Goal: Task Accomplishment & Management: Complete application form

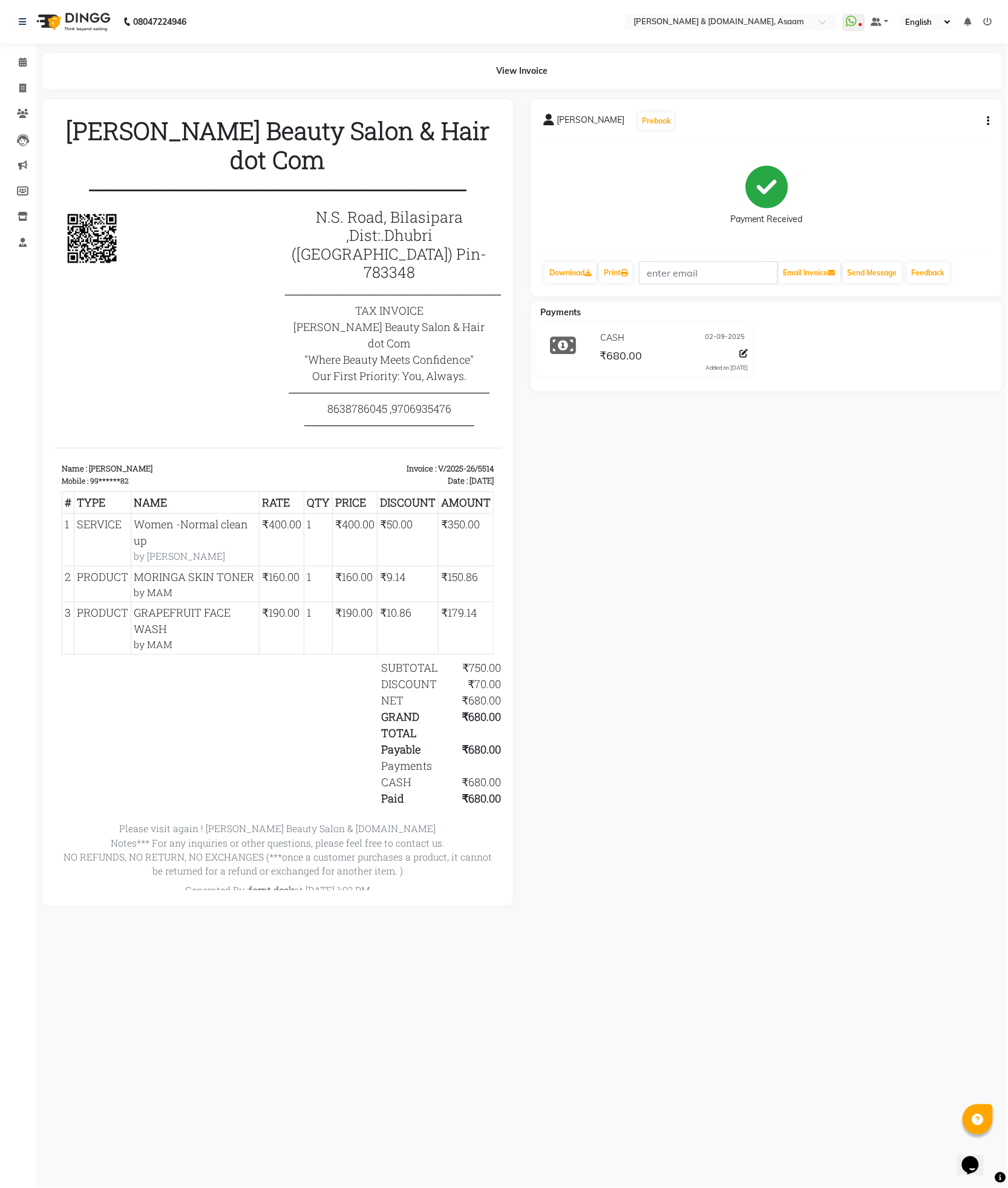
click at [14, 81] on link "Invoice" at bounding box center [18, 89] width 29 height 20
select select "service"
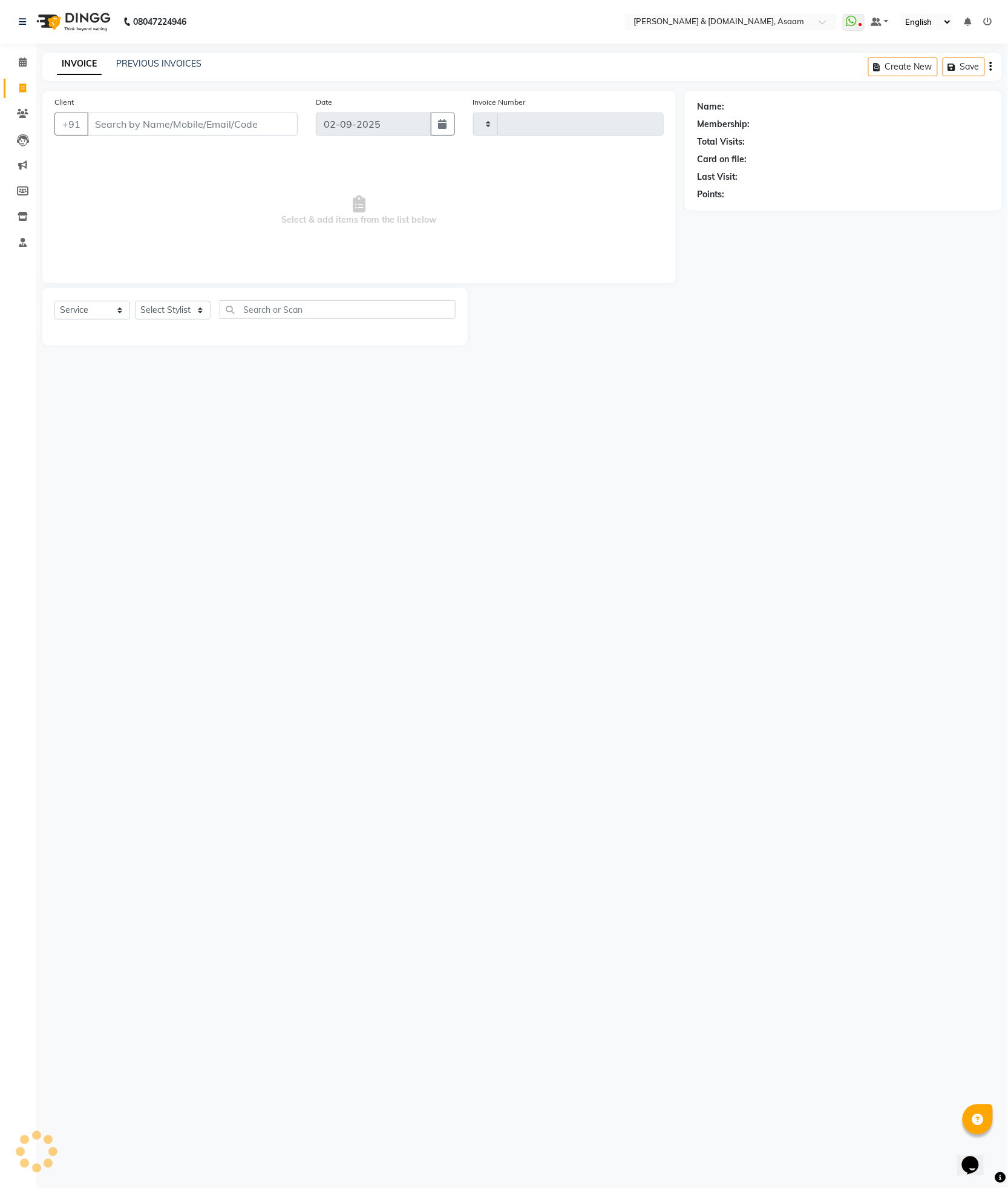
type input "5515"
select select "4608"
type input "8486289934"
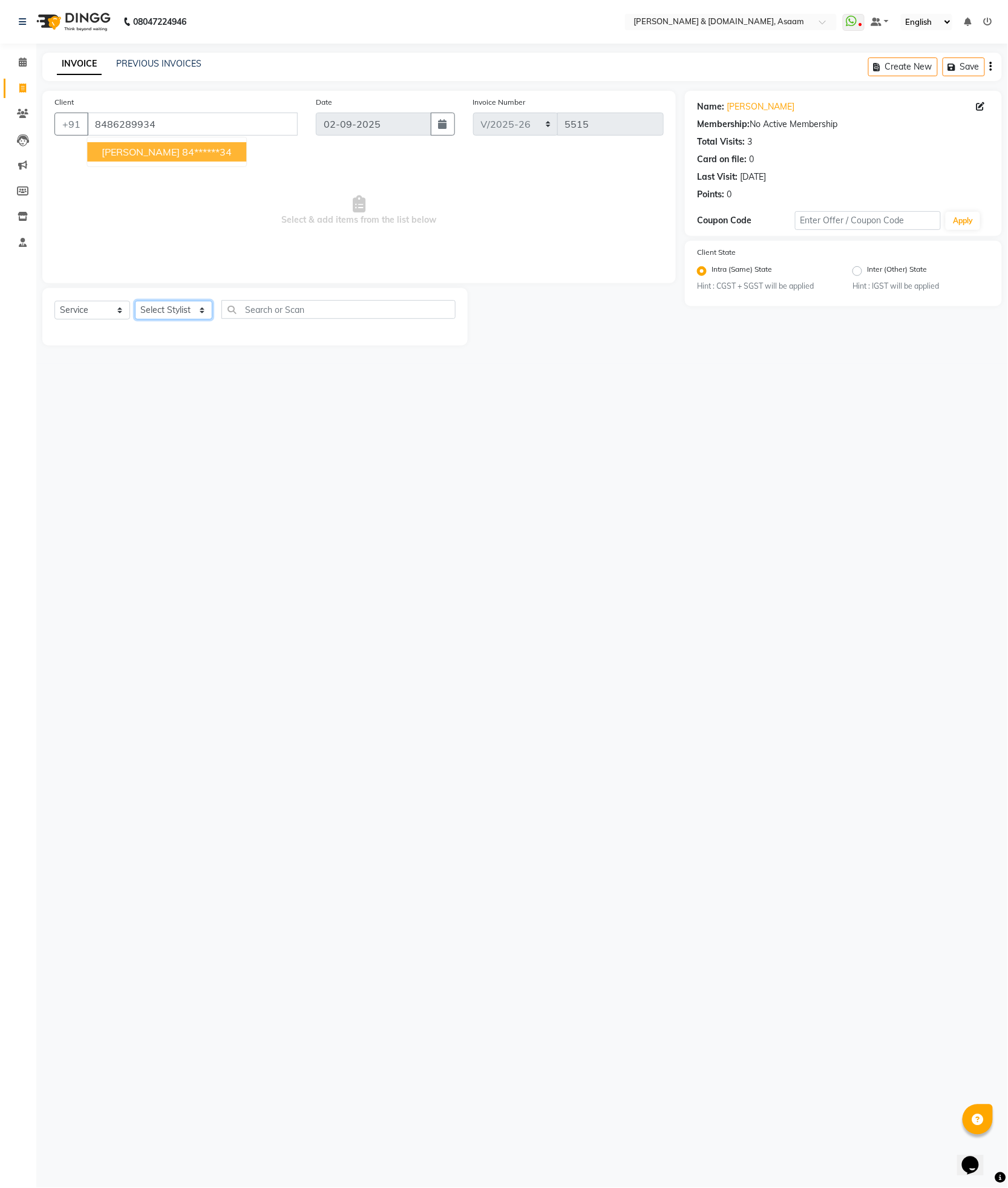
click at [190, 307] on select "Select Stylist AKASH AKIB DEEPU fornt desk GANESH HRISHIKA PARLOUR JITU KARNA D…" at bounding box center [174, 310] width 78 height 19
select select "66839"
click at [135, 301] on select "Select Stylist AKASH AKIB DEEPU fornt desk GANESH HRISHIKA PARLOUR JITU KARNA D…" at bounding box center [174, 310] width 78 height 19
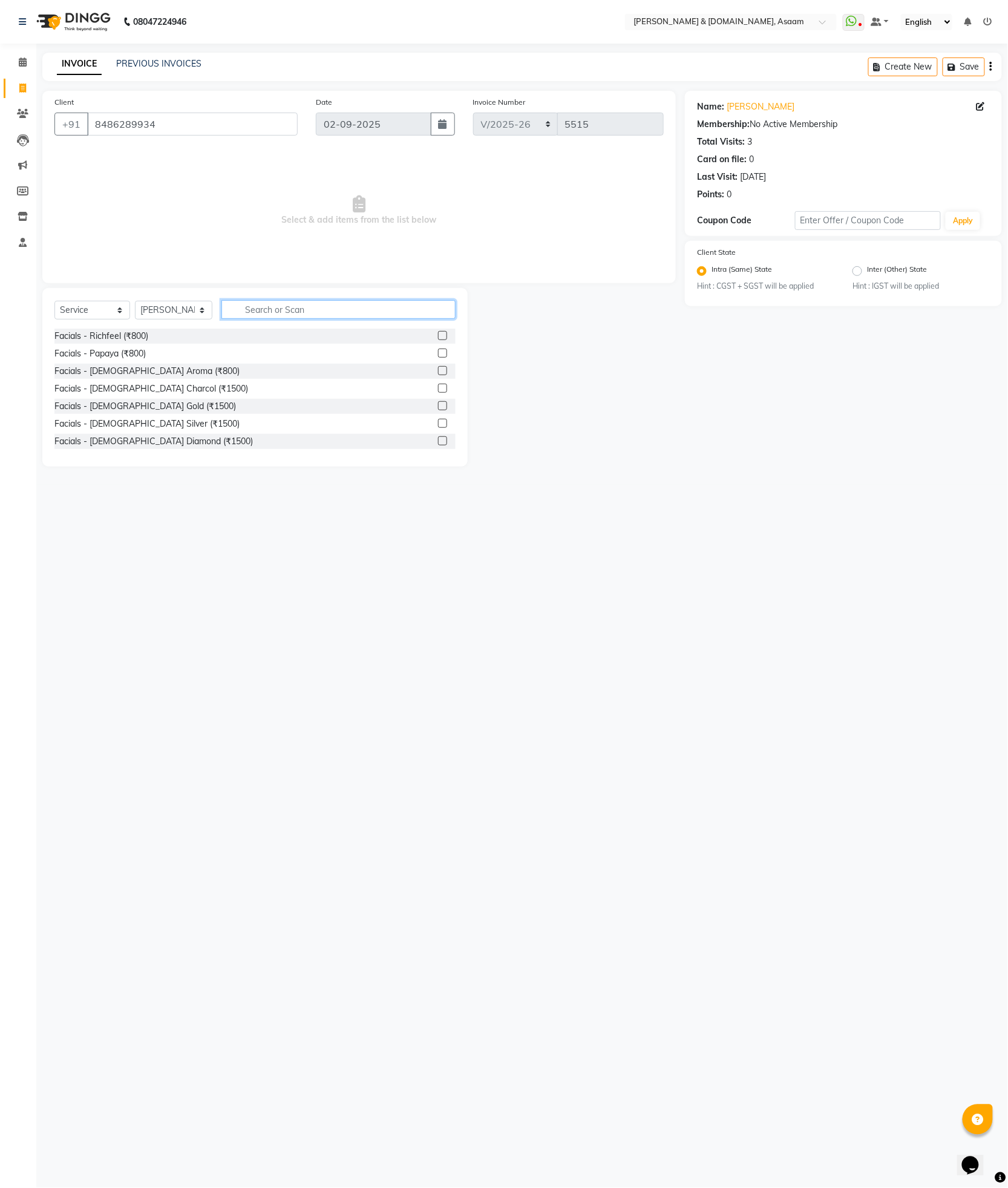
click at [257, 312] on input "text" at bounding box center [338, 310] width 234 height 19
click at [240, 308] on input "AIR" at bounding box center [330, 310] width 218 height 19
type input "HAIR"
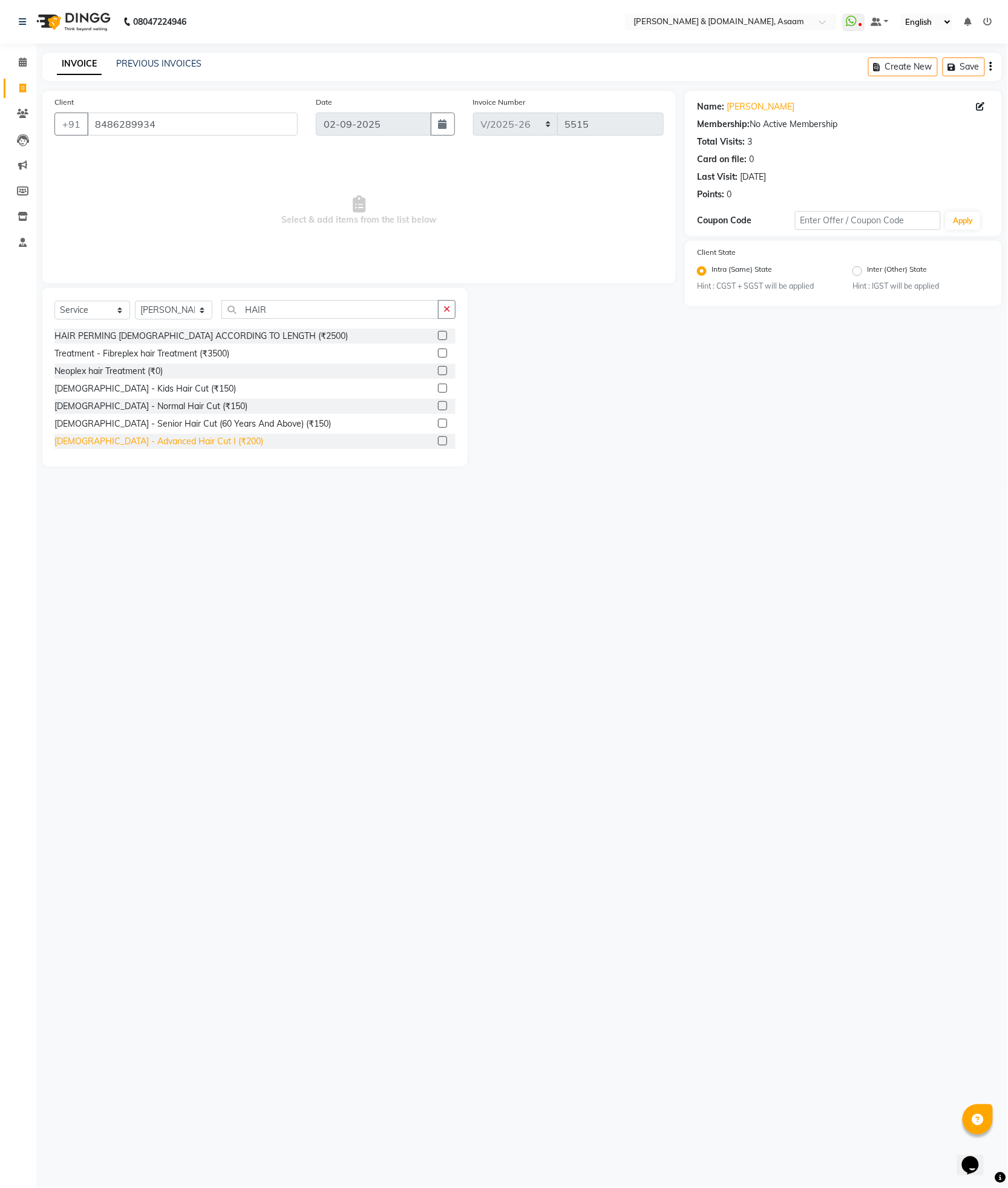
click at [186, 437] on div "Gents - Advanced Hair Cut I (₹200)" at bounding box center [159, 442] width 209 height 13
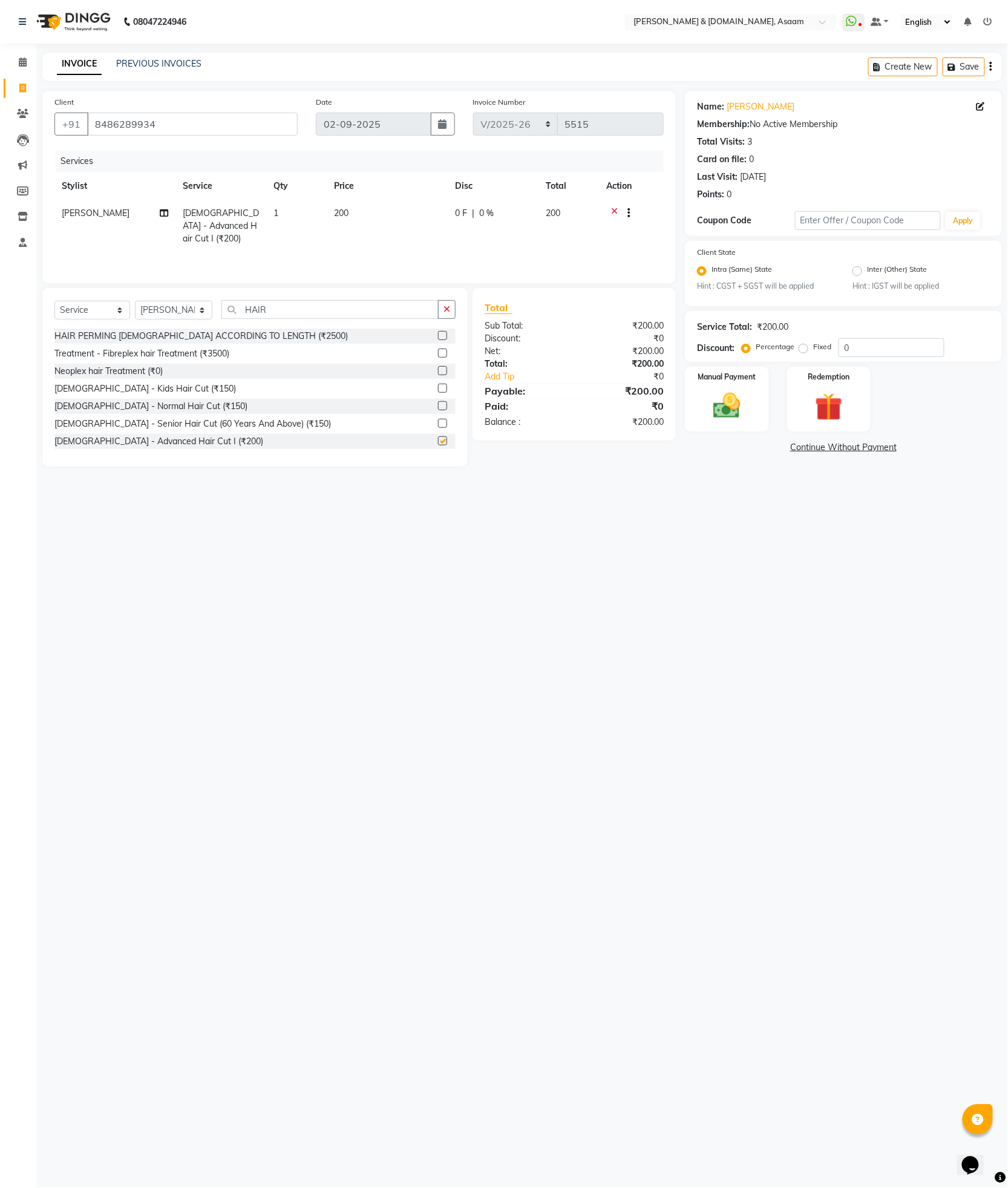
checkbox input "false"
drag, startPoint x: 269, startPoint y: 318, endPoint x: 153, endPoint y: 306, distance: 116.6
click at [153, 306] on div "Select Service Product Membership Package Voucher Prepaid Gift Card Select Styl…" at bounding box center [255, 314] width 401 height 28
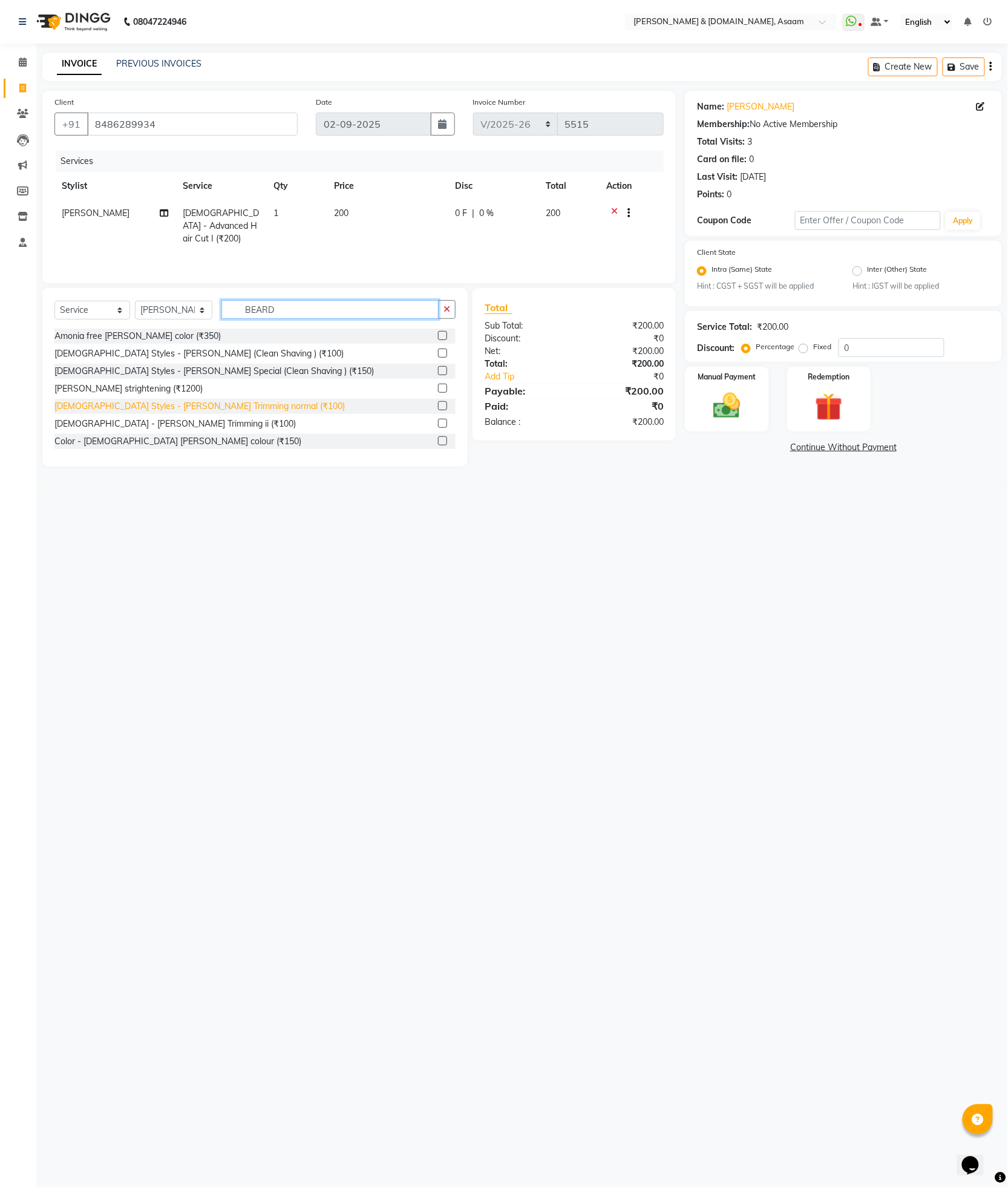
type input "BEARD"
click at [166, 403] on div "Gents Styles - Beard Trimming normal (₹100)" at bounding box center [200, 406] width 290 height 13
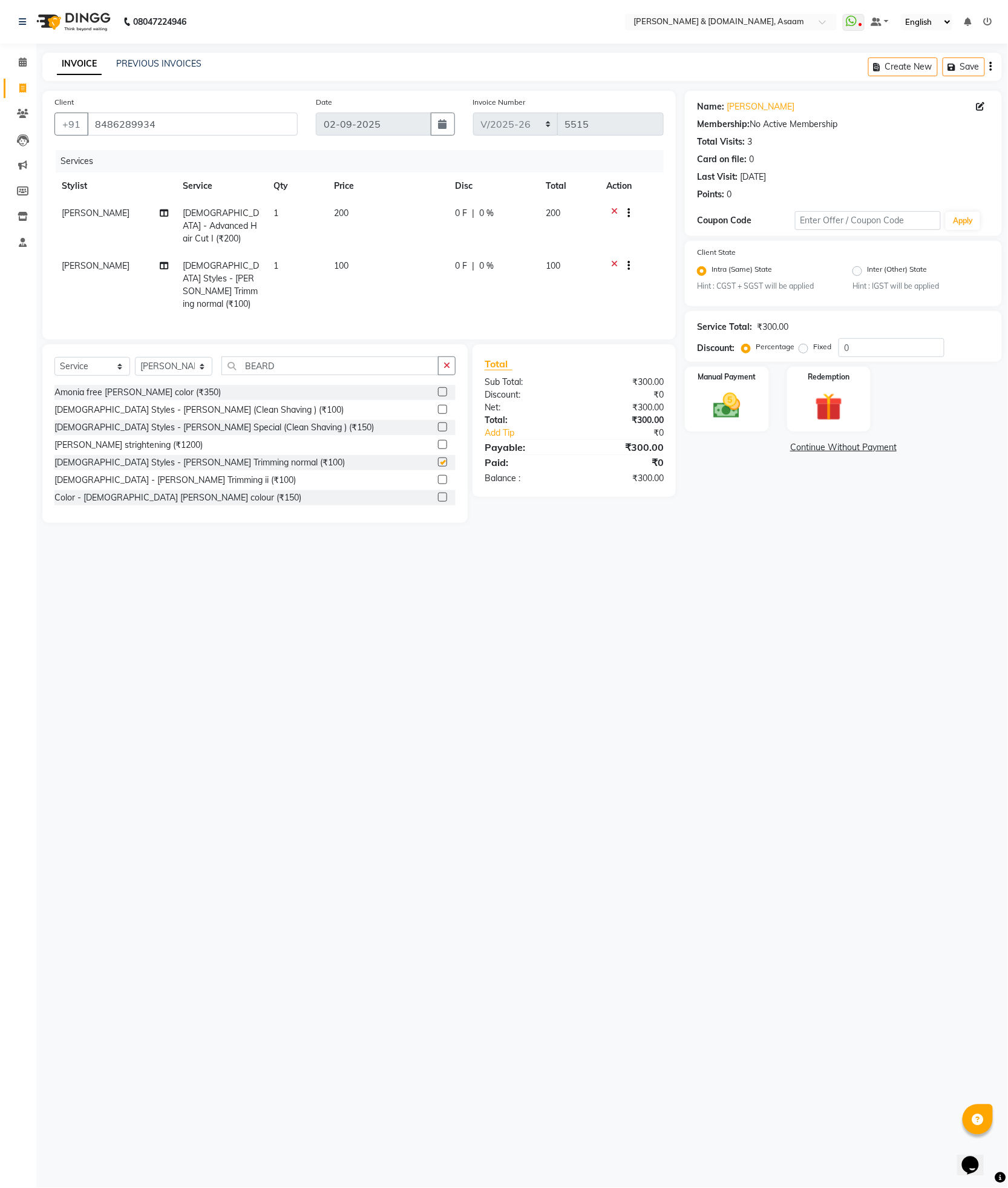
checkbox input "false"
click at [305, 558] on div "08047224946 Select Location × Hrishika & Hair.com, Asaam WhatsApp Status ✕ Stat…" at bounding box center [504, 594] width 1008 height 1188
click at [705, 384] on div "Manual Payment" at bounding box center [727, 398] width 87 height 67
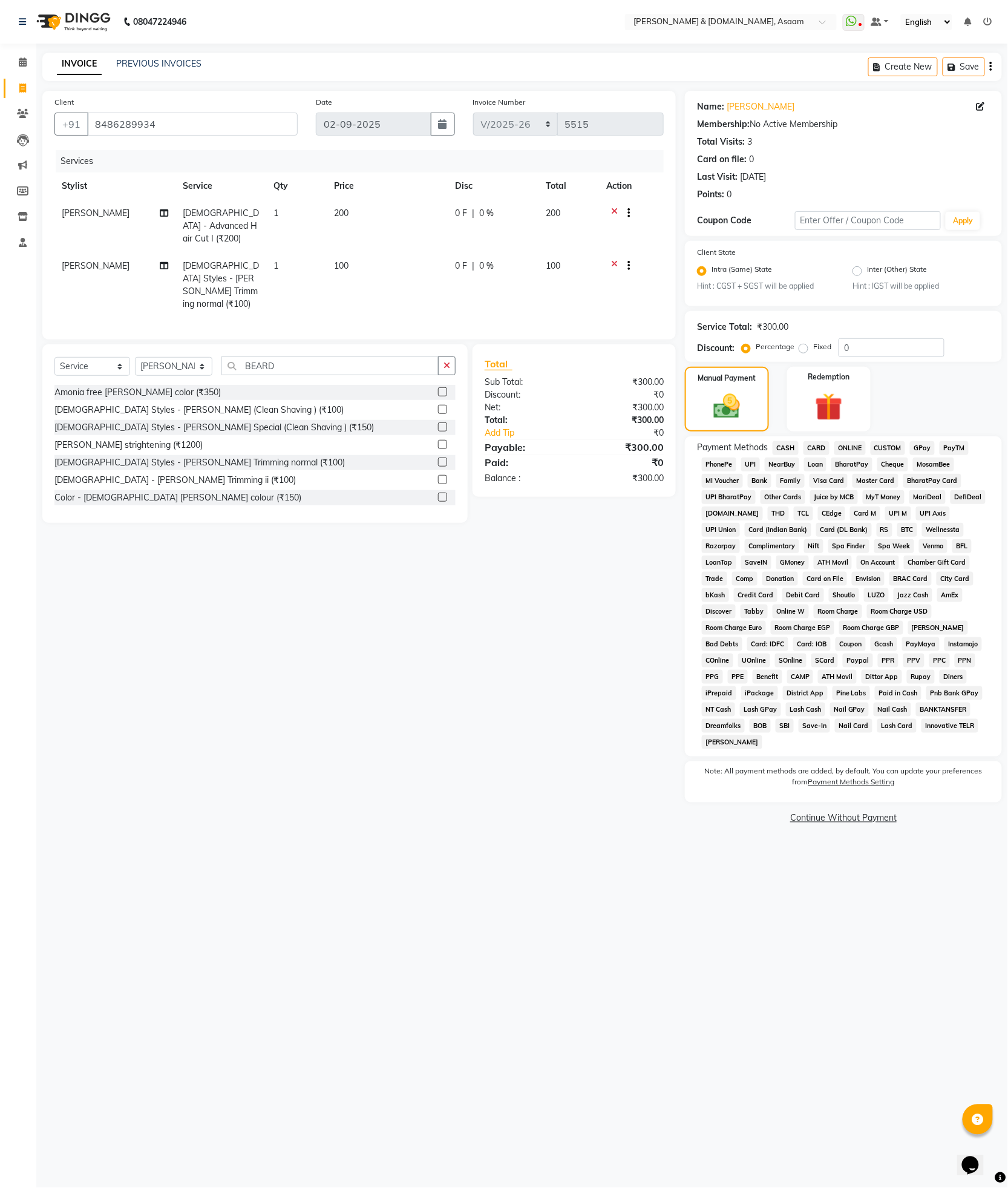
click at [793, 448] on span "CASH" at bounding box center [786, 447] width 26 height 14
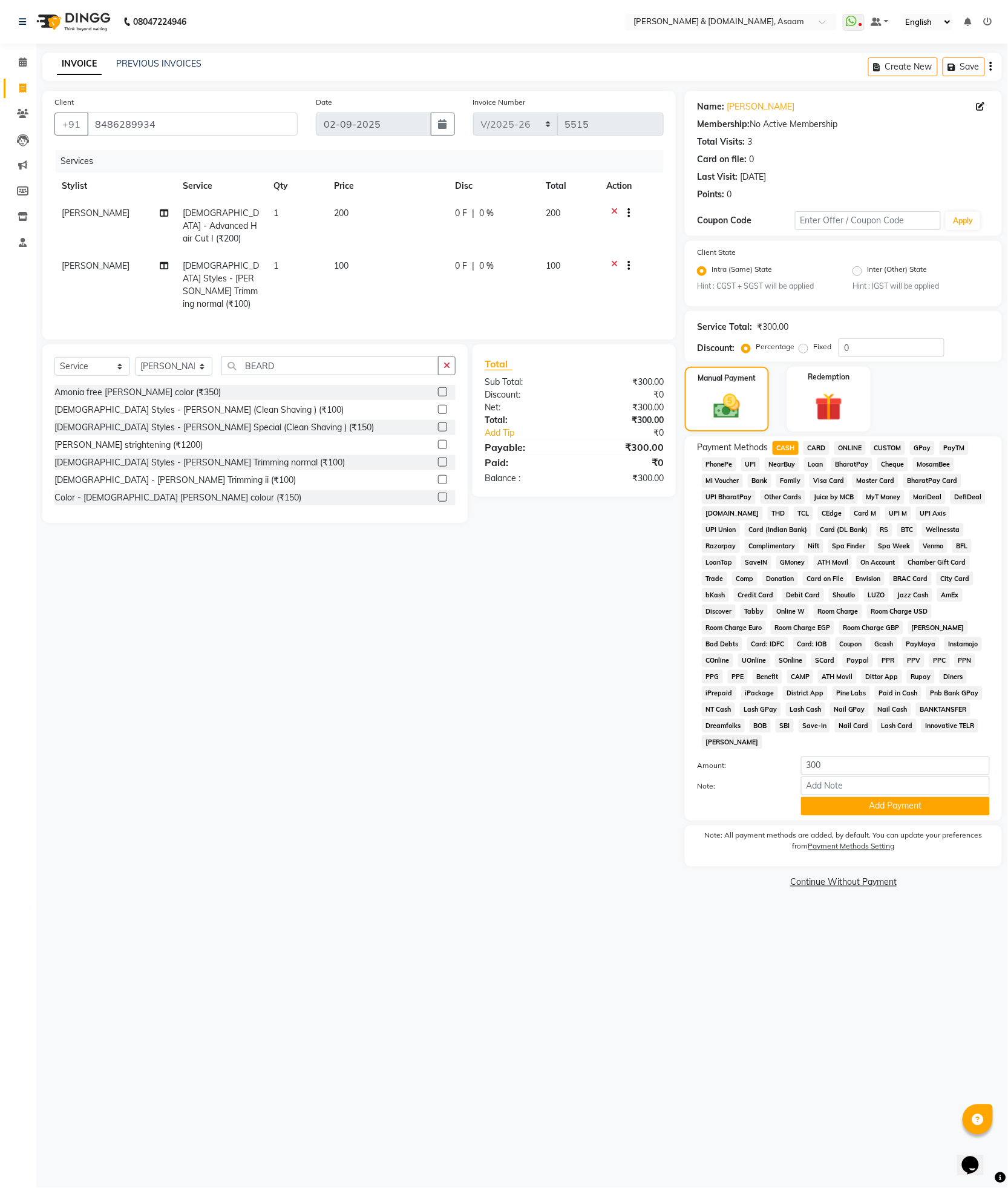
click at [817, 438] on div "Payment Methods CASH CARD ONLINE CUSTOM GPay PayTM PhonePe UPI NearBuy Loan Bha…" at bounding box center [844, 628] width 317 height 384
click at [819, 442] on span "CARD" at bounding box center [816, 447] width 26 height 14
click at [841, 443] on span "ONLINE" at bounding box center [850, 447] width 32 height 14
click at [945, 797] on button "Add Payment" at bounding box center [896, 806] width 189 height 19
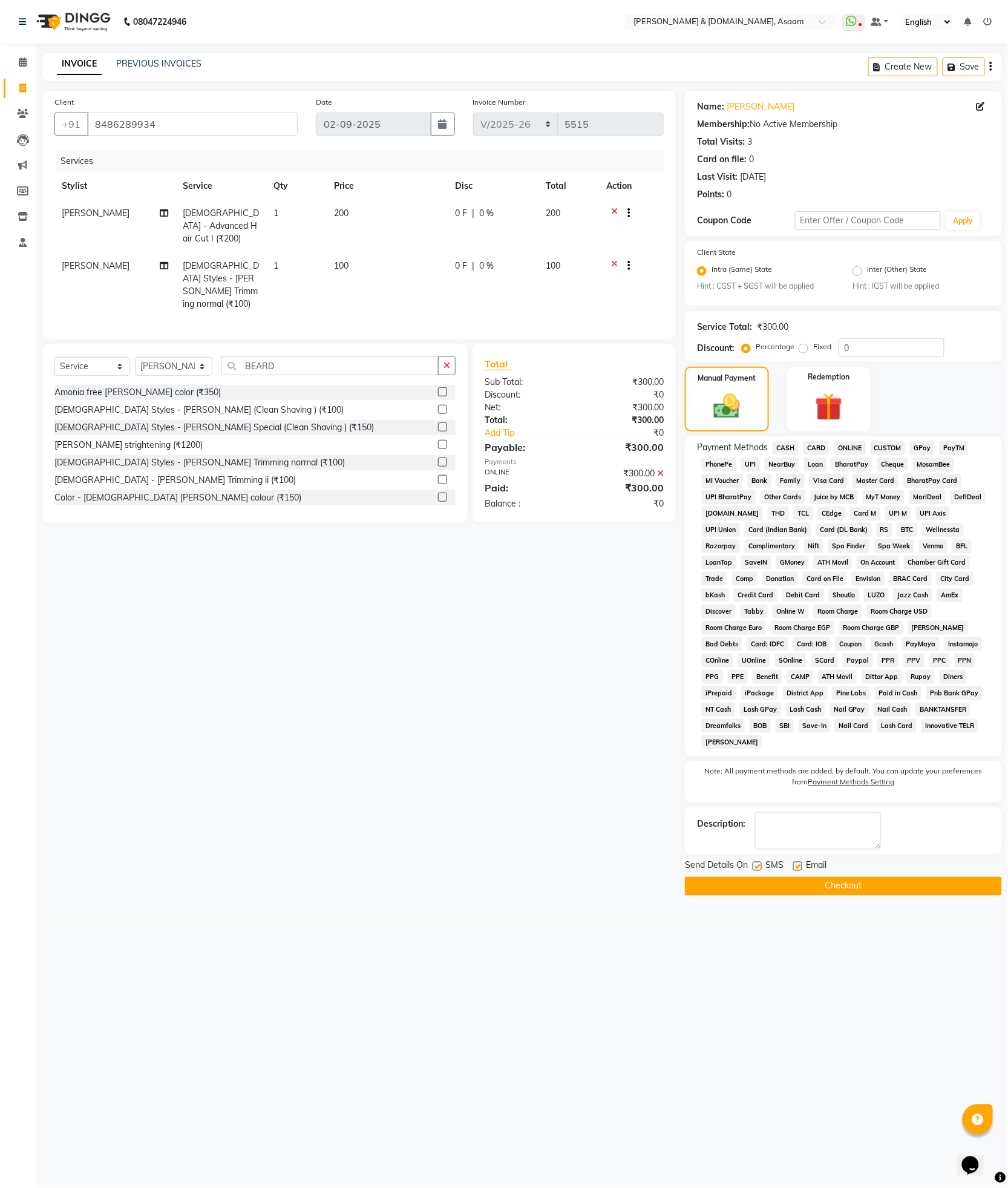
click at [887, 877] on button "Checkout" at bounding box center [844, 886] width 317 height 19
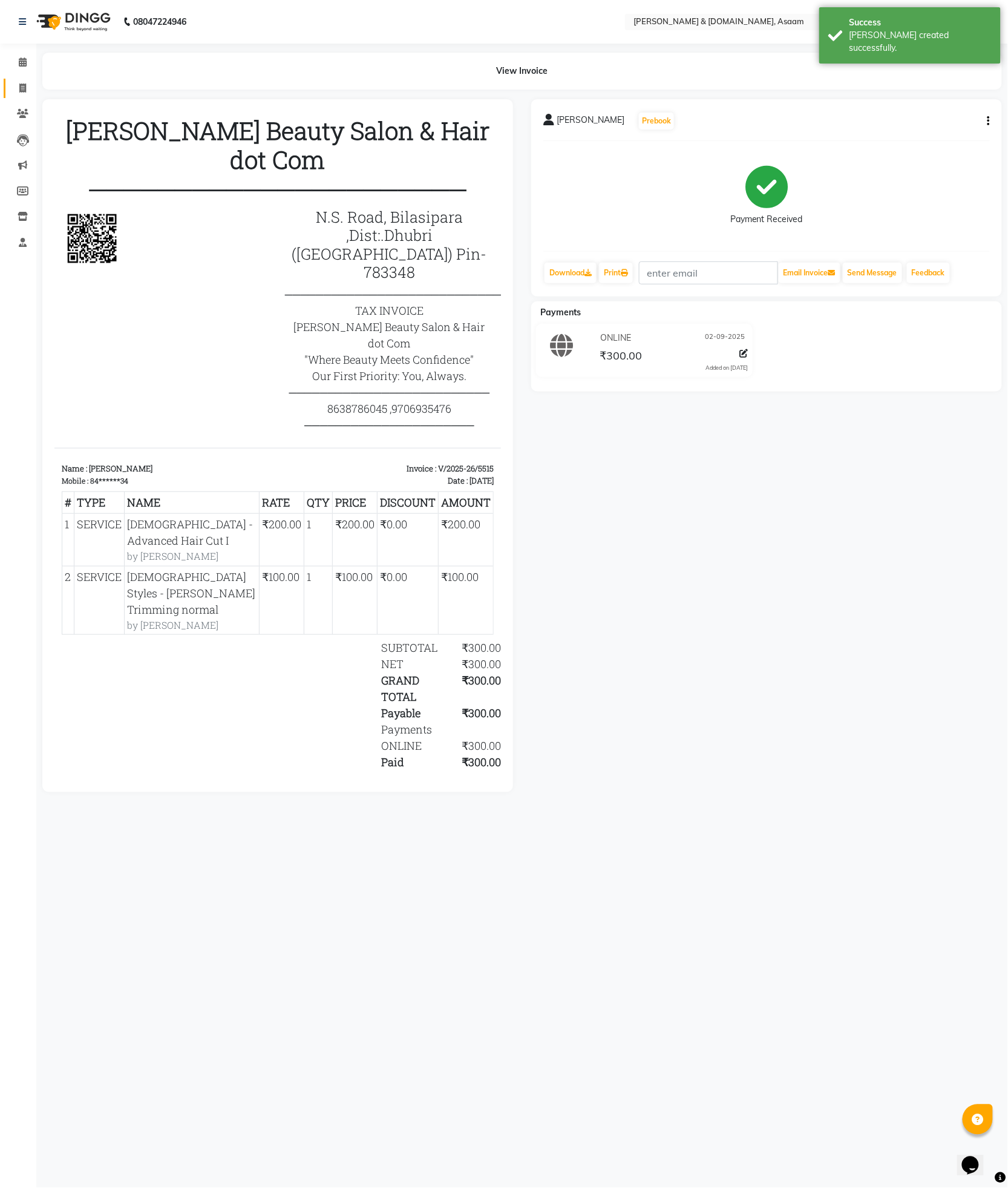
click at [14, 91] on span at bounding box center [22, 88] width 21 height 14
select select "service"
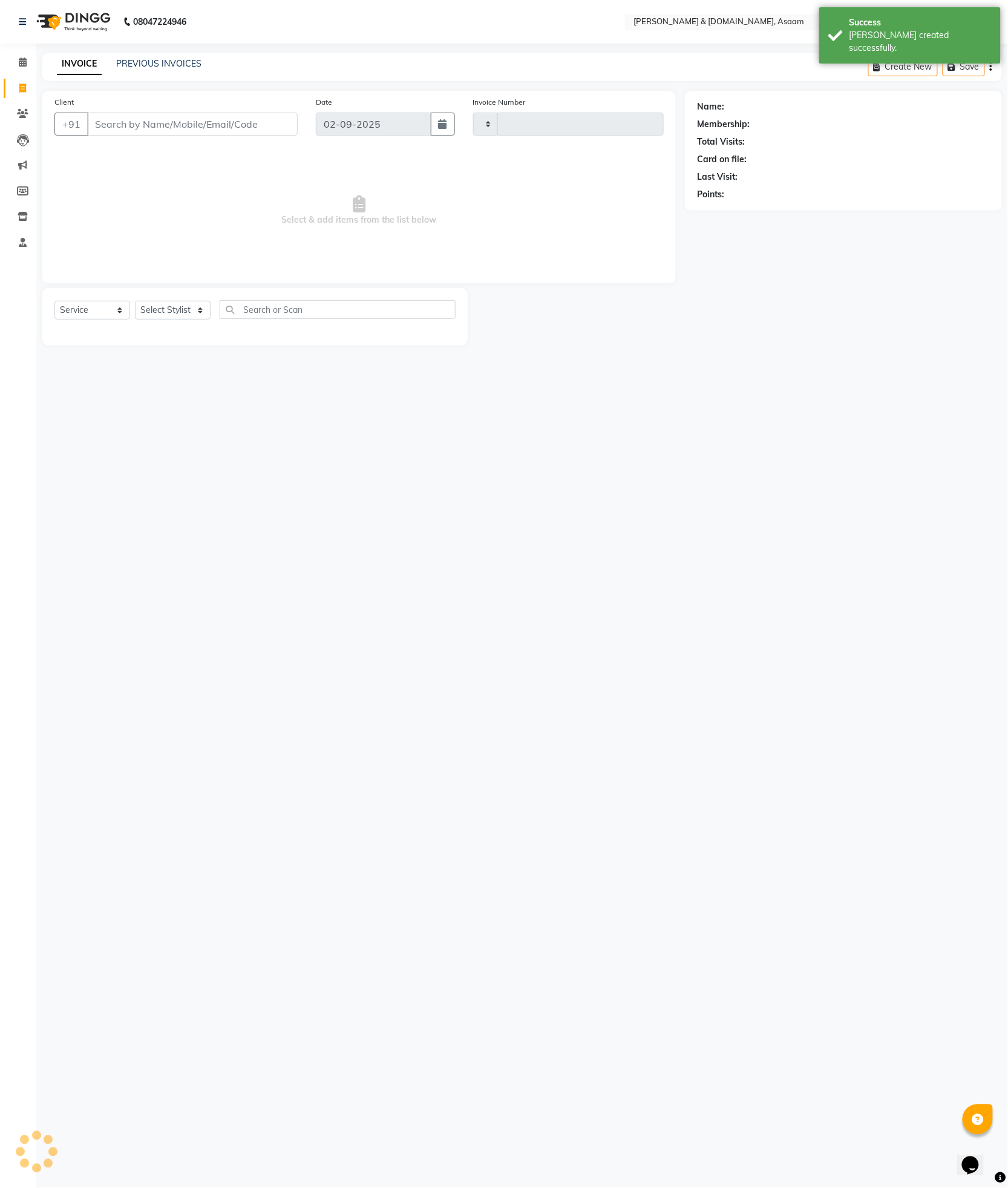
type input "5516"
select select "4608"
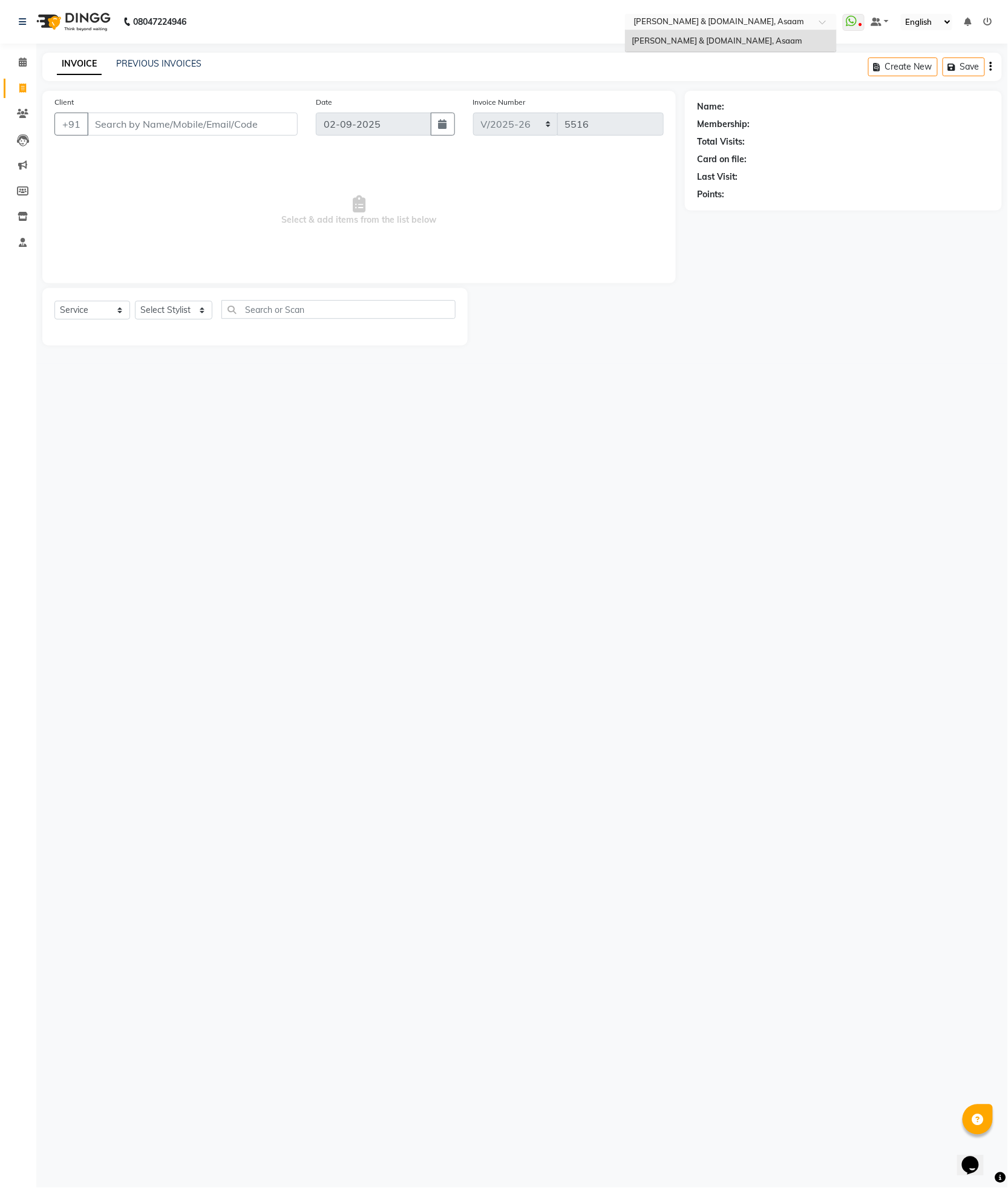
click at [829, 22] on span at bounding box center [826, 25] width 15 height 12
click at [806, 43] on div "[PERSON_NAME] & [DOMAIN_NAME], Asaam" at bounding box center [731, 41] width 210 height 22
click at [888, 20] on link at bounding box center [880, 22] width 18 height 13
click at [851, 279] on div "Name: Membership: Total Visits: Card on file: Last Visit: Points:" at bounding box center [848, 218] width 326 height 255
click at [27, 85] on span at bounding box center [22, 88] width 21 height 14
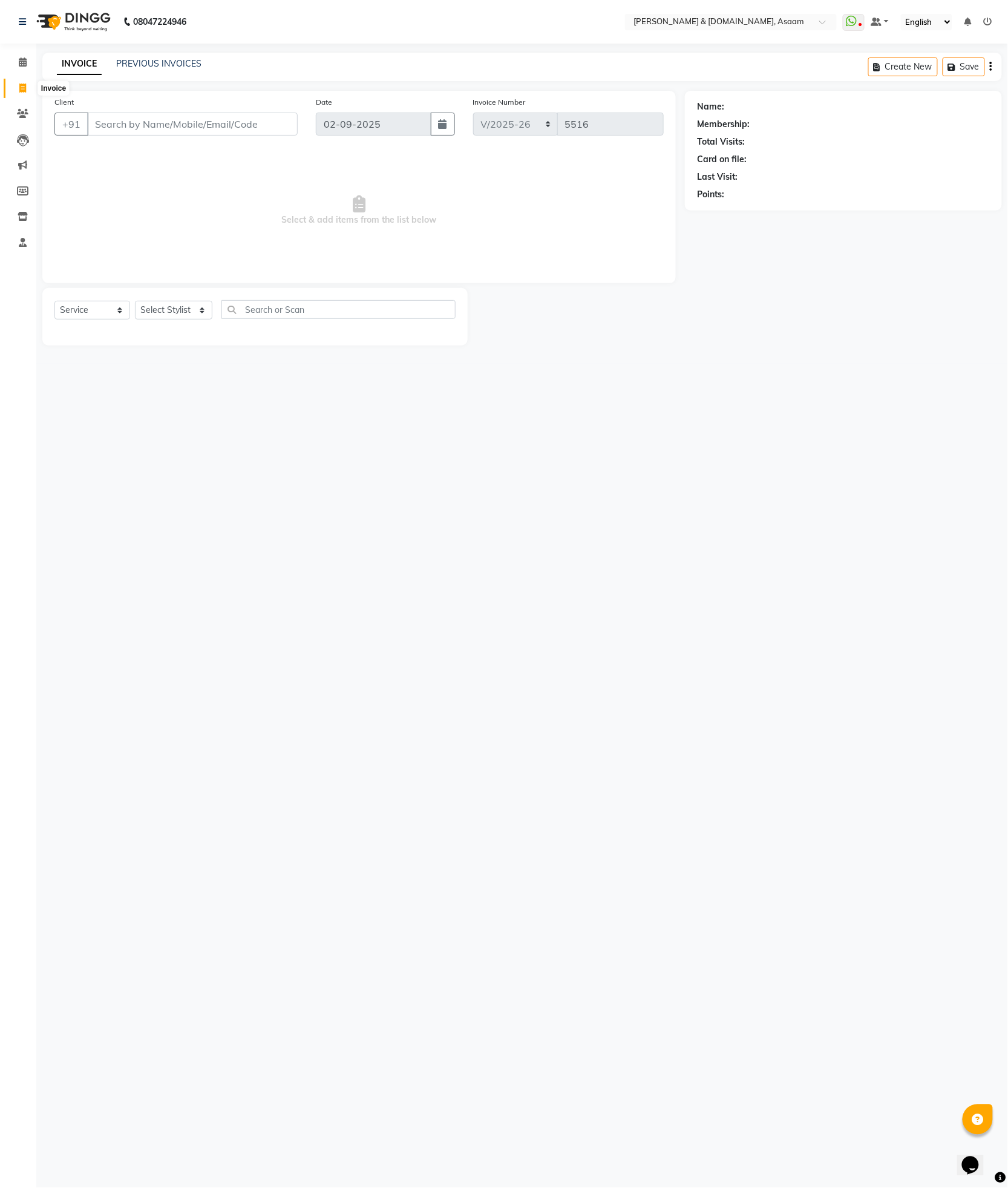
select select "service"
type input "5516"
select select "4608"
type input "9395501495"
click at [264, 127] on span "Add Client" at bounding box center [267, 124] width 48 height 12
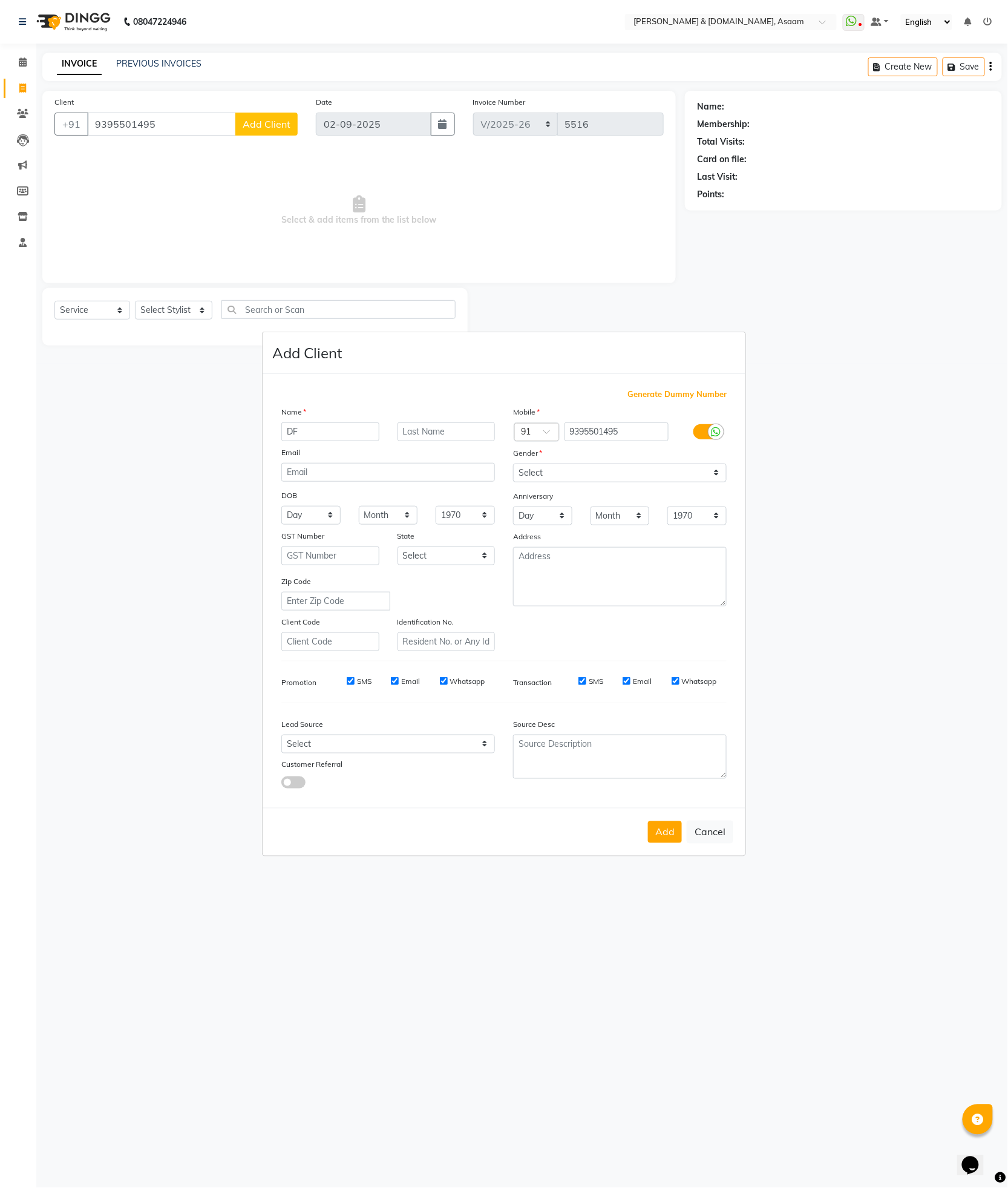
type input "D"
type input "[PERSON_NAME]"
type input "ALI"
click at [624, 470] on select "Select Male Female Other Prefer Not To Say" at bounding box center [620, 473] width 213 height 19
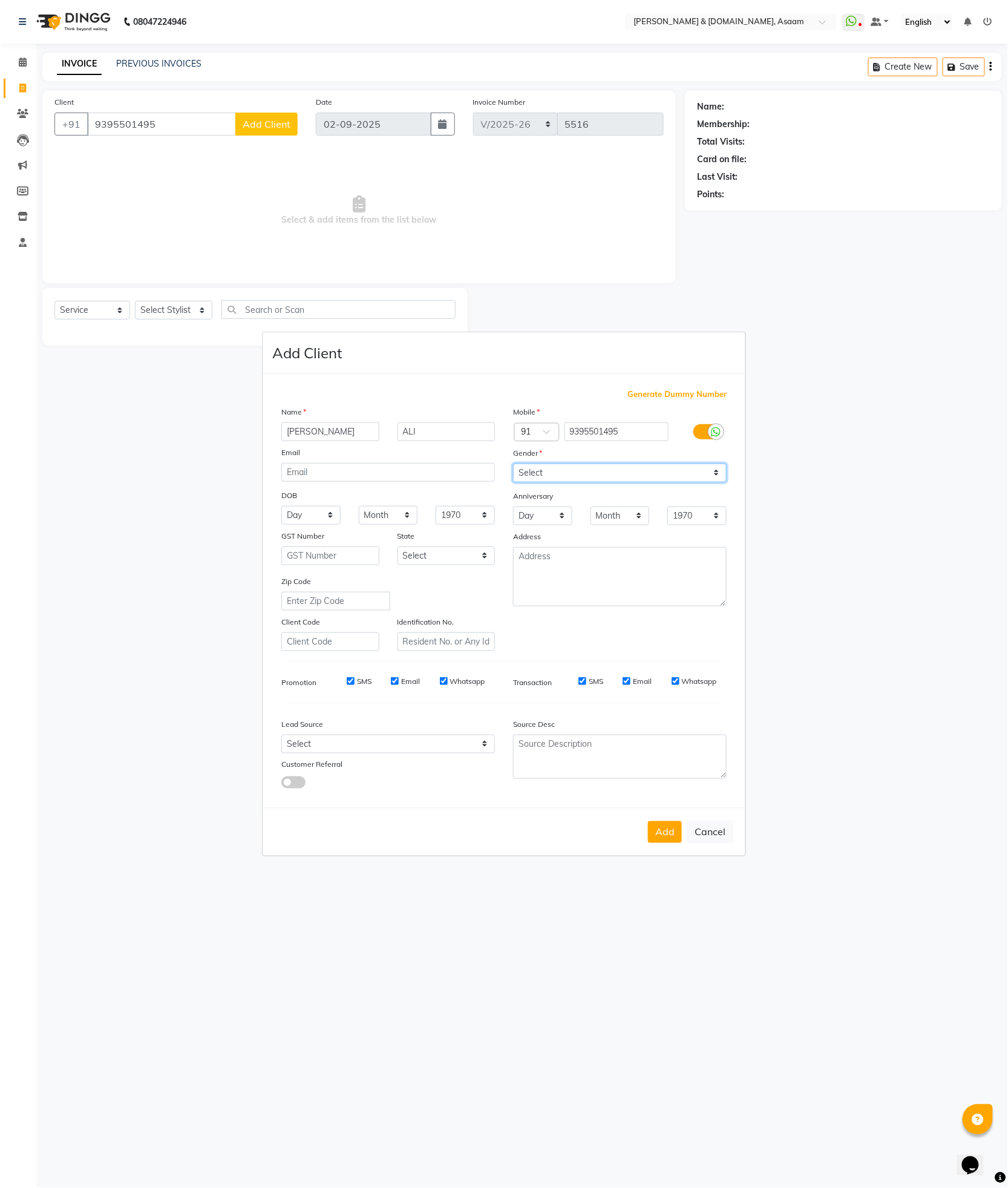
select select "male"
click at [513, 463] on select "Select Male Female Other Prefer Not To Say" at bounding box center [620, 473] width 213 height 19
click at [666, 843] on div "Add Cancel" at bounding box center [504, 831] width 483 height 48
click at [661, 836] on button "Add" at bounding box center [665, 832] width 34 height 22
type input "93******95"
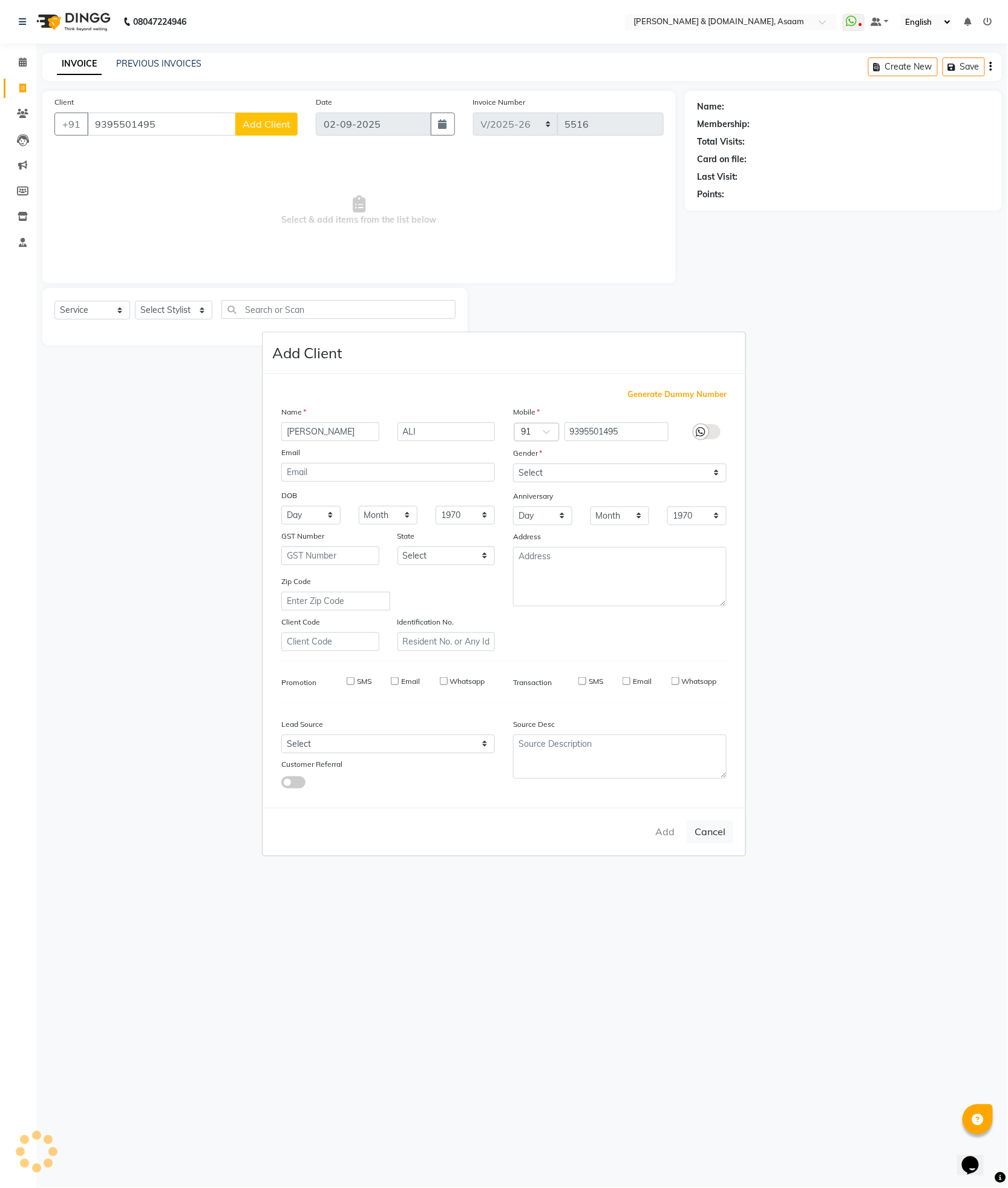
select select
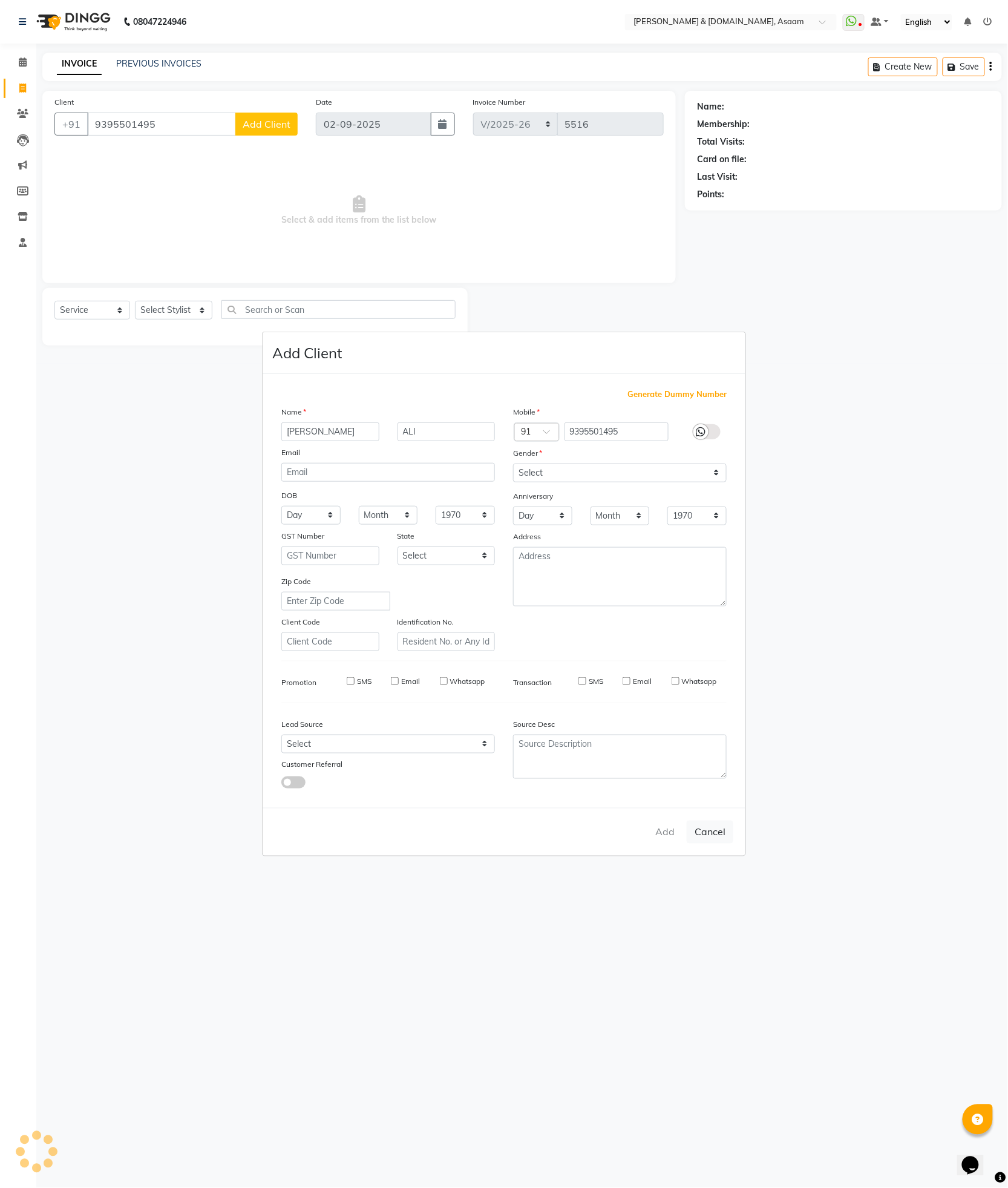
select select
checkbox input "false"
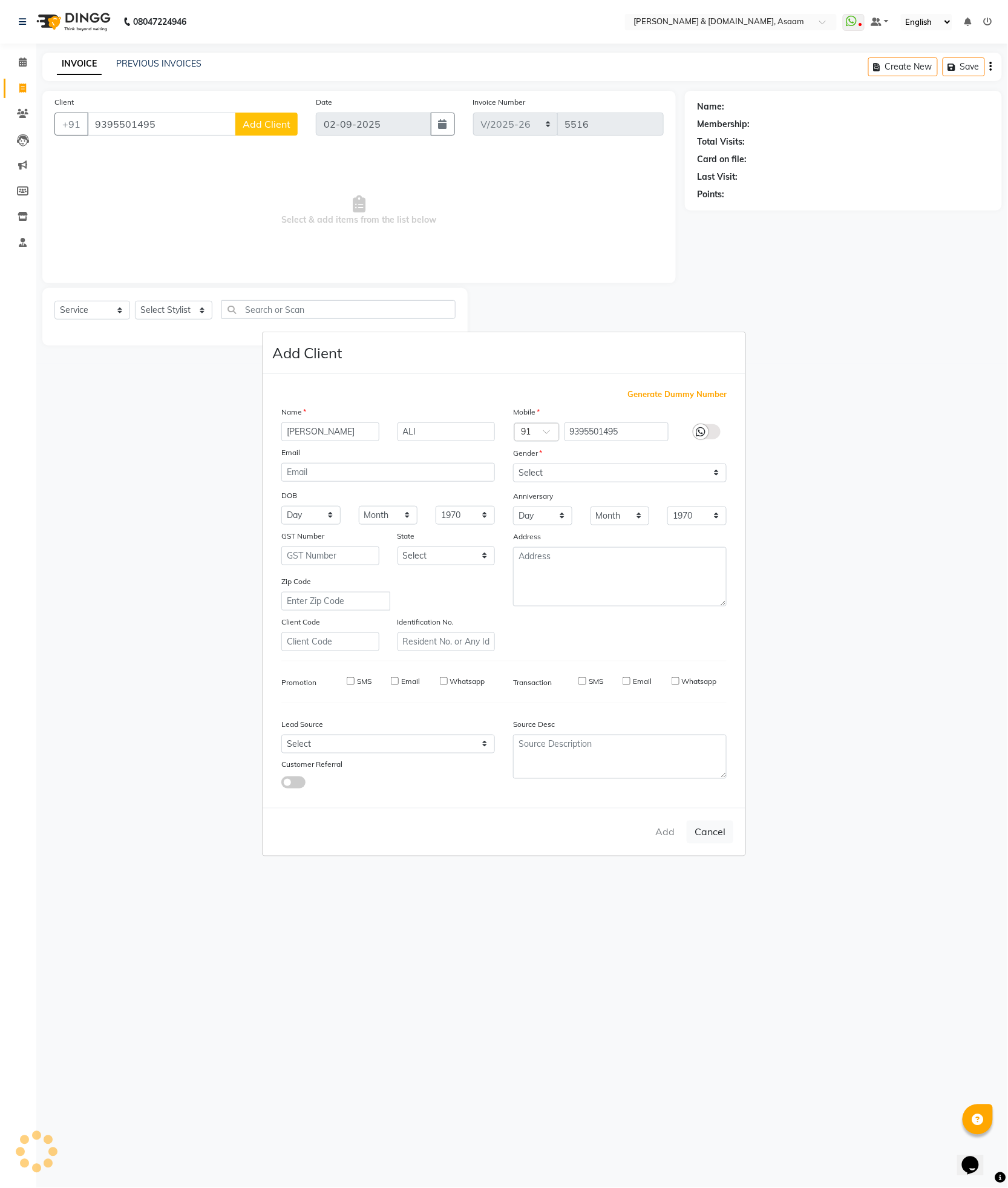
checkbox input "false"
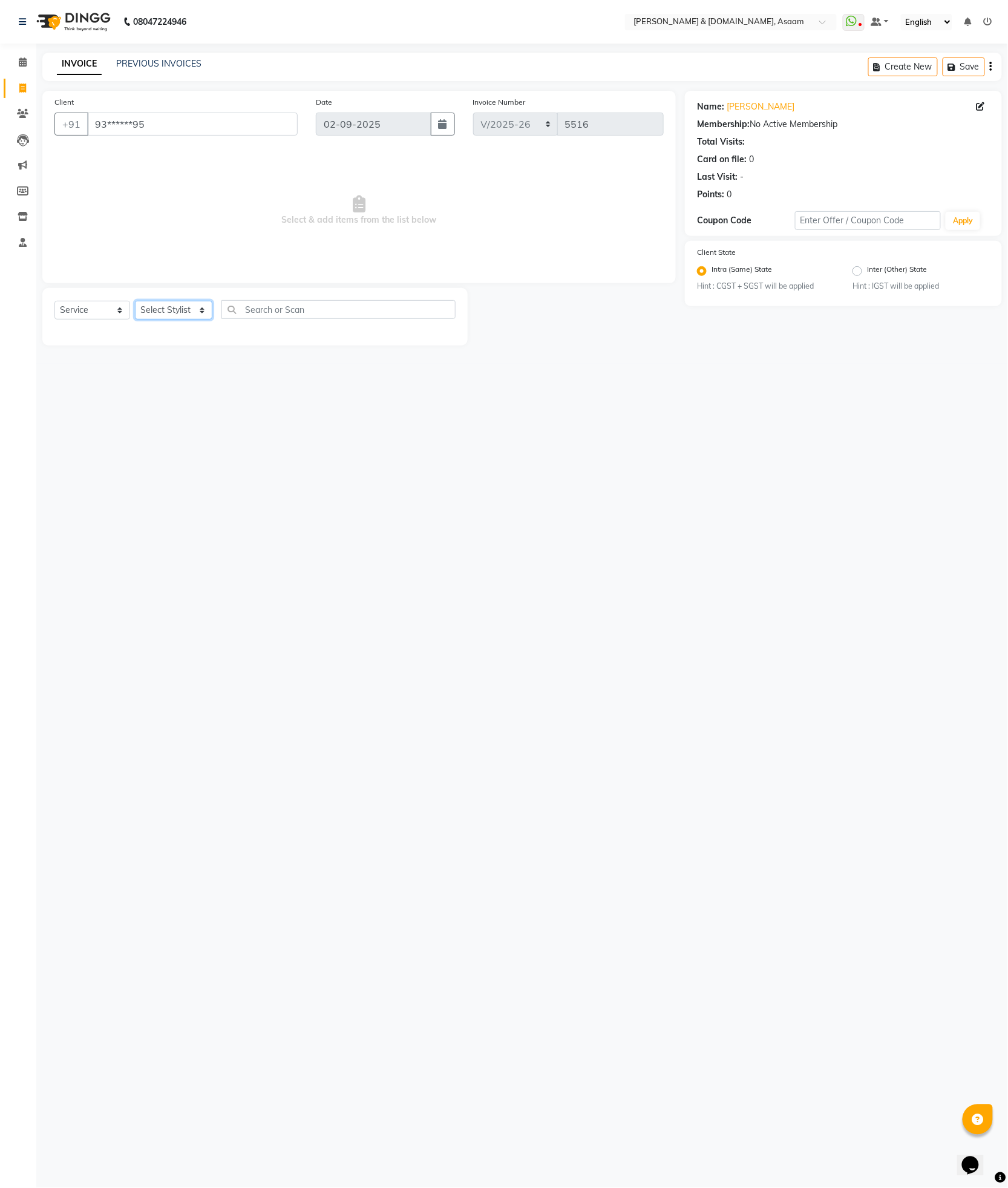
click at [196, 311] on select "Select Stylist AKASH AKIB DEEPU fornt desk GANESH HRISHIKA PARLOUR JITU KARNA D…" at bounding box center [174, 310] width 78 height 19
select select "74663"
click at [135, 301] on select "Select Stylist AKASH AKIB DEEPU fornt desk GANESH HRISHIKA PARLOUR JITU KARNA D…" at bounding box center [174, 310] width 78 height 19
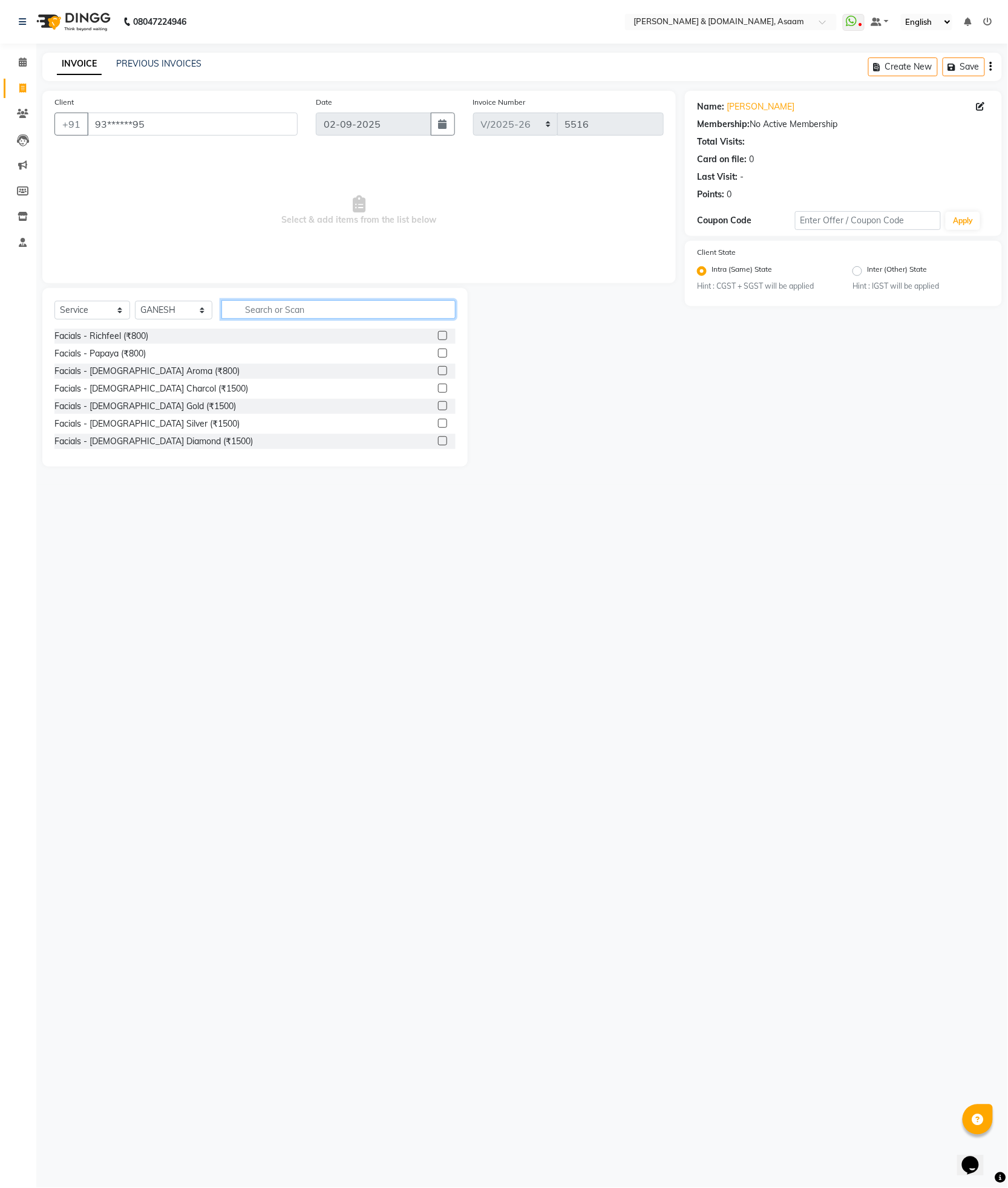
click at [259, 306] on input "text" at bounding box center [338, 310] width 234 height 19
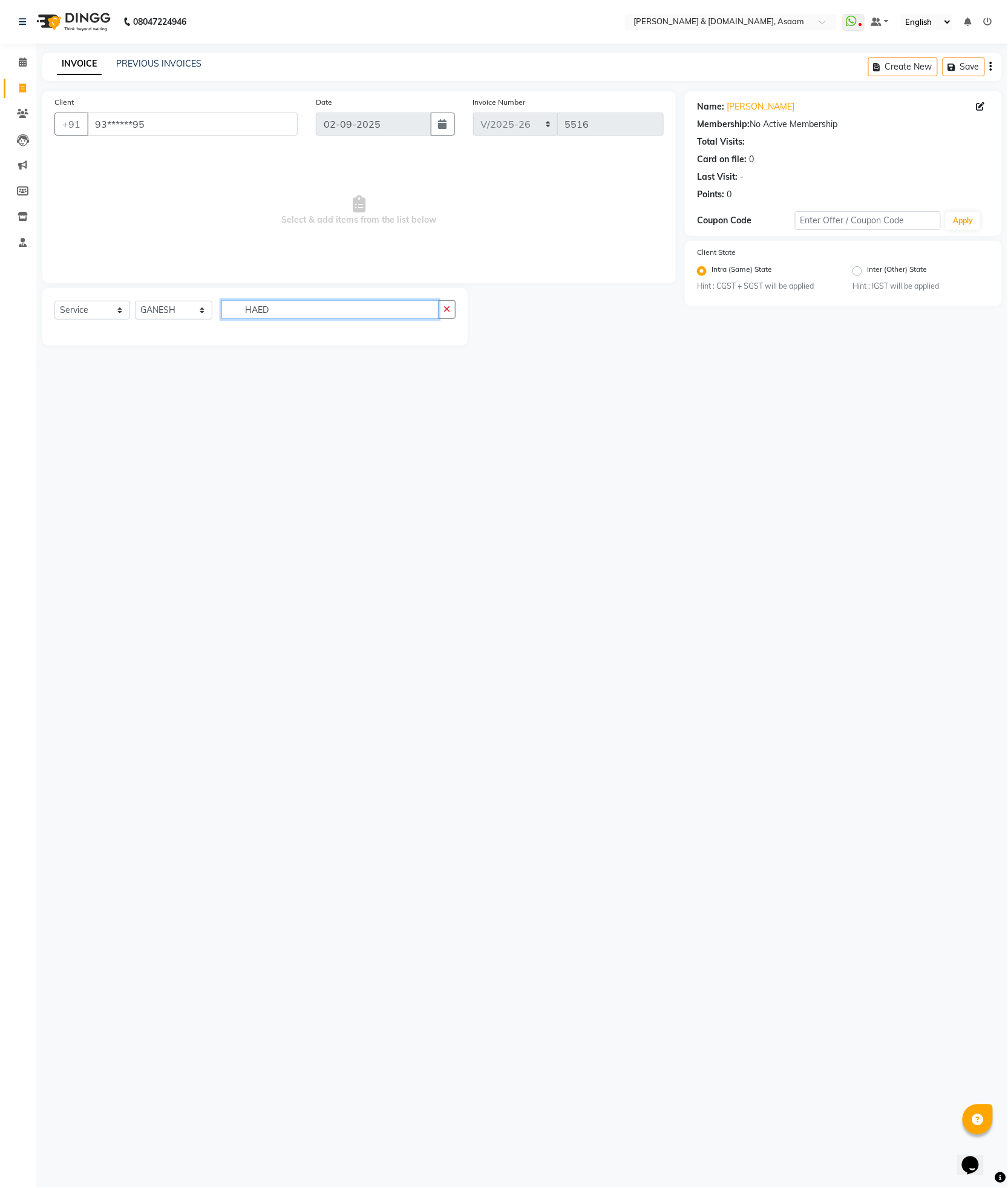
type input "HAED"
drag, startPoint x: 322, startPoint y: 285, endPoint x: 310, endPoint y: 310, distance: 27.7
click at [317, 293] on div "Client +91 93******95 Date 02-09-2025 Invoice Number INV/2025-26 V/2025 V/2025-…" at bounding box center [359, 218] width 652 height 255
drag, startPoint x: 307, startPoint y: 315, endPoint x: 161, endPoint y: 313, distance: 146.0
click at [169, 317] on div "Select Service Product Membership Package Voucher Prepaid Gift Card Select Styl…" at bounding box center [255, 314] width 401 height 28
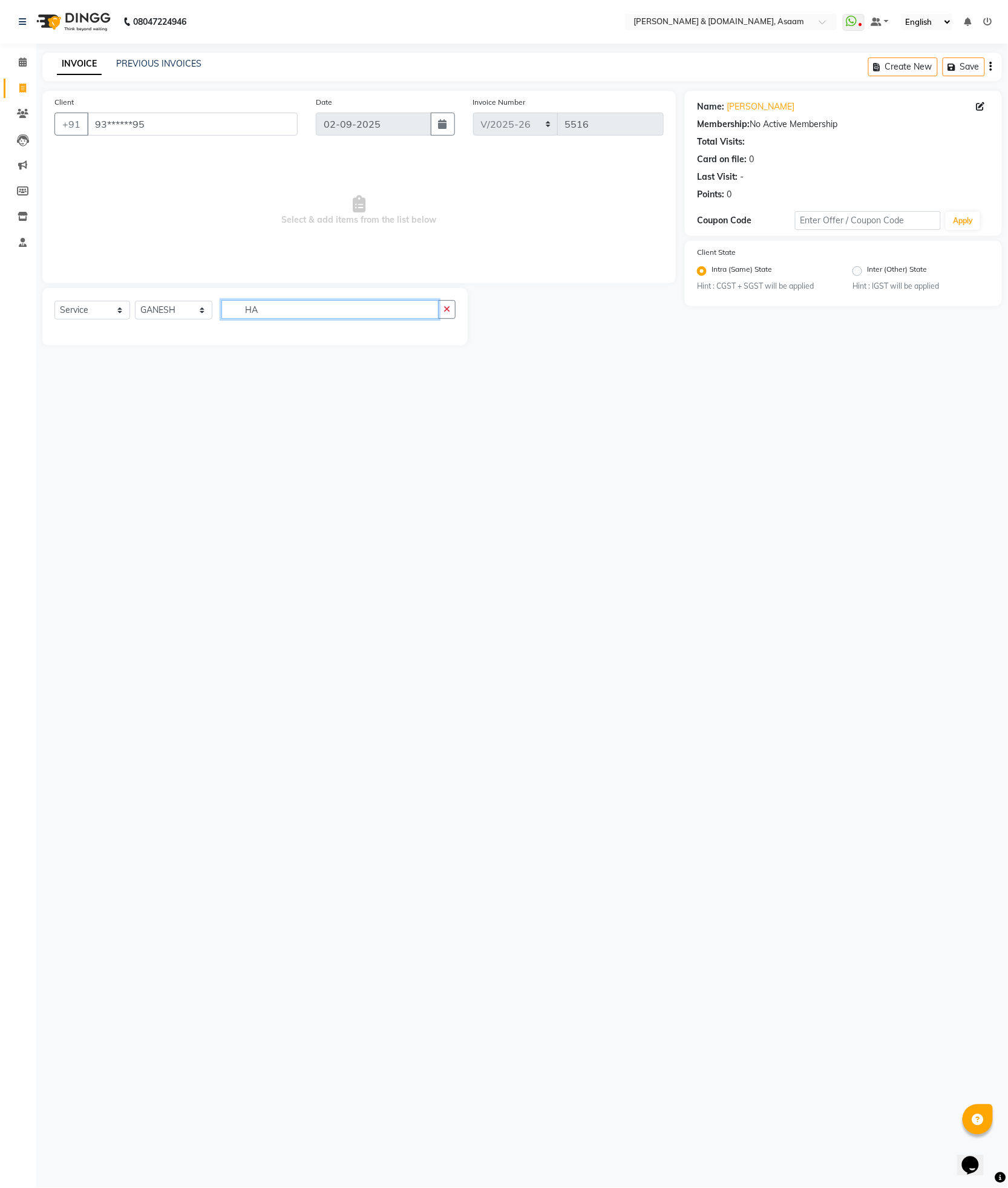
type input "H"
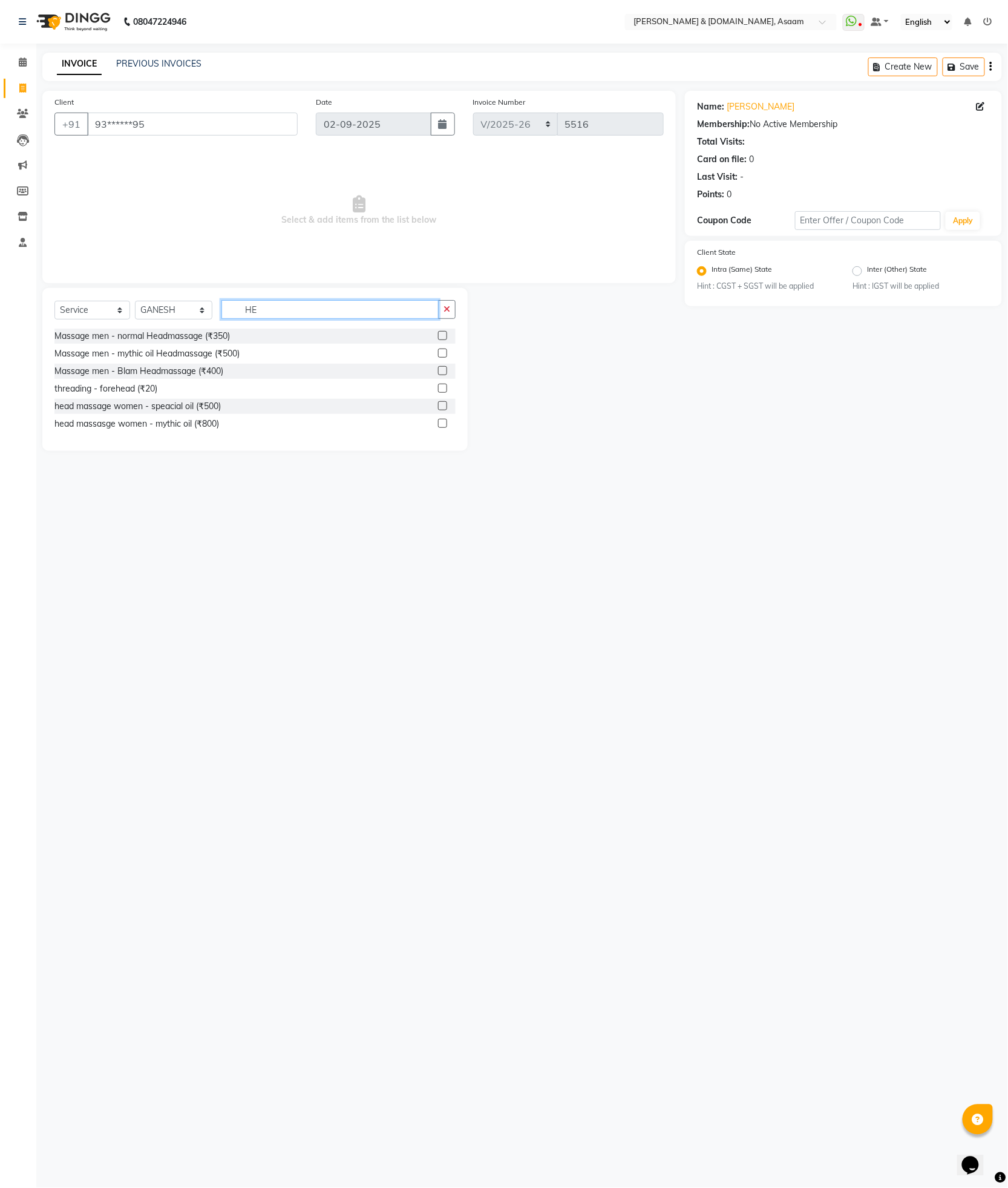
type input "H"
drag, startPoint x: 213, startPoint y: 408, endPoint x: 301, endPoint y: 454, distance: 99.3
click at [301, 454] on main "INVOICE PREVIOUS INVOICES Create New Save Client +91 93******95 Date 02-09-2025…" at bounding box center [522, 261] width 972 height 416
click at [285, 461] on main "INVOICE PREVIOUS INVOICES Create New Save Client +91 93******95 Date 02-09-2025…" at bounding box center [522, 261] width 972 height 416
drag, startPoint x: 286, startPoint y: 316, endPoint x: 183, endPoint y: 308, distance: 103.3
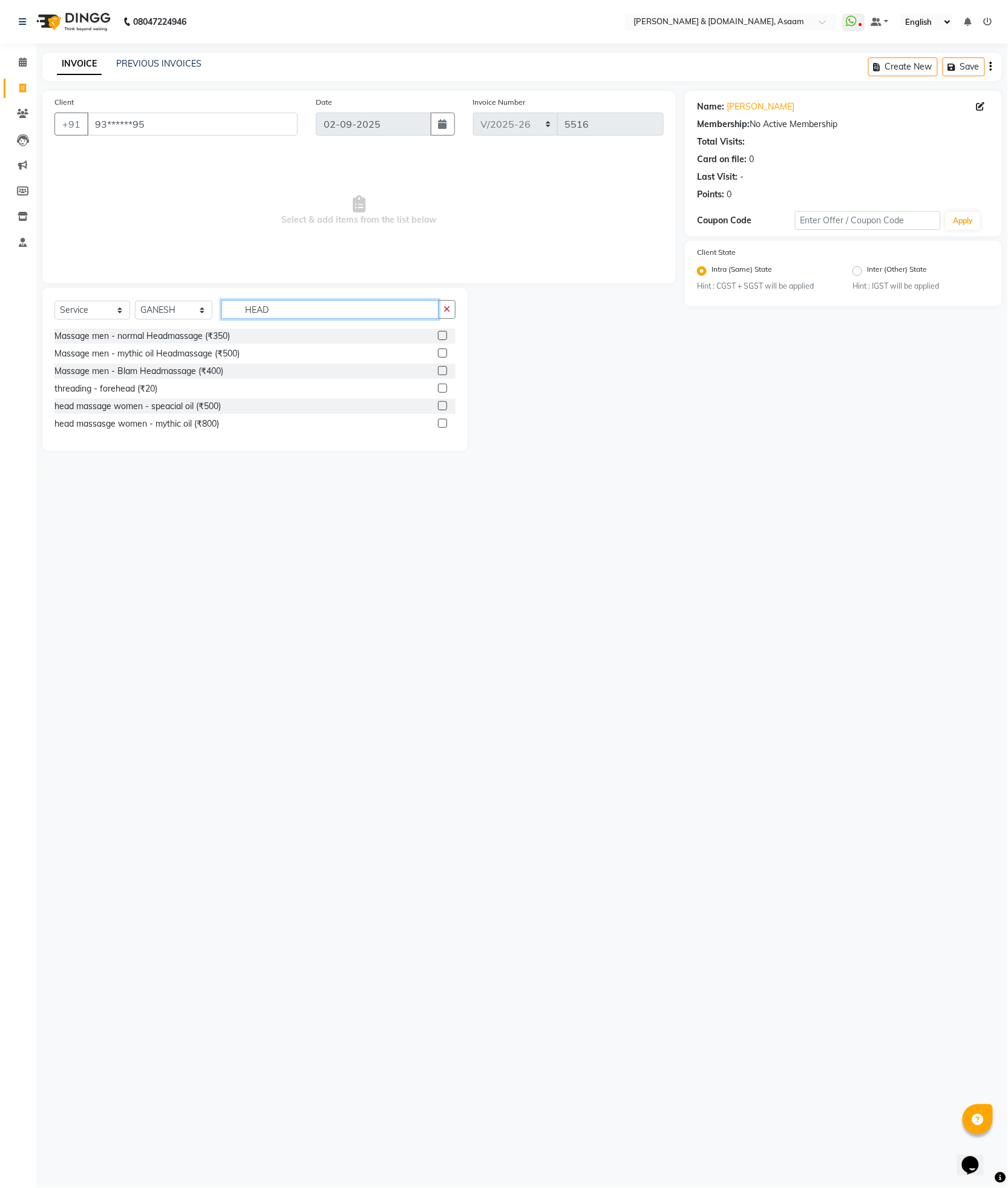
click at [183, 308] on div "Select Service Product Membership Package Voucher Prepaid Gift Card Select Styl…" at bounding box center [255, 314] width 401 height 28
drag, startPoint x: 303, startPoint y: 317, endPoint x: 116, endPoint y: 287, distance: 189.4
click at [116, 288] on div "Select Service Product Membership Package Voucher Prepaid Gift Card Select Styl…" at bounding box center [255, 378] width 425 height 179
type input "ADVANCE"
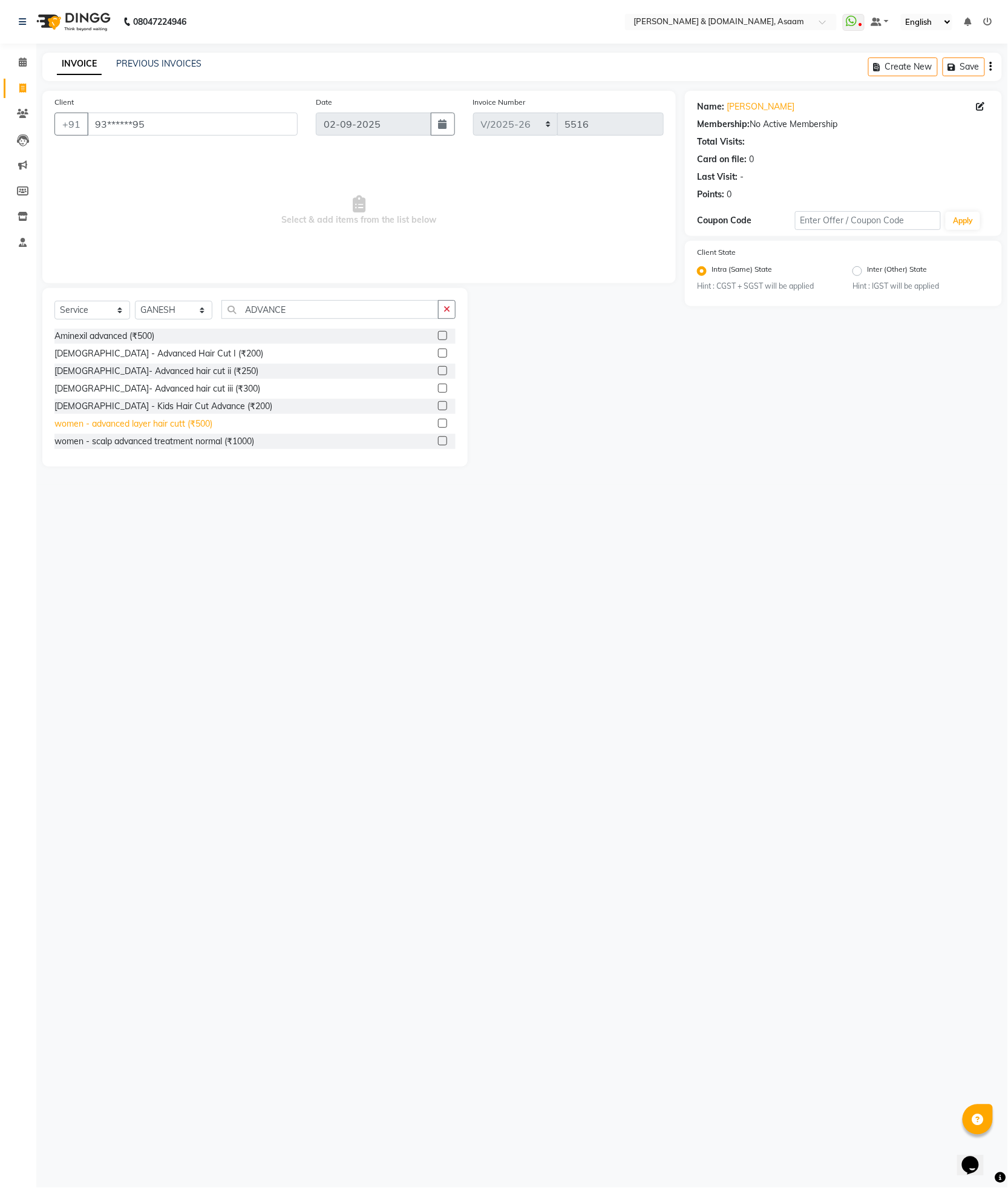
click at [182, 426] on div "women - advanced layer hair cutt (₹500)" at bounding box center [133, 424] width 158 height 13
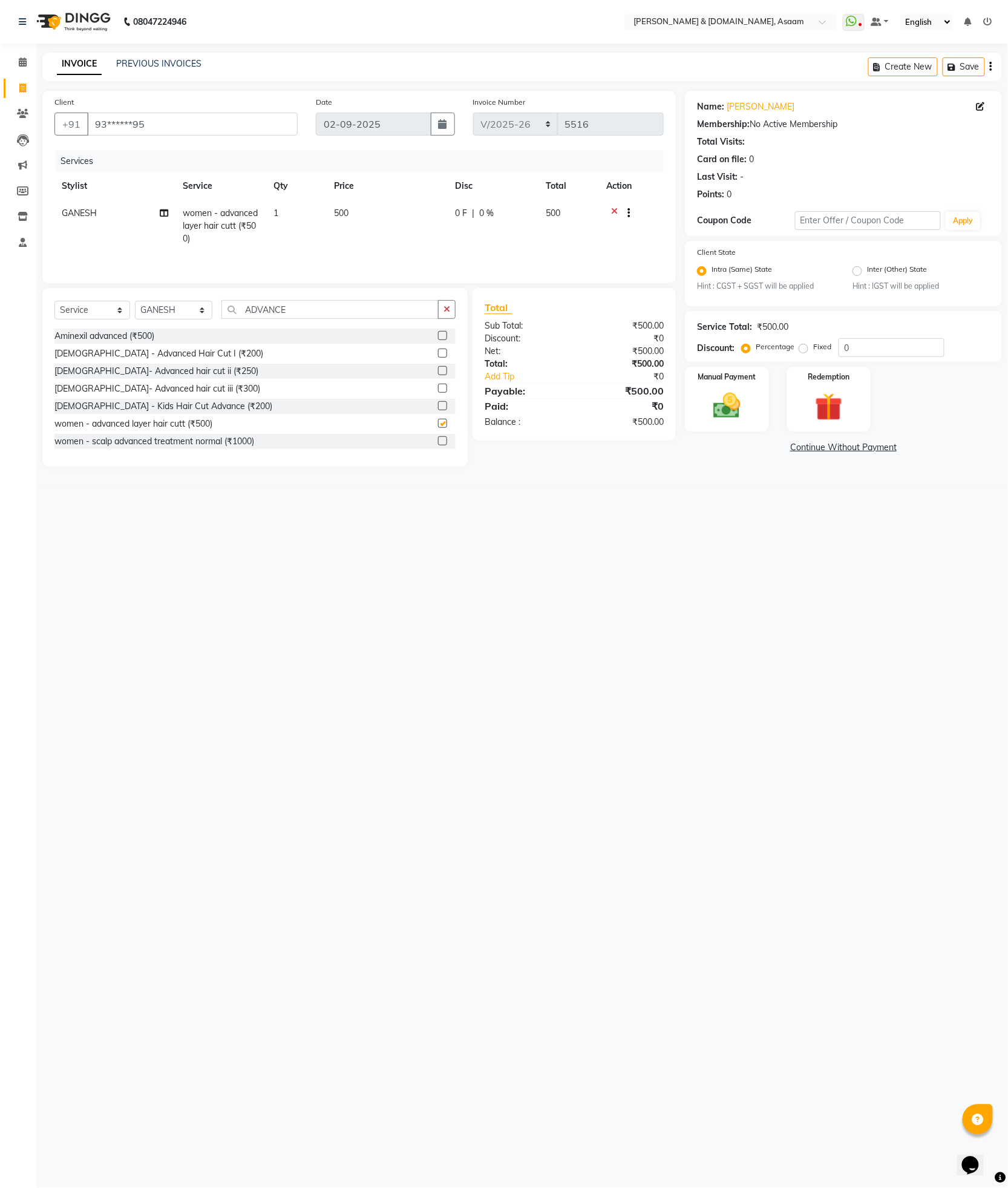
checkbox input "false"
click at [688, 406] on div "Manual Payment" at bounding box center [727, 398] width 87 height 67
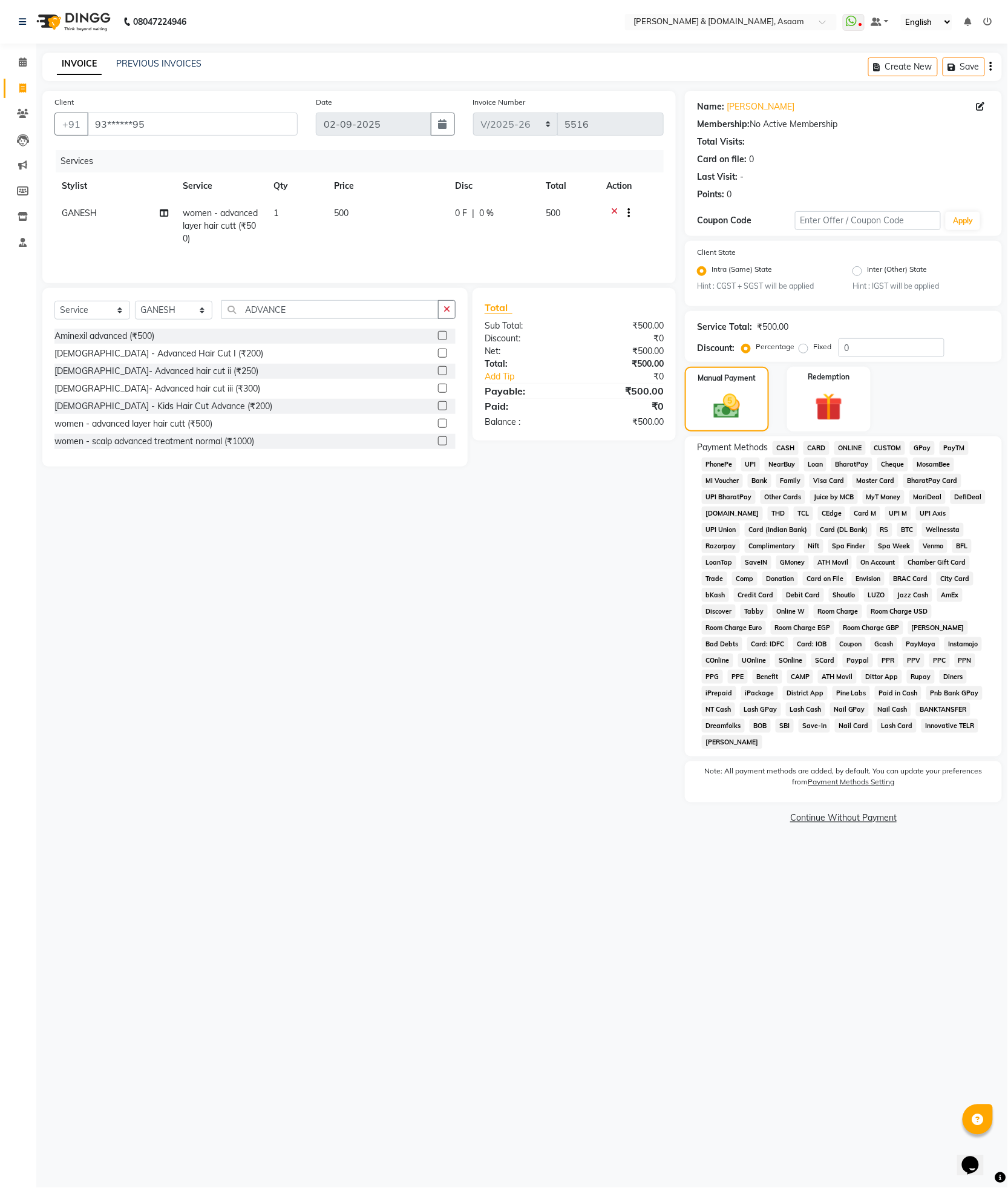
click at [863, 450] on span "ONLINE" at bounding box center [850, 447] width 32 height 14
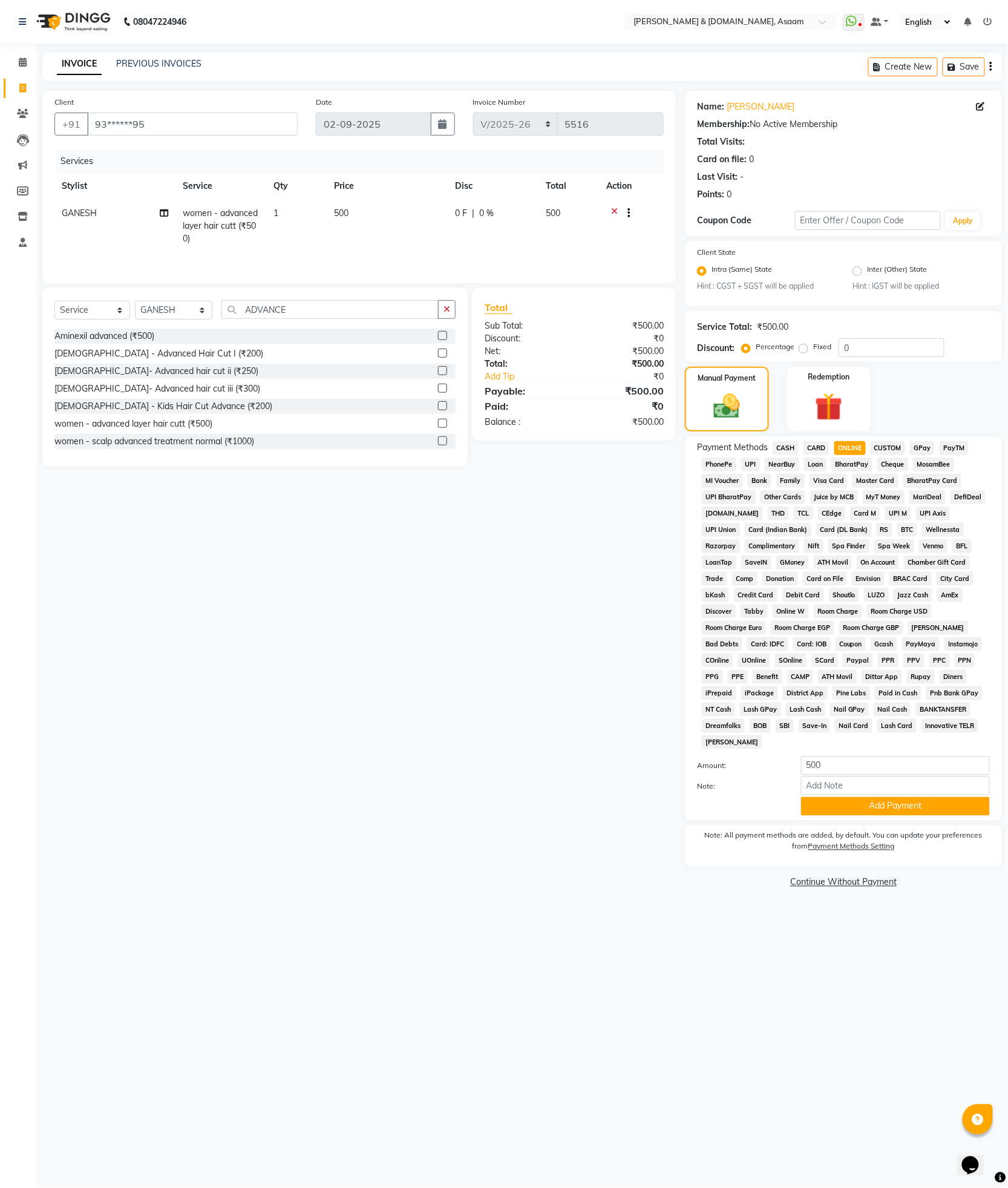
click at [615, 210] on icon at bounding box center [614, 214] width 6 height 15
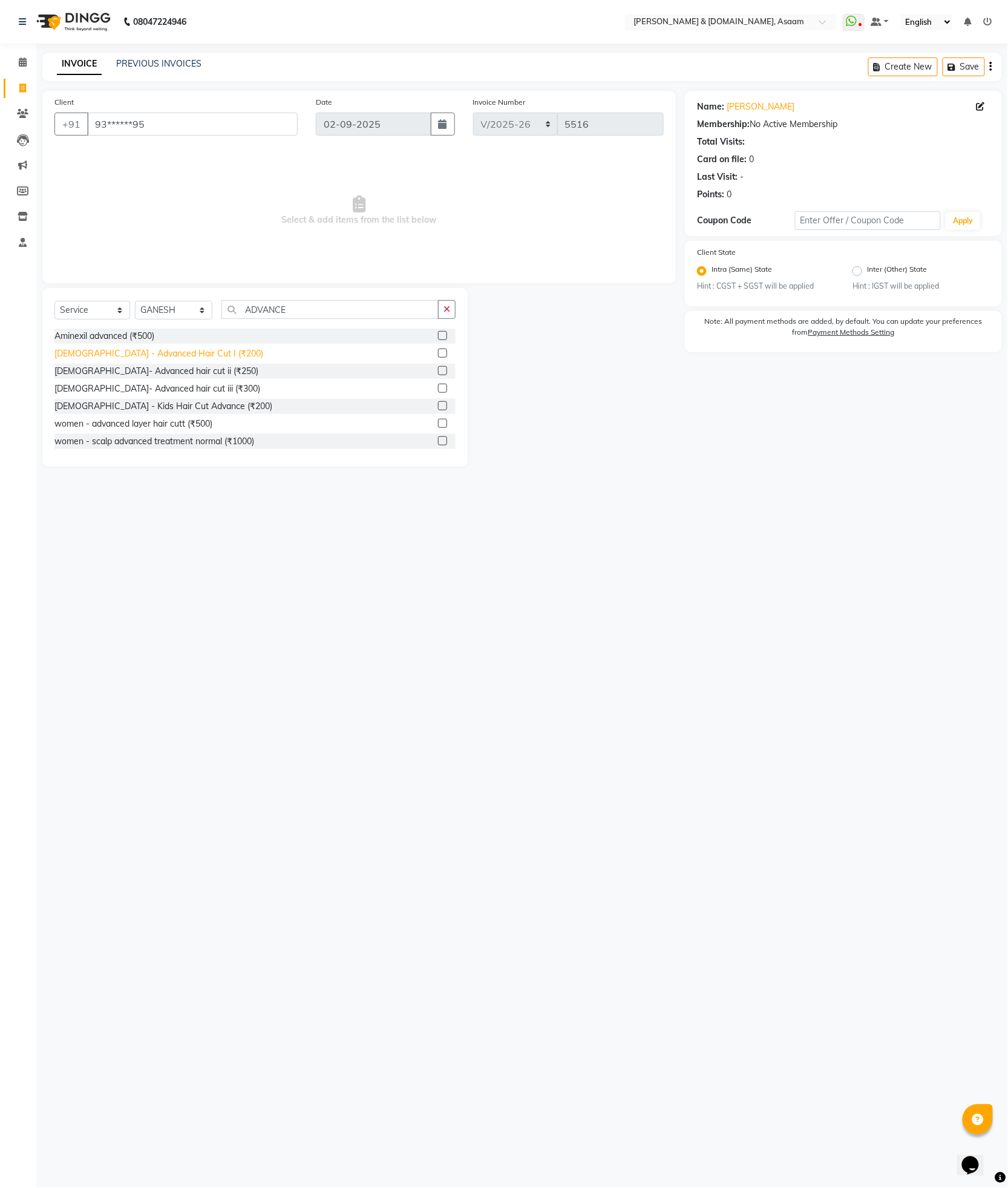
click at [177, 357] on div "Gents - Advanced Hair Cut I (₹200)" at bounding box center [159, 354] width 209 height 13
checkbox input "false"
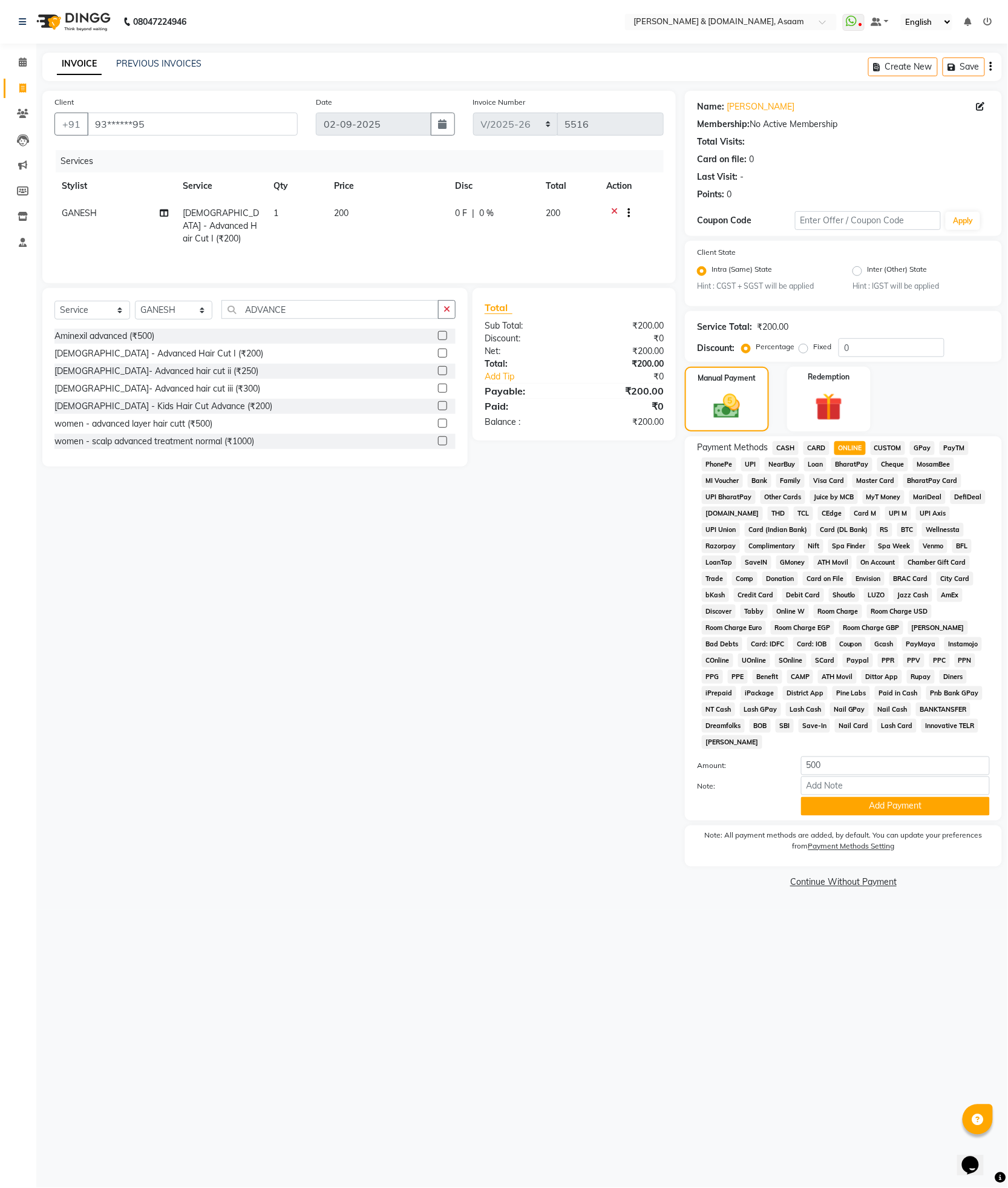
click at [793, 446] on span "CASH" at bounding box center [786, 447] width 26 height 14
type input "200"
click at [793, 446] on span "CASH" at bounding box center [786, 447] width 26 height 14
click at [928, 777] on input "Note:" at bounding box center [896, 786] width 189 height 19
click at [863, 800] on button "Add Payment" at bounding box center [896, 806] width 189 height 19
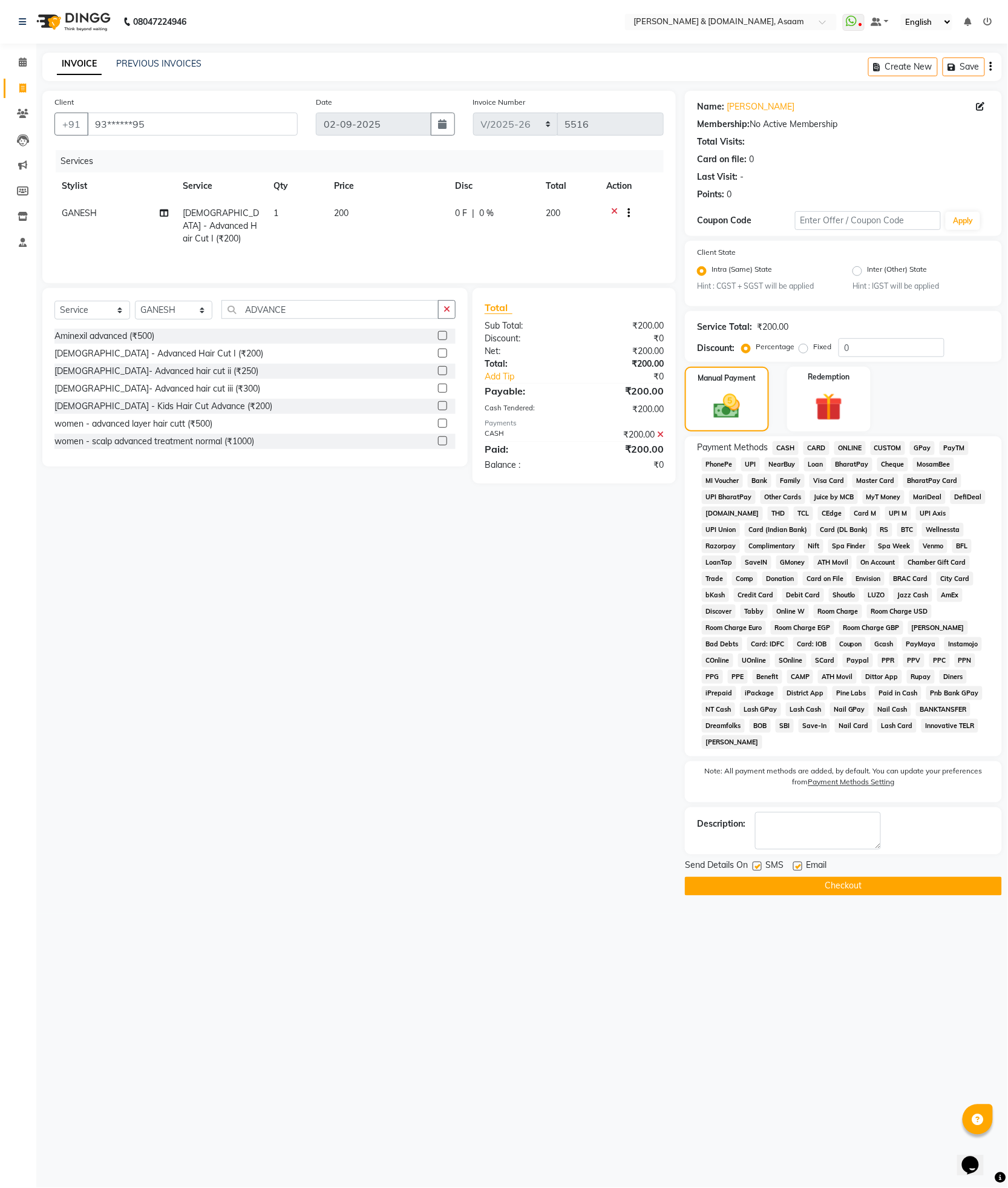
click at [884, 877] on button "Checkout" at bounding box center [844, 886] width 317 height 19
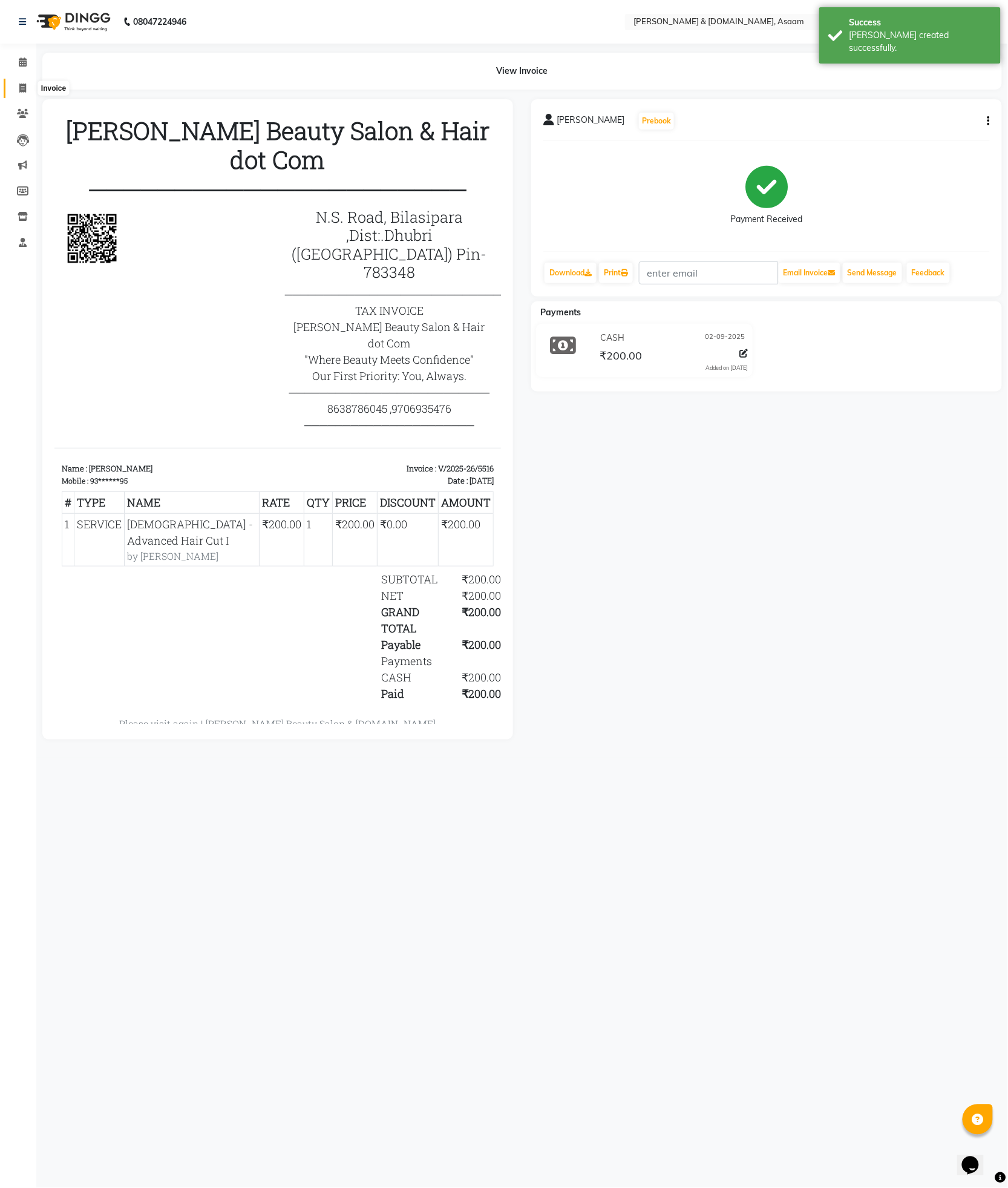
click at [16, 91] on span at bounding box center [22, 88] width 21 height 14
select select "service"
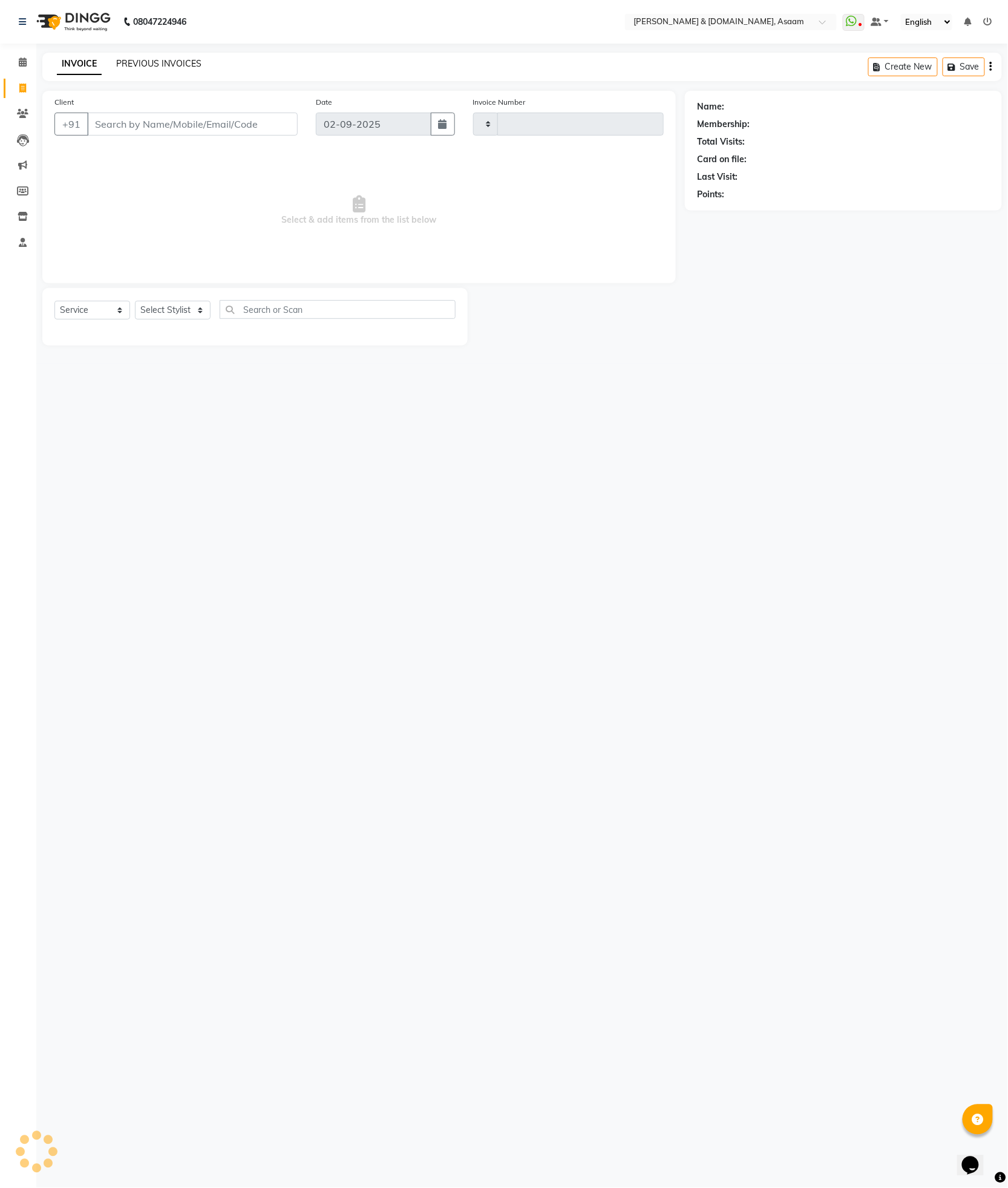
type input "5517"
select select "4608"
click at [20, 53] on li "Calendar" at bounding box center [18, 63] width 36 height 26
click at [22, 62] on icon at bounding box center [22, 62] width 8 height 9
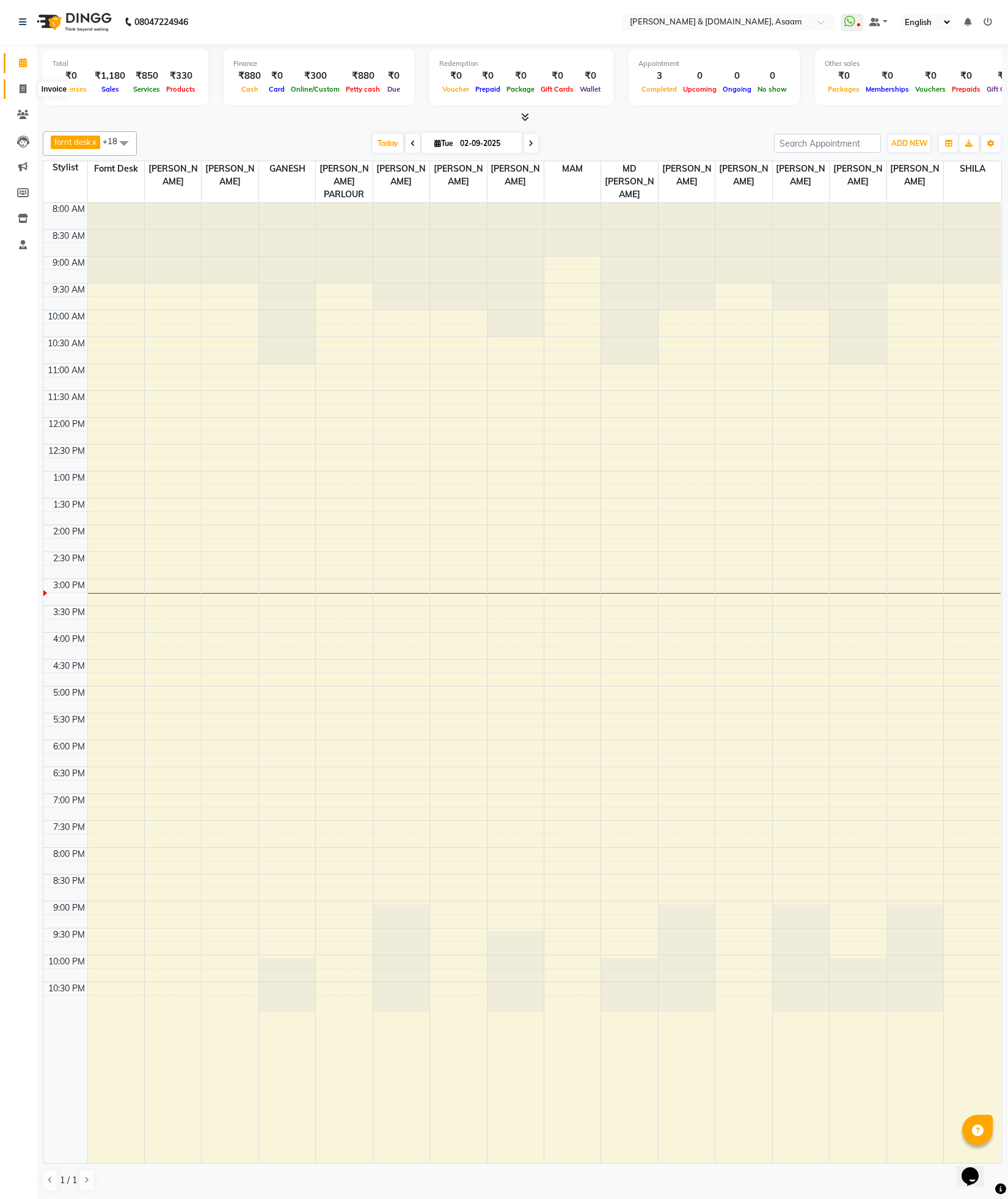
click at [25, 93] on icon at bounding box center [23, 89] width 7 height 9
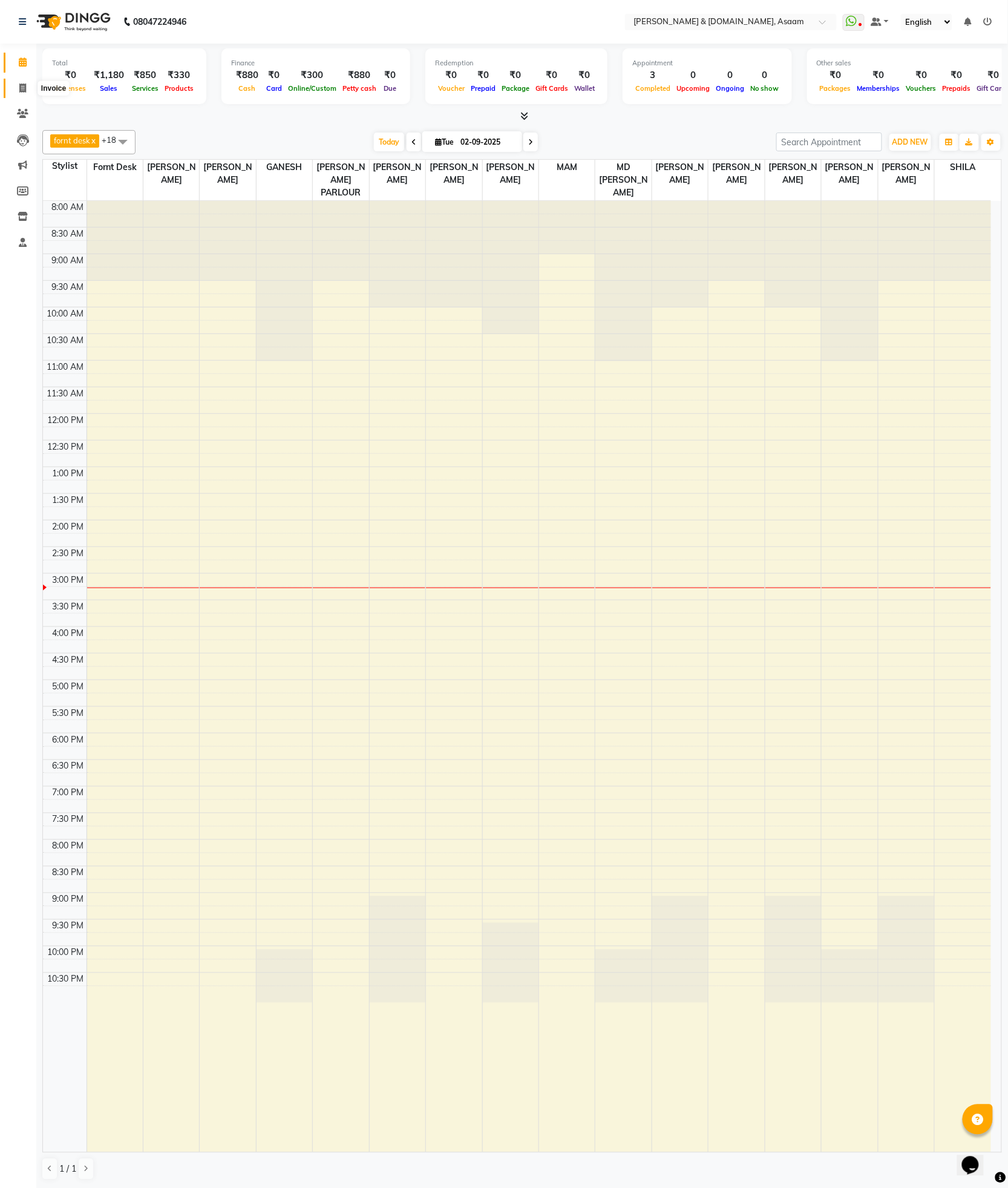
select select "service"
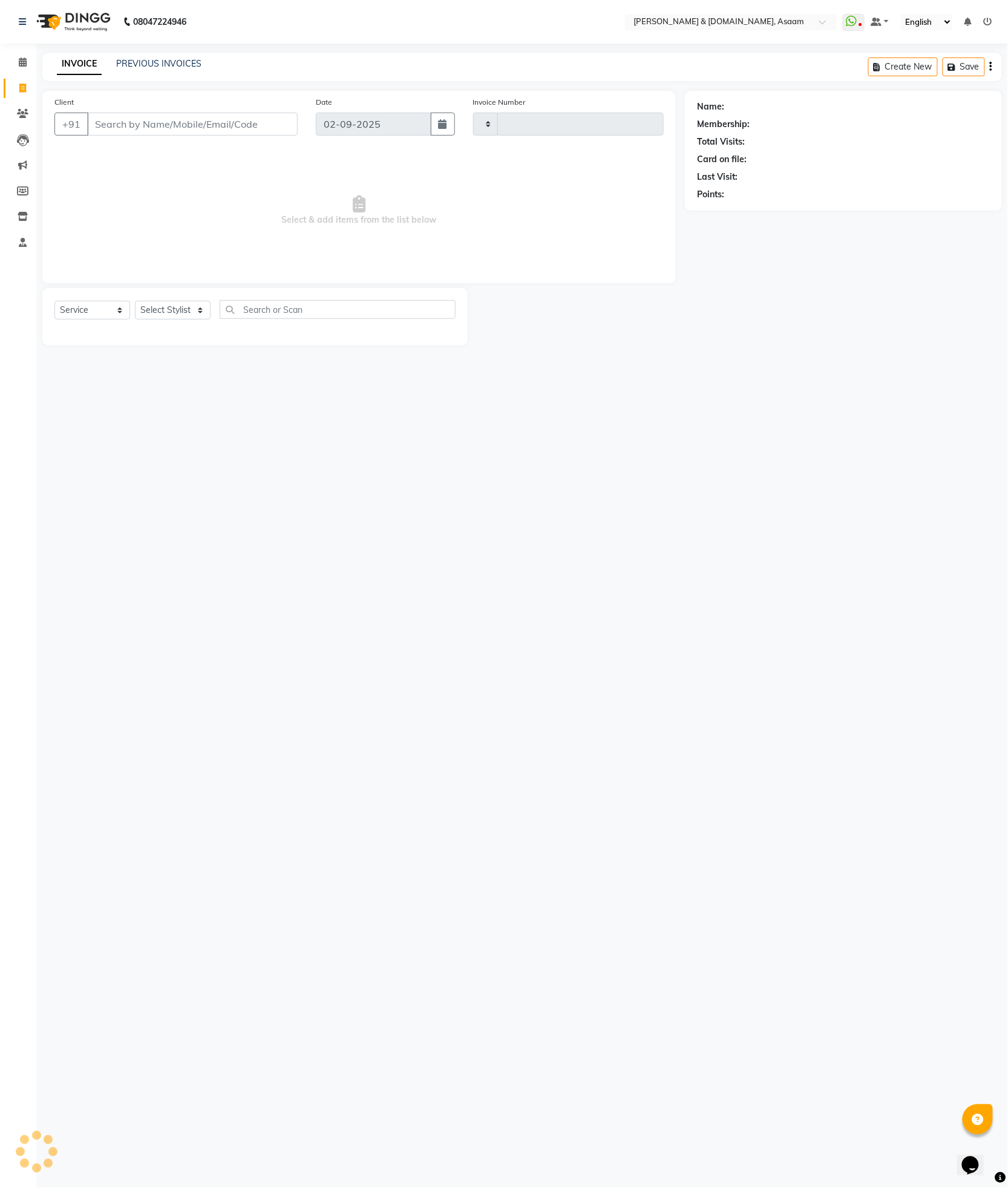
type input "5517"
select select "4608"
click at [21, 43] on nav "08047224946 Select Location × Hrishika & Hair.com, Asaam WhatsApp Status ✕ Stat…" at bounding box center [504, 22] width 1008 height 43
click at [21, 56] on span at bounding box center [22, 62] width 21 height 14
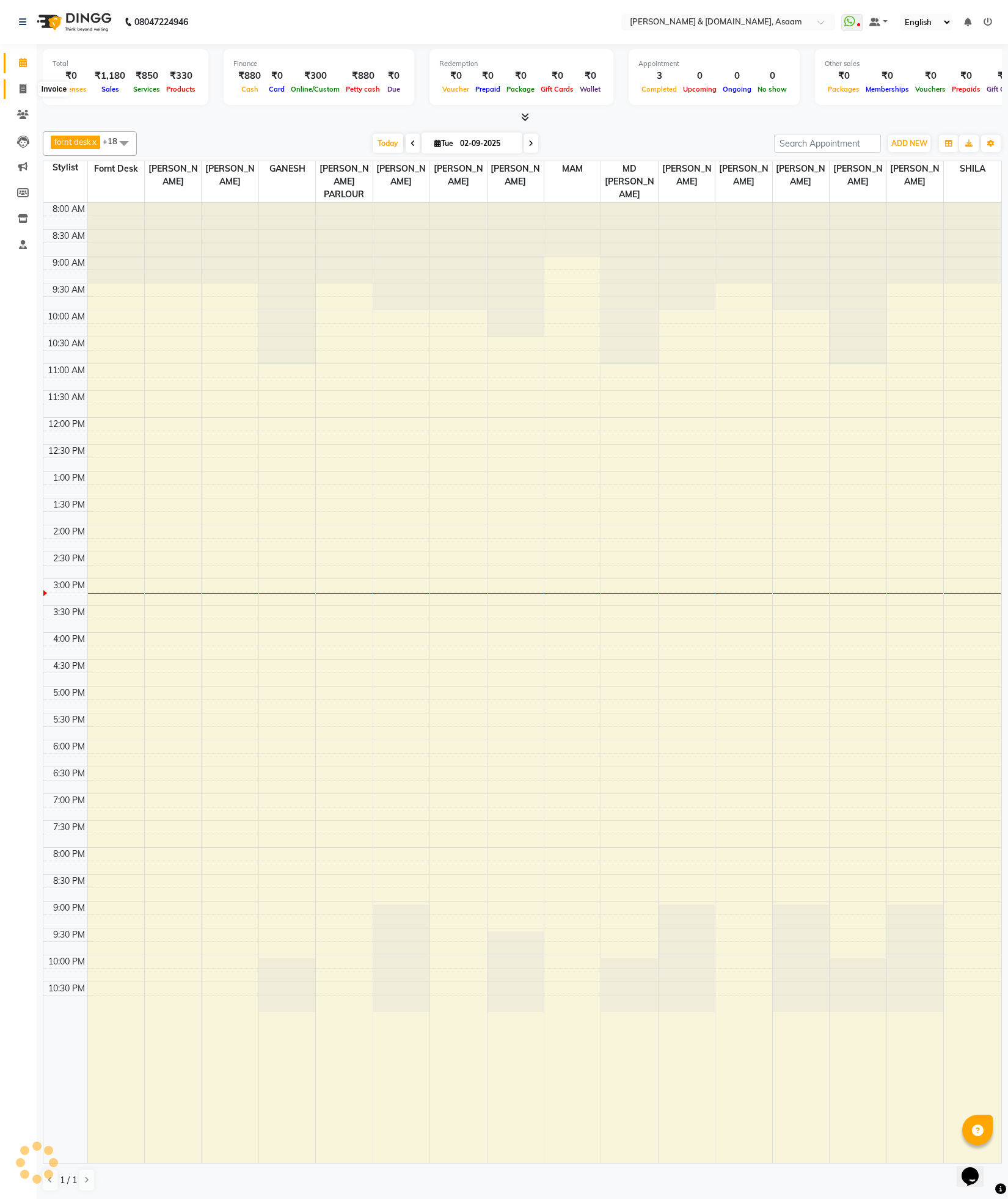
click at [23, 90] on icon at bounding box center [23, 89] width 7 height 9
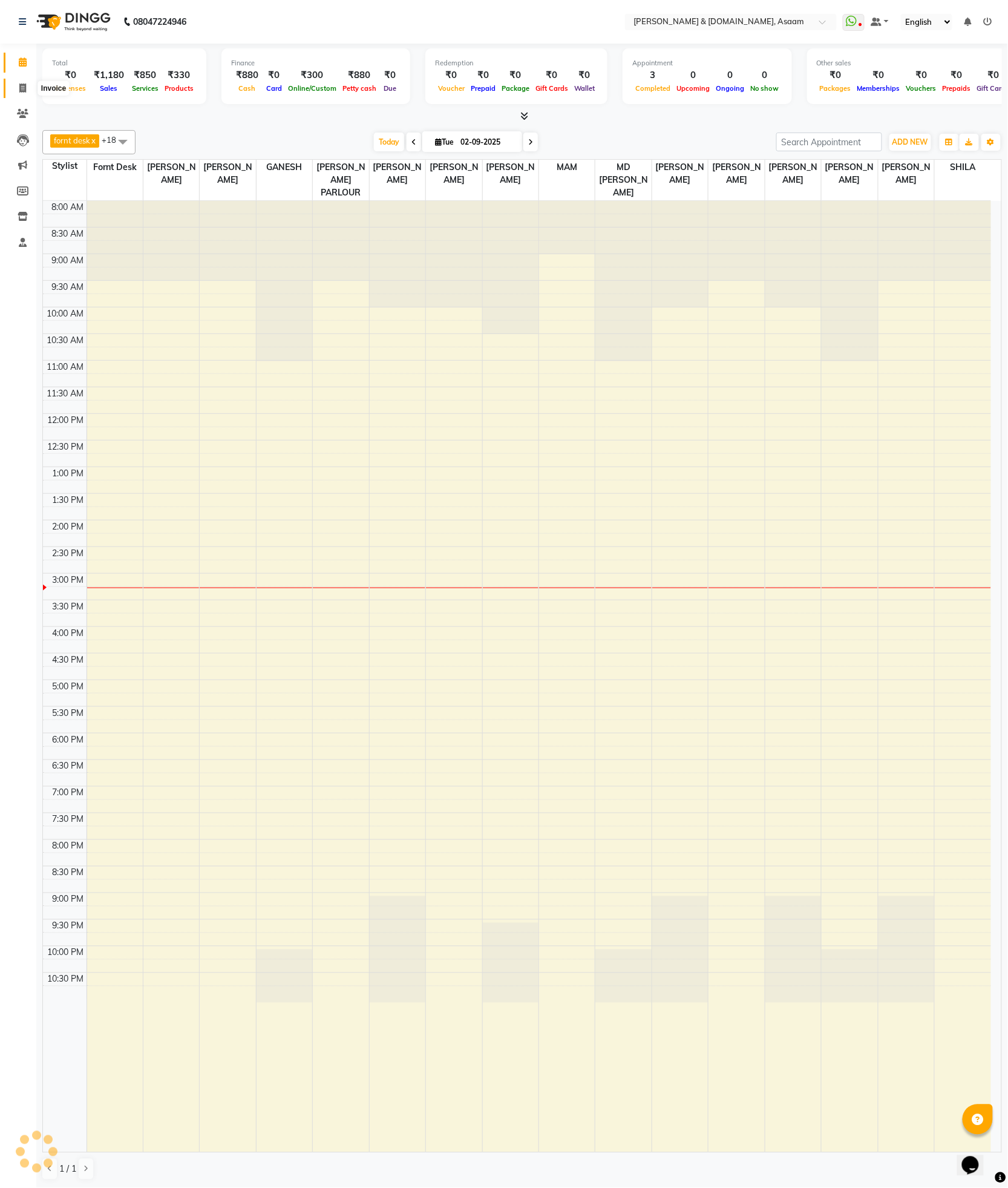
select select "4608"
select select "service"
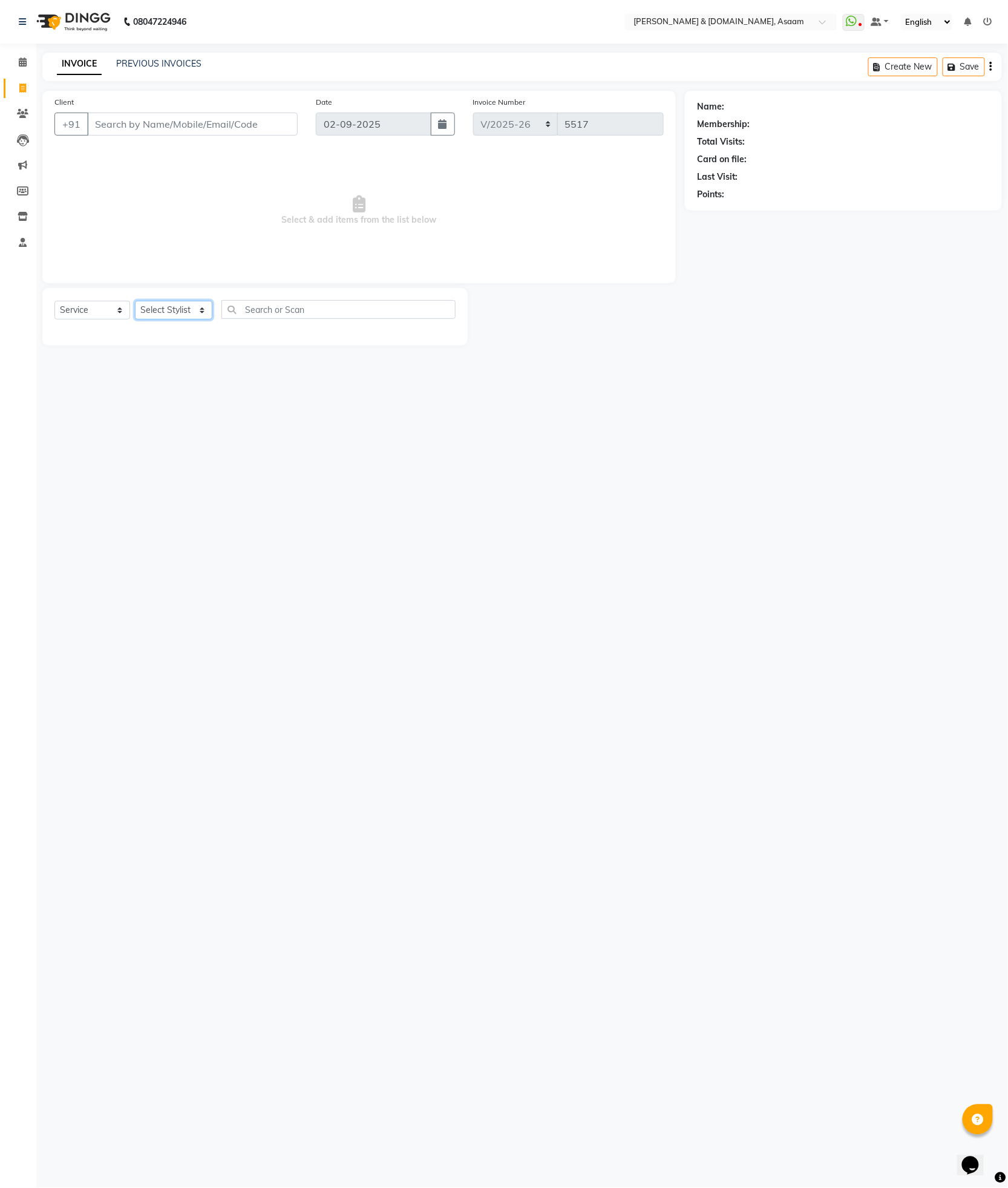
click at [192, 310] on select "Select Stylist AKASH AKIB DEEPU fornt desk GANESH HRISHIKA PARLOUR JITU KARNA D…" at bounding box center [174, 310] width 78 height 19
select select "41665"
click at [135, 301] on select "Select Stylist AKASH AKIB DEEPU fornt desk GANESH HRISHIKA PARLOUR JITU KARNA D…" at bounding box center [174, 310] width 78 height 19
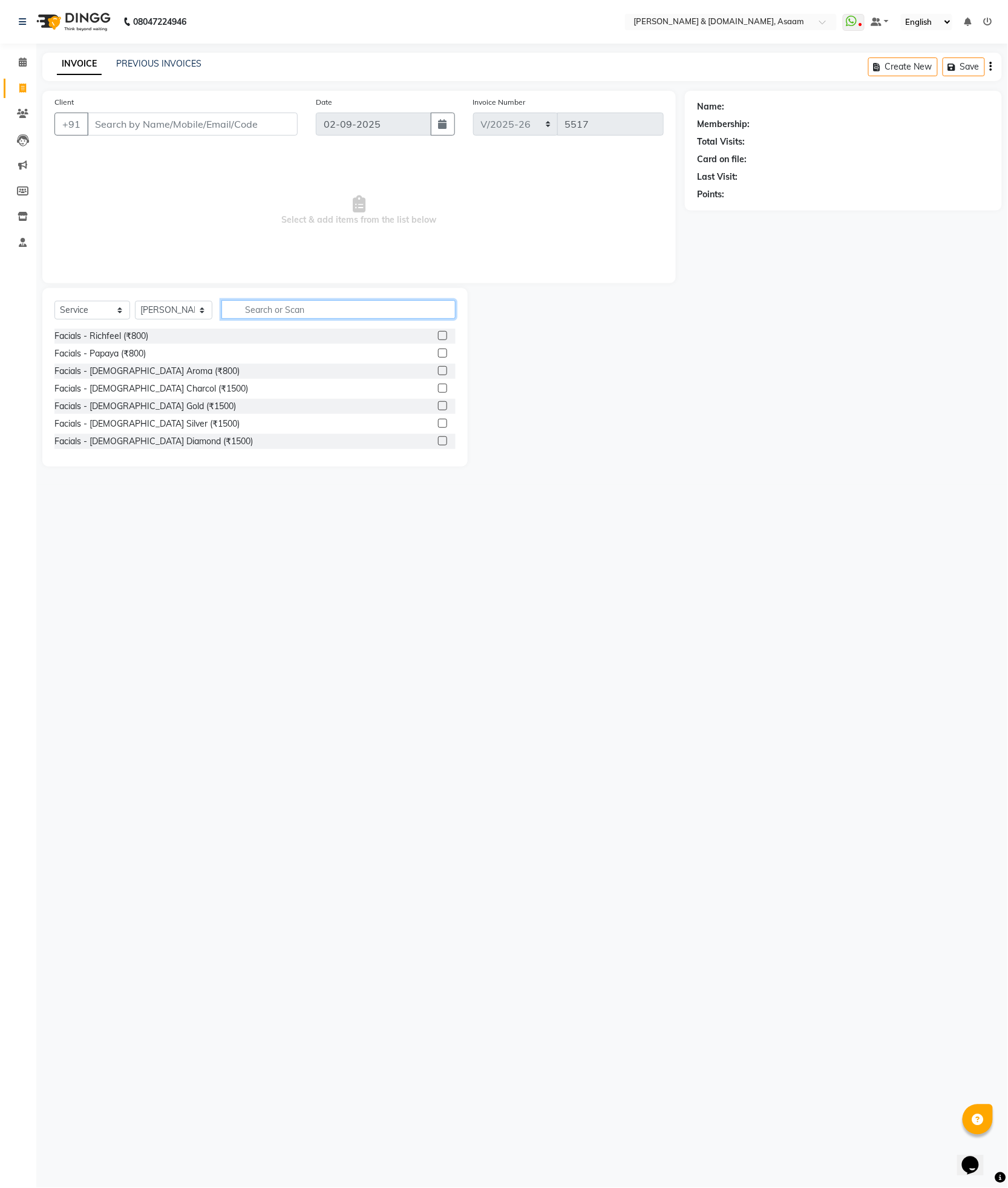
click at [286, 301] on input "text" at bounding box center [338, 310] width 234 height 19
type input "O3"
click at [154, 447] on div "Women - O3+ Clean up (₹700)" at bounding box center [115, 442] width 120 height 13
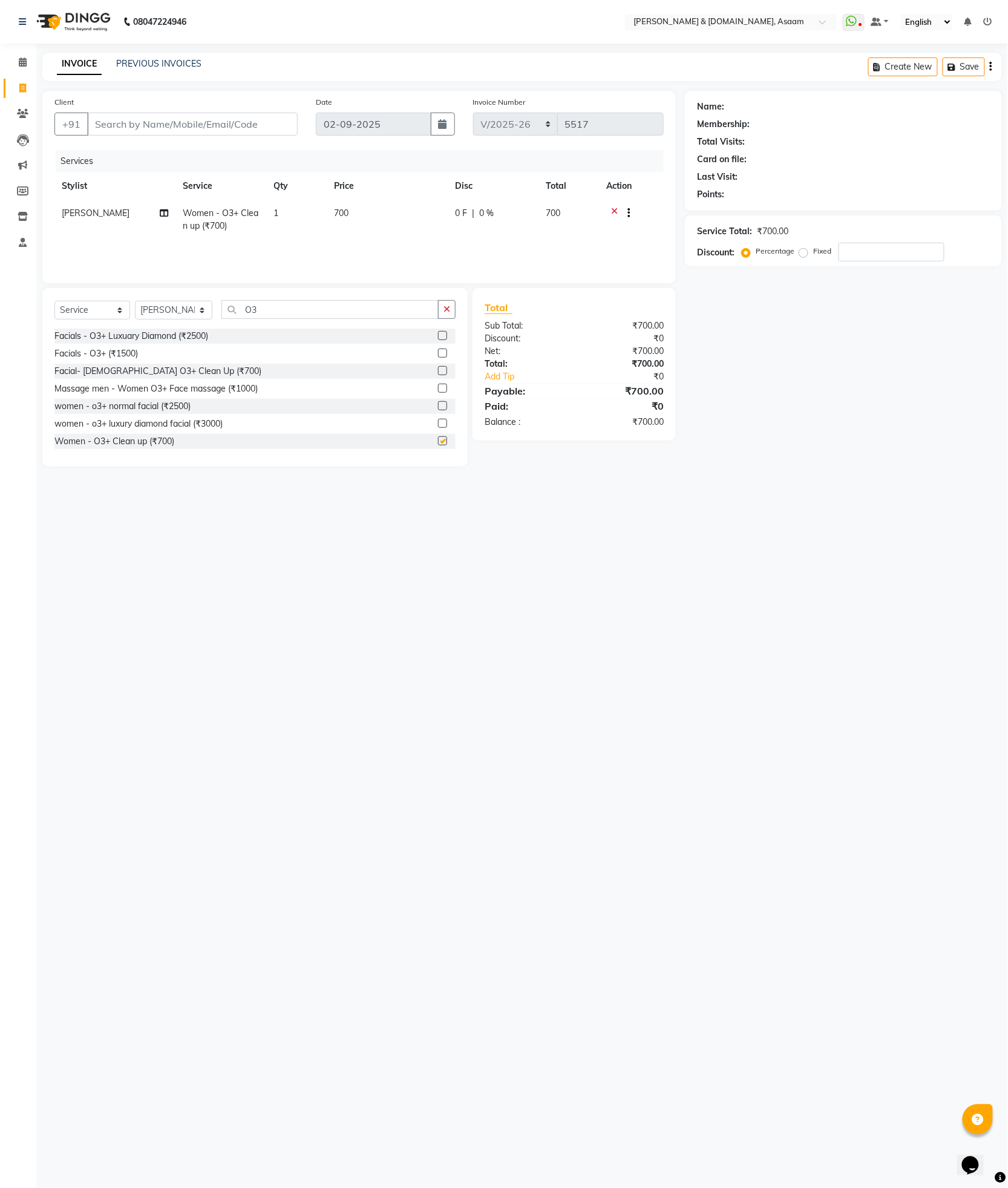
checkbox input "false"
drag, startPoint x: 262, startPoint y: 308, endPoint x: 230, endPoint y: 318, distance: 33.5
click at [230, 318] on input "O3" at bounding box center [330, 310] width 218 height 19
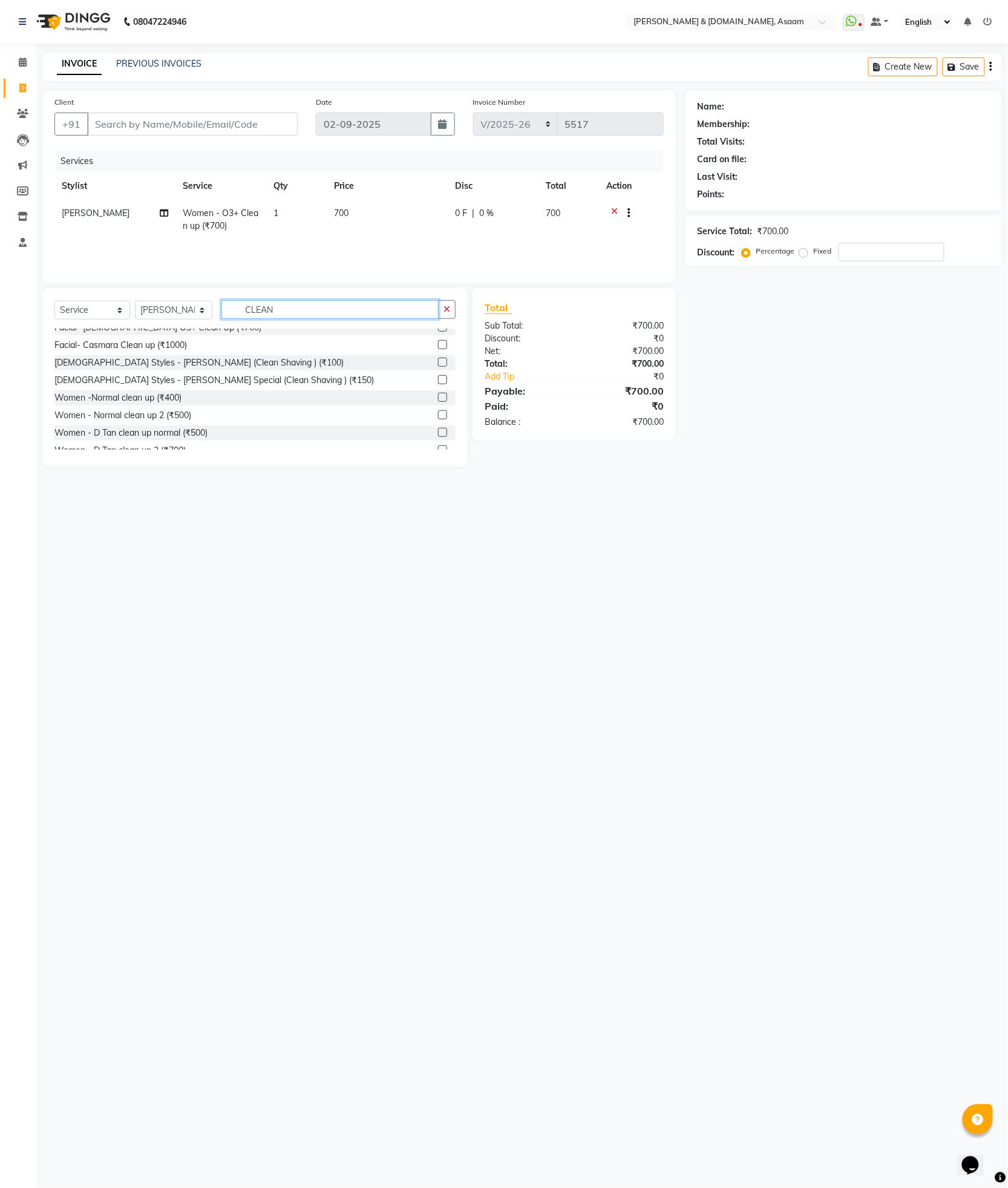
scroll to position [67, 0]
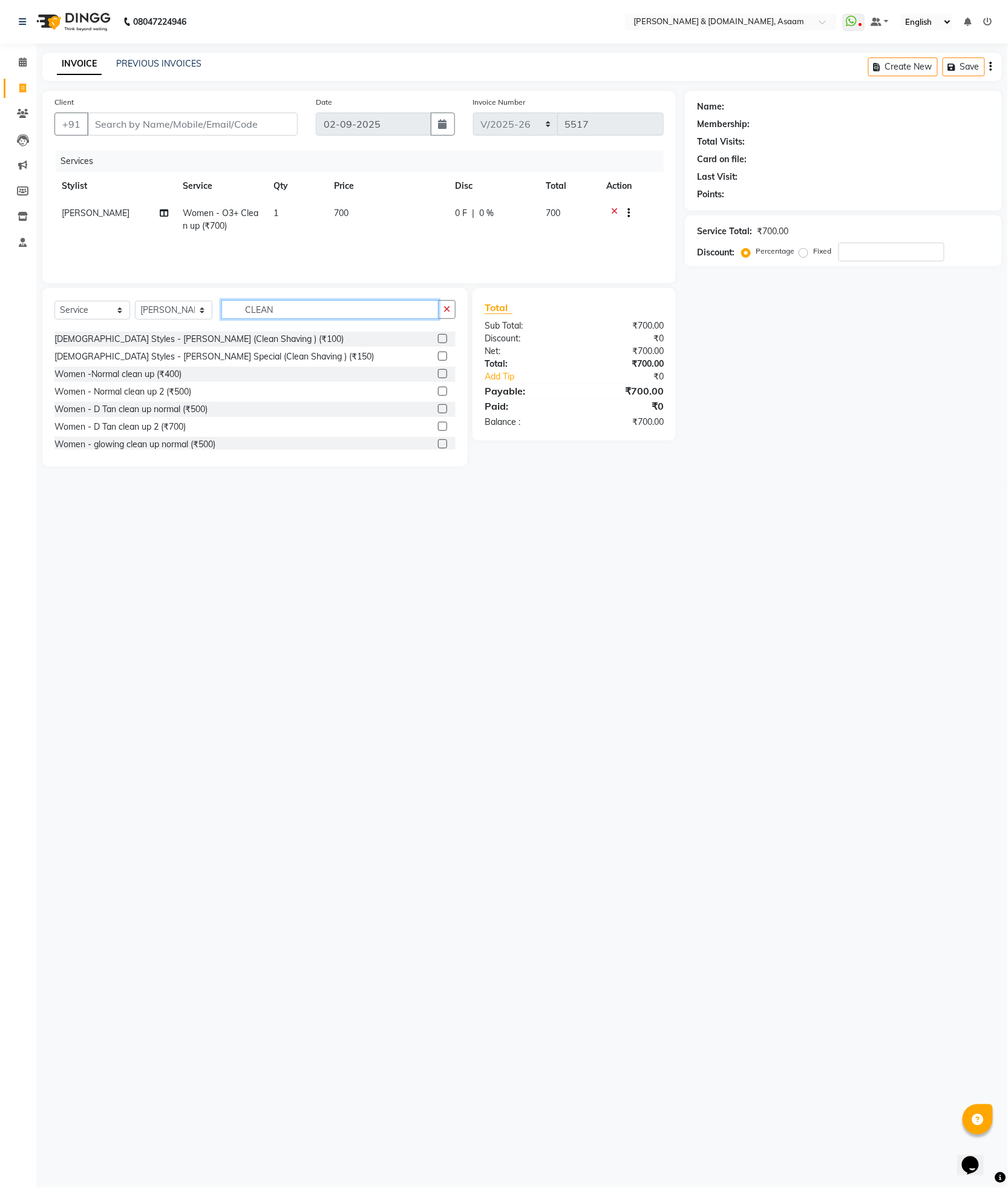
type input "CLEAN"
click at [209, 440] on div "Women - glowing clean up normal (₹500)" at bounding box center [135, 445] width 161 height 13
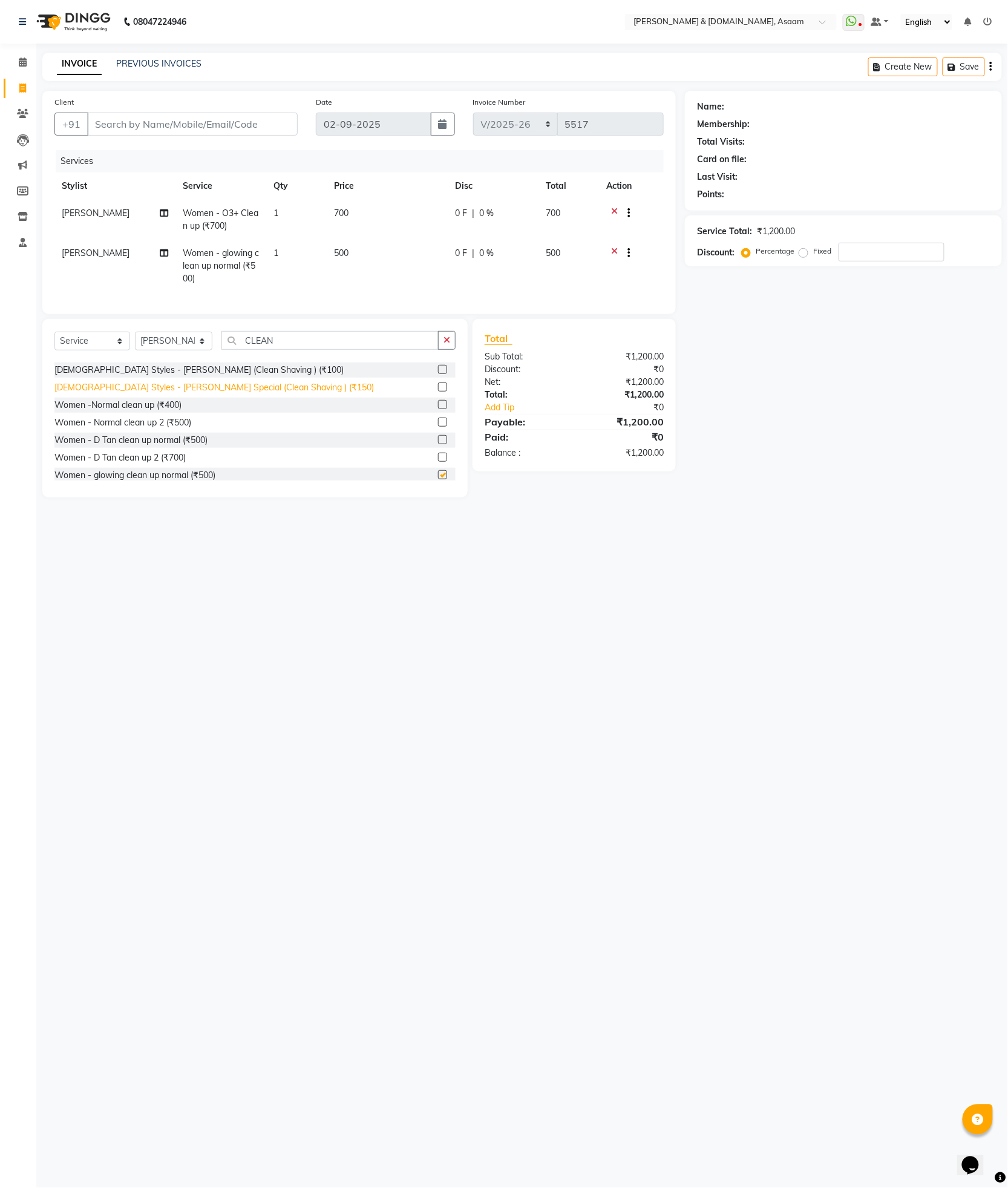
checkbox input "false"
drag, startPoint x: 389, startPoint y: 265, endPoint x: 431, endPoint y: 263, distance: 42.0
click at [391, 264] on td "500" at bounding box center [388, 266] width 121 height 53
select select "41665"
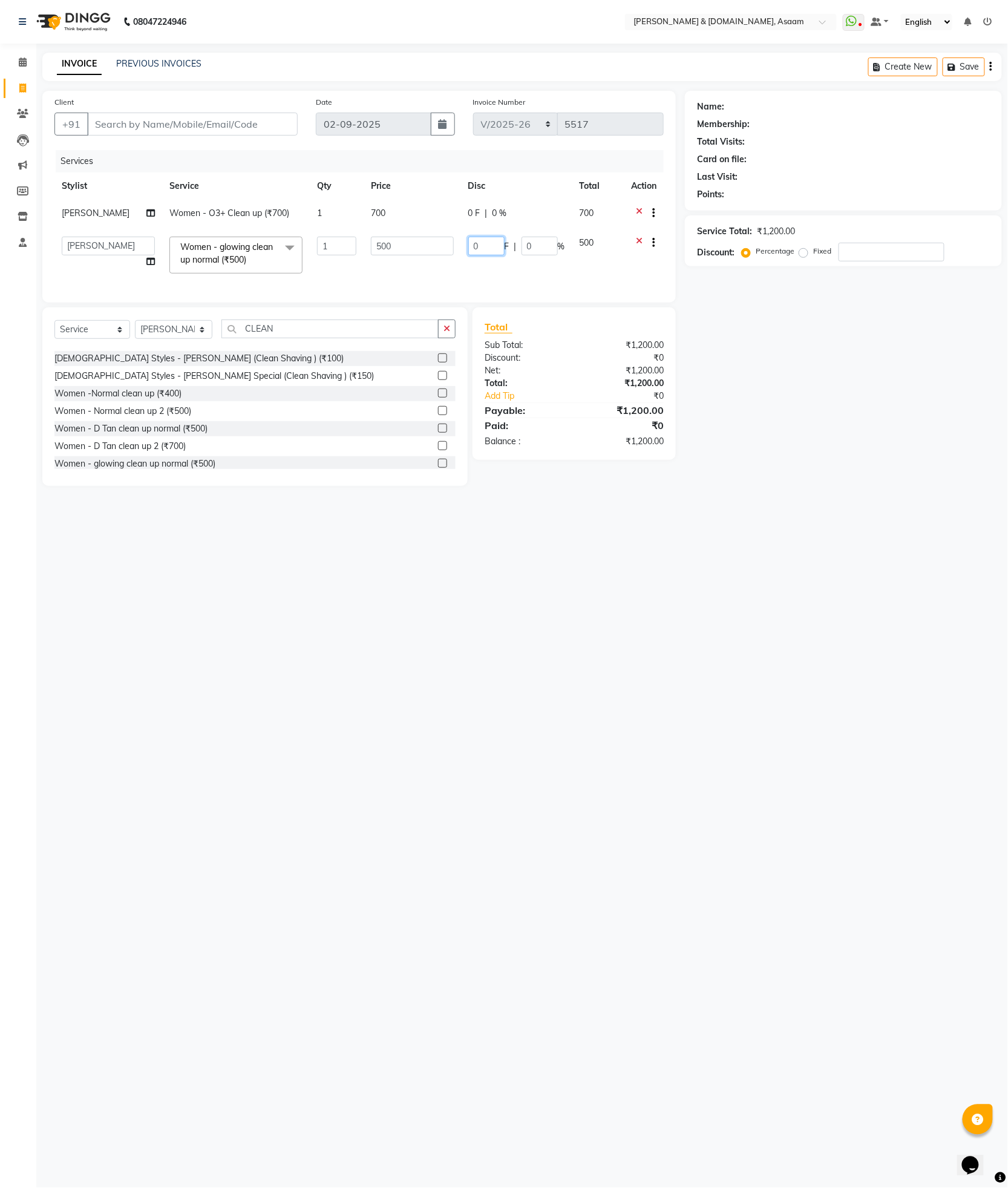
drag, startPoint x: 478, startPoint y: 246, endPoint x: 259, endPoint y: 228, distance: 219.7
click at [259, 228] on tbody "PRITY DAS Women - O3+ Clean up (₹700) 1 700 0 F | 0 % 700 AKASH AKIB DEEPU forn…" at bounding box center [360, 240] width 610 height 81
type input "100"
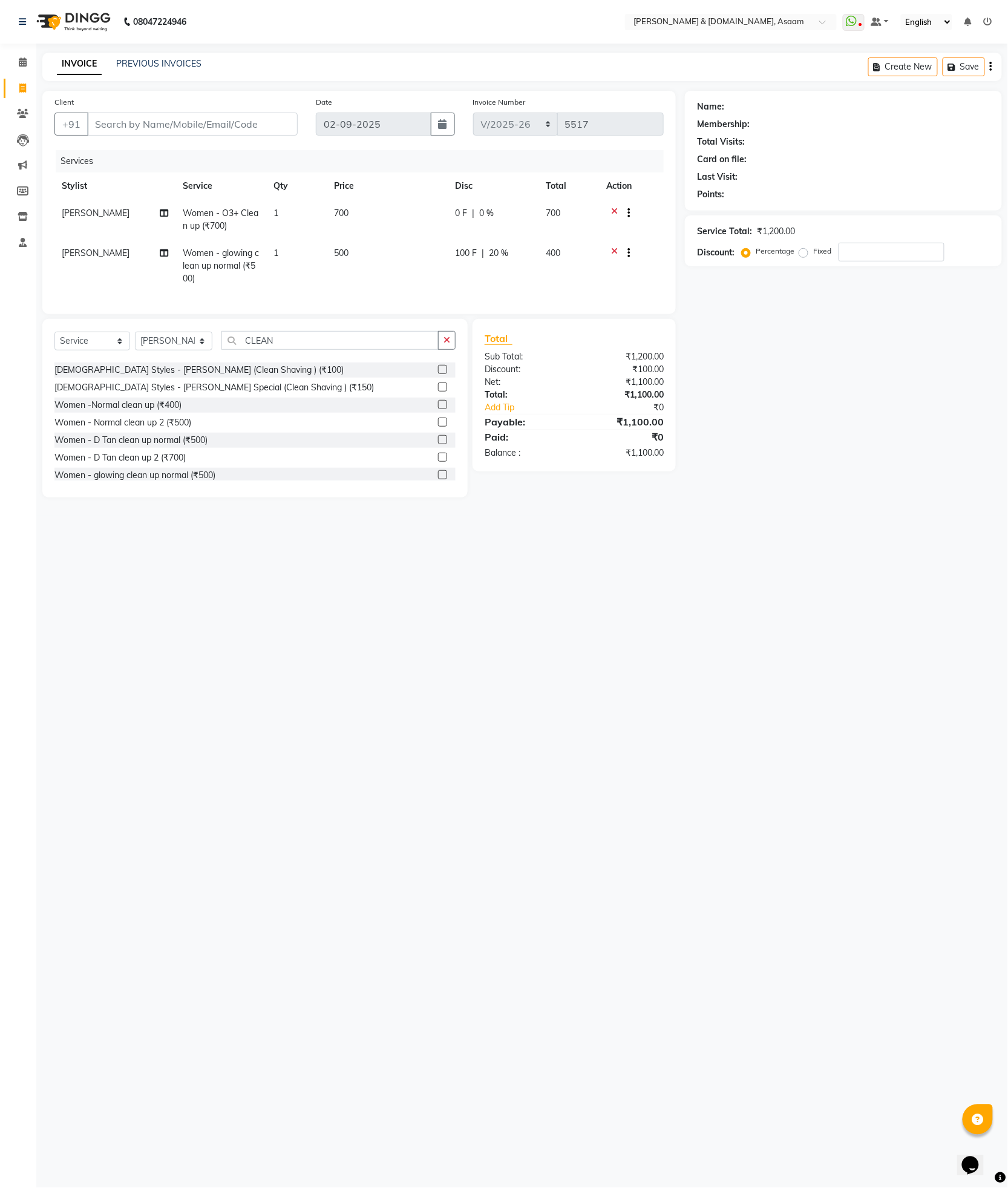
drag, startPoint x: 413, startPoint y: 204, endPoint x: 463, endPoint y: 213, distance: 50.8
click at [413, 204] on td "700" at bounding box center [388, 219] width 121 height 40
select select "41665"
drag, startPoint x: 491, startPoint y: 219, endPoint x: 388, endPoint y: 206, distance: 103.8
click at [398, 210] on tr "AKASH AKIB DEEPU fornt desk GANESH HRISHIKA PARLOUR JITU KARNA DAS LALITA MAM M…" at bounding box center [360, 225] width 610 height 51
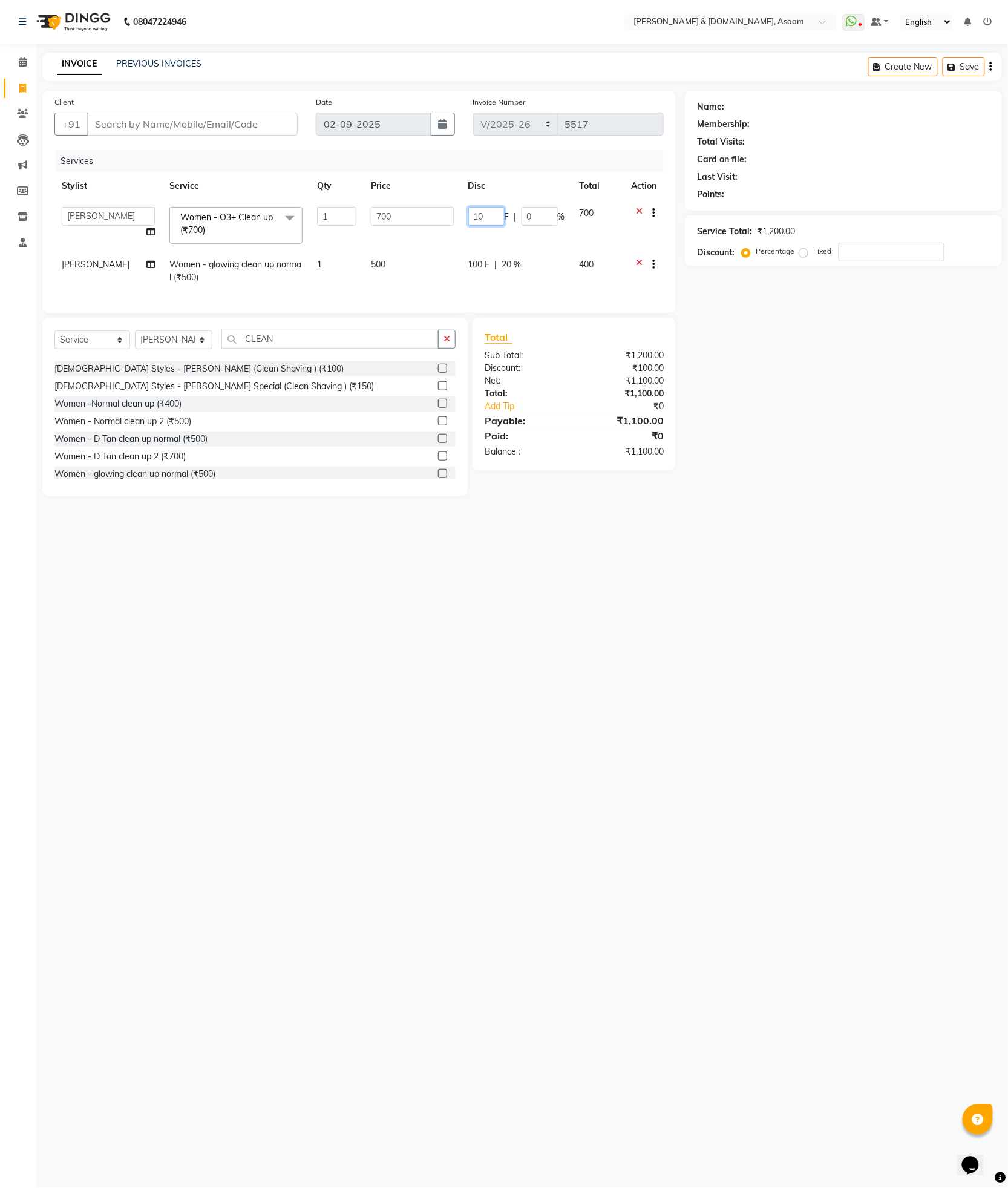
type input "100"
drag, startPoint x: 257, startPoint y: 781, endPoint x: 207, endPoint y: 439, distance: 345.6
click at [251, 765] on div "08047224946 Select Location × Hrishika & Hair.com, Asaam WhatsApp Status ✕ Stat…" at bounding box center [504, 594] width 1008 height 1188
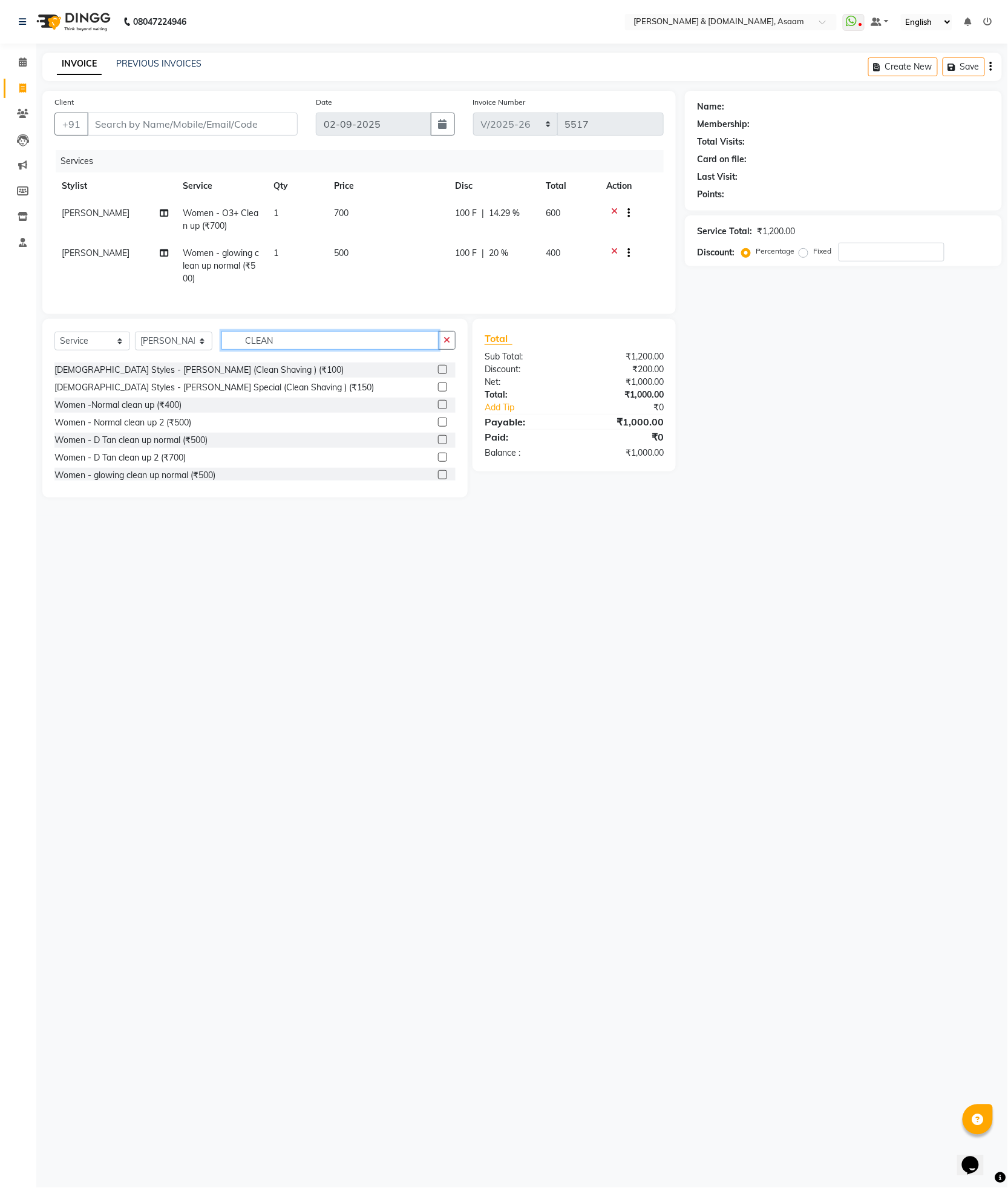
drag, startPoint x: 280, startPoint y: 347, endPoint x: 96, endPoint y: 342, distance: 184.1
click at [103, 342] on div "Select Service Product Membership Package Voucher Prepaid Gift Card Select Styl…" at bounding box center [255, 344] width 401 height 28
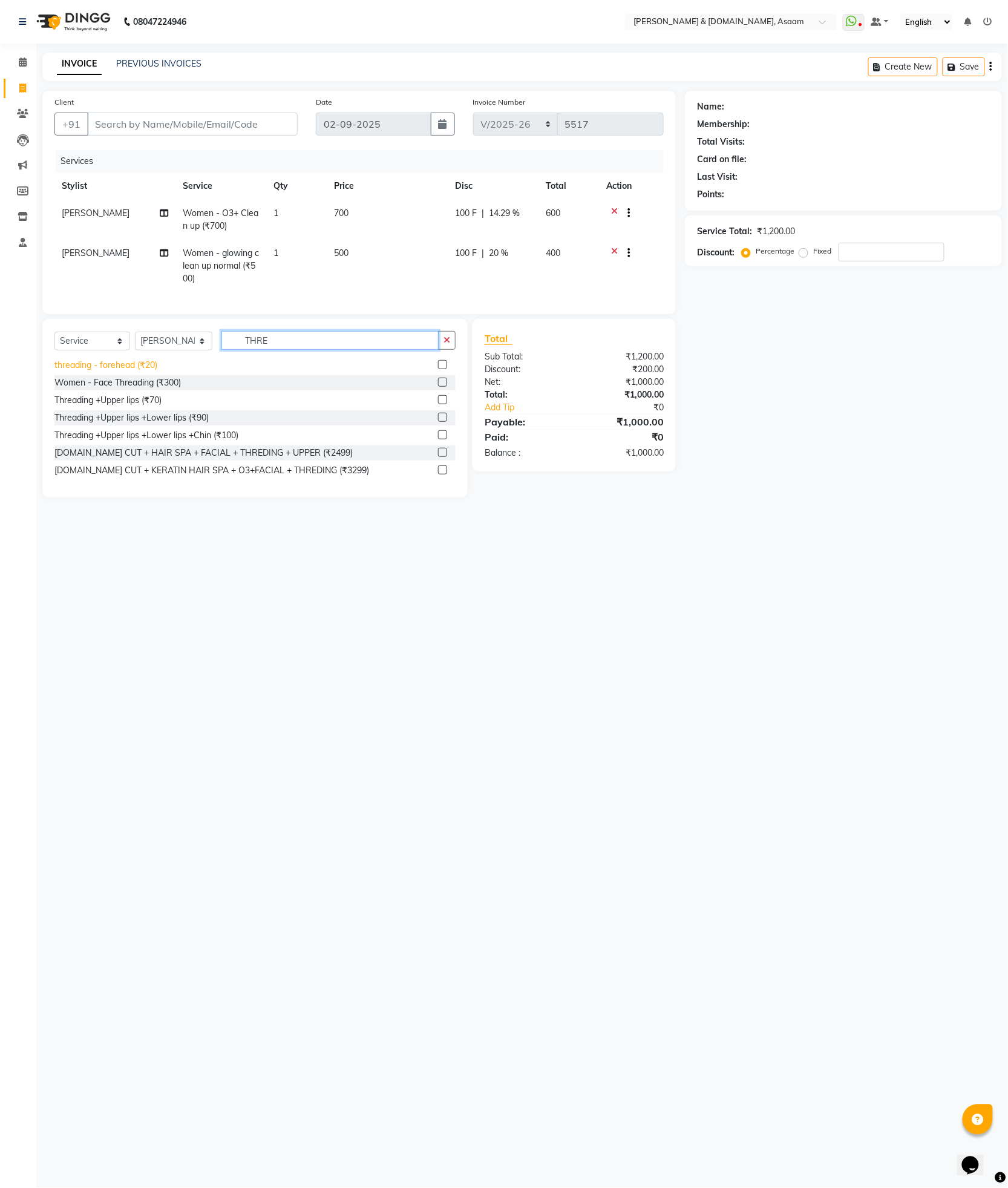
type input "THRE"
click at [117, 372] on div "threading - forehead (₹20)" at bounding box center [106, 365] width 103 height 13
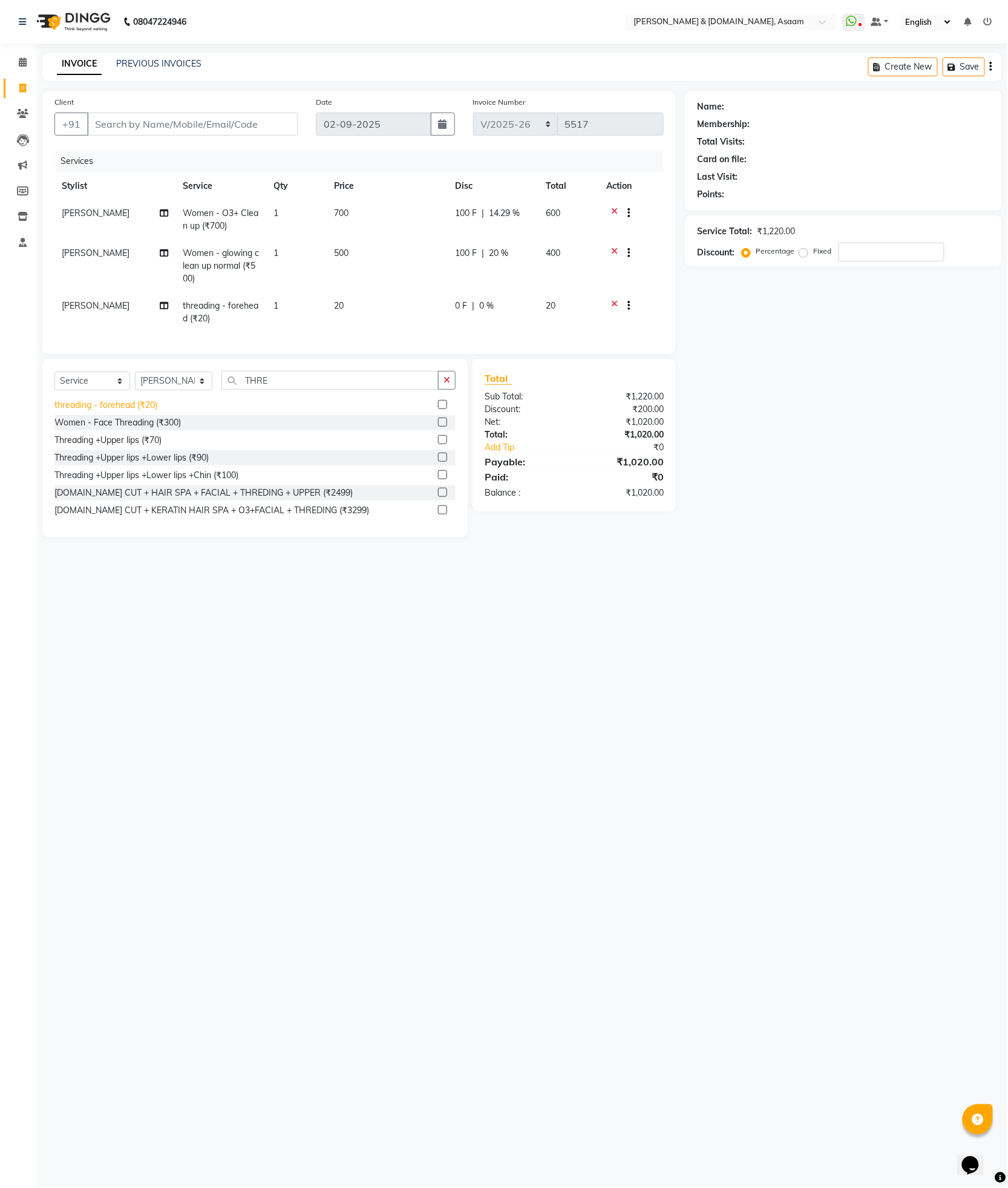
click at [112, 411] on div "threading - forehead (₹20)" at bounding box center [106, 405] width 103 height 13
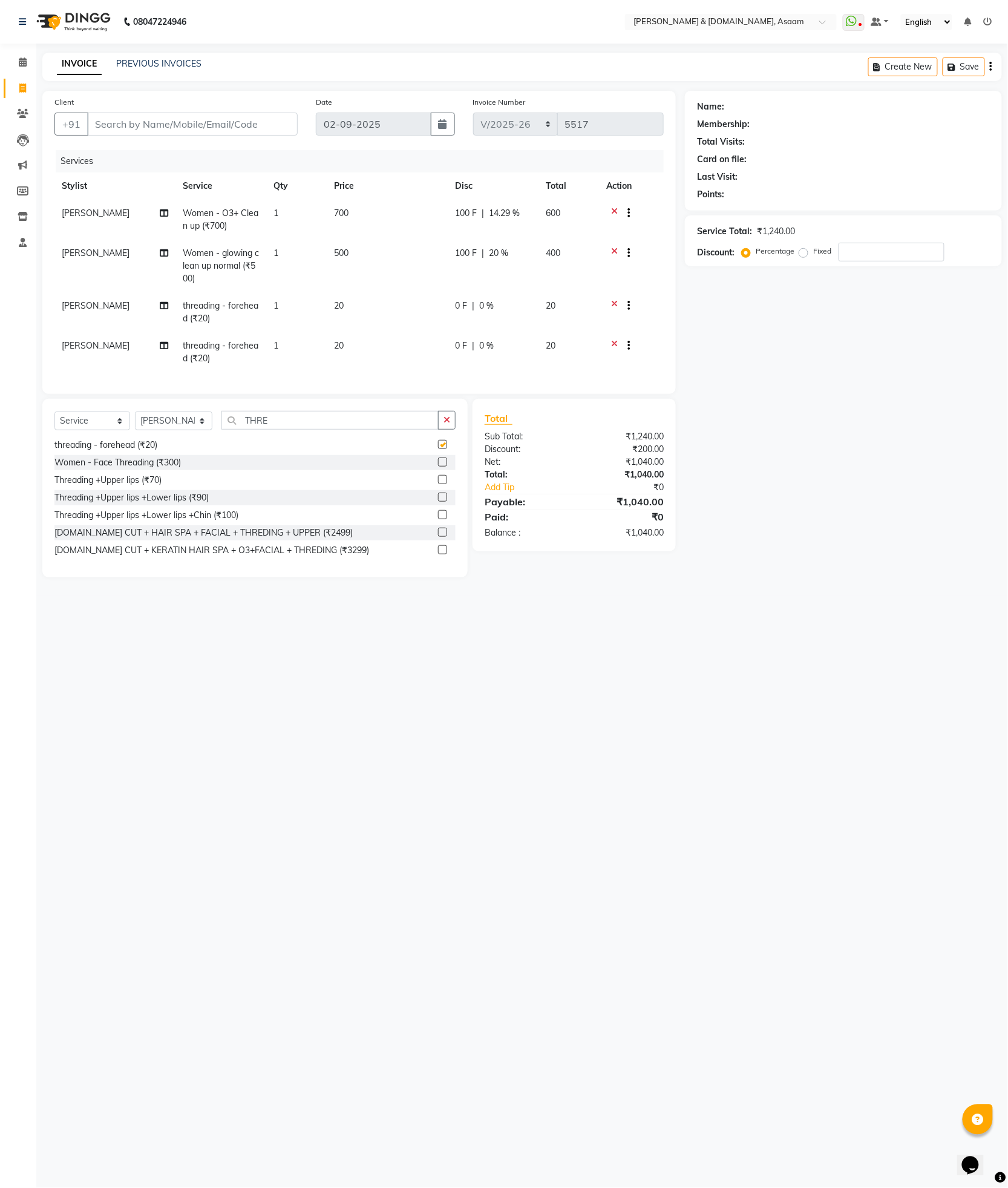
checkbox input "false"
click at [100, 255] on span "[PERSON_NAME]" at bounding box center [96, 253] width 68 height 11
select select "41665"
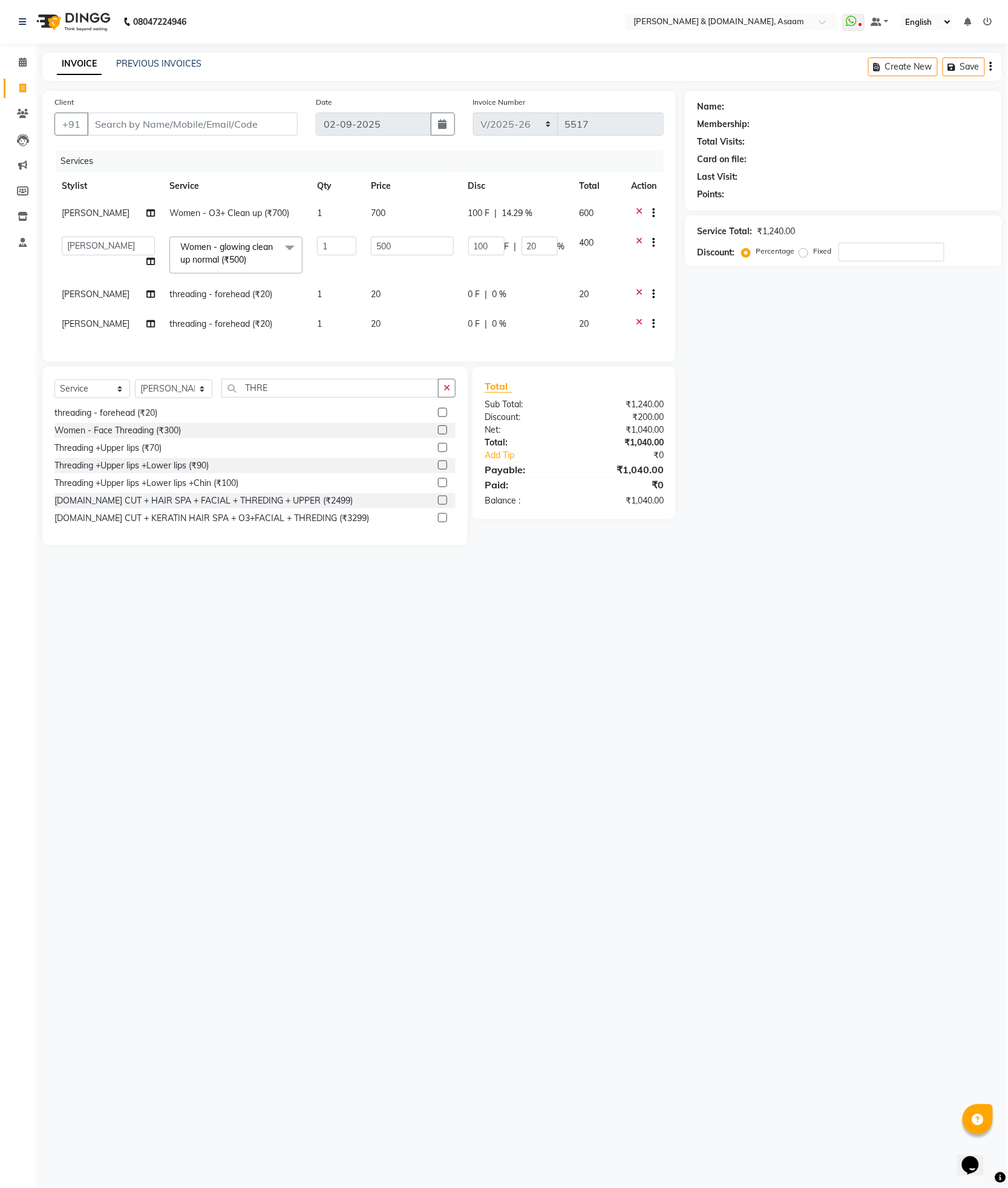
click at [100, 255] on td "AKASH AKIB DEEPU fornt desk GANESH HRISHIKA PARLOUR JITU KARNA DAS LALITA MAM M…" at bounding box center [109, 254] width 108 height 51
click at [100, 246] on select "AKASH AKIB DEEPU fornt desk GANESH HRISHIKA PARLOUR JITU KARNA DAS LALITA MAM M…" at bounding box center [108, 246] width 93 height 19
select select "86645"
click at [123, 327] on td "[PERSON_NAME]" at bounding box center [109, 325] width 108 height 30
select select "41665"
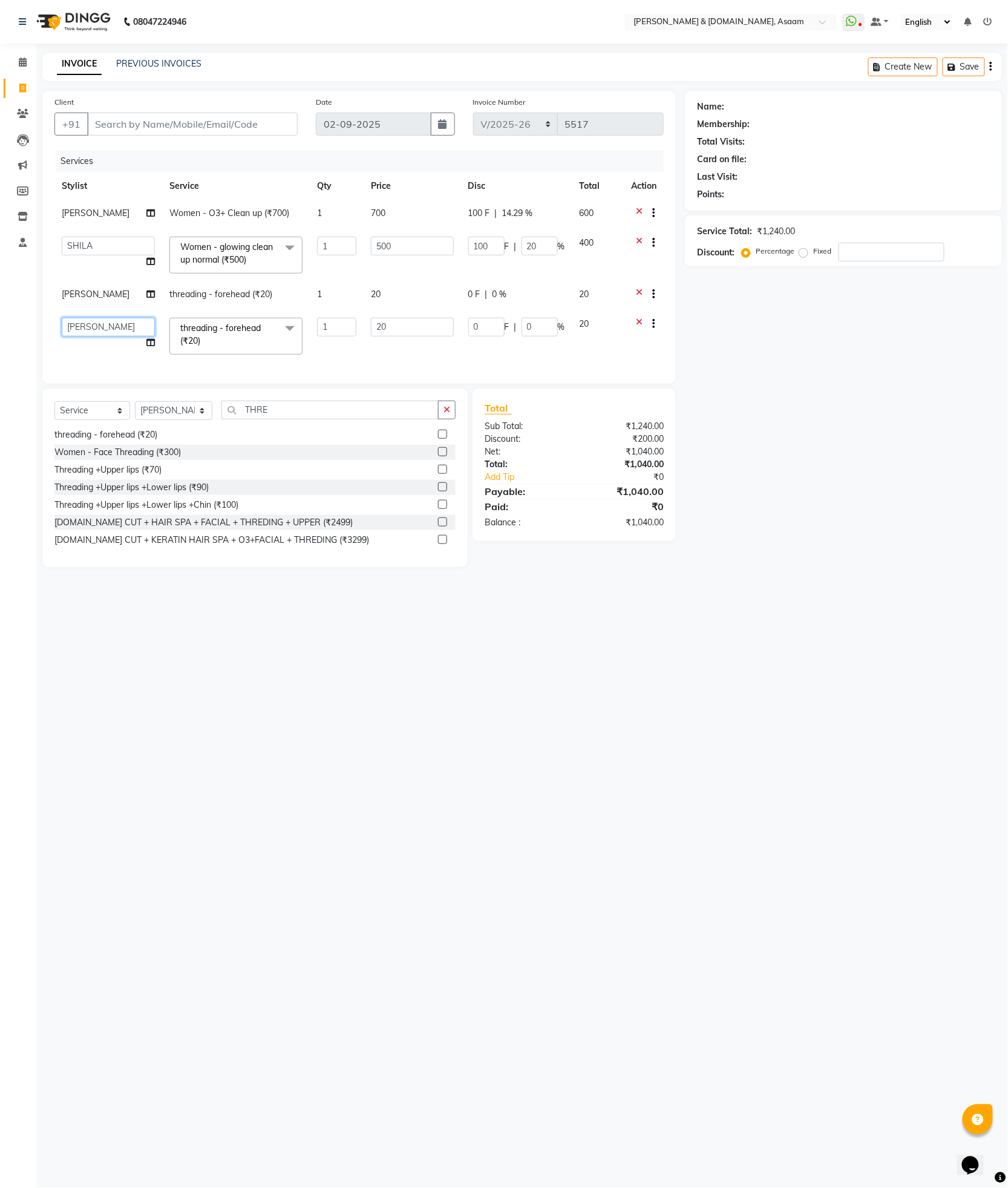
click at [123, 327] on select "AKASH AKIB DEEPU fornt desk GANESH HRISHIKA PARLOUR JITU KARNA DAS LALITA MAM M…" at bounding box center [108, 327] width 93 height 19
select select "86645"
click at [112, 633] on div "08047224946 Select Location × Hrishika & Hair.com, Asaam WhatsApp Status ✕ Stat…" at bounding box center [504, 594] width 1008 height 1188
click at [637, 294] on icon at bounding box center [639, 295] width 6 height 15
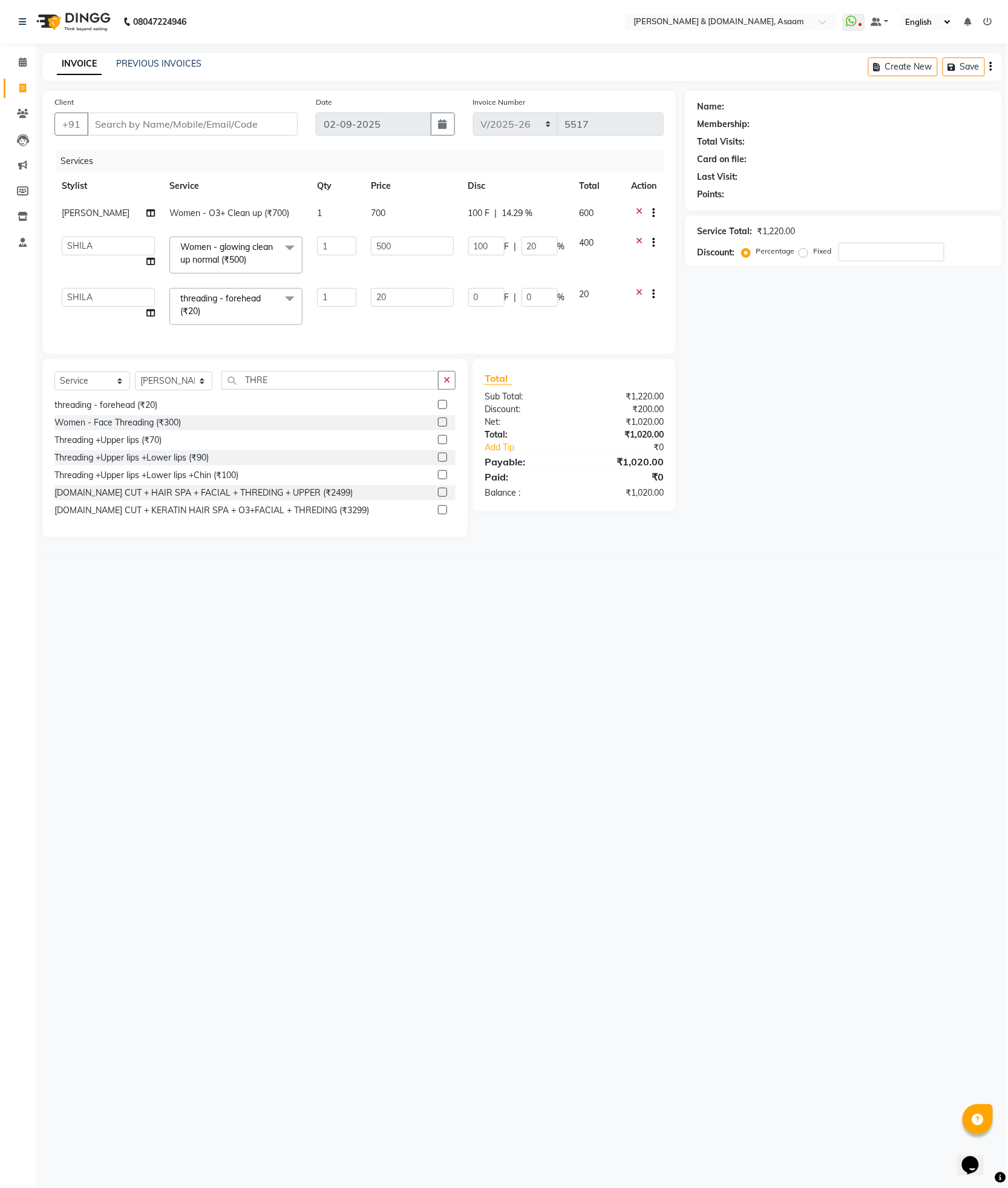
drag, startPoint x: 637, startPoint y: 294, endPoint x: 631, endPoint y: 295, distance: 6.1
click at [631, 295] on div at bounding box center [643, 295] width 25 height 15
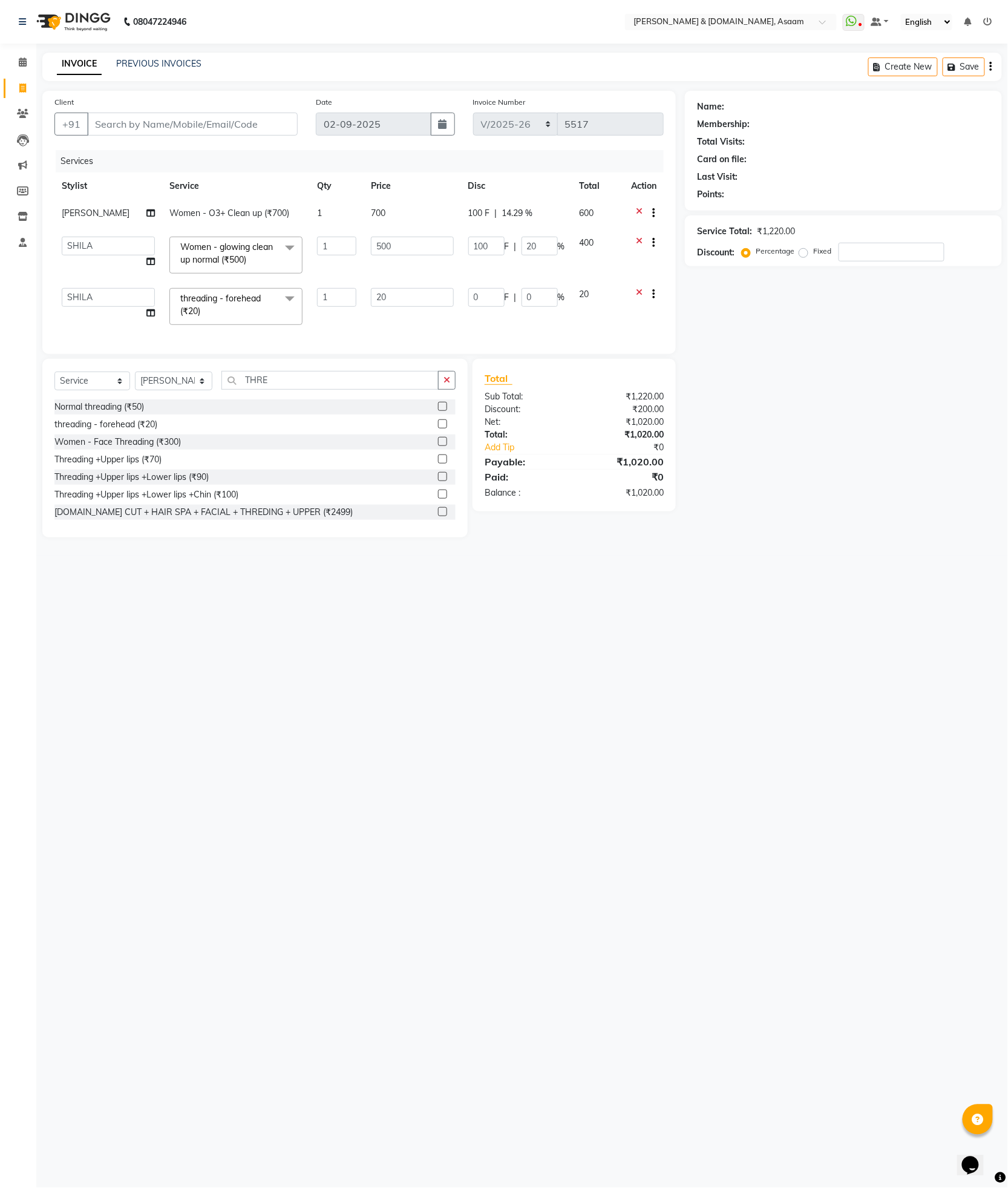
click at [640, 294] on icon at bounding box center [639, 295] width 6 height 15
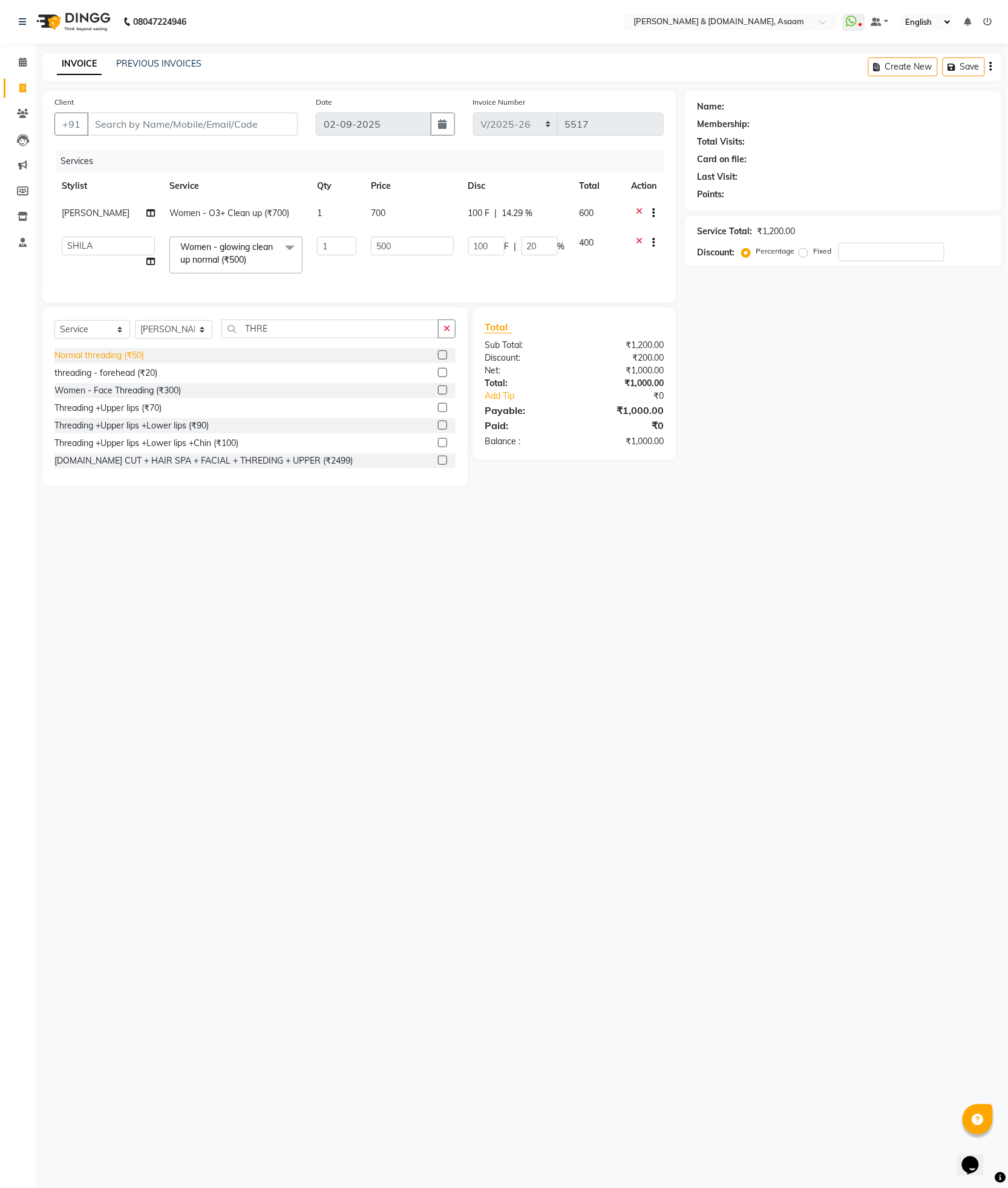
click at [131, 362] on div "Normal threading (₹50)" at bounding box center [99, 356] width 89 height 13
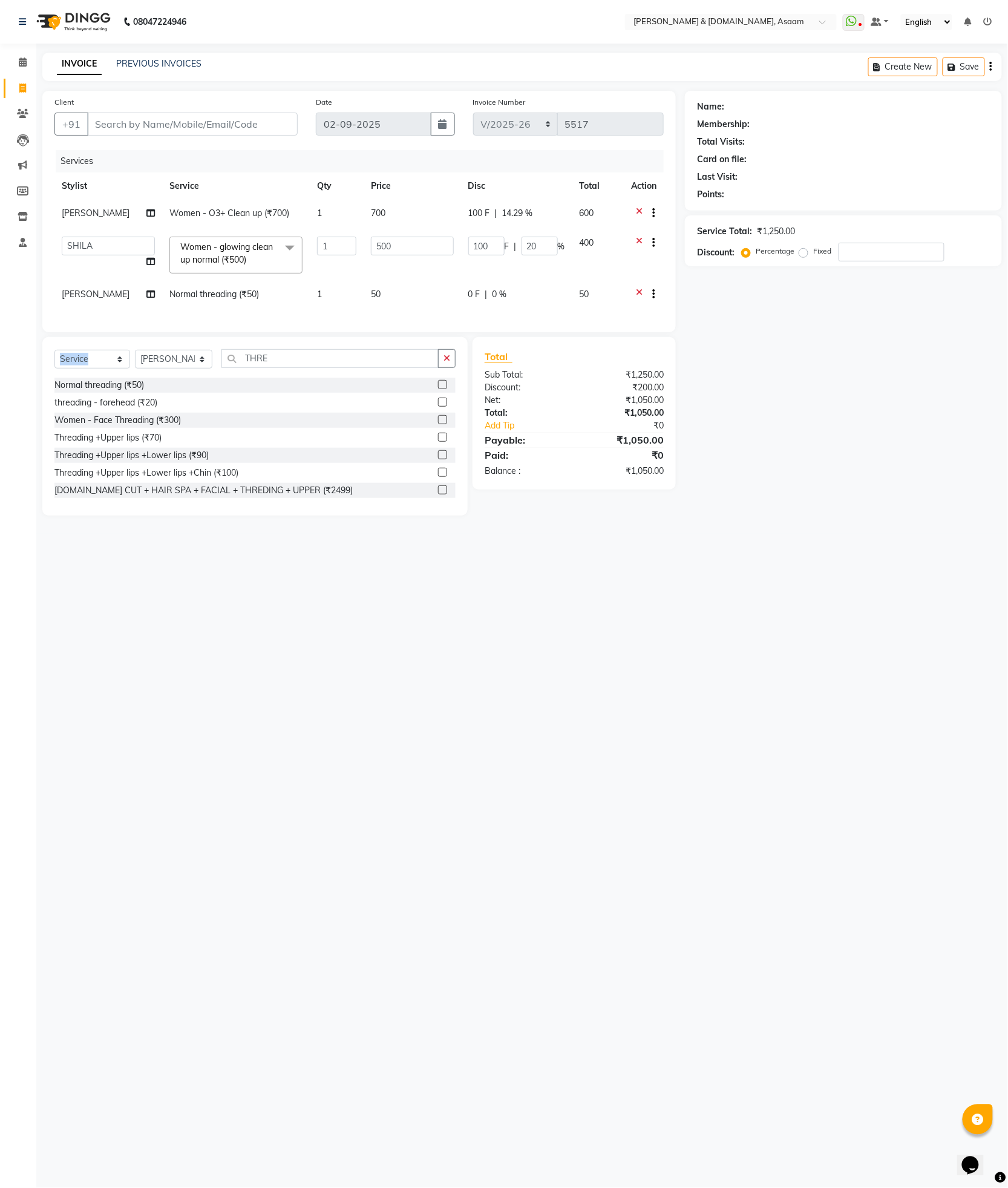
drag, startPoint x: 131, startPoint y: 367, endPoint x: 123, endPoint y: 372, distance: 9.4
click at [128, 368] on div "Select Service Product Membership Package Voucher Prepaid Gift Card Select Styl…" at bounding box center [255, 363] width 401 height 28
click at [126, 391] on div "Normal threading (₹50)" at bounding box center [99, 385] width 89 height 13
checkbox input "false"
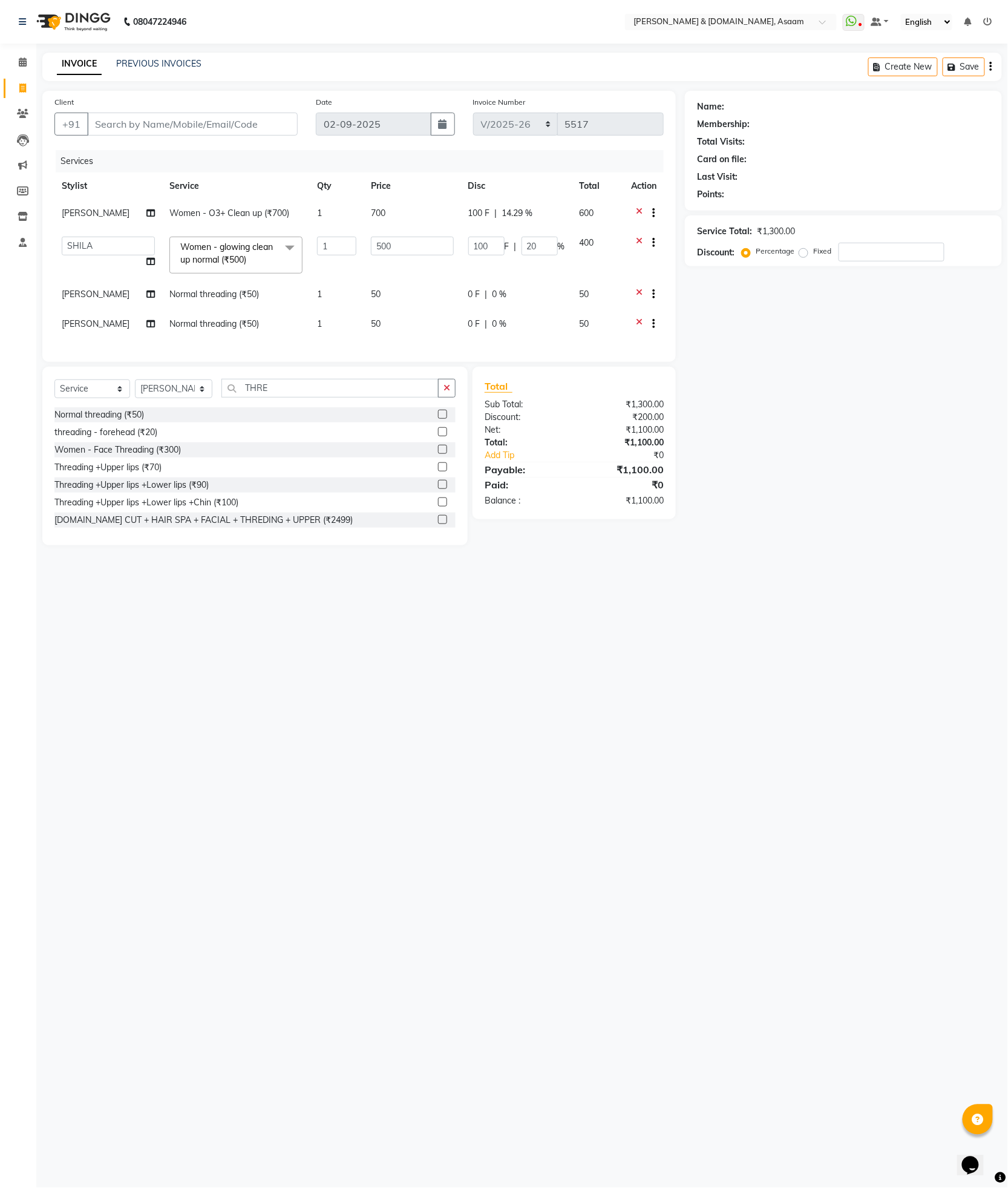
click at [96, 282] on td "[PERSON_NAME]" at bounding box center [109, 295] width 108 height 30
select select "41665"
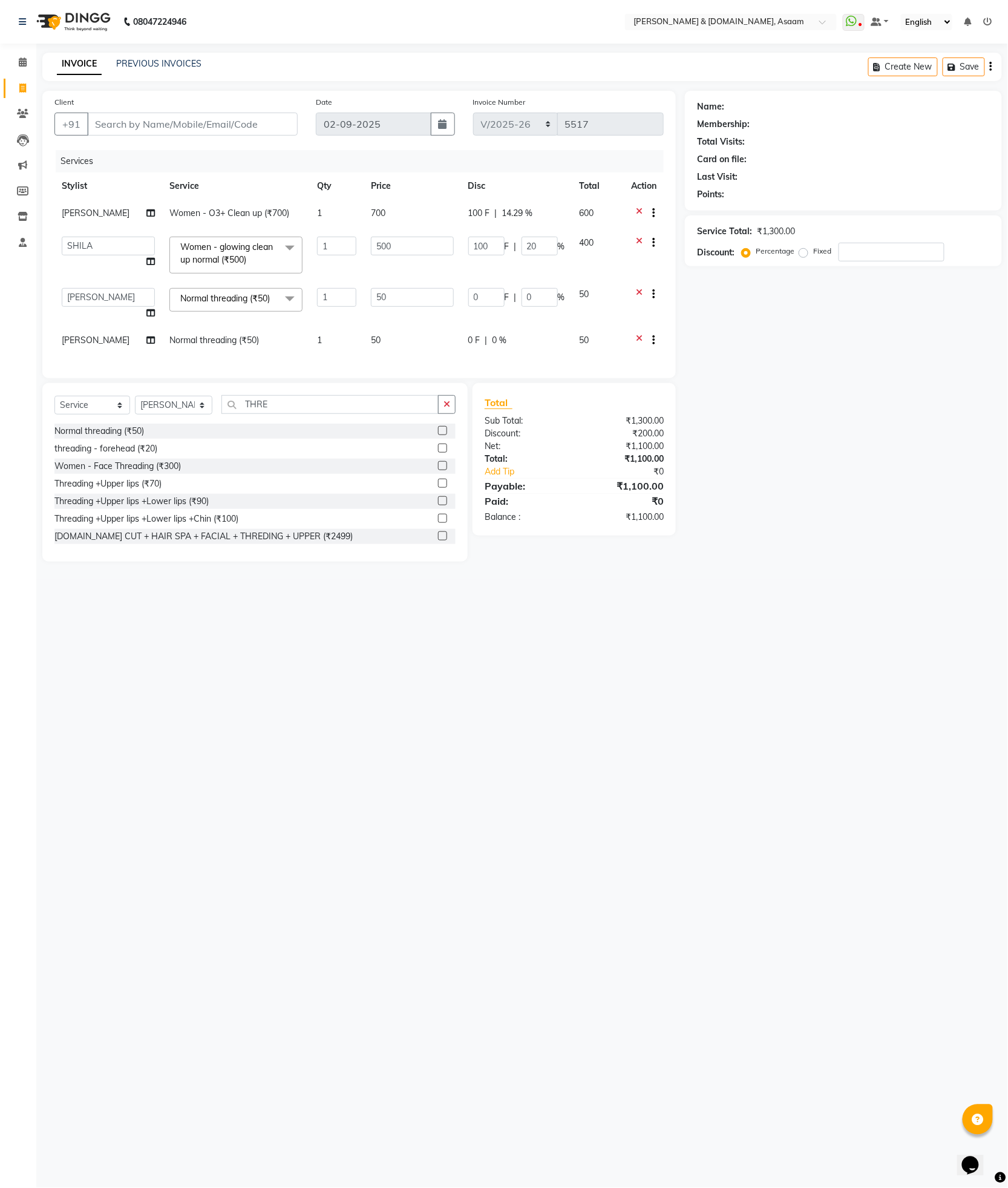
click at [95, 279] on td "AKASH AKIB DEEPU fornt desk GANESH HRISHIKA PARLOUR JITU KARNA DAS LALITA MAM M…" at bounding box center [109, 254] width 108 height 51
click at [95, 298] on select "AKASH AKIB DEEPU fornt desk GANESH HRISHIKA PARLOUR JITU KARNA DAS LALITA MAM M…" at bounding box center [108, 298] width 93 height 19
select select "86645"
click at [110, 599] on div "08047224946 Select Location × Hrishika & Hair.com, Asaam WhatsApp Status ✕ Stat…" at bounding box center [504, 594] width 1008 height 1188
click at [127, 120] on input "Client" at bounding box center [192, 124] width 210 height 23
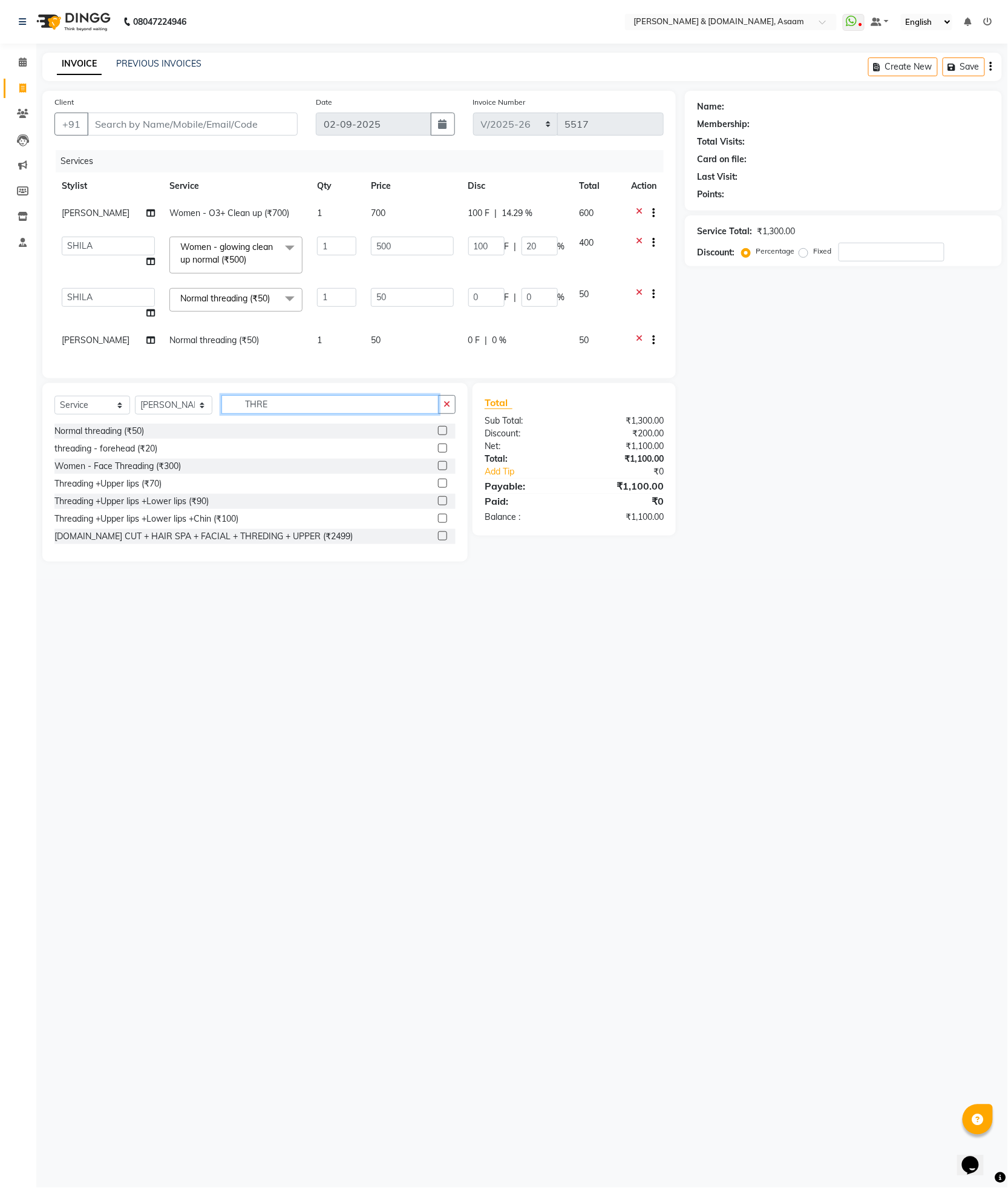
drag, startPoint x: 323, startPoint y: 414, endPoint x: 189, endPoint y: 408, distance: 134.1
click at [189, 408] on div "Select Service Product Membership Package Voucher Prepaid Gift Card Select Styl…" at bounding box center [255, 408] width 401 height 28
type input "UPPER"
click at [107, 437] on div "upper lips (₹20)" at bounding box center [84, 432] width 60 height 13
checkbox input "false"
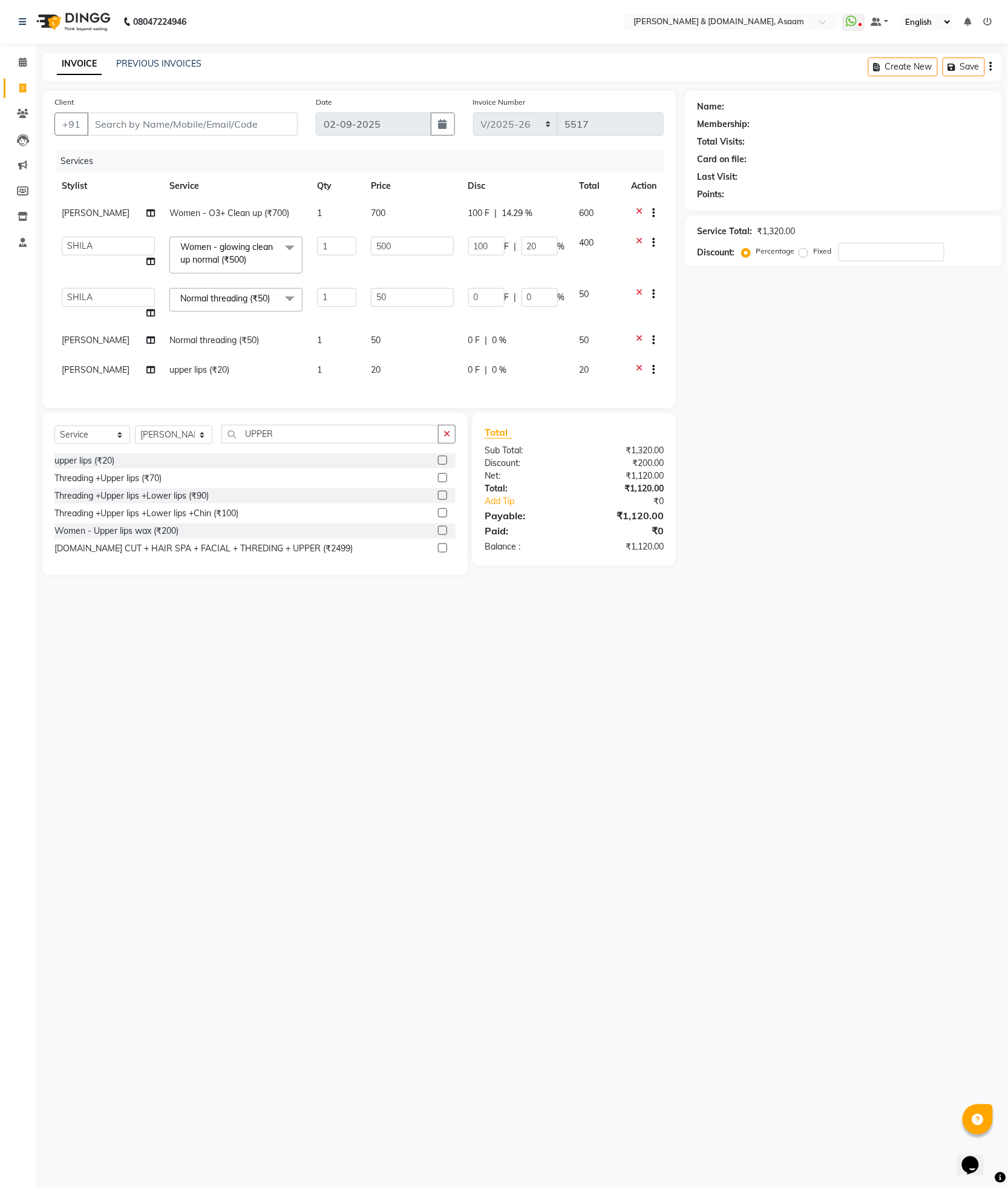
click at [110, 380] on td "[PERSON_NAME]" at bounding box center [109, 371] width 108 height 30
select select "41665"
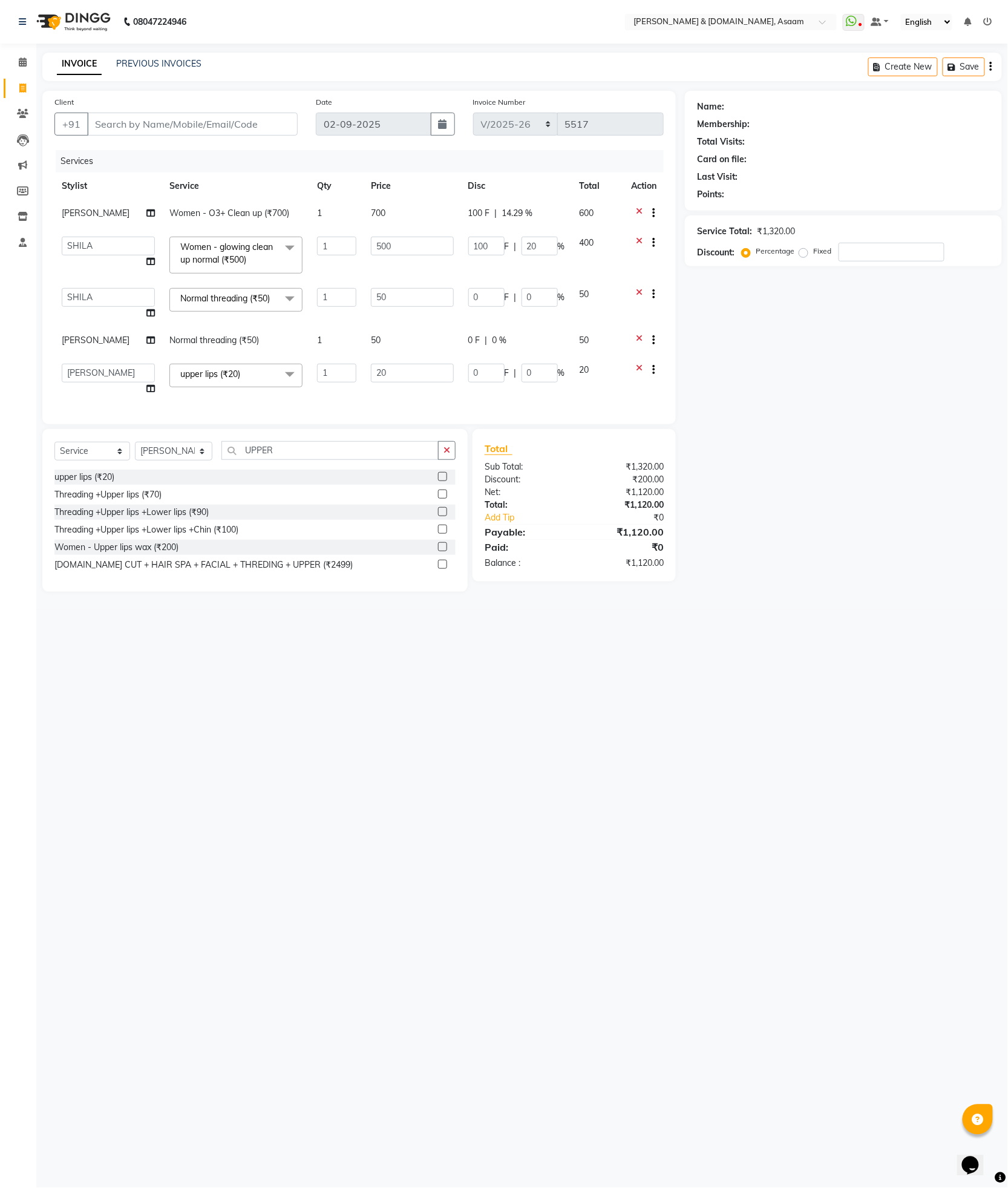
click at [105, 334] on td "[PERSON_NAME]" at bounding box center [109, 341] width 108 height 30
select select "41665"
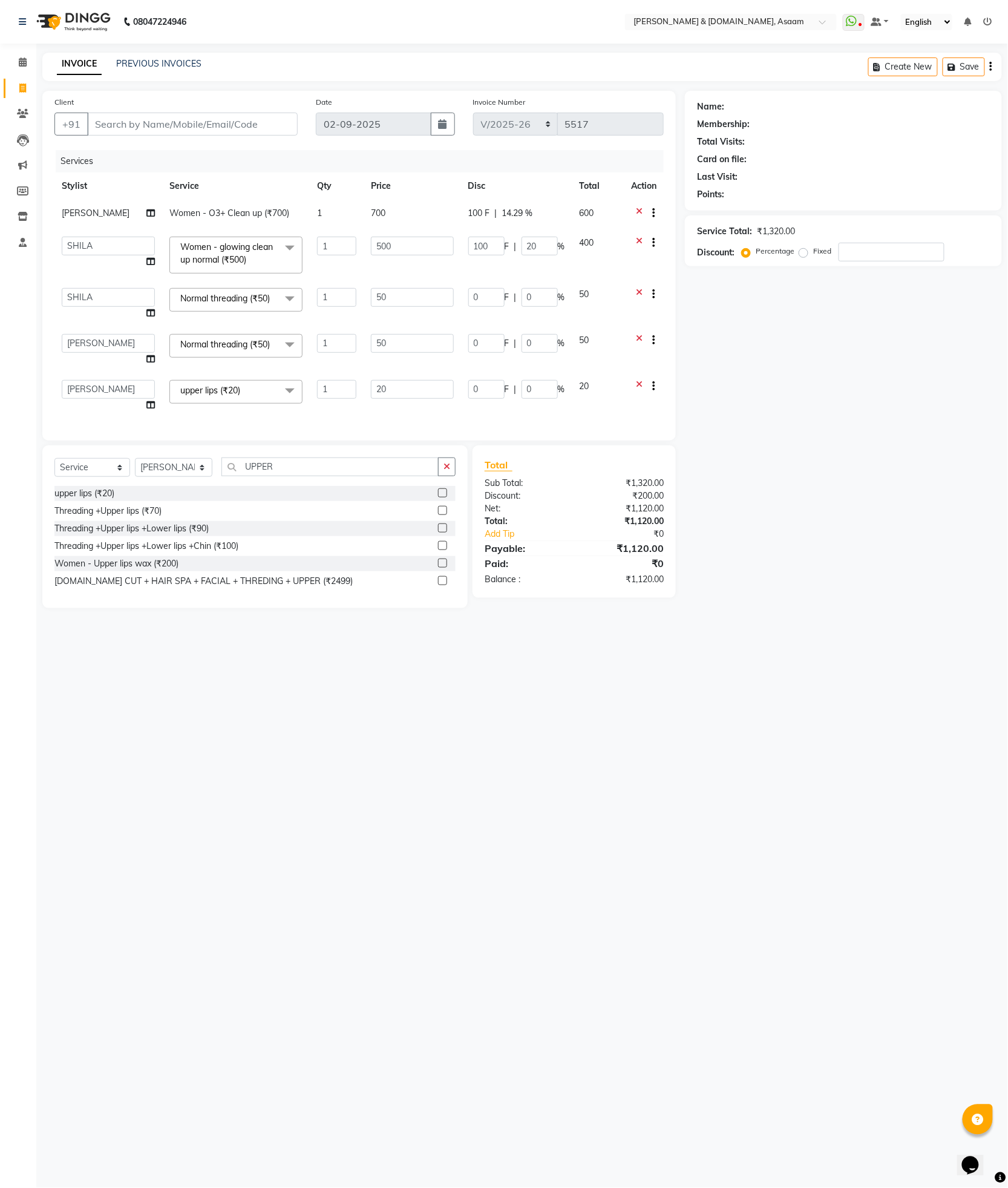
click at [105, 334] on select "AKASH AKIB DEEPU fornt desk GANESH HRISHIKA PARLOUR JITU KARNA DAS LALITA MAM M…" at bounding box center [108, 344] width 93 height 19
select select "86645"
click at [111, 305] on select "AKASH AKIB DEEPU fornt desk GANESH HRISHIKA PARLOUR JITU KARNA DAS LALITA MAM M…" at bounding box center [108, 298] width 93 height 19
click at [113, 303] on select "AKASH AKIB DEEPU fornt desk GANESH HRISHIKA PARLOUR JITU KARNA DAS LALITA MAM M…" at bounding box center [108, 298] width 93 height 19
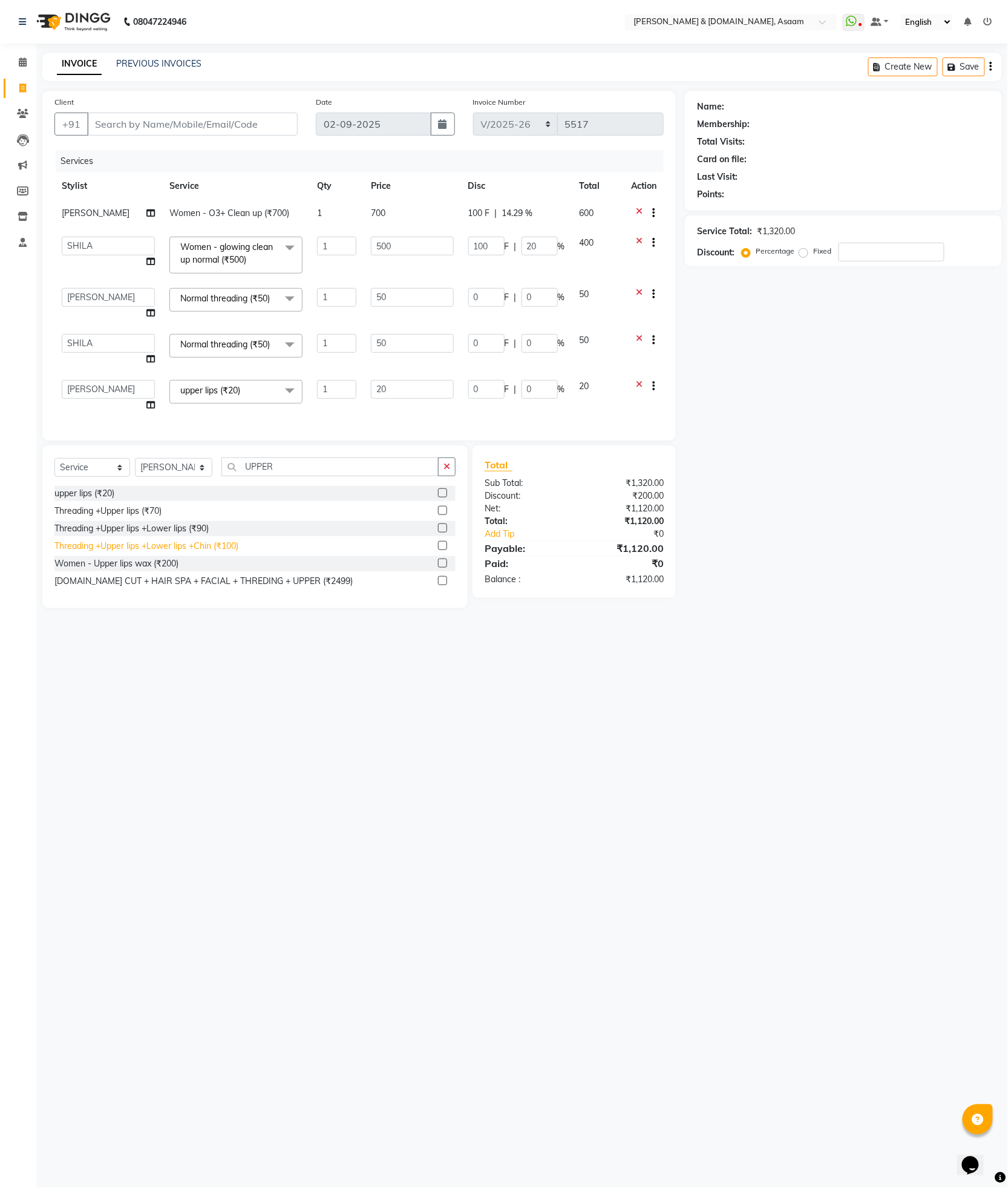
select select "41665"
click at [93, 382] on select "AKASH AKIB DEEPU fornt desk GANESH HRISHIKA PARLOUR JITU KARNA DAS LALITA MAM M…" at bounding box center [108, 389] width 93 height 19
select select "86645"
click at [119, 705] on div "08047224946 Select Location × Hrishika & Hair.com, Asaam WhatsApp Status ✕ Stat…" at bounding box center [504, 594] width 1008 height 1188
drag, startPoint x: 240, startPoint y: 124, endPoint x: 244, endPoint y: 130, distance: 7.2
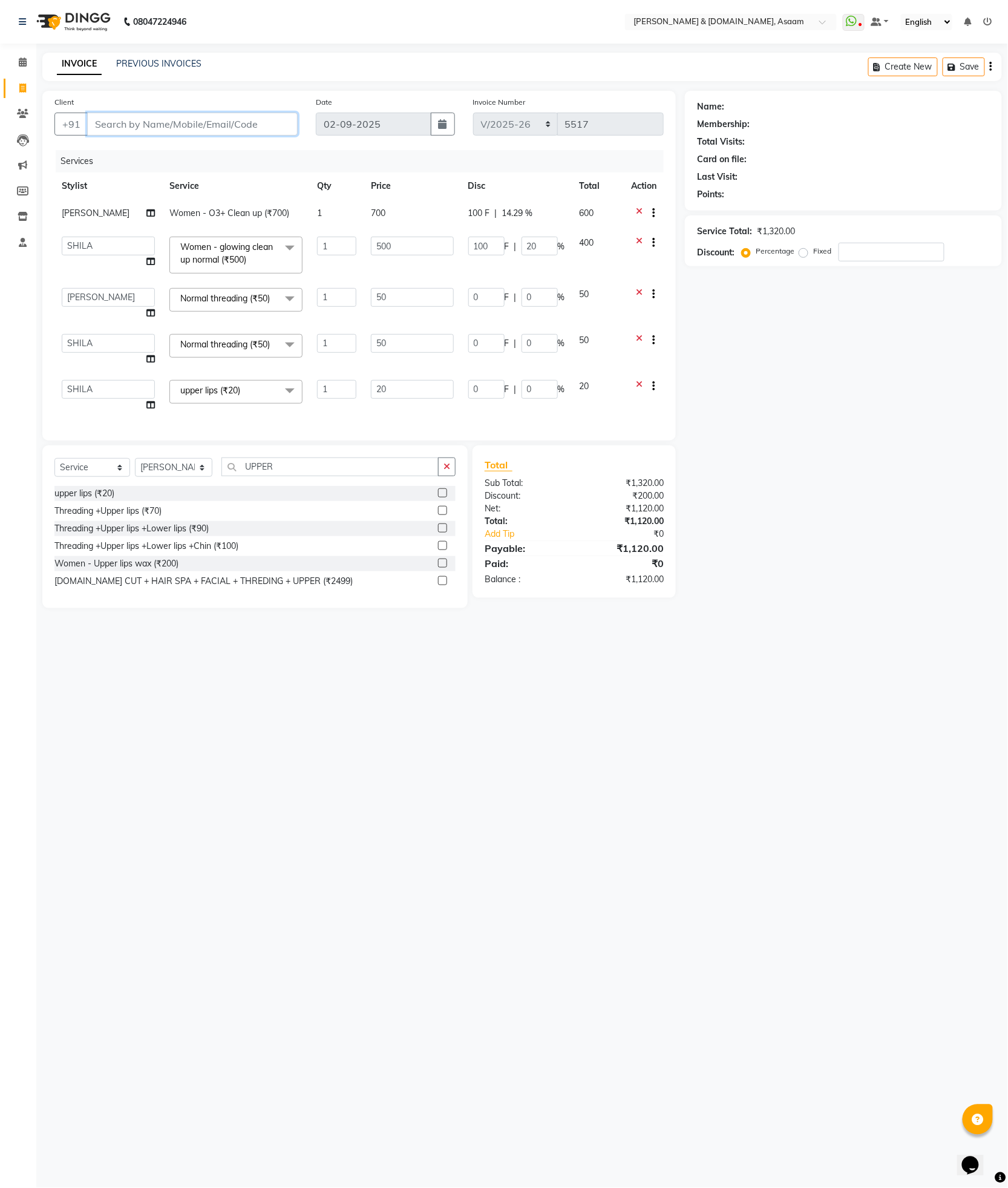
click at [243, 129] on input "Client" at bounding box center [192, 124] width 210 height 23
type input "9"
type input "0"
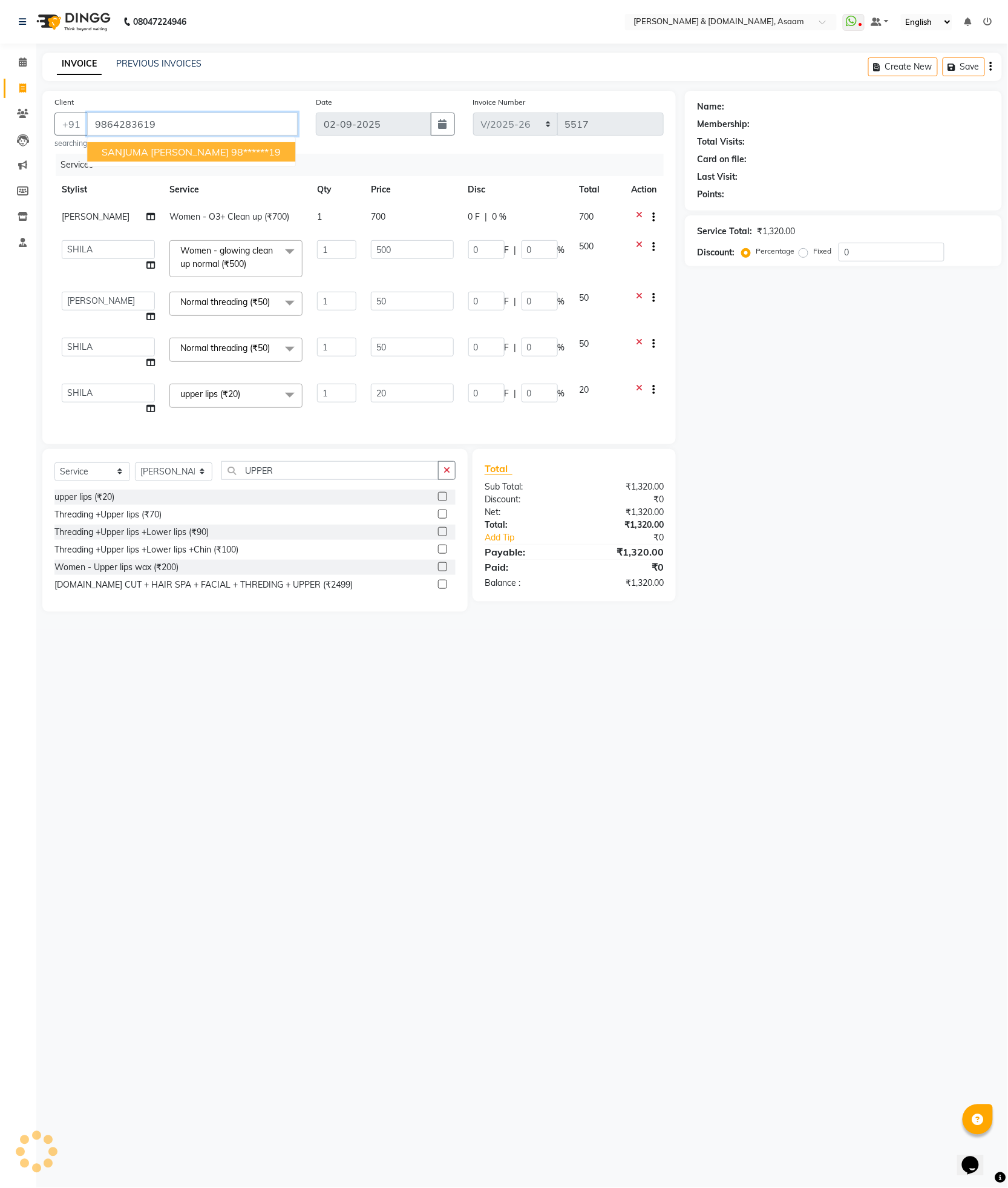
type input "9864283619"
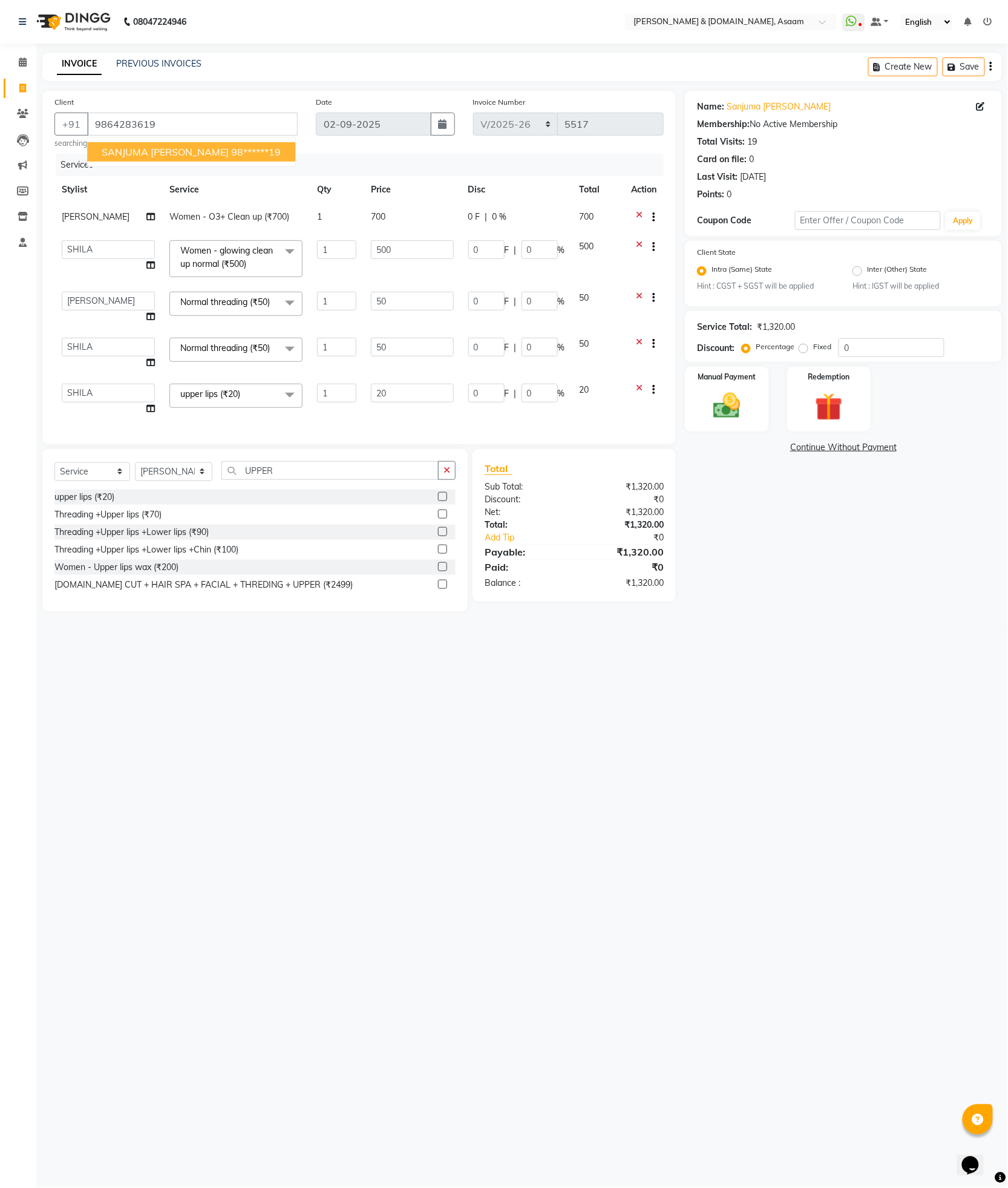
drag, startPoint x: 238, startPoint y: 679, endPoint x: 210, endPoint y: 612, distance: 72.6
click at [238, 674] on div "08047224946 Select Location × Hrishika & Hair.com, Asaam WhatsApp Status ✕ Stat…" at bounding box center [504, 594] width 1008 height 1188
click at [178, 481] on select "Select Stylist AKASH AKIB DEEPU fornt desk GANESH HRISHIKA PARLOUR JITU KARNA D…" at bounding box center [174, 472] width 78 height 19
select select "40905"
click at [135, 473] on select "Select Stylist AKASH AKIB DEEPU fornt desk GANESH HRISHIKA PARLOUR JITU KARNA D…" at bounding box center [174, 472] width 78 height 19
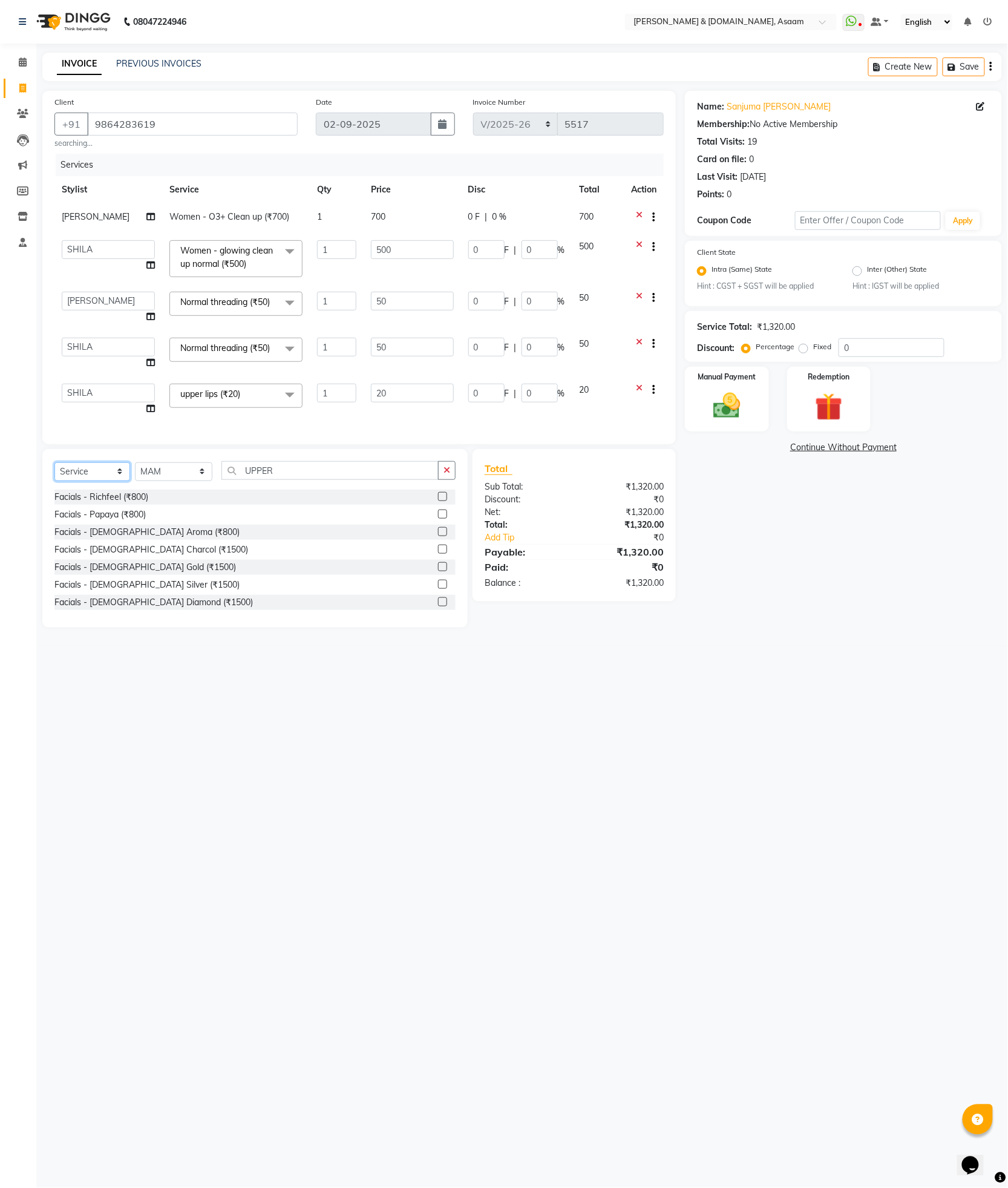
click at [99, 473] on select "Select Service Product Membership Package Voucher Prepaid Gift Card" at bounding box center [92, 472] width 76 height 19
select select "product"
click at [55, 473] on select "Select Service Product Membership Package Voucher Prepaid Gift Card" at bounding box center [92, 472] width 76 height 19
drag, startPoint x: 305, startPoint y: 482, endPoint x: 76, endPoint y: 433, distance: 234.2
click at [76, 433] on div "Client +91 9864283619 searching... Date 02-09-2025 Invoice Number INV/2025-26 V…" at bounding box center [359, 359] width 652 height 537
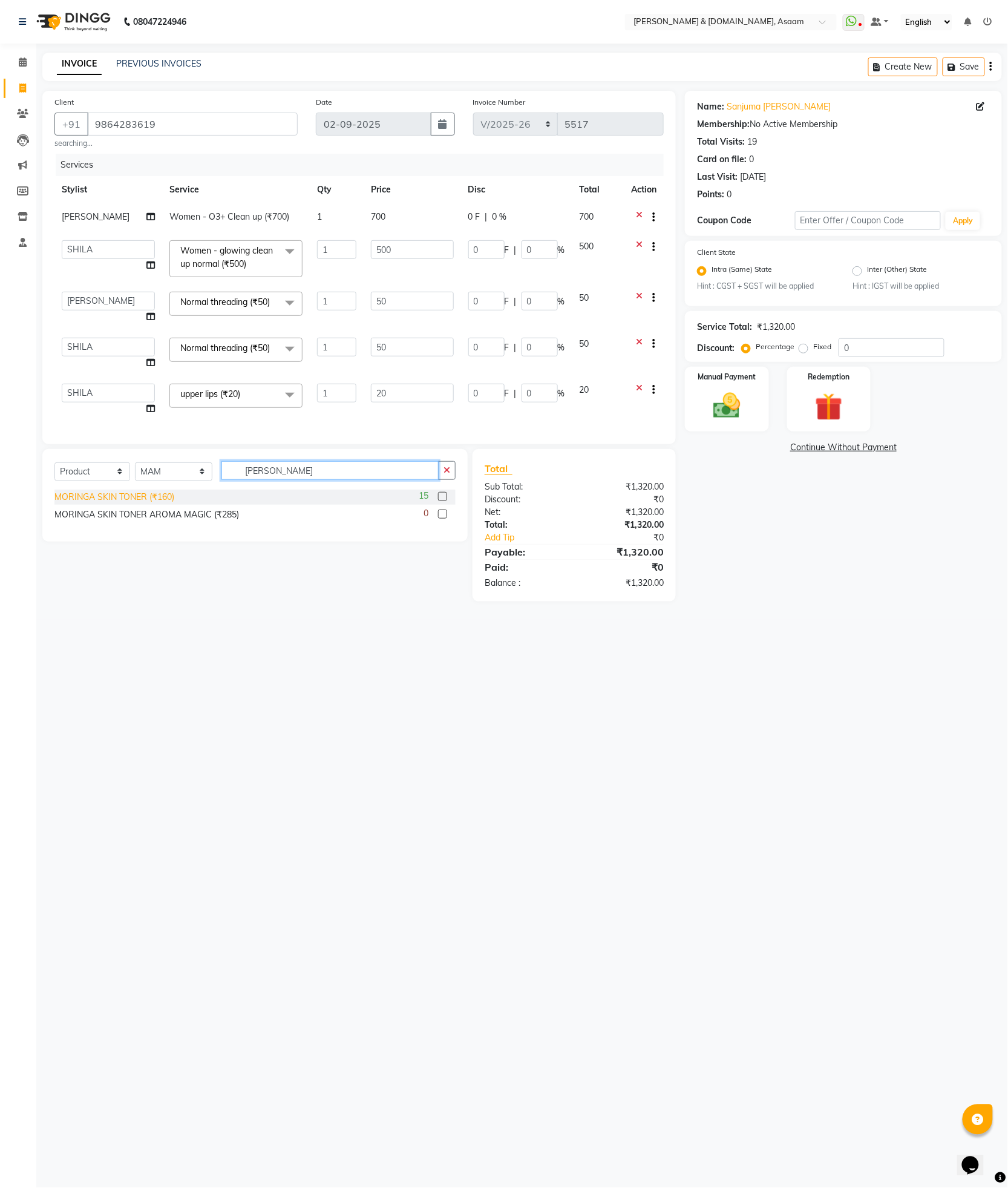
type input "MORIN"
click at [111, 504] on div "MORINGA SKIN TONER (₹160)" at bounding box center [115, 497] width 120 height 13
checkbox input "false"
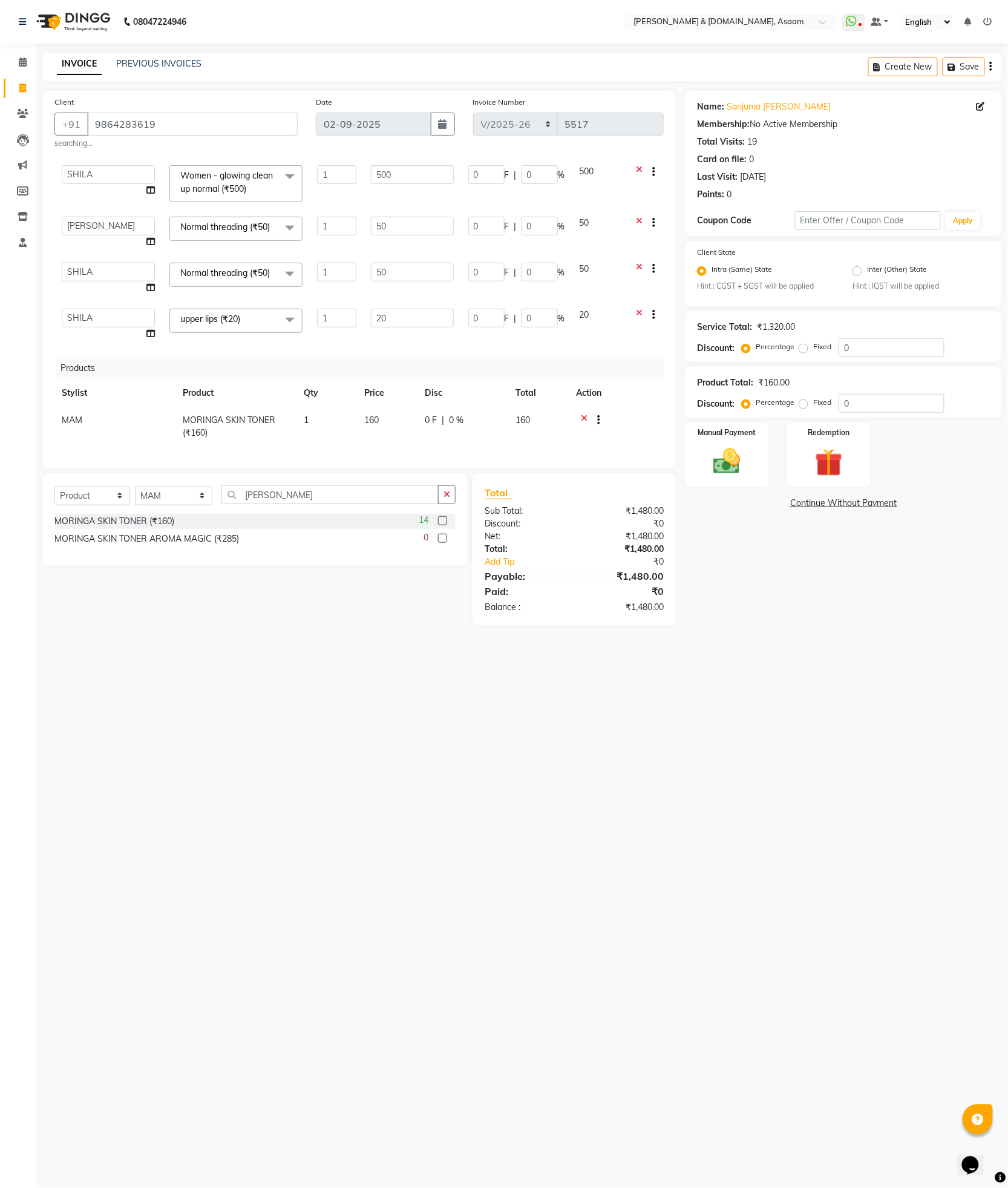
click at [428, 414] on span "0 F" at bounding box center [431, 420] width 12 height 13
select select "40905"
drag, startPoint x: 446, startPoint y: 414, endPoint x: 316, endPoint y: 416, distance: 130.0
click at [340, 414] on tr "AKASH AKIB DEEPU fornt desk GANESH HRISHIKA PARLOUR JITU KARNA DAS LALITA MAM M…" at bounding box center [360, 429] width 610 height 35
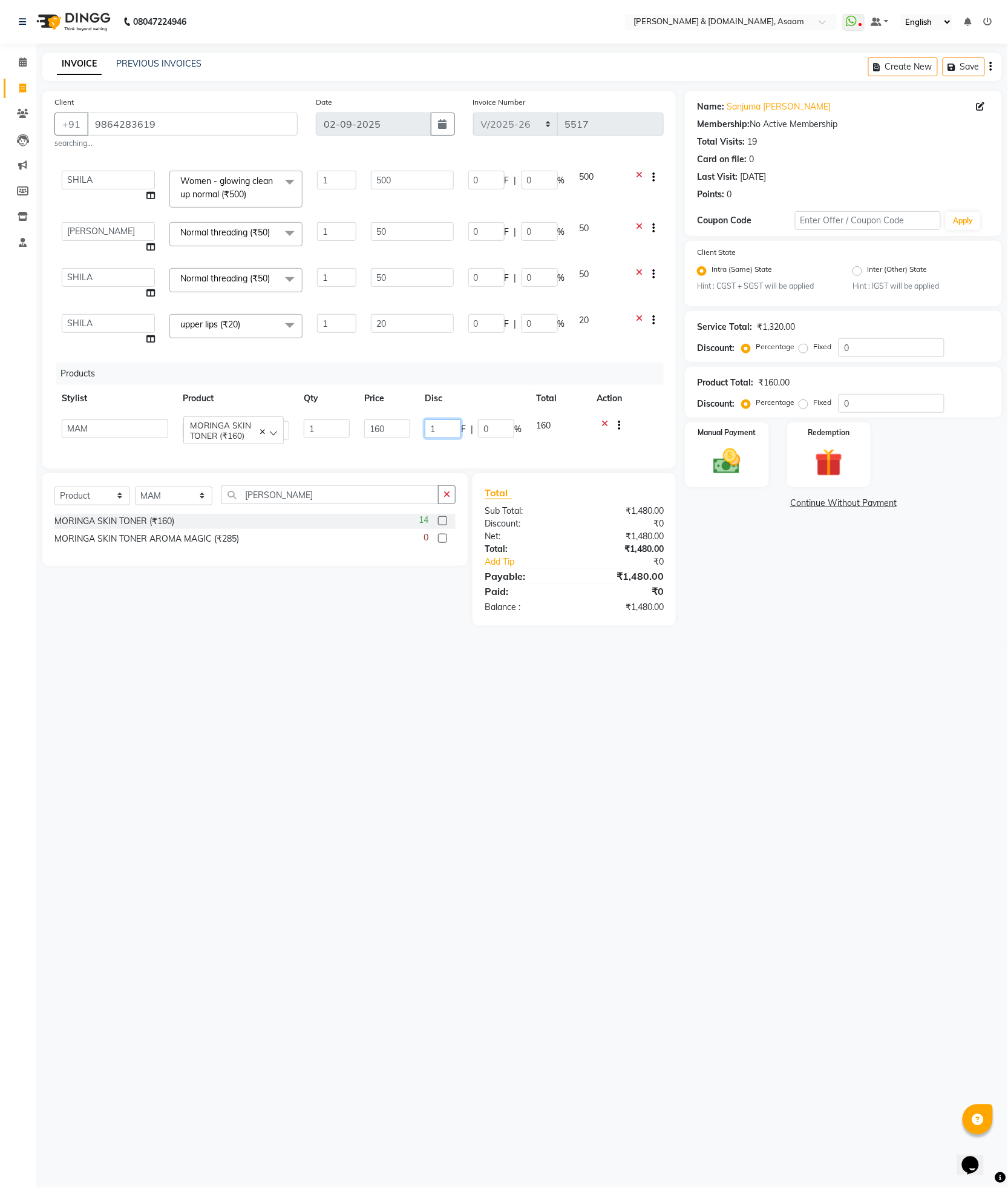
type input "10"
click at [246, 628] on main "INVOICE PREVIOUS INVOICES Create New Save Client +91 9864283619 searching... Da…" at bounding box center [522, 348] width 972 height 591
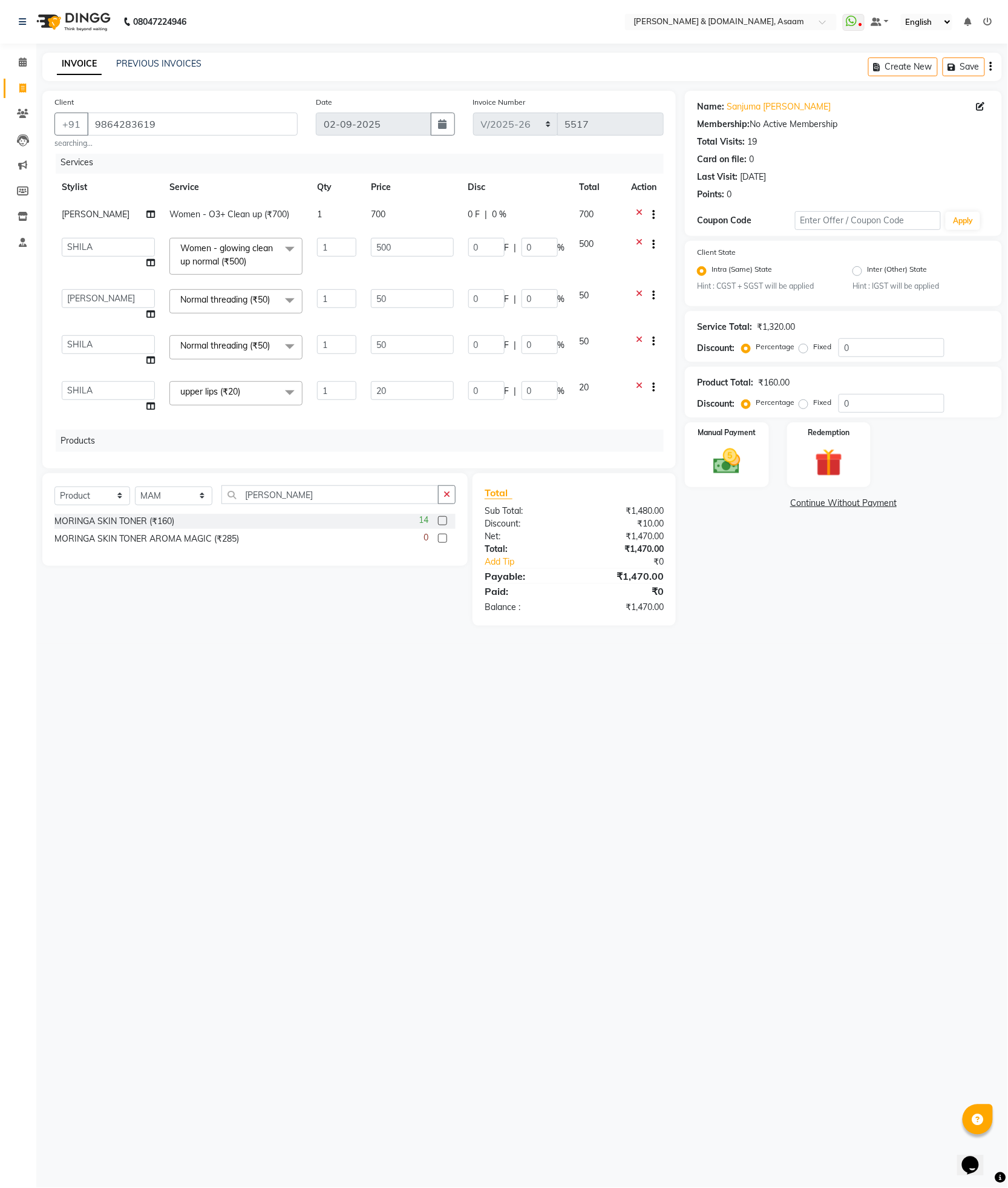
scroll to position [0, 0]
click at [446, 213] on td "700" at bounding box center [412, 218] width 97 height 30
select select "41665"
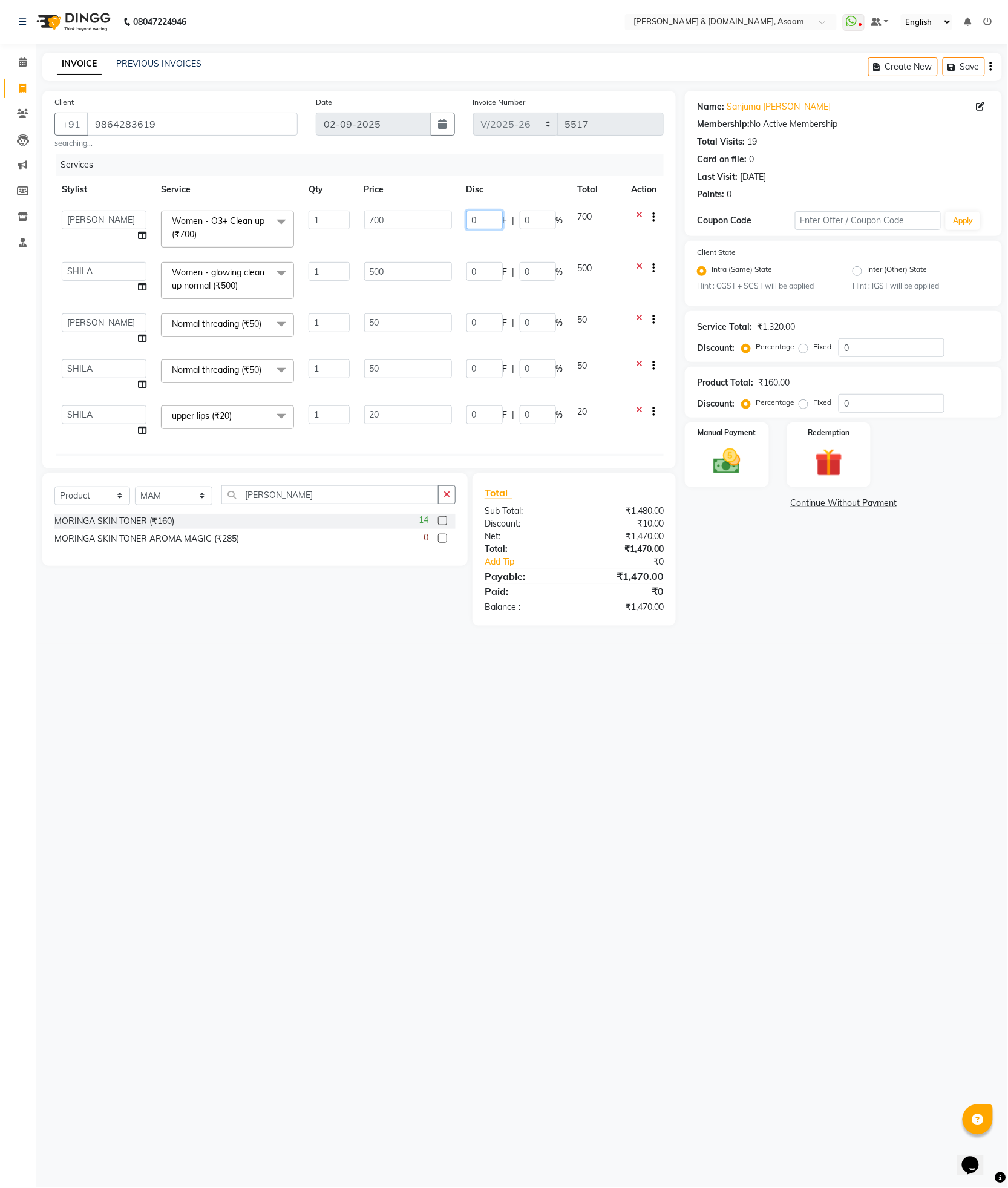
drag, startPoint x: 479, startPoint y: 215, endPoint x: 397, endPoint y: 228, distance: 83.0
click at [397, 228] on tr "AKASH AKIB DEEPU fornt desk GANESH HRISHIKA PARLOUR JITU KARNA DAS LALITA MAM M…" at bounding box center [360, 228] width 610 height 51
type input "100"
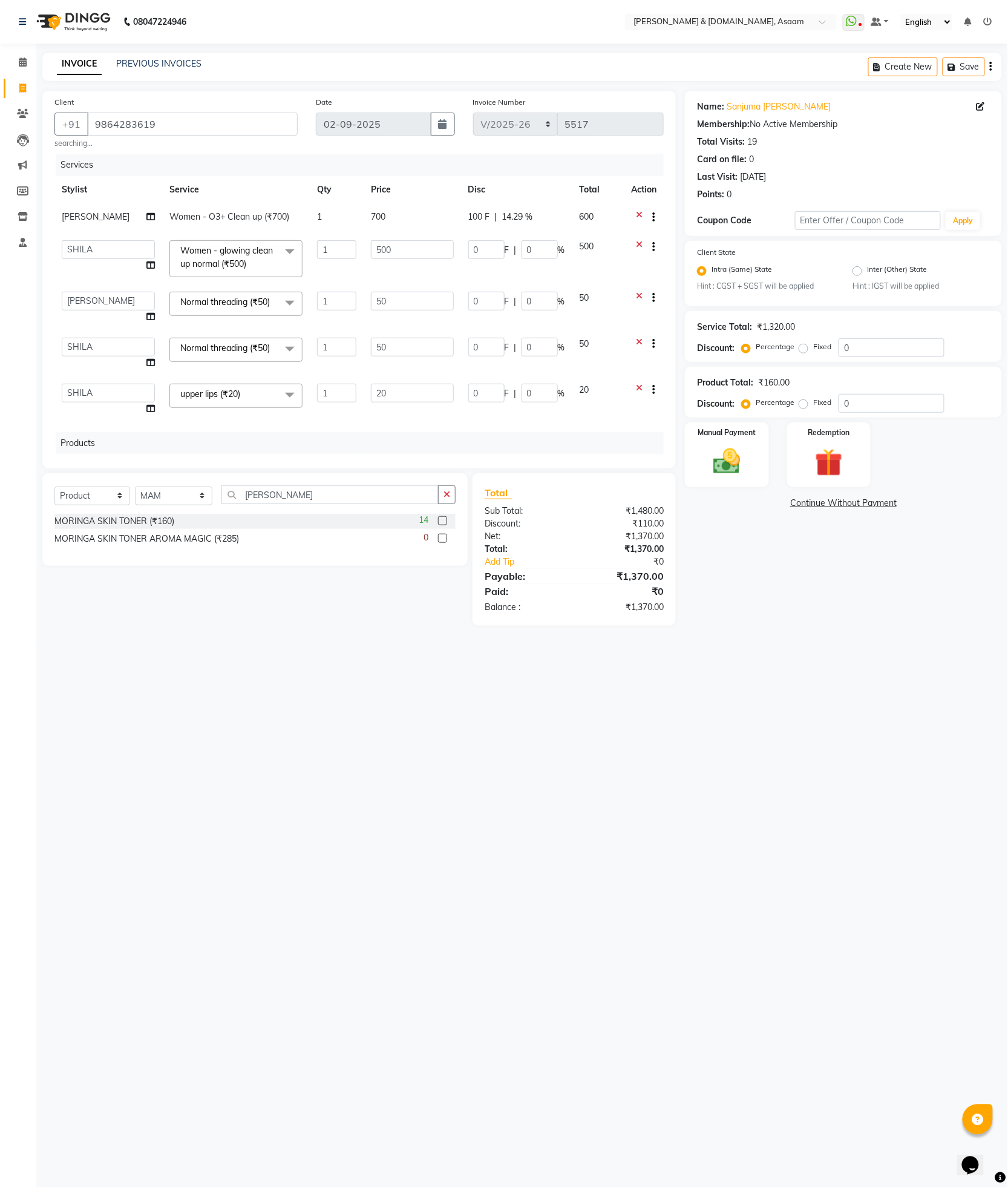
click at [697, 613] on div "Name: Sanjuma Khatun Membership: No Active Membership Total Visits: 19 Card on …" at bounding box center [848, 358] width 326 height 535
drag, startPoint x: 467, startPoint y: 300, endPoint x: 459, endPoint y: 293, distance: 10.6
click at [468, 295] on input "0" at bounding box center [486, 301] width 36 height 19
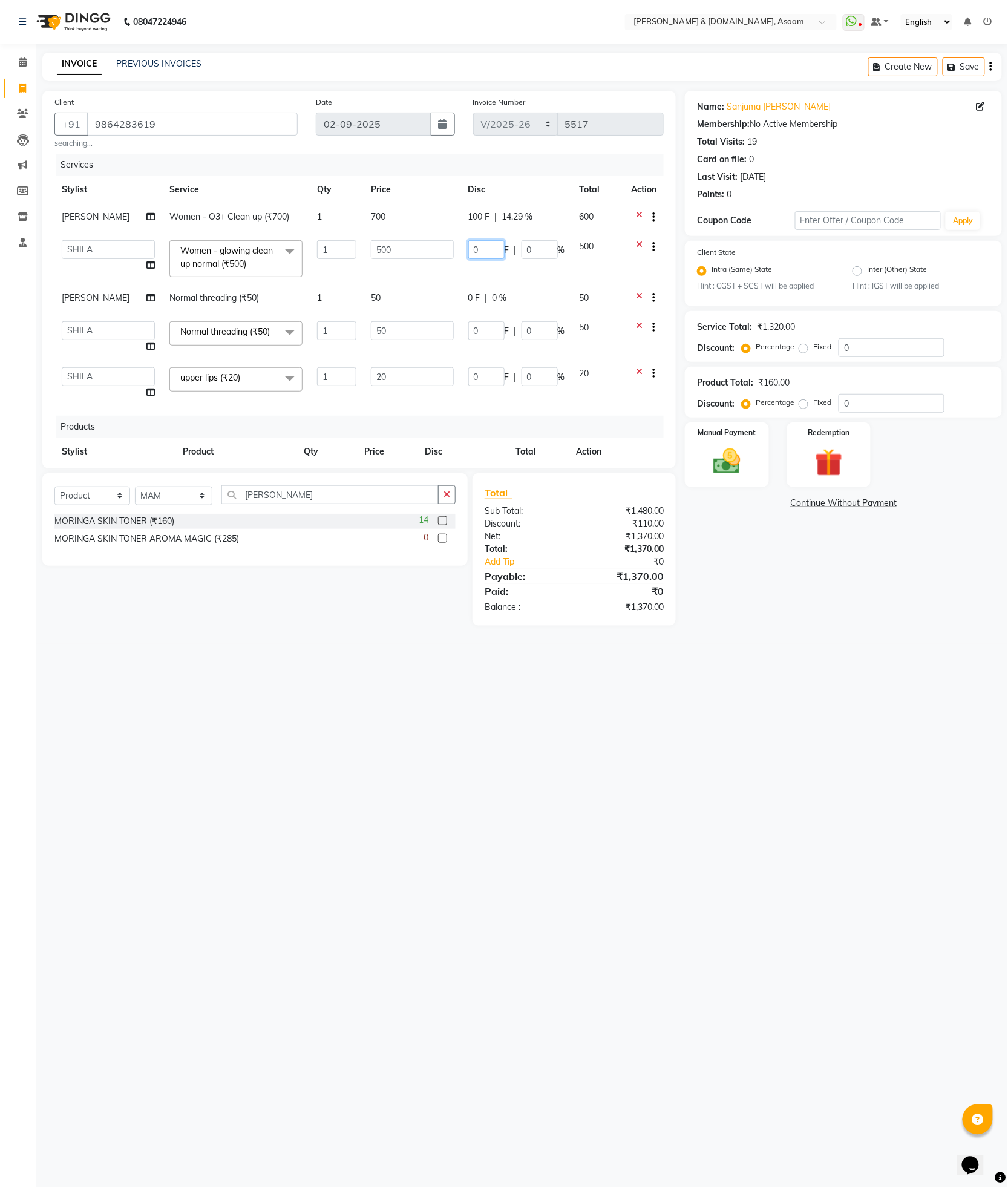
click at [480, 250] on input "0" at bounding box center [486, 249] width 36 height 19
drag, startPoint x: 480, startPoint y: 250, endPoint x: 397, endPoint y: 246, distance: 83.1
click at [397, 246] on tr "AKASH AKIB DEEPU fornt desk GANESH HRISHIKA PARLOUR JITU KARNA DAS LALITA MAM M…" at bounding box center [360, 258] width 610 height 51
type input "10"
click at [560, 654] on div "08047224946 Select Location × Hrishika & Hair.com, Asaam WhatsApp Status ✕ Stat…" at bounding box center [504, 594] width 1008 height 1188
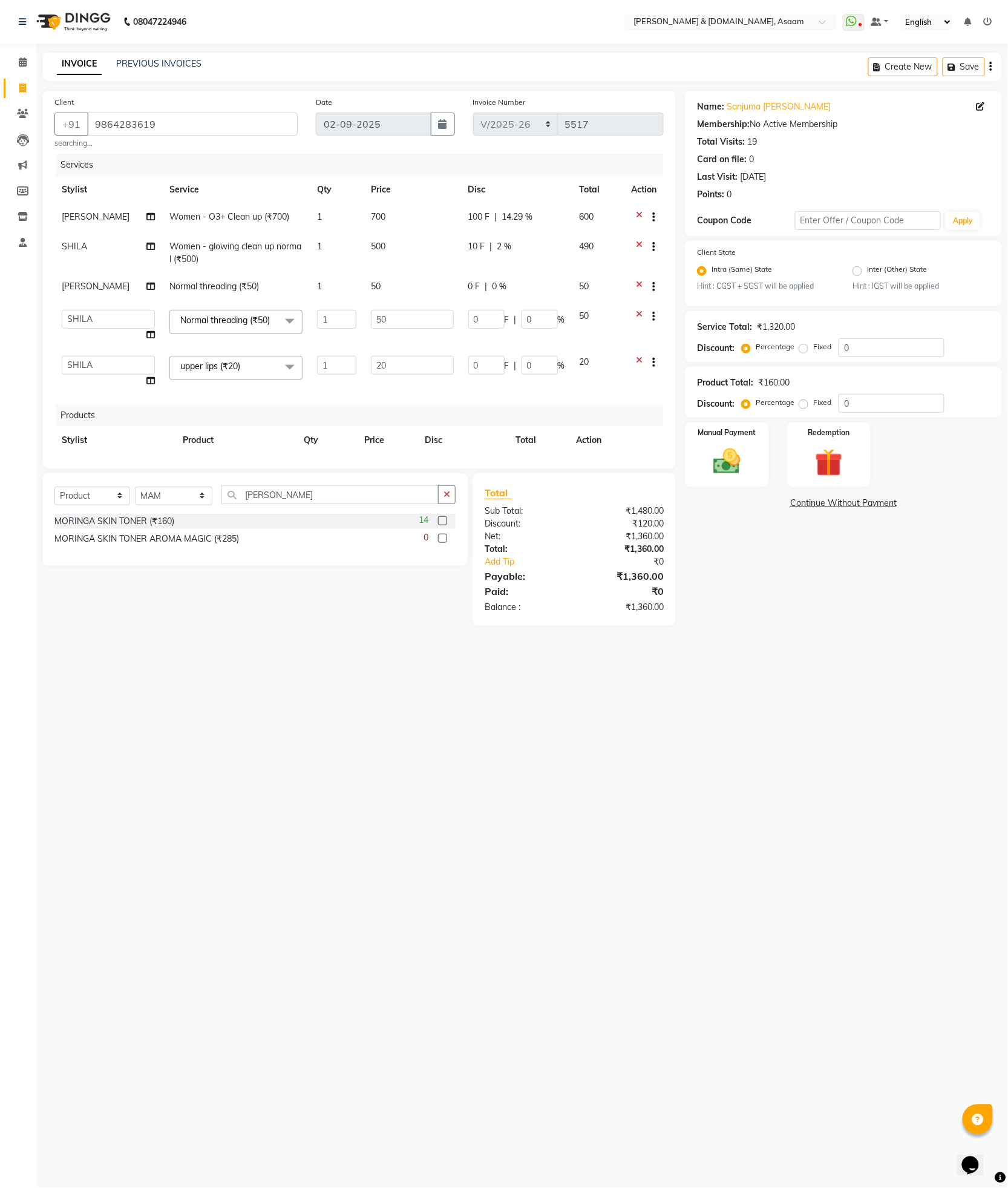
click at [482, 234] on td "10 F | 2 %" at bounding box center [517, 252] width 112 height 40
select select "86645"
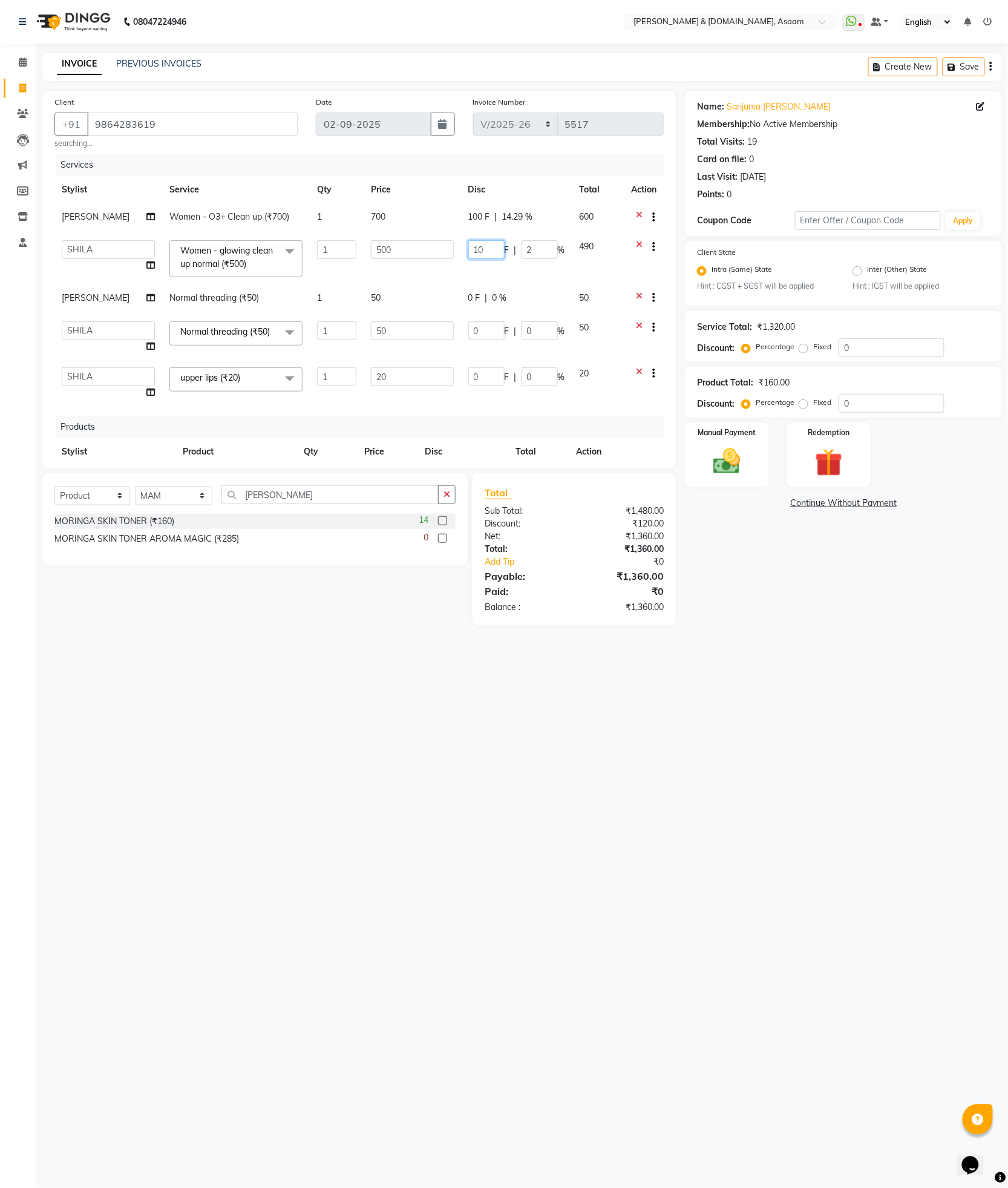
click at [476, 249] on input "10" at bounding box center [486, 249] width 36 height 19
type input "100"
click at [422, 769] on div "08047224946 Select Location × Hrishika & Hair.com, Asaam WhatsApp Status ✕ Stat…" at bounding box center [504, 594] width 1008 height 1188
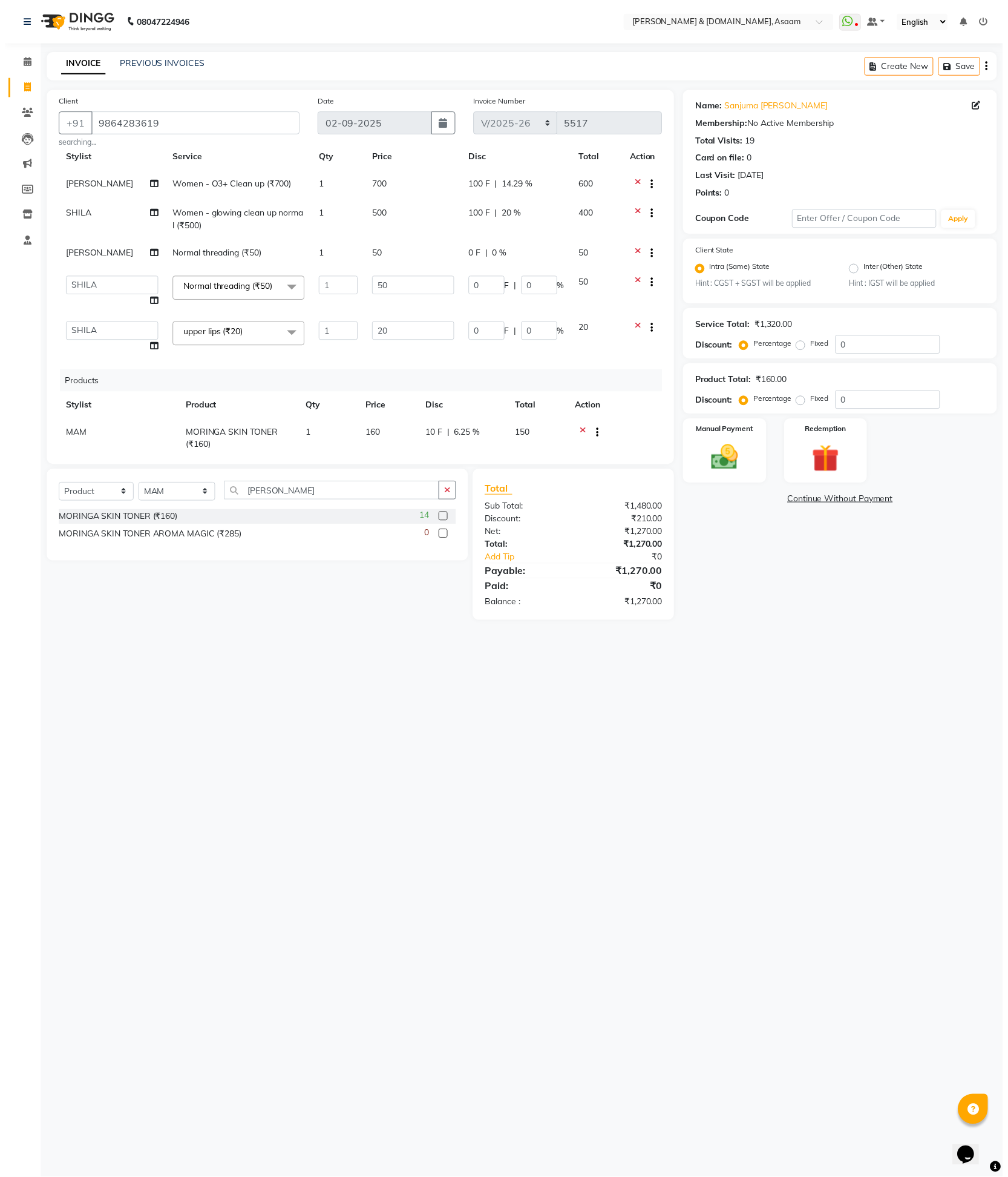
scroll to position [57, 0]
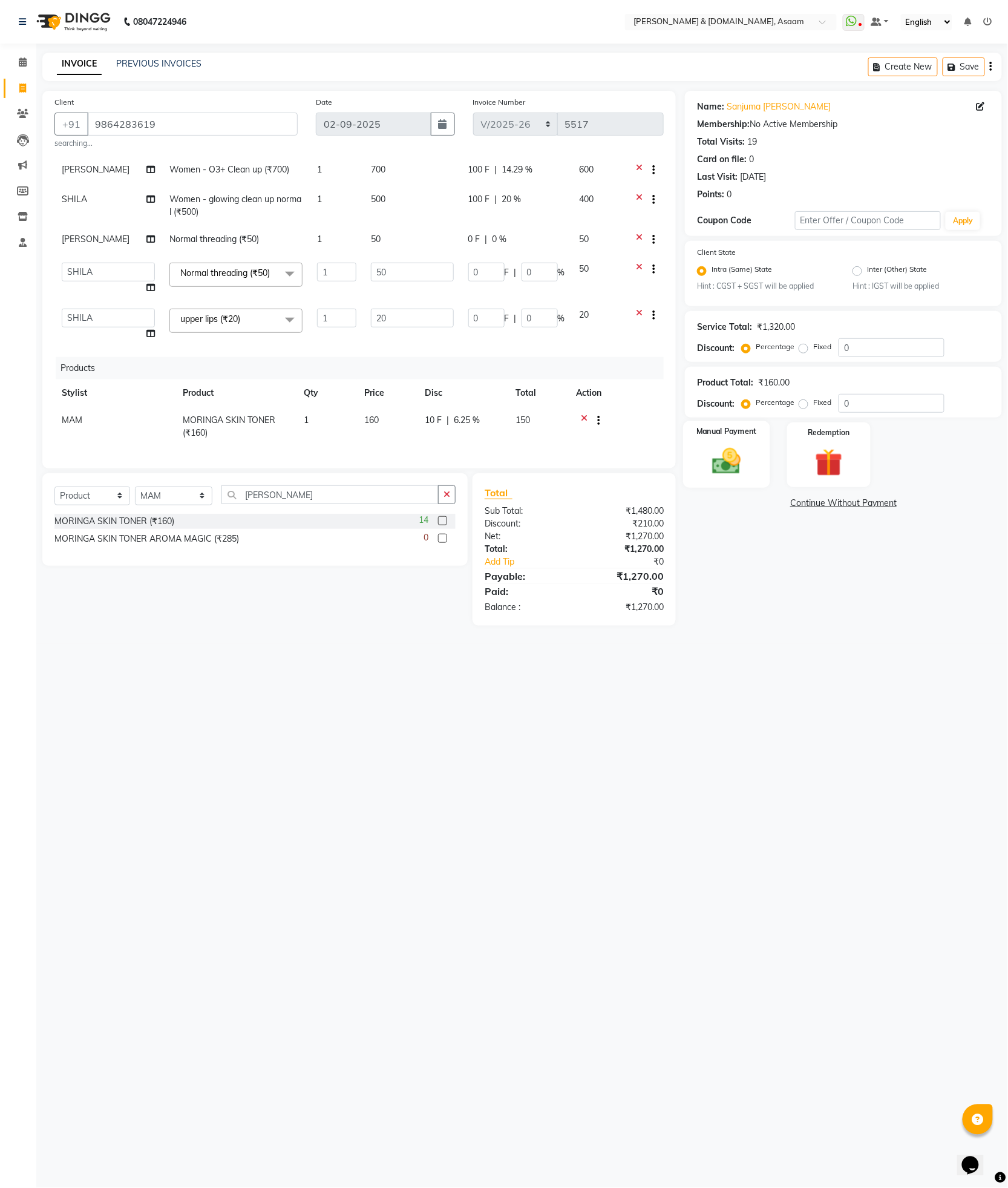
click at [724, 469] on img at bounding box center [727, 461] width 47 height 32
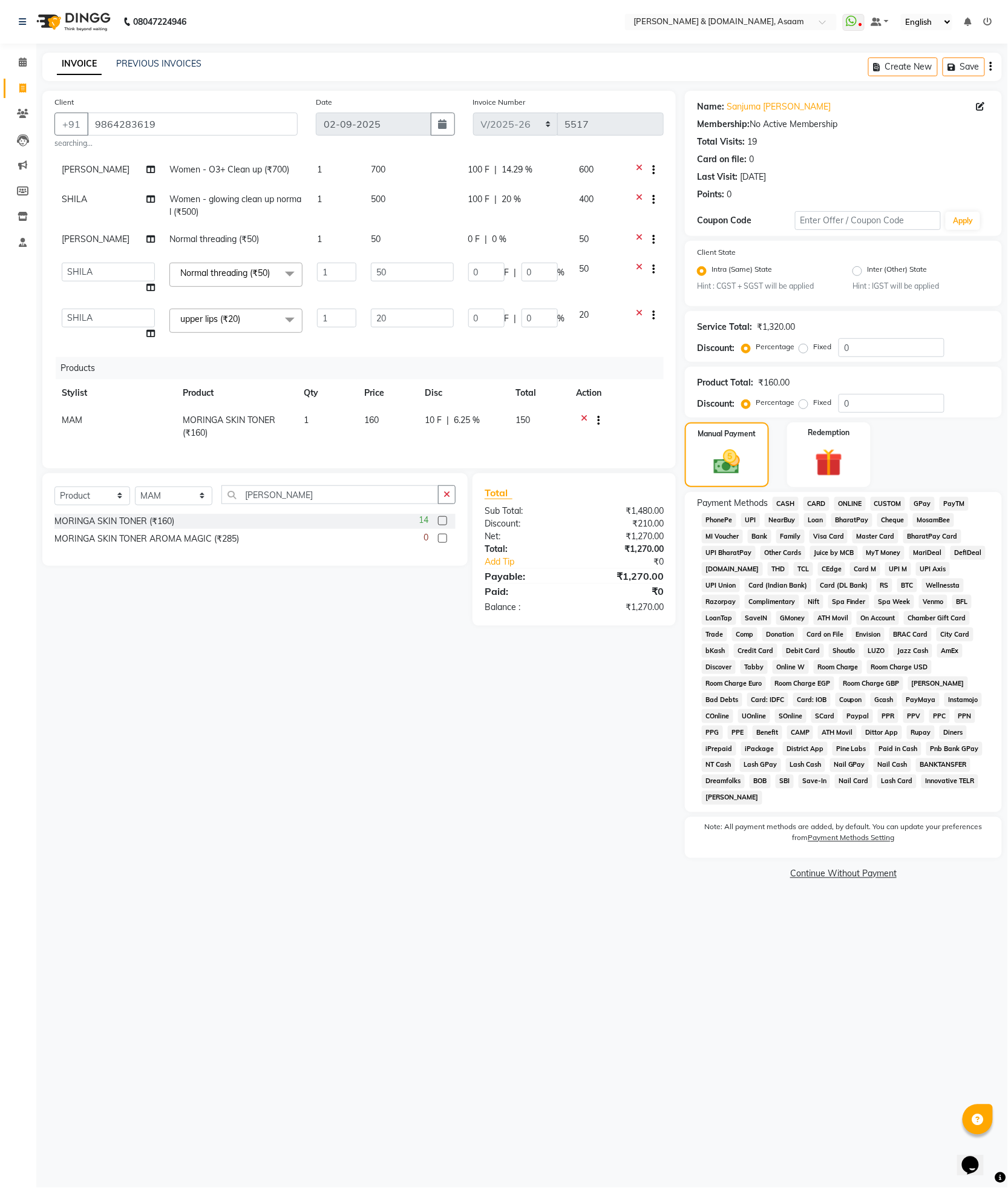
click at [789, 509] on span "CASH" at bounding box center [786, 504] width 26 height 14
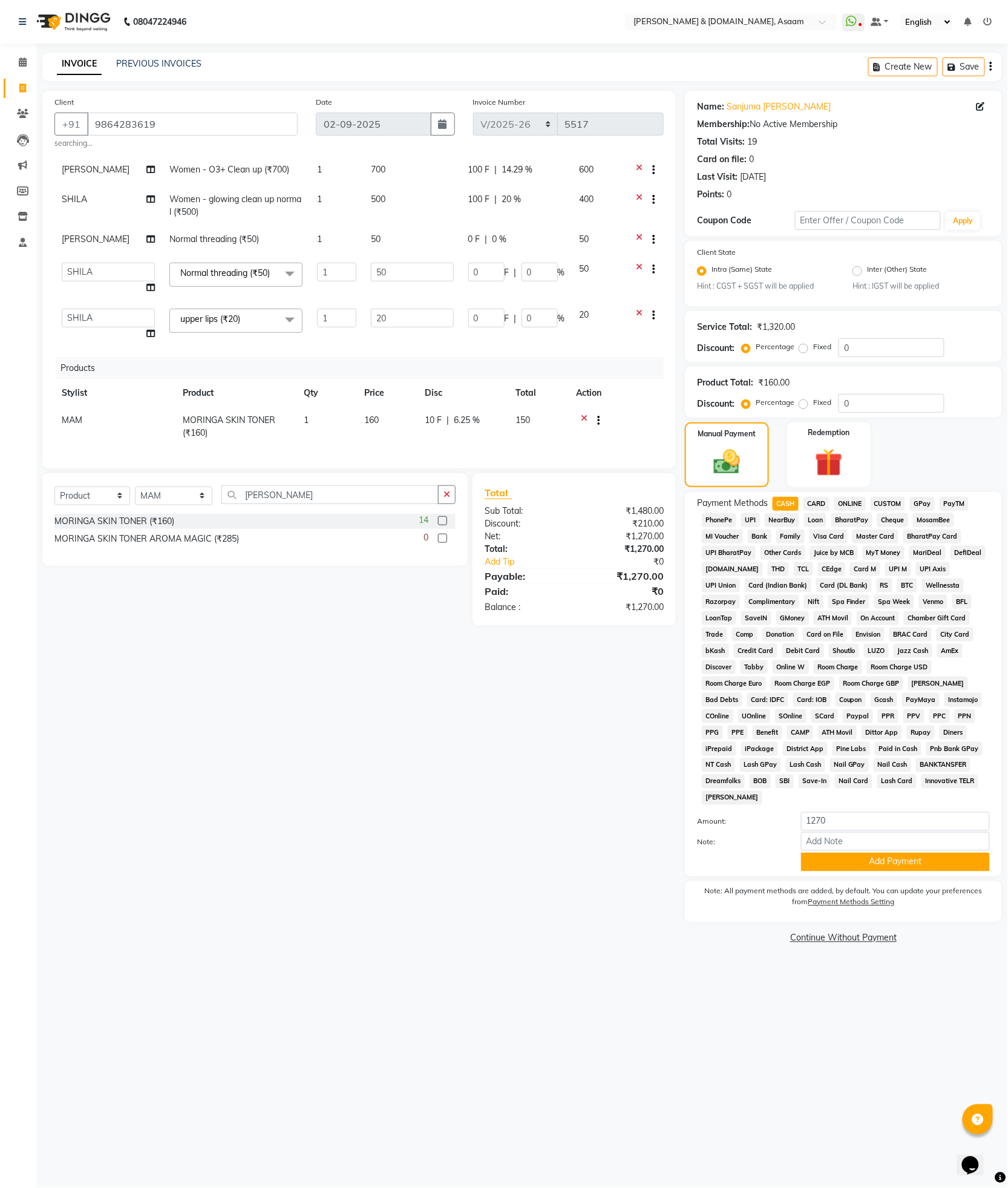
click at [928, 860] on div "Payment Methods CASH CARD ONLINE CUSTOM GPay PayTM PhonePe UPI NearBuy Loan Bha…" at bounding box center [844, 684] width 317 height 384
click at [928, 852] on button "Add Payment" at bounding box center [896, 862] width 189 height 19
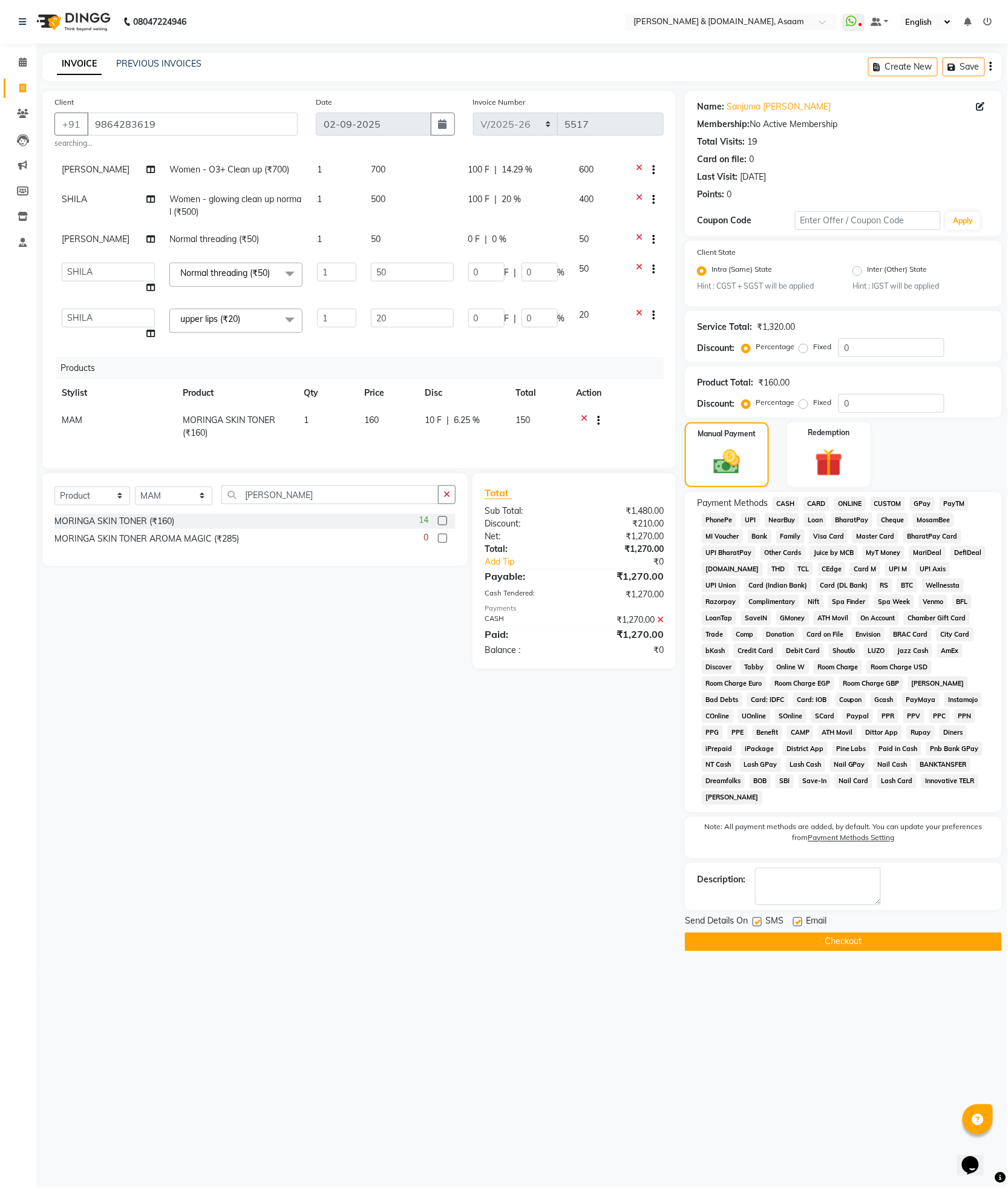
click at [928, 932] on button "Checkout" at bounding box center [844, 942] width 317 height 19
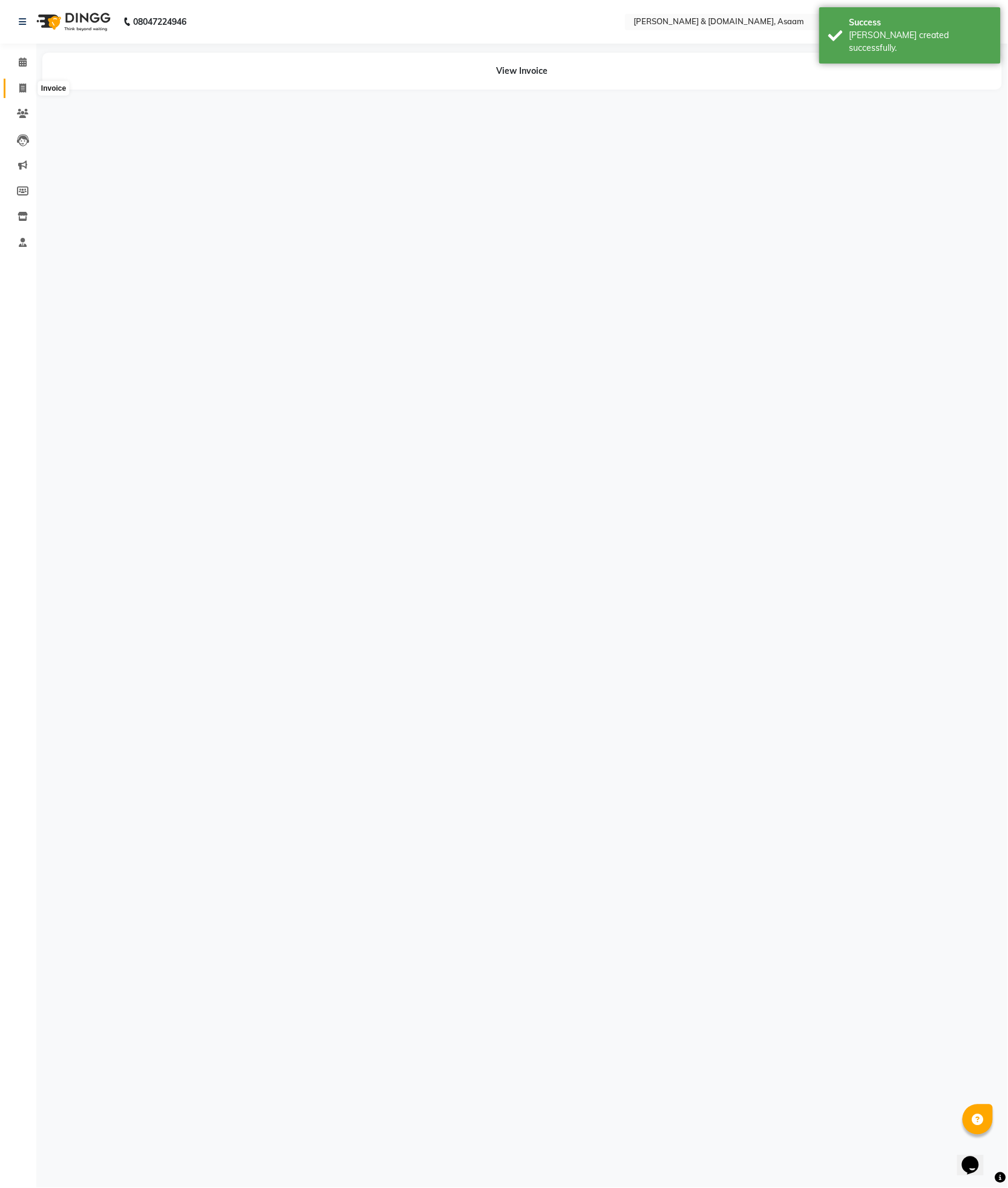
click at [29, 89] on span at bounding box center [22, 88] width 21 height 14
select select "service"
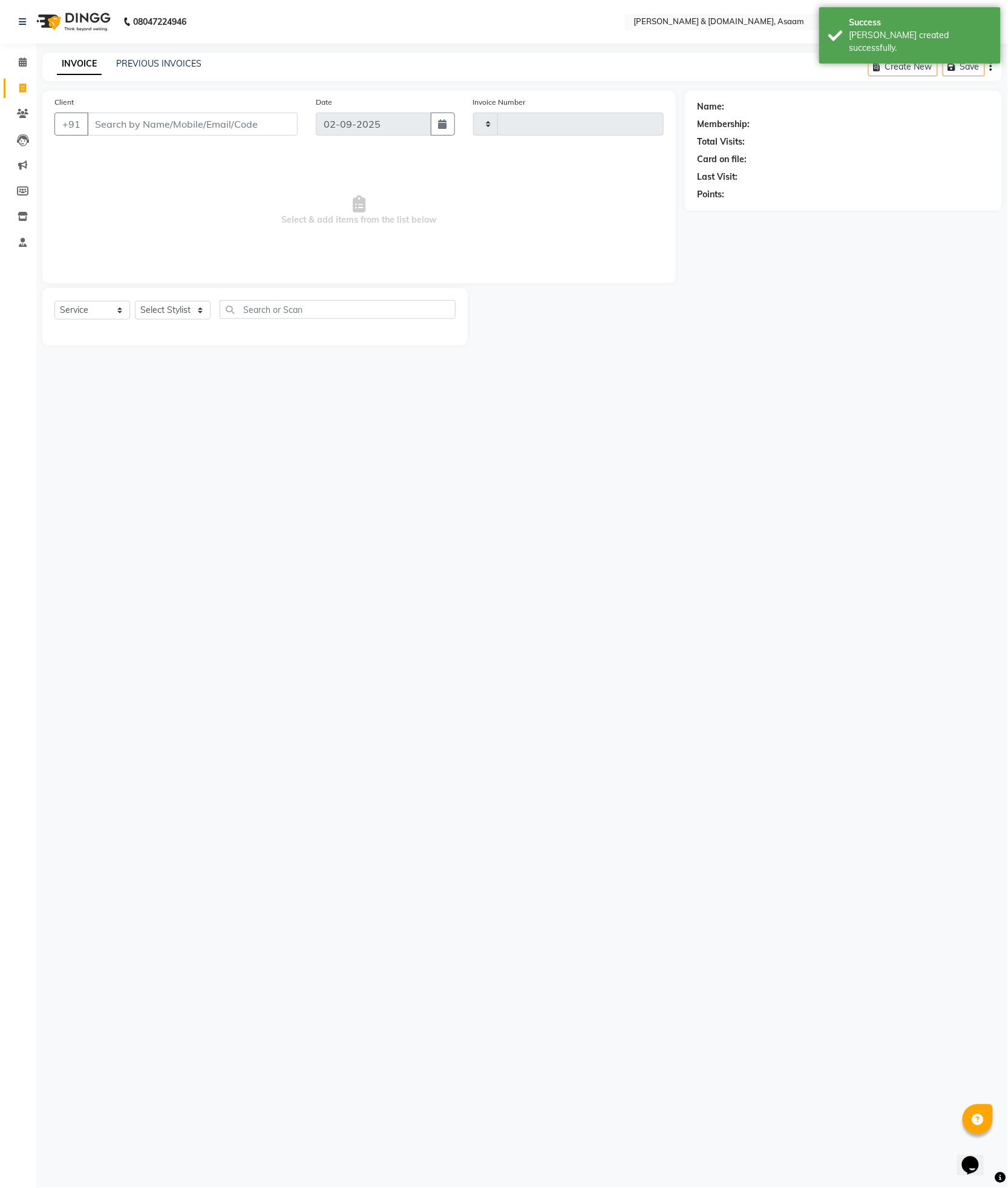
type input "5518"
select select "4608"
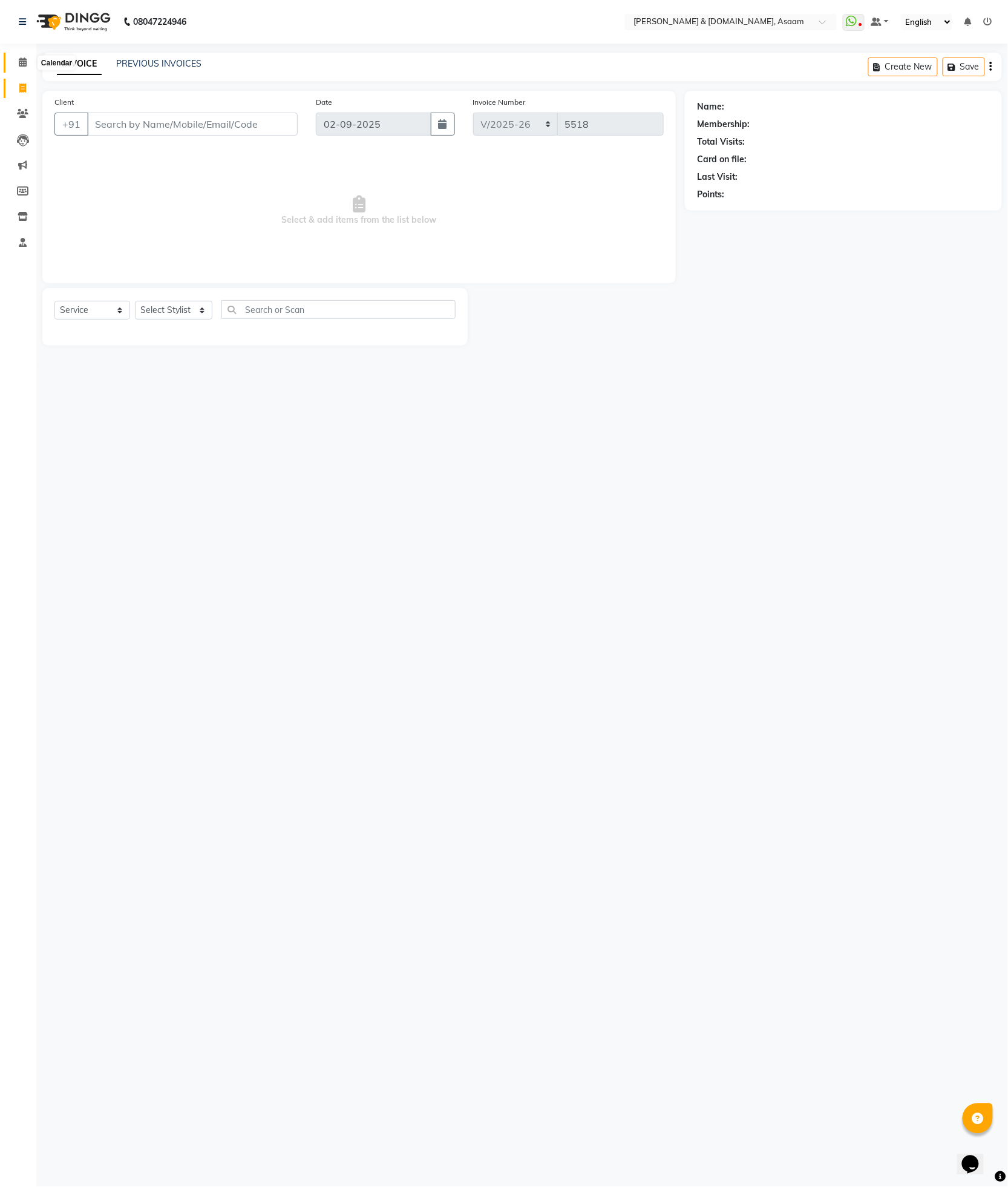
click at [21, 58] on icon at bounding box center [22, 62] width 8 height 9
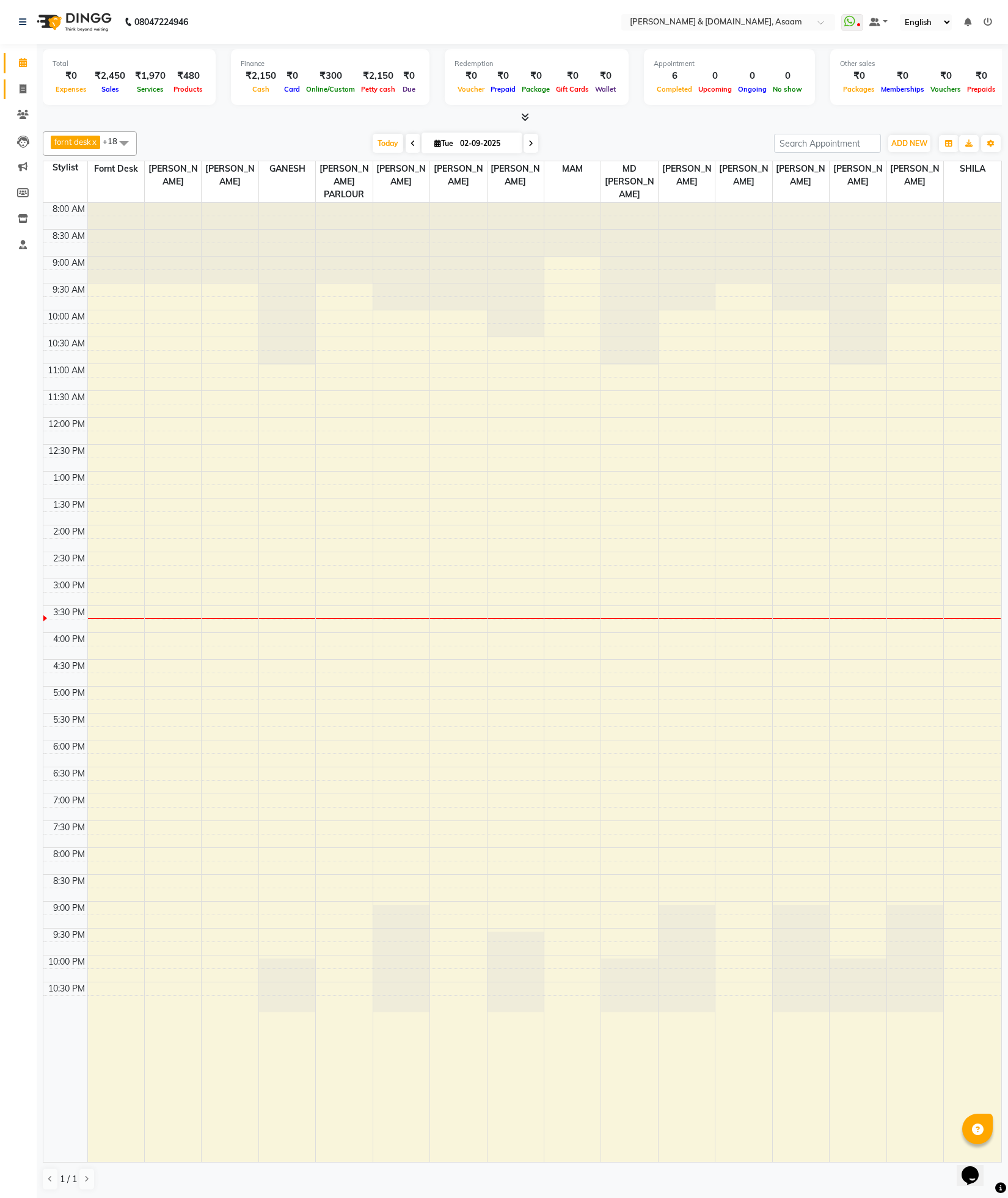
click at [12, 97] on link "Invoice" at bounding box center [18, 89] width 29 height 20
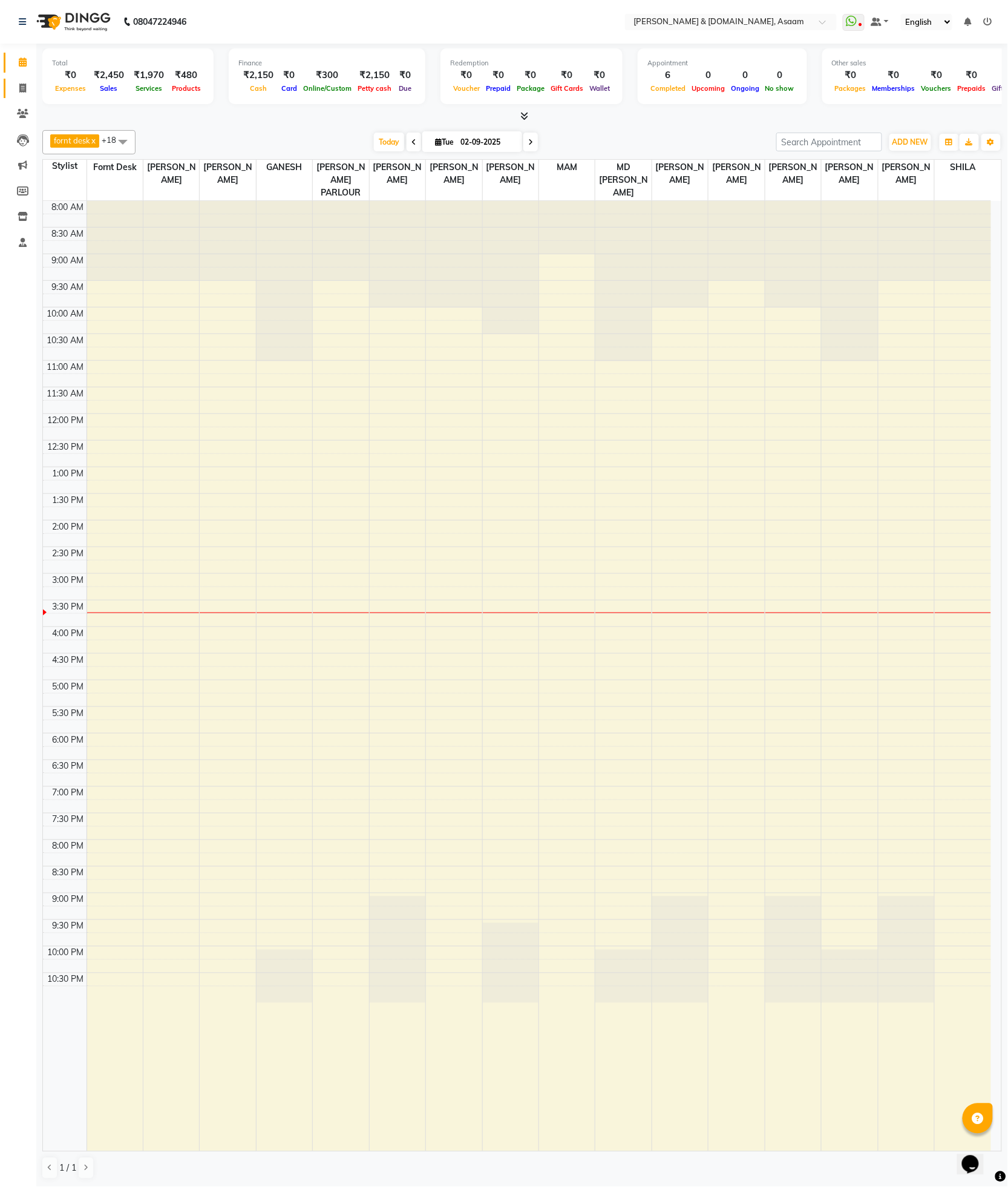
select select "service"
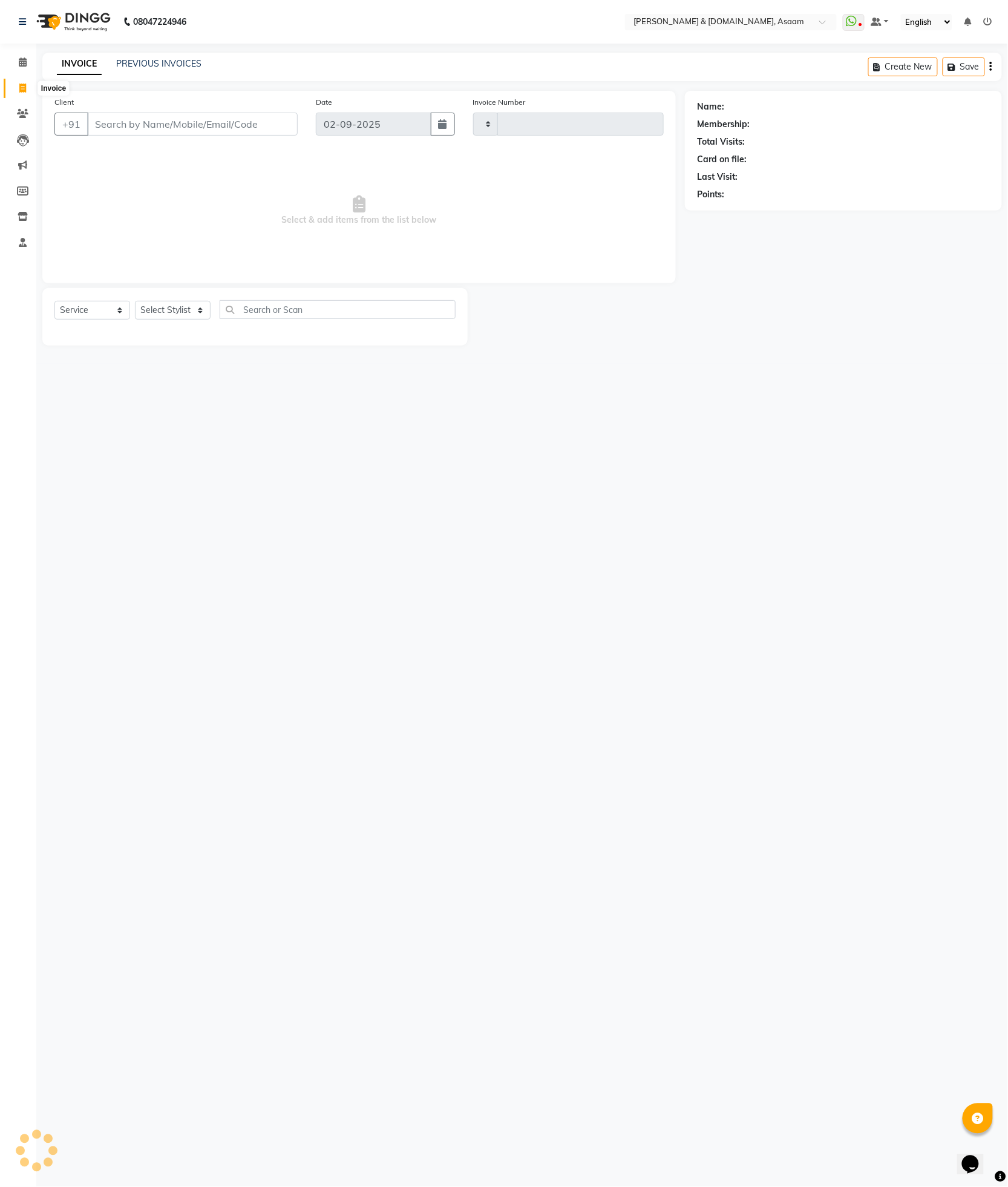
type input "5518"
select select "4608"
click at [186, 112] on input "Client" at bounding box center [192, 124] width 210 height 23
type input "N"
click at [196, 153] on ngb-highlight "70******64" at bounding box center [207, 151] width 50 height 12
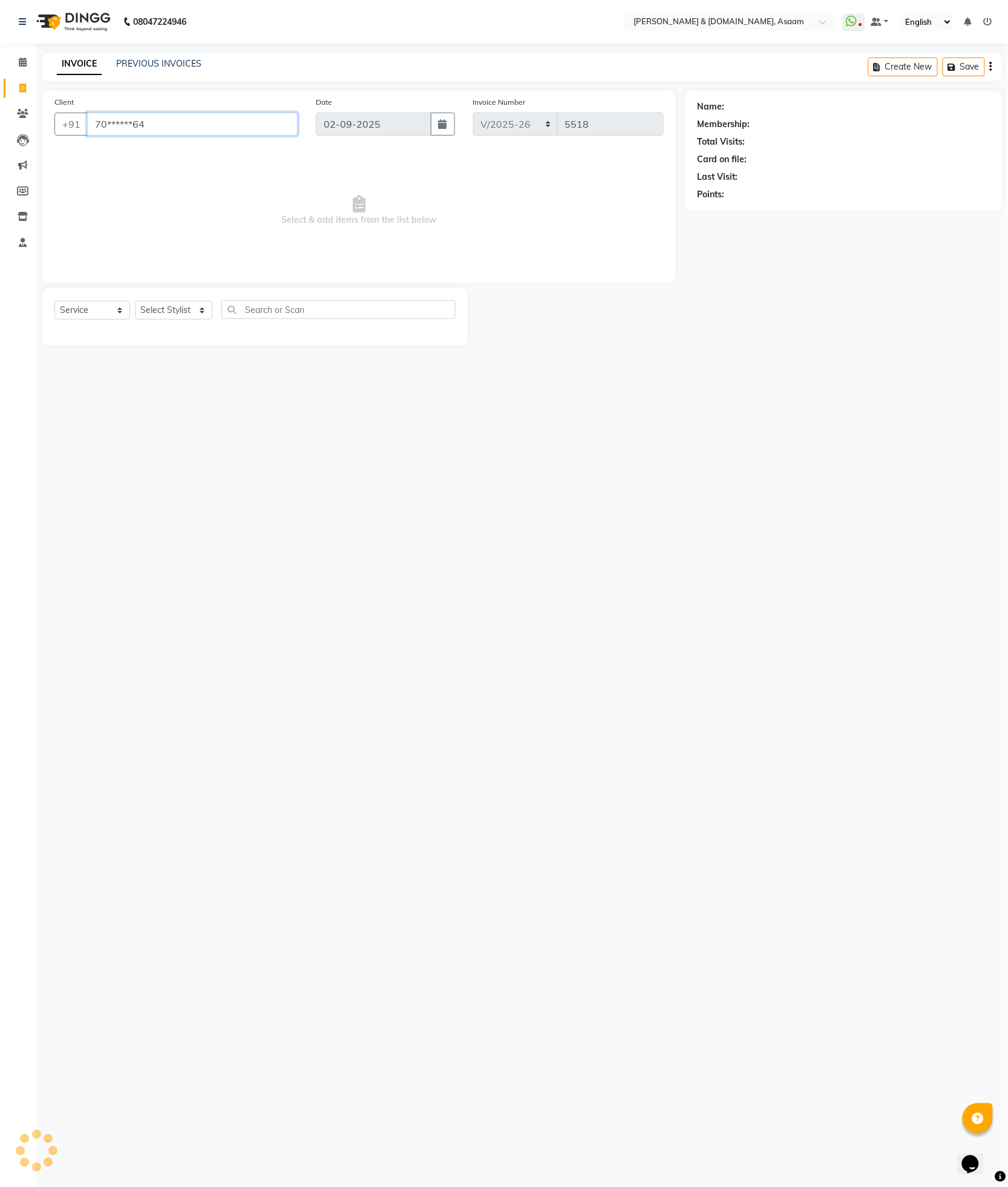
type input "70******64"
click at [198, 308] on select "Select Stylist AKASH AKIB DEEPU fornt desk GANESH HRISHIKA PARLOUR JITU KARNA D…" at bounding box center [174, 310] width 78 height 19
select select "60336"
click at [135, 301] on select "Select Stylist AKASH AKIB DEEPU fornt desk GANESH HRISHIKA PARLOUR JITU KARNA D…" at bounding box center [174, 310] width 78 height 19
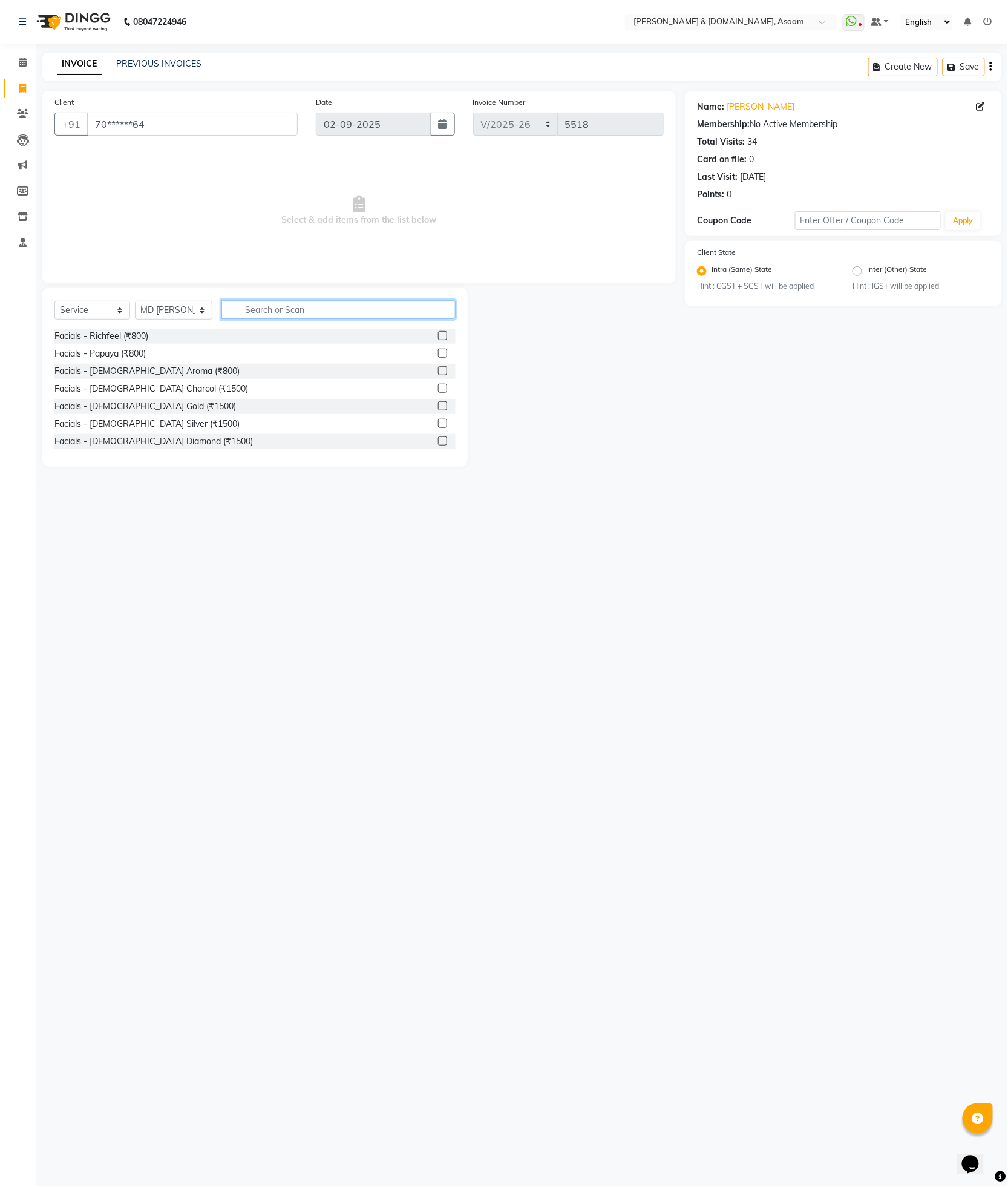
drag, startPoint x: 300, startPoint y: 306, endPoint x: 321, endPoint y: 301, distance: 21.6
click at [321, 301] on input "text" at bounding box center [338, 310] width 234 height 19
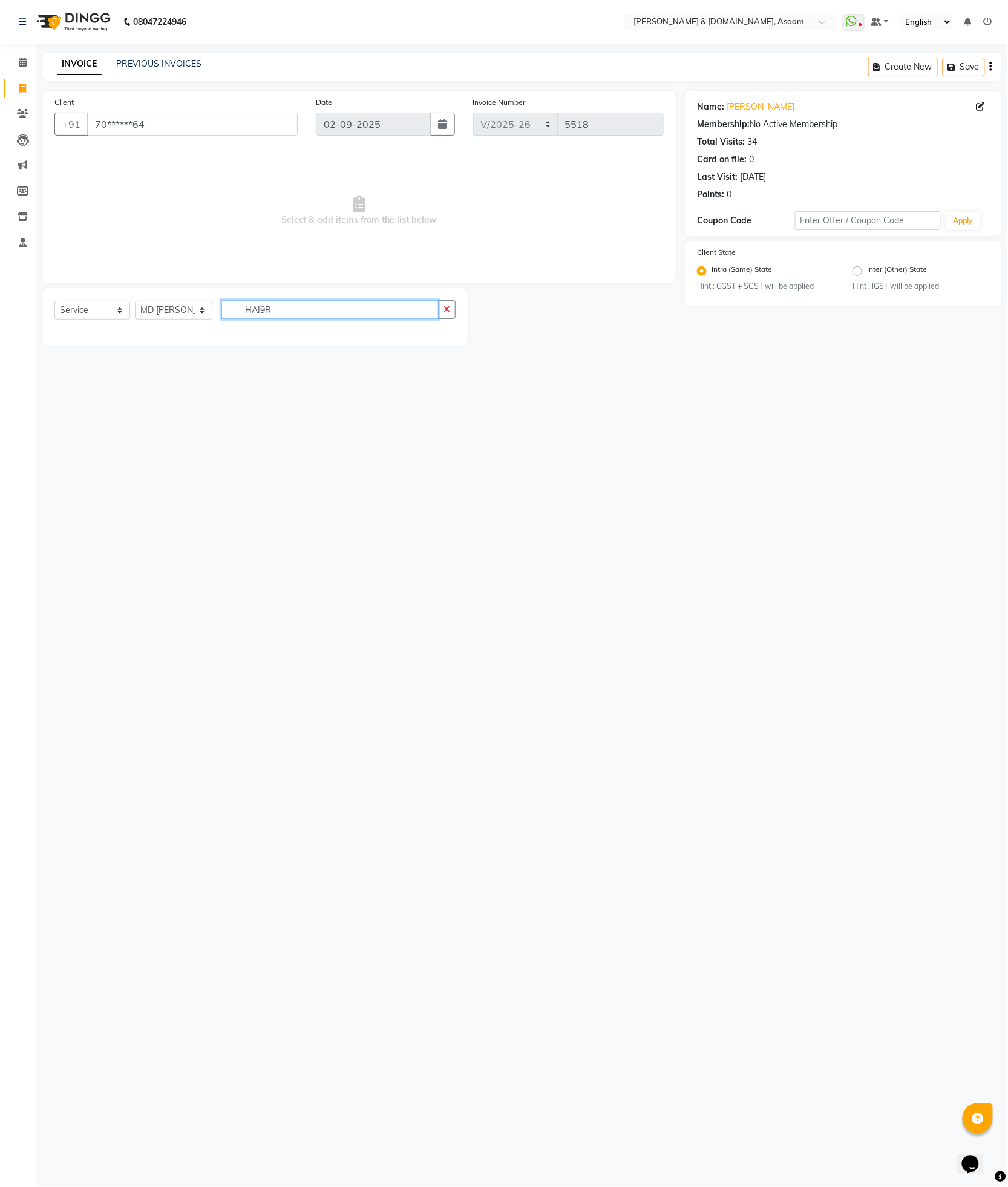
type input "J"
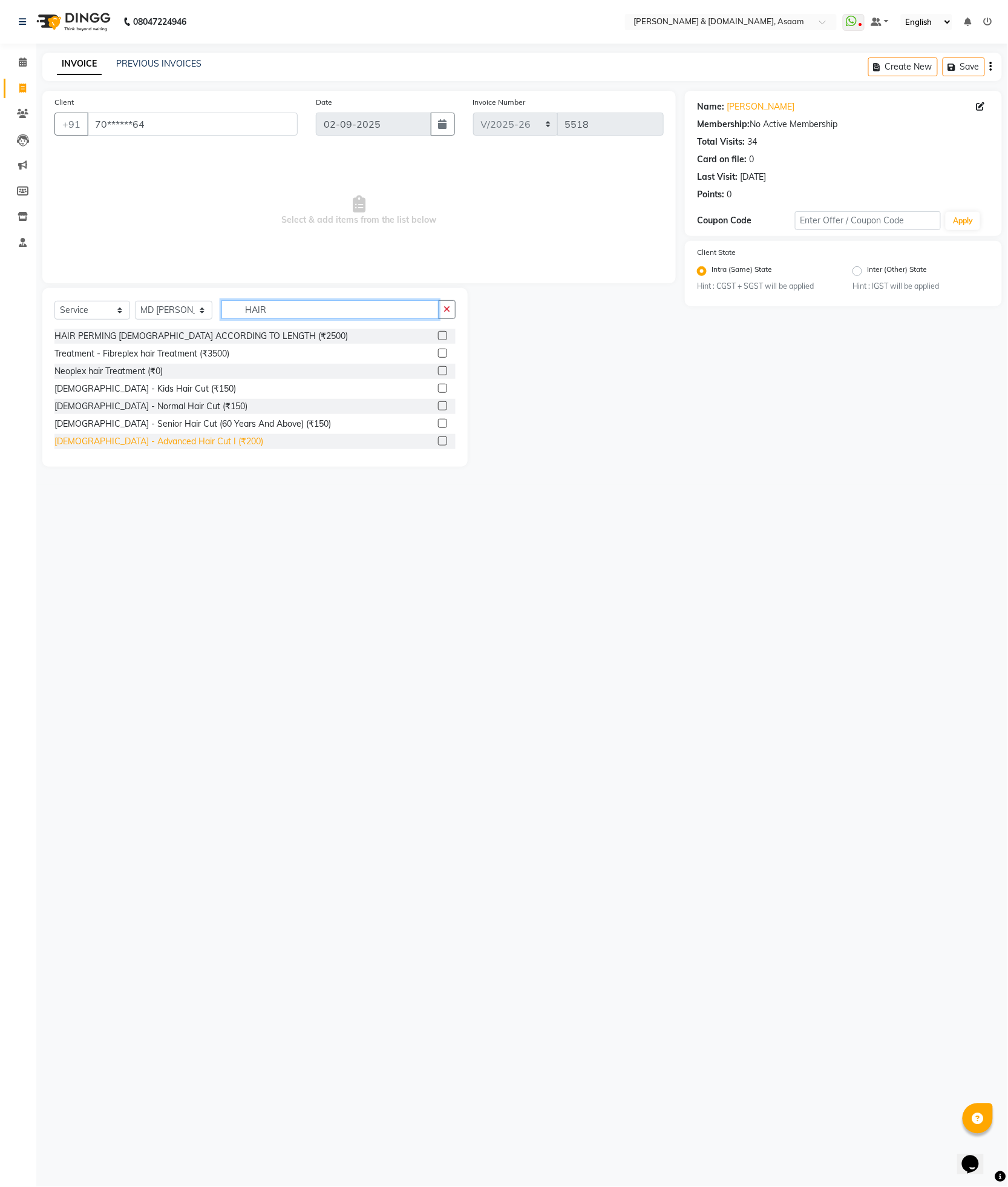
type input "HAIR"
click at [156, 440] on div "Gents - Advanced Hair Cut I (₹200)" at bounding box center [159, 442] width 209 height 13
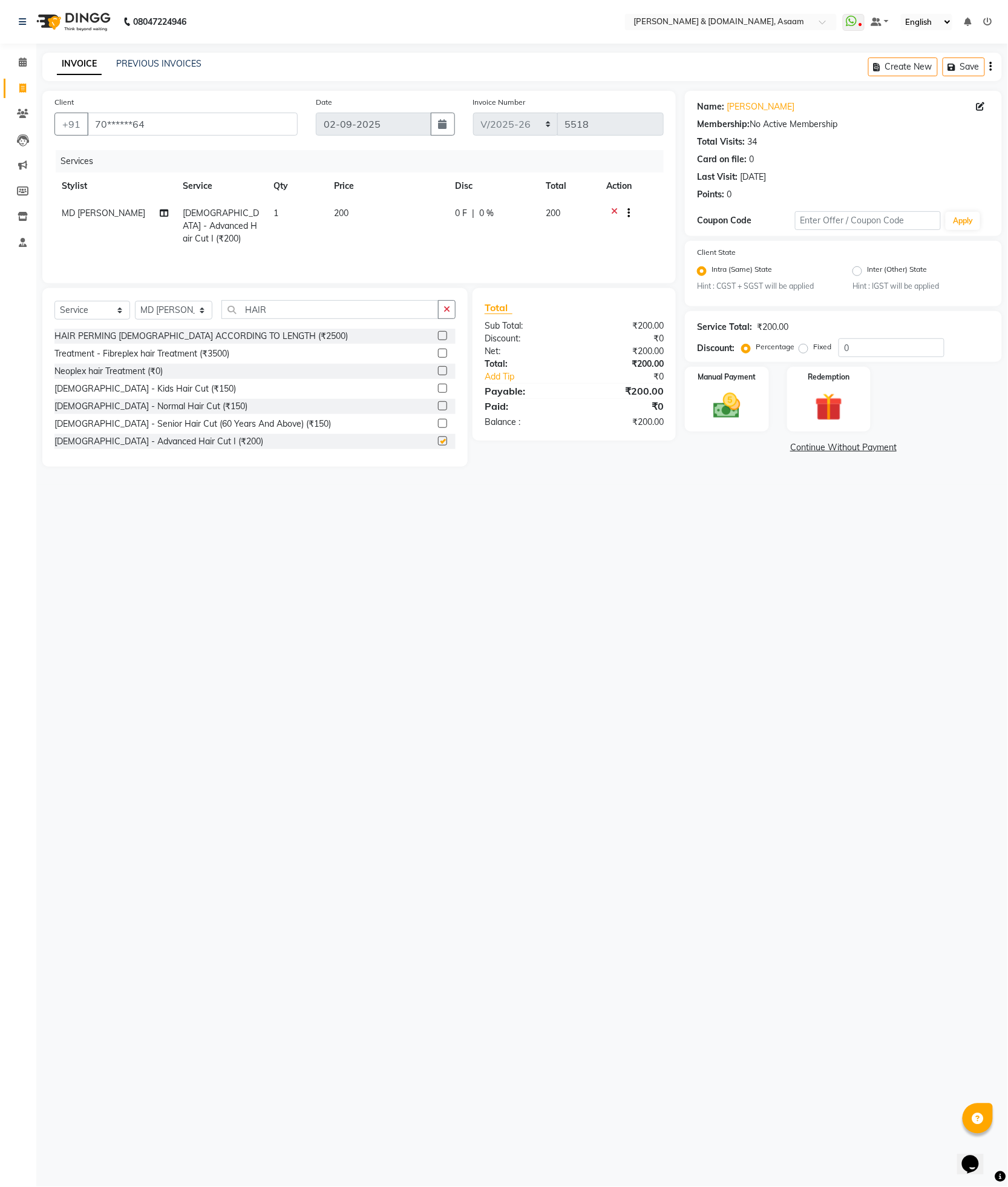
checkbox input "false"
drag, startPoint x: 300, startPoint y: 307, endPoint x: 2, endPoint y: 309, distance: 298.0
click at [2, 309] on app-home "08047224946 Select Location × Hrishika & Hair.com, Asaam WhatsApp Status ✕ Stat…" at bounding box center [504, 242] width 1008 height 485
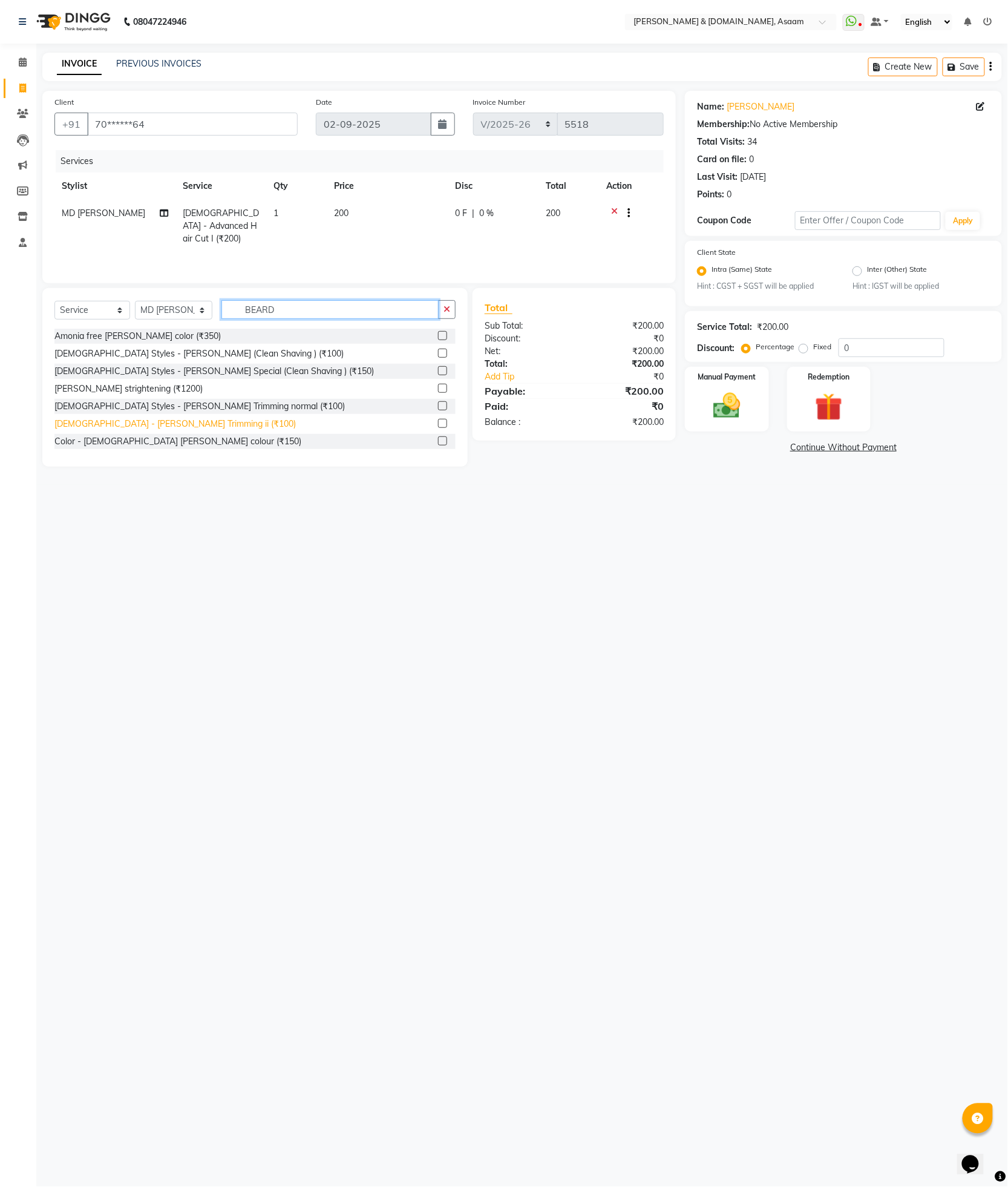
type input "BEARD"
click at [170, 424] on div "Gents - Beard Trimming ii (₹100)" at bounding box center [175, 424] width 241 height 13
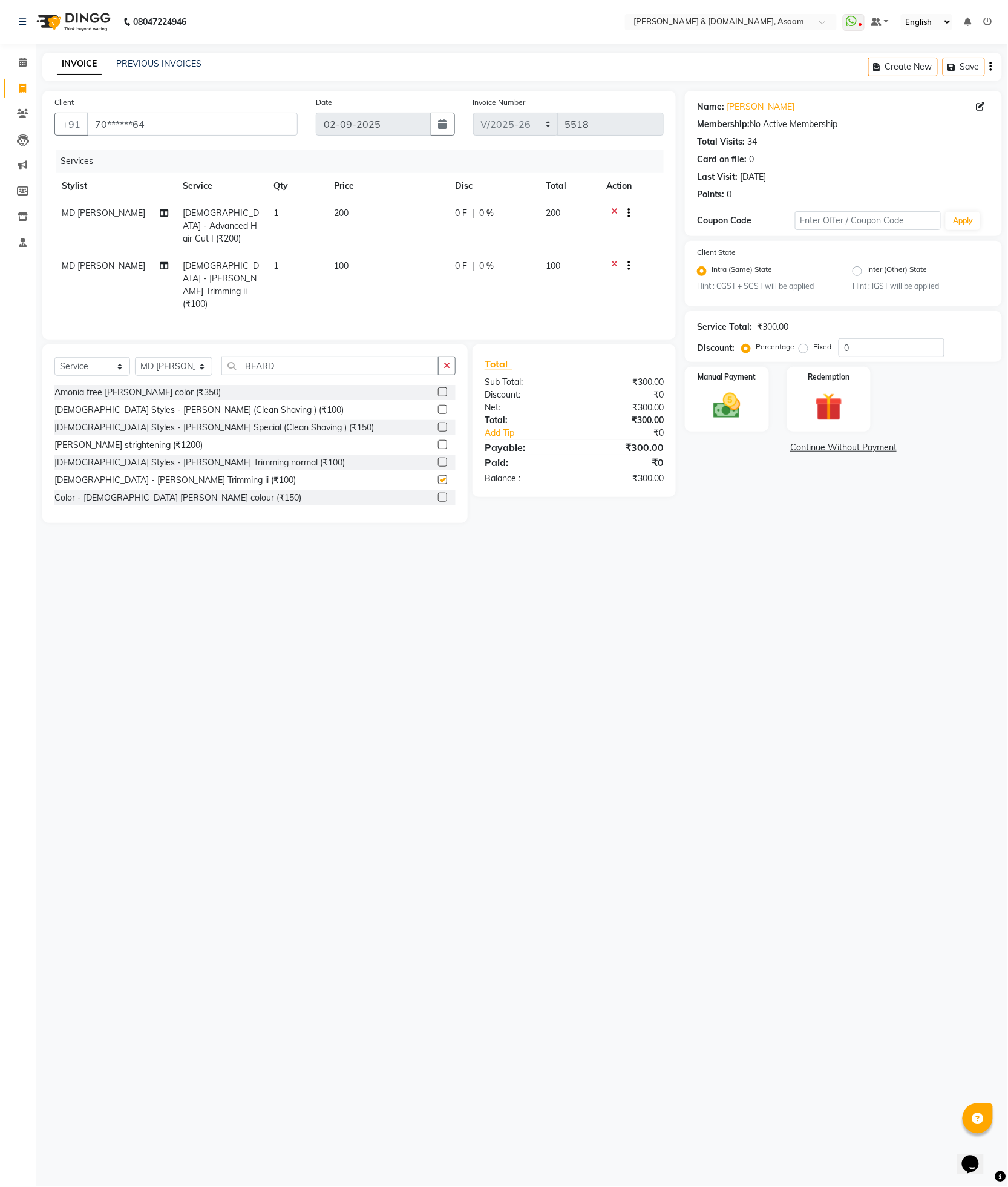
checkbox input "false"
click at [721, 386] on div "Manual Payment" at bounding box center [727, 399] width 87 height 67
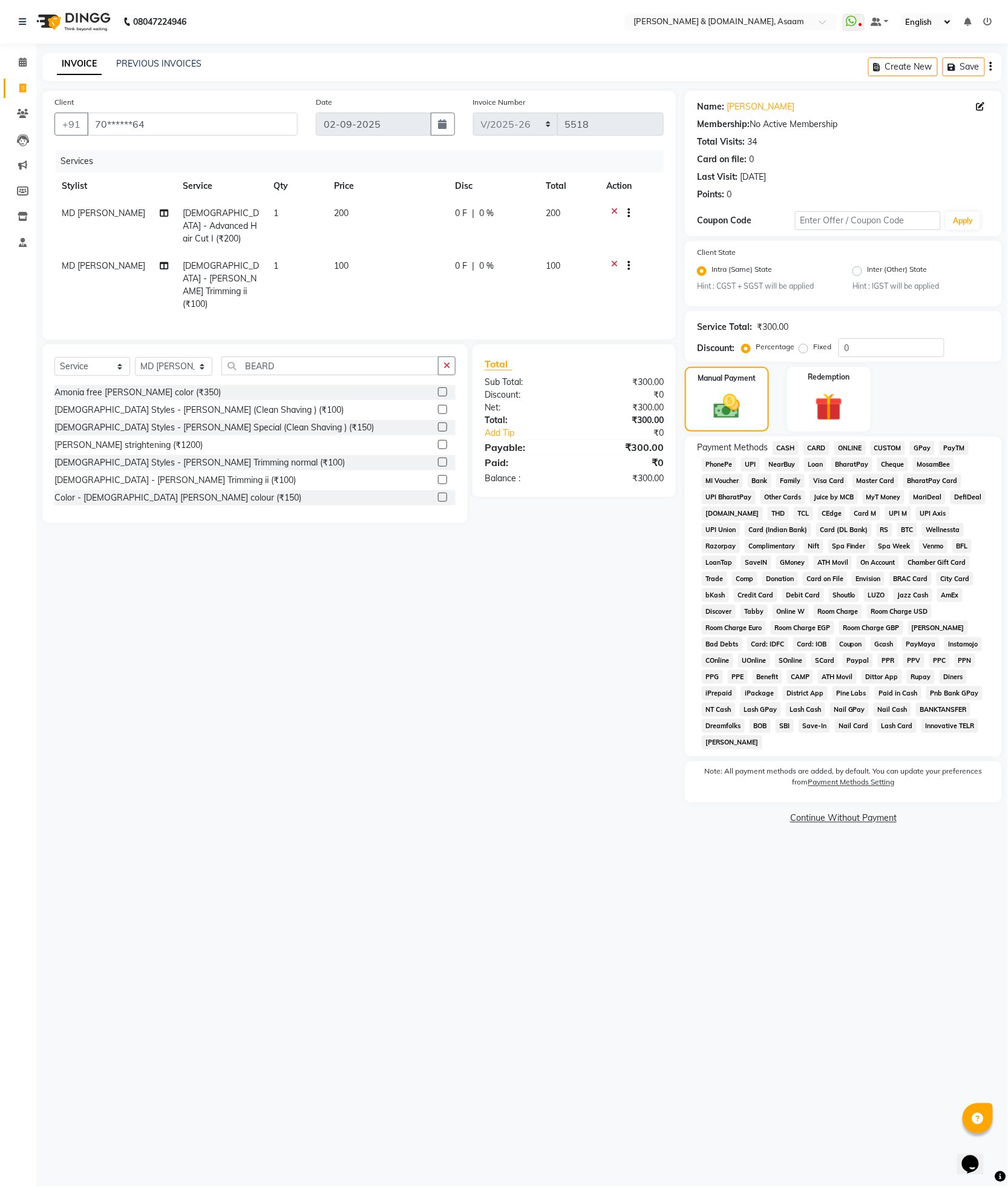
click at [853, 452] on span "ONLINE" at bounding box center [850, 448] width 32 height 14
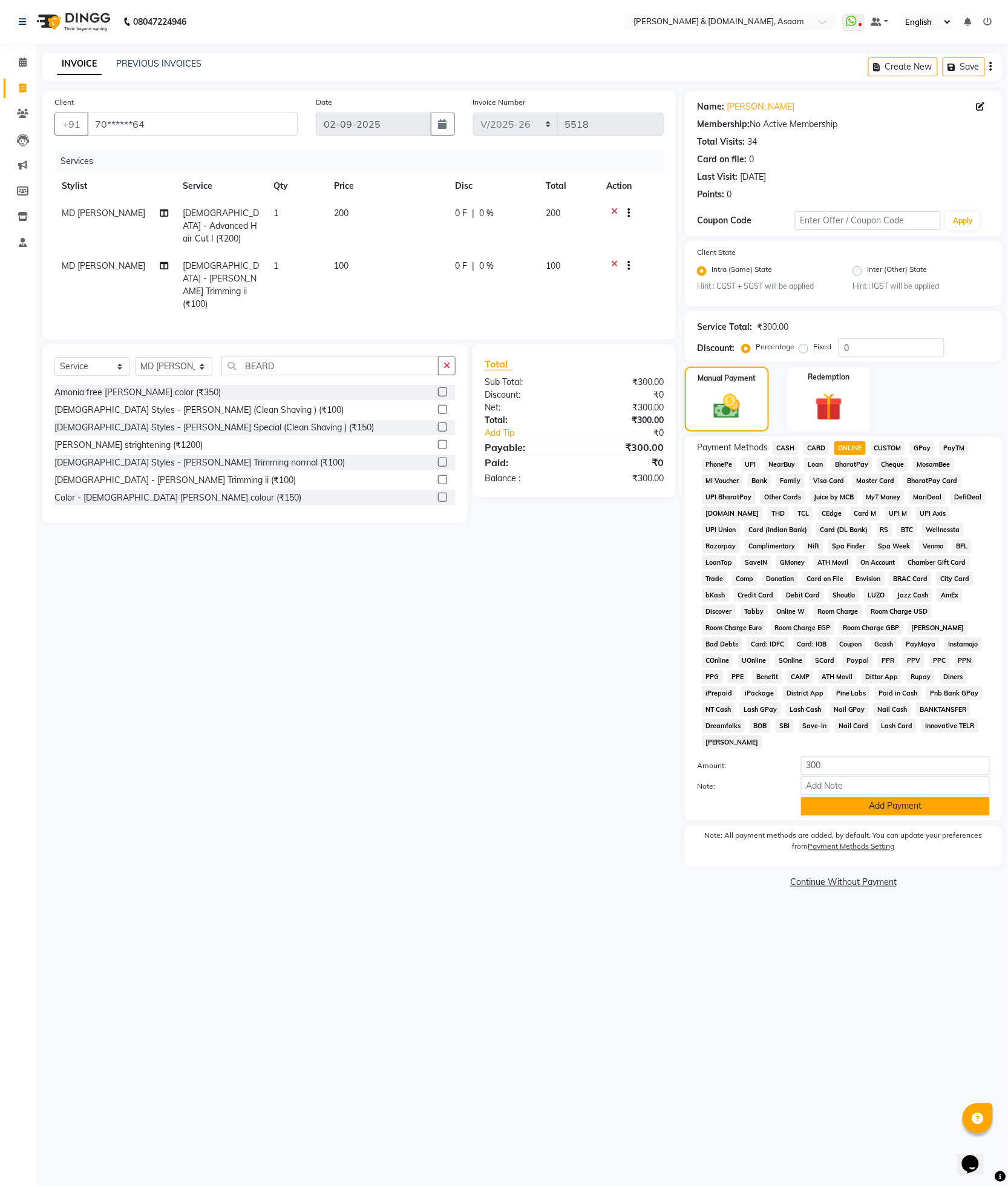
click at [863, 797] on button "Add Payment" at bounding box center [896, 806] width 189 height 19
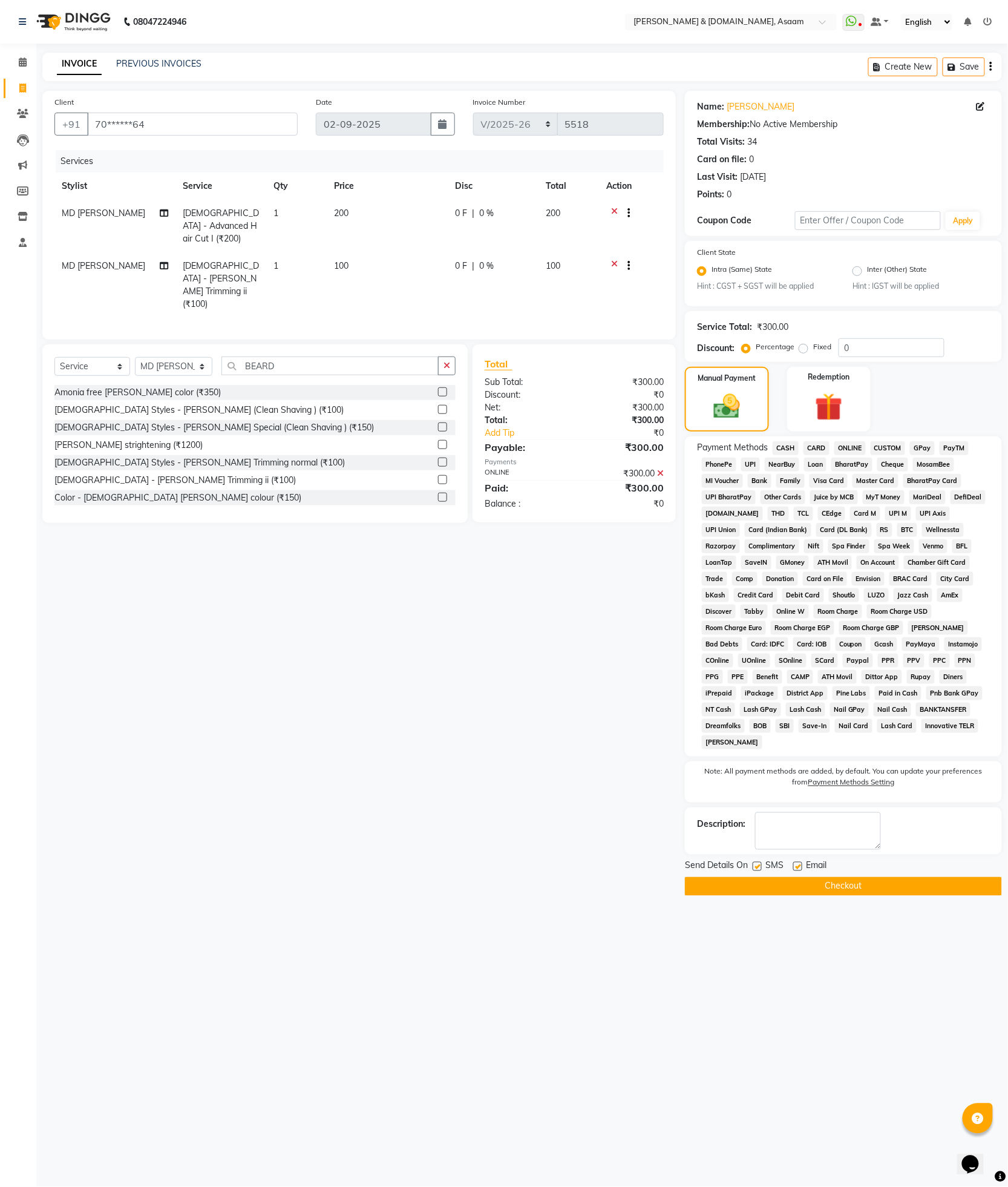
click at [850, 877] on button "Checkout" at bounding box center [844, 886] width 317 height 19
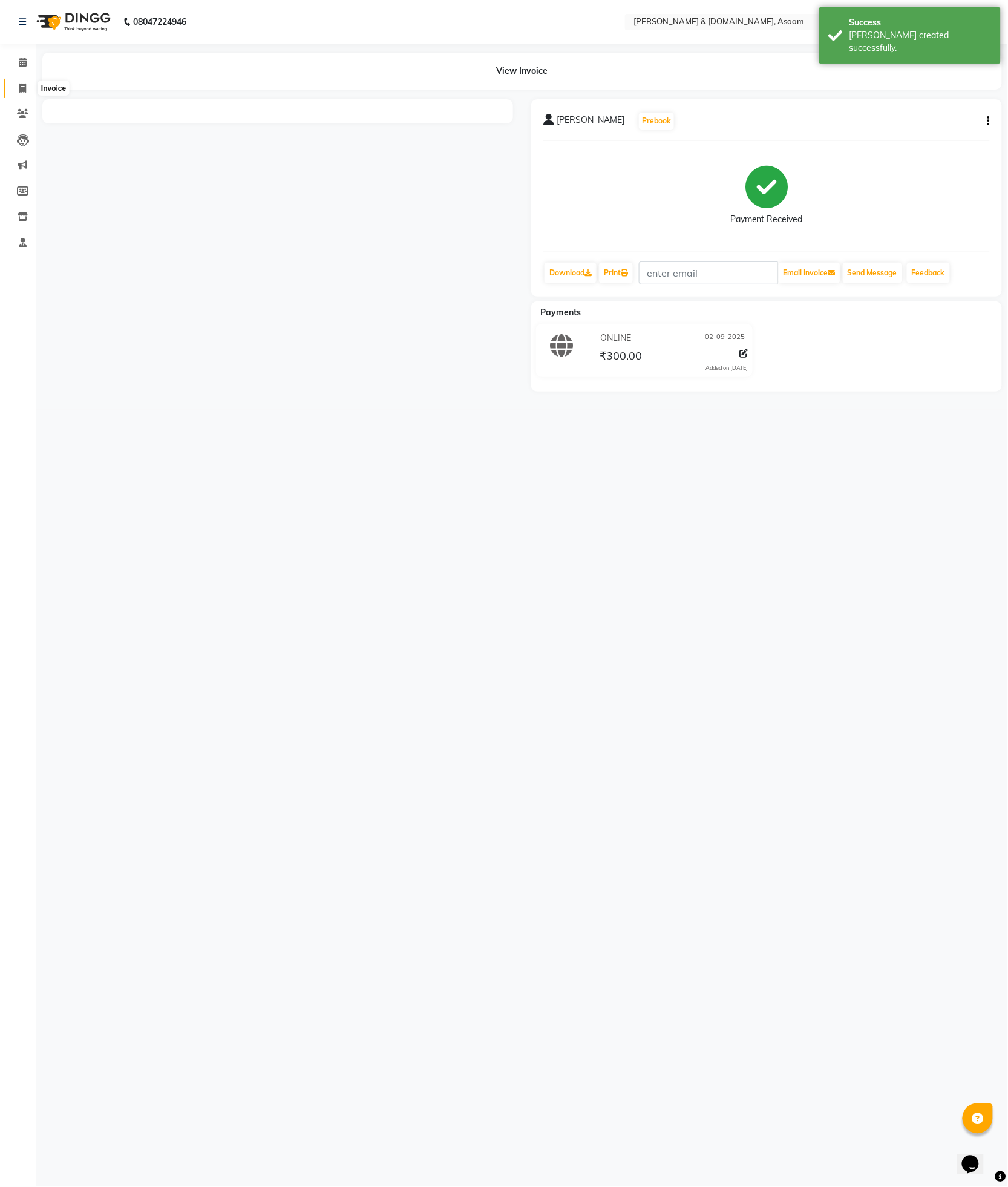
click at [19, 89] on icon at bounding box center [22, 88] width 6 height 9
select select "service"
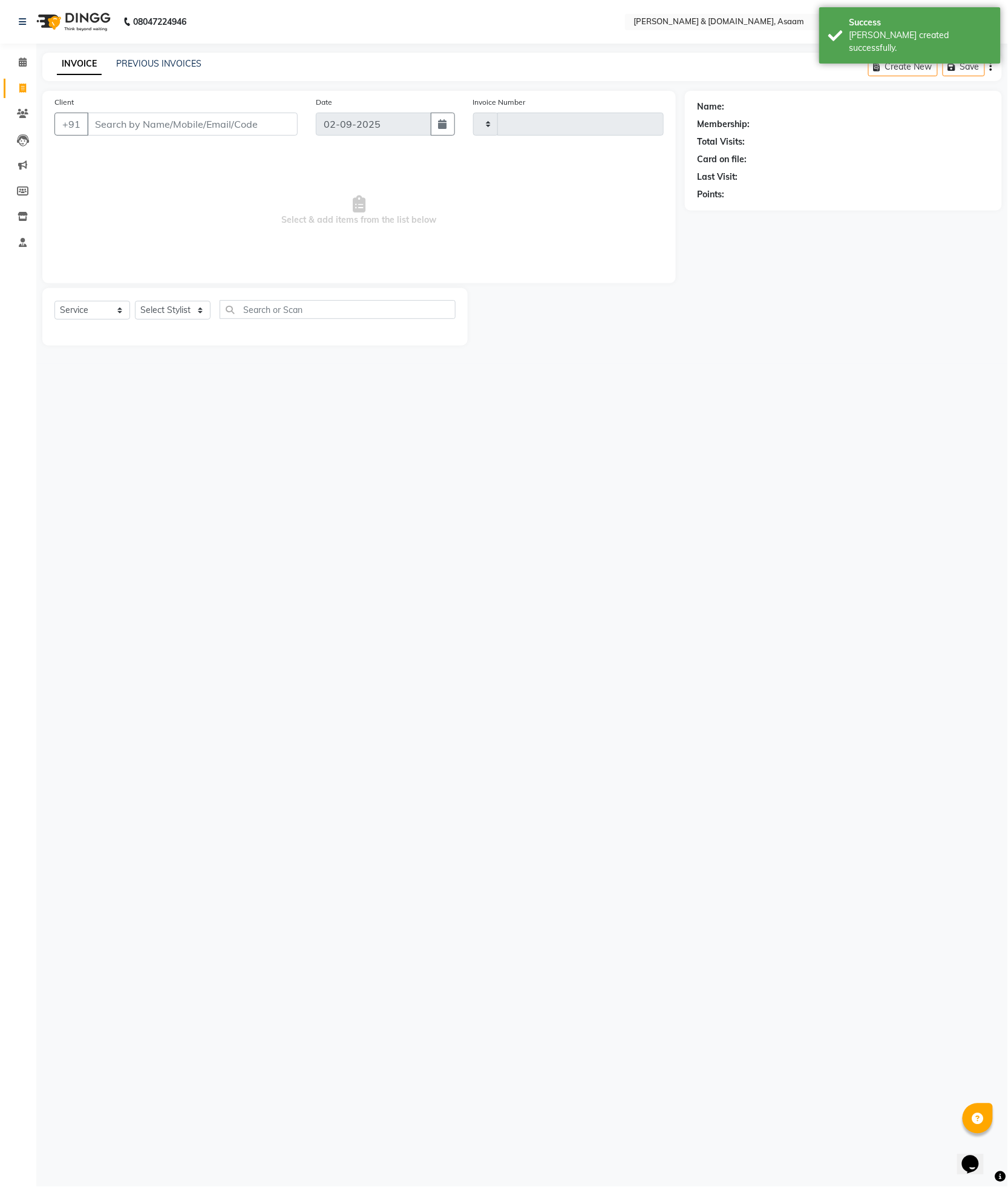
type input "5519"
select select "4608"
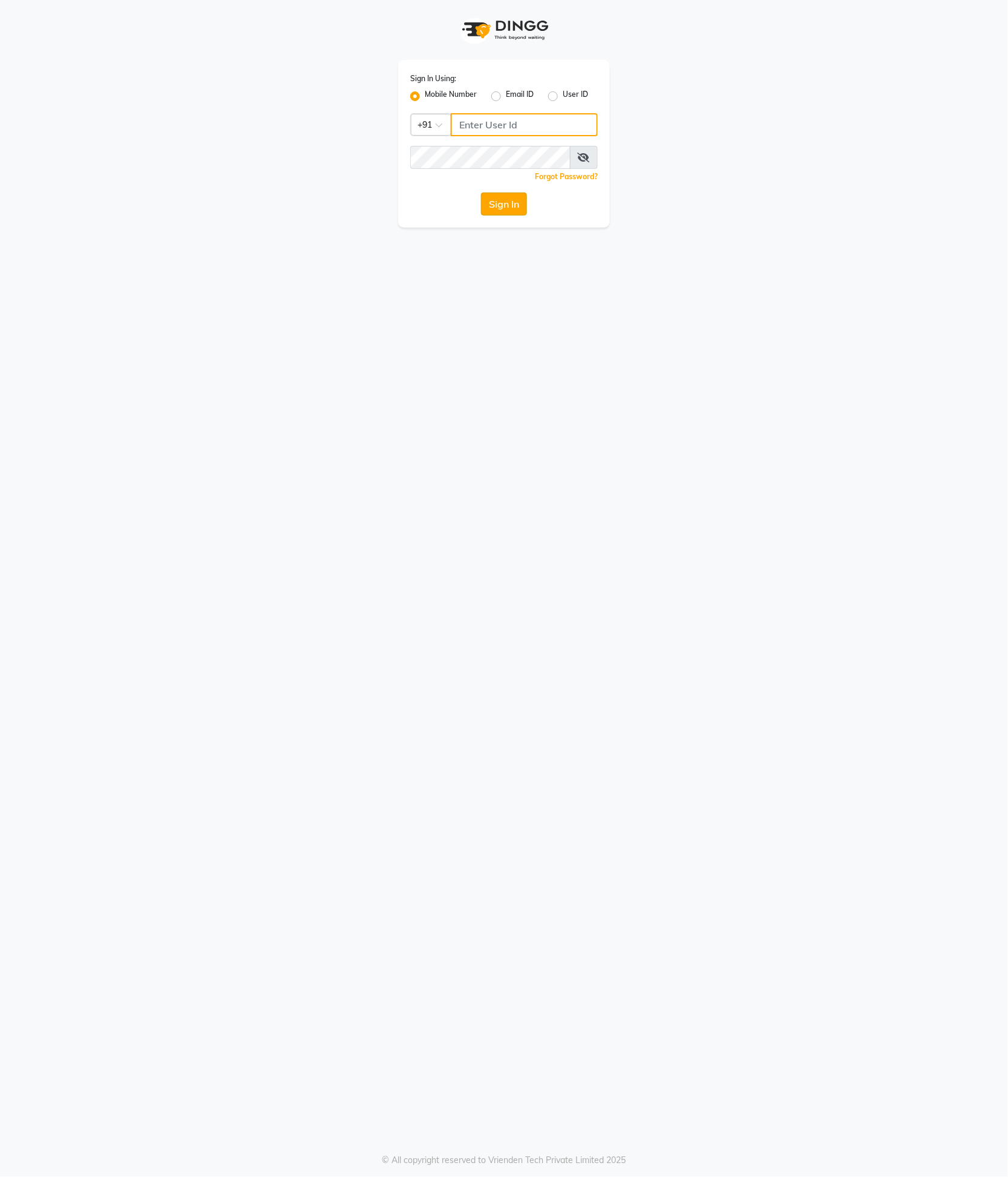
type input "9365278165"
drag, startPoint x: 519, startPoint y: 197, endPoint x: 510, endPoint y: 198, distance: 9.1
click at [517, 197] on button "Sign In" at bounding box center [504, 204] width 46 height 23
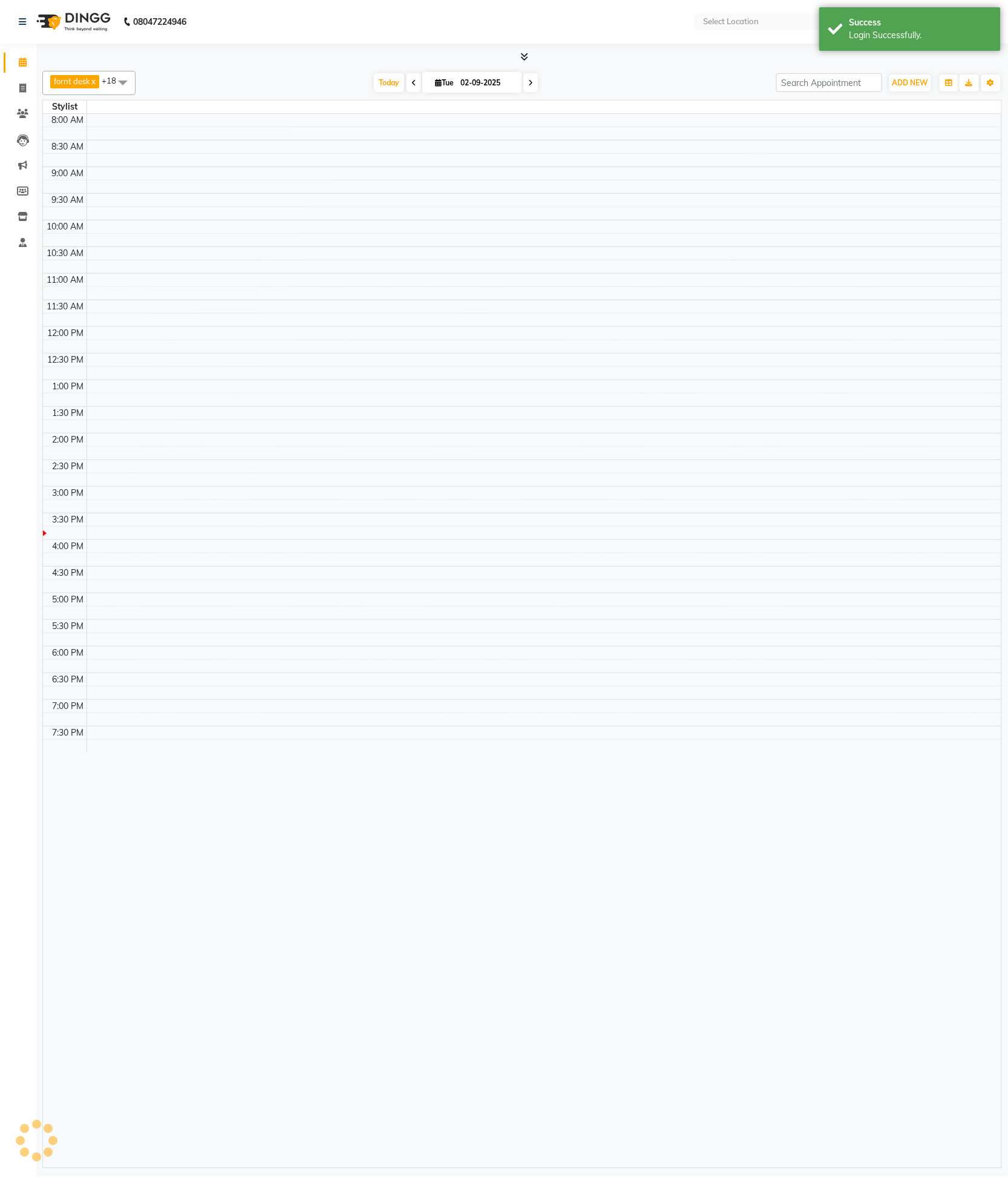
select select "en"
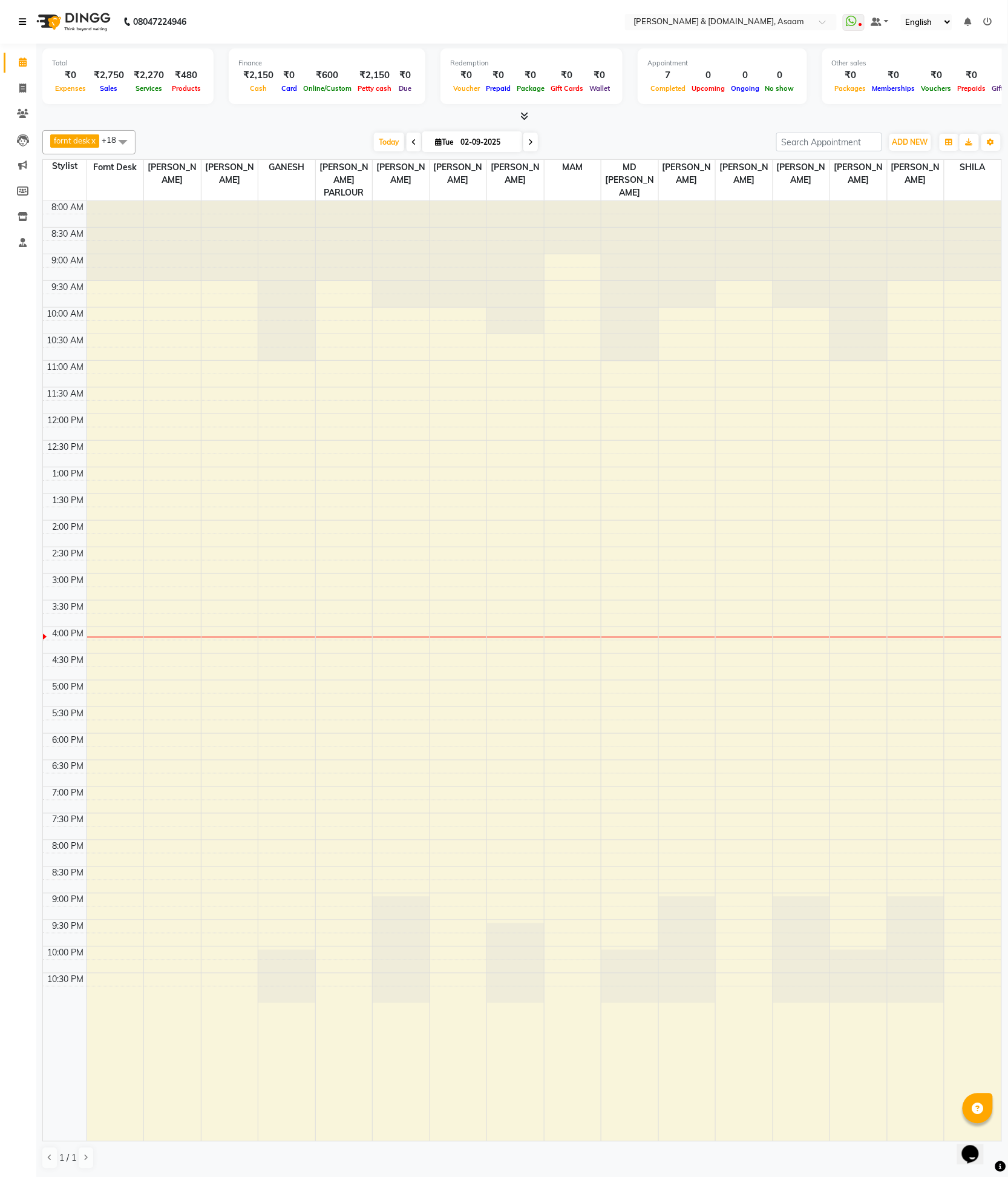
click at [21, 19] on icon at bounding box center [22, 22] width 7 height 9
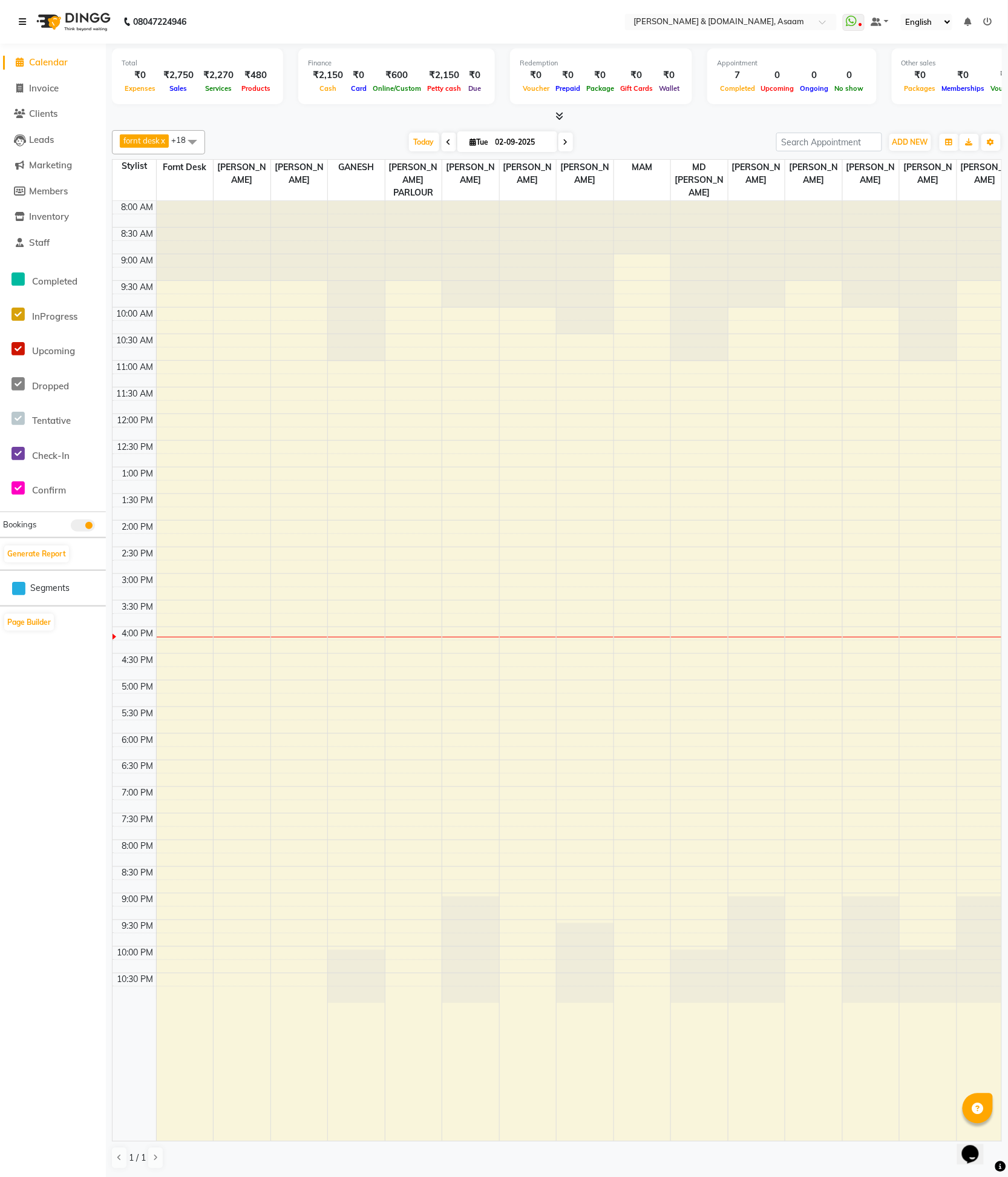
click at [19, 12] on link at bounding box center [24, 22] width 12 height 34
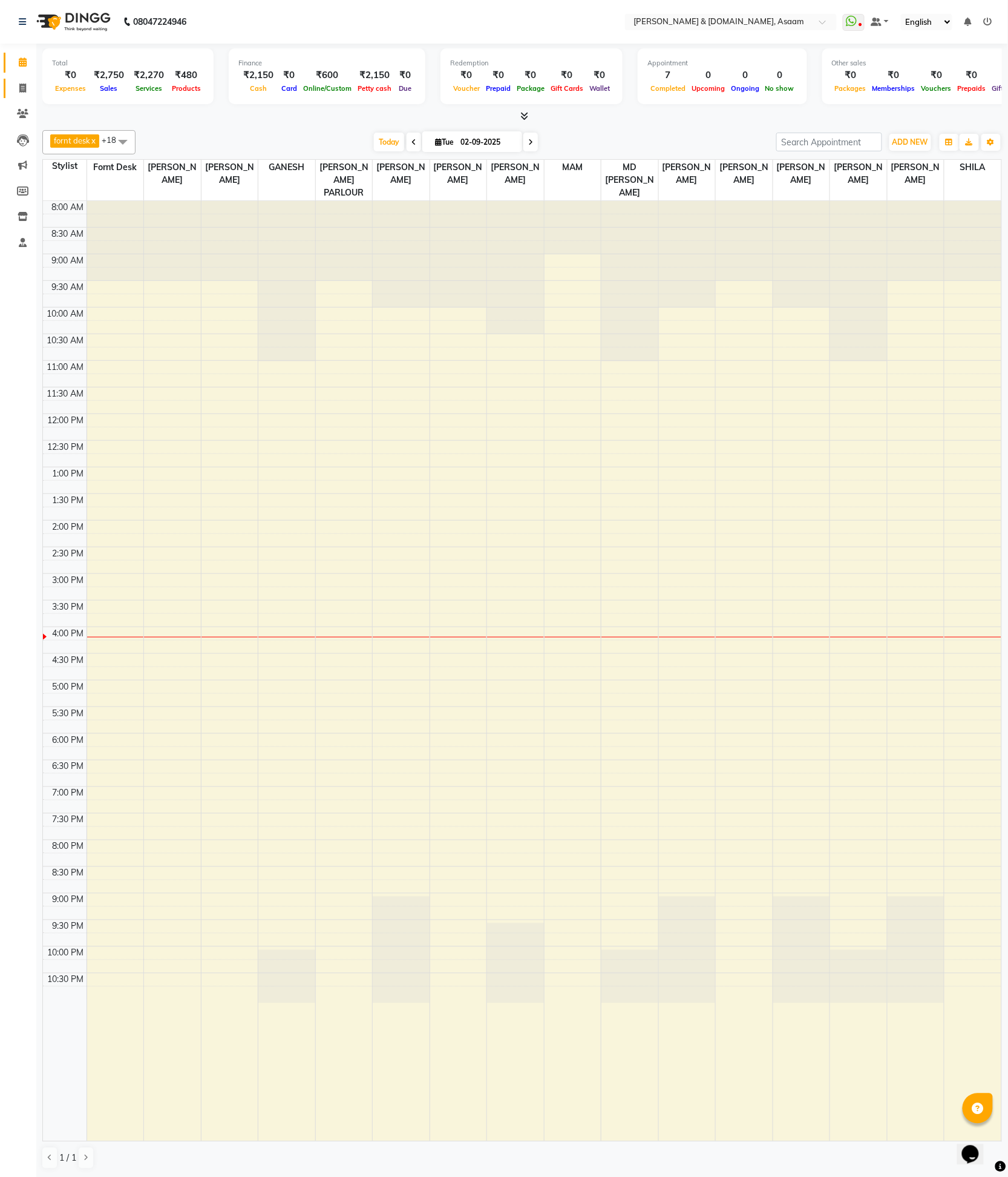
click at [24, 79] on li "Invoice" at bounding box center [18, 89] width 36 height 26
click at [25, 82] on span at bounding box center [22, 88] width 21 height 14
select select "service"
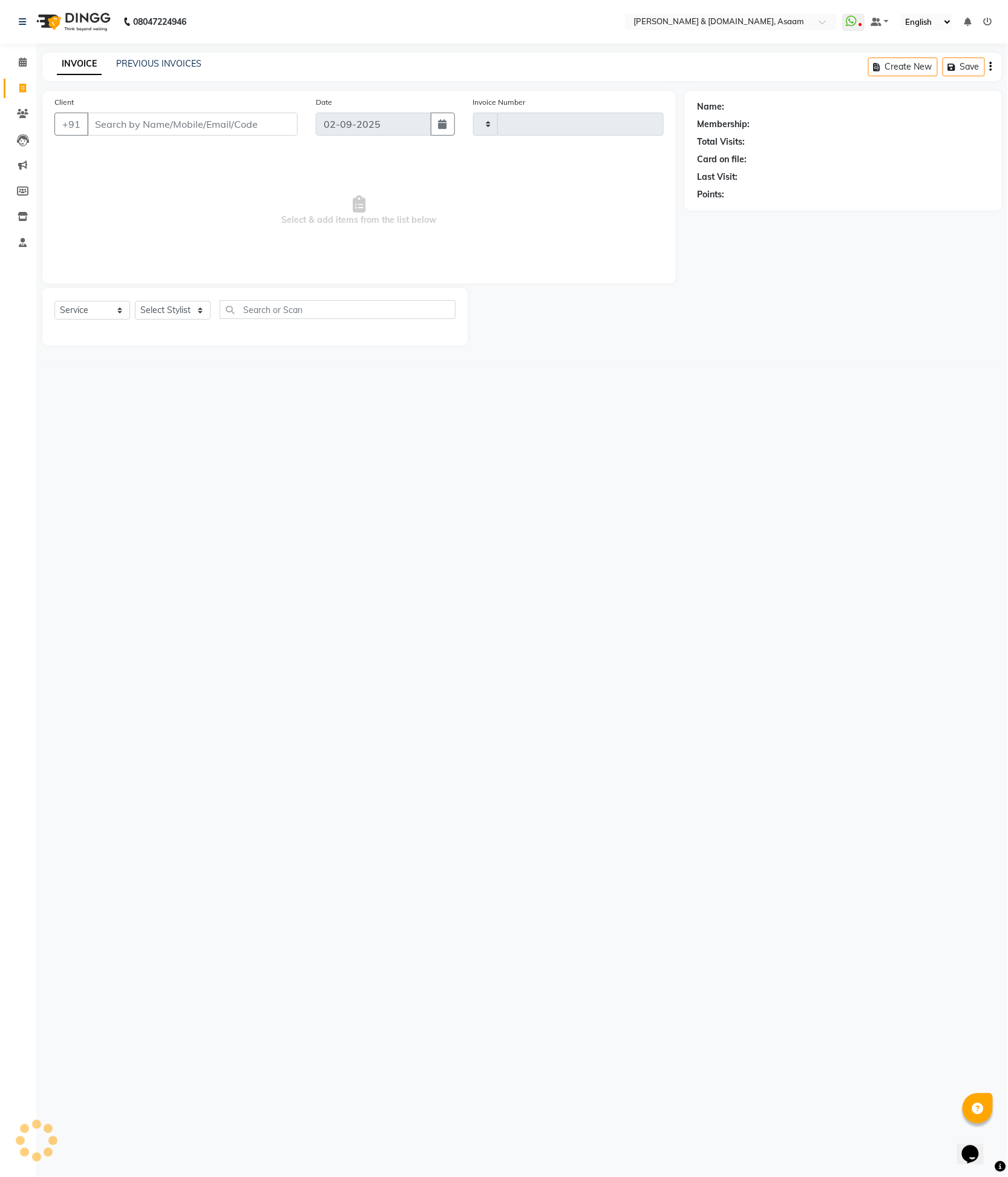
type input "5519"
select select "4608"
click at [161, 62] on link "PREVIOUS INVOICES" at bounding box center [159, 63] width 85 height 11
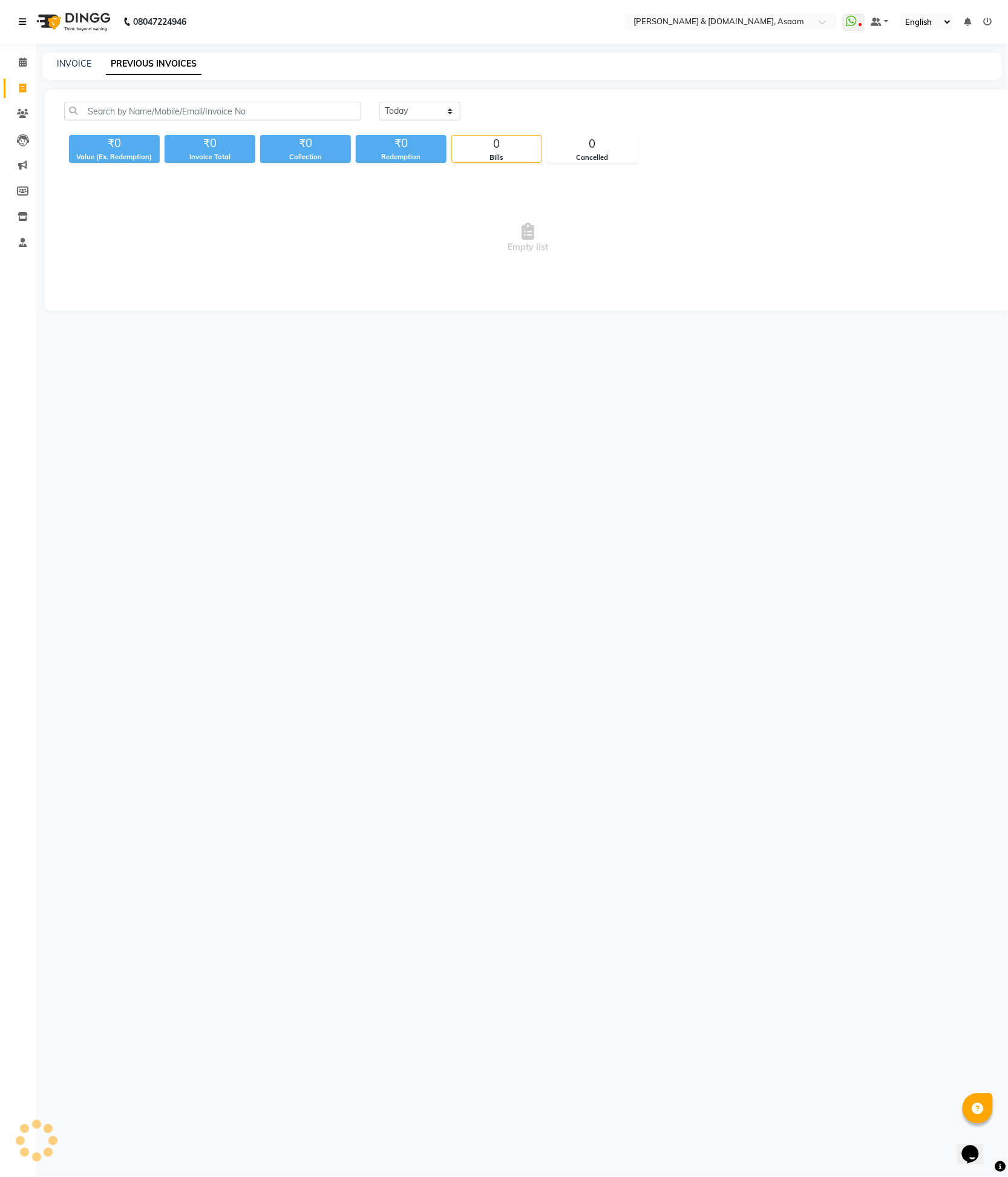
click at [21, 26] on icon at bounding box center [22, 22] width 7 height 9
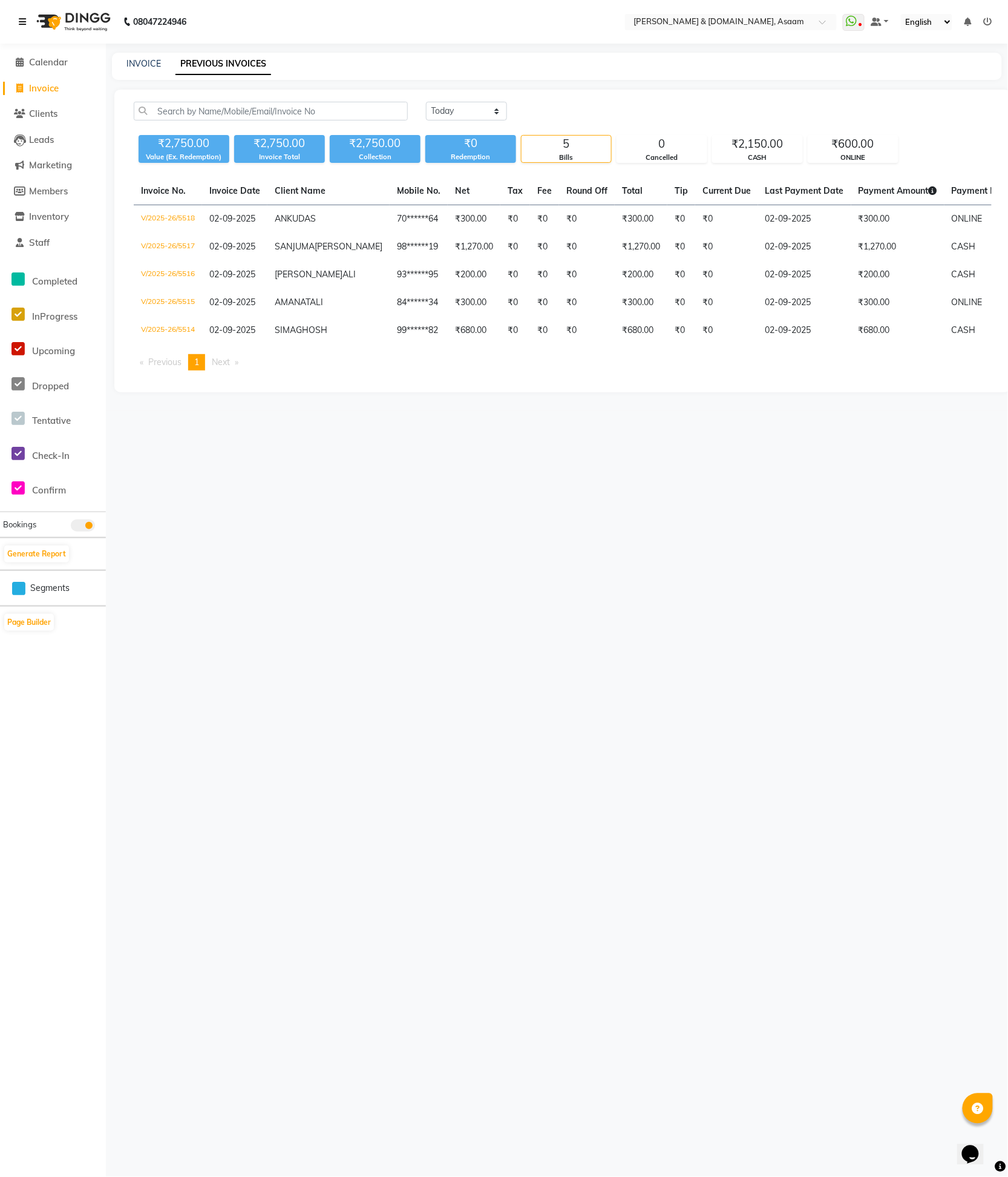
click at [21, 26] on icon at bounding box center [22, 22] width 7 height 9
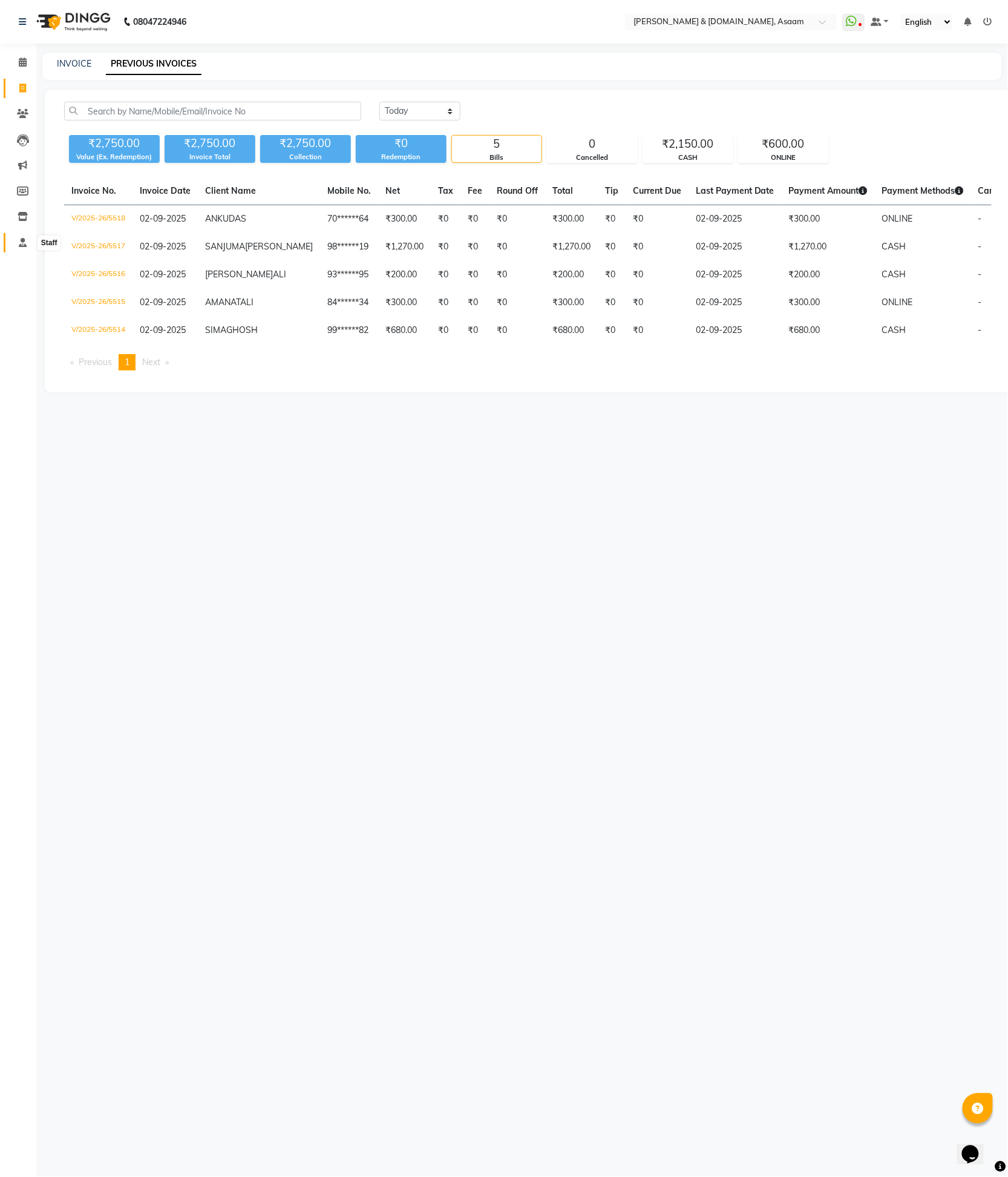
click at [22, 249] on span at bounding box center [22, 243] width 21 height 14
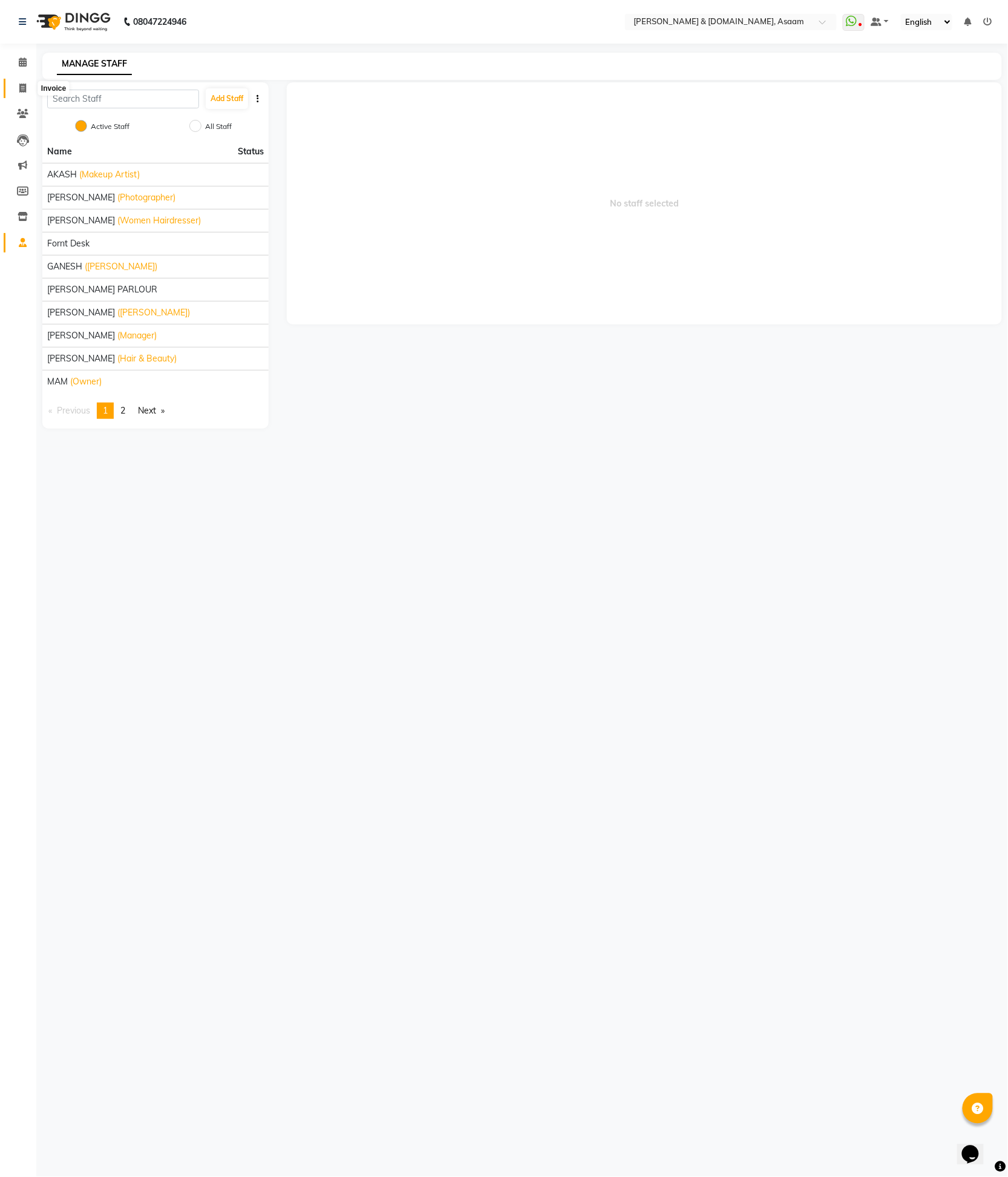
click at [28, 88] on span at bounding box center [22, 88] width 21 height 14
select select "service"
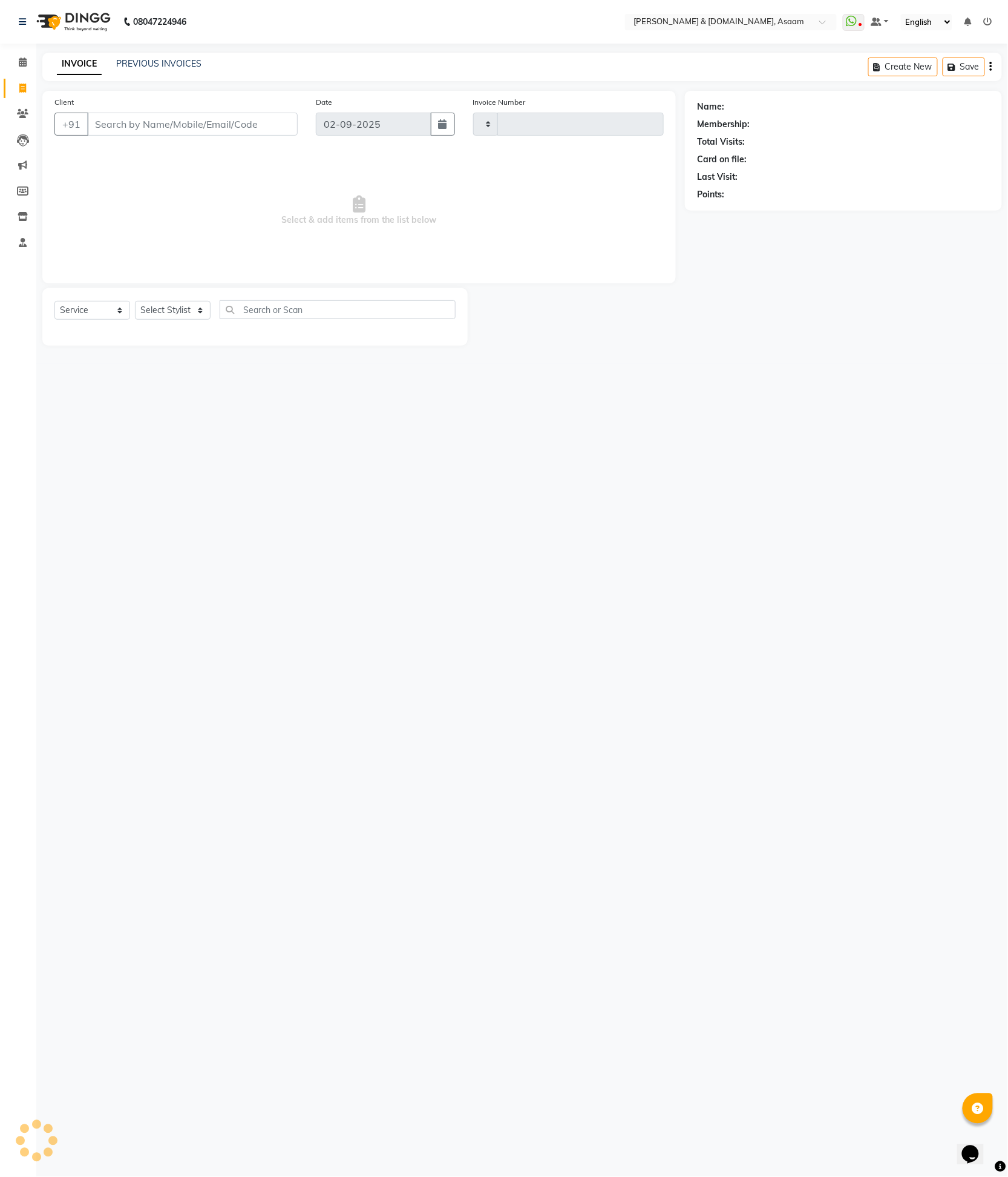
type input "5519"
select select "4608"
click at [155, 58] on link "PREVIOUS INVOICES" at bounding box center [159, 63] width 85 height 11
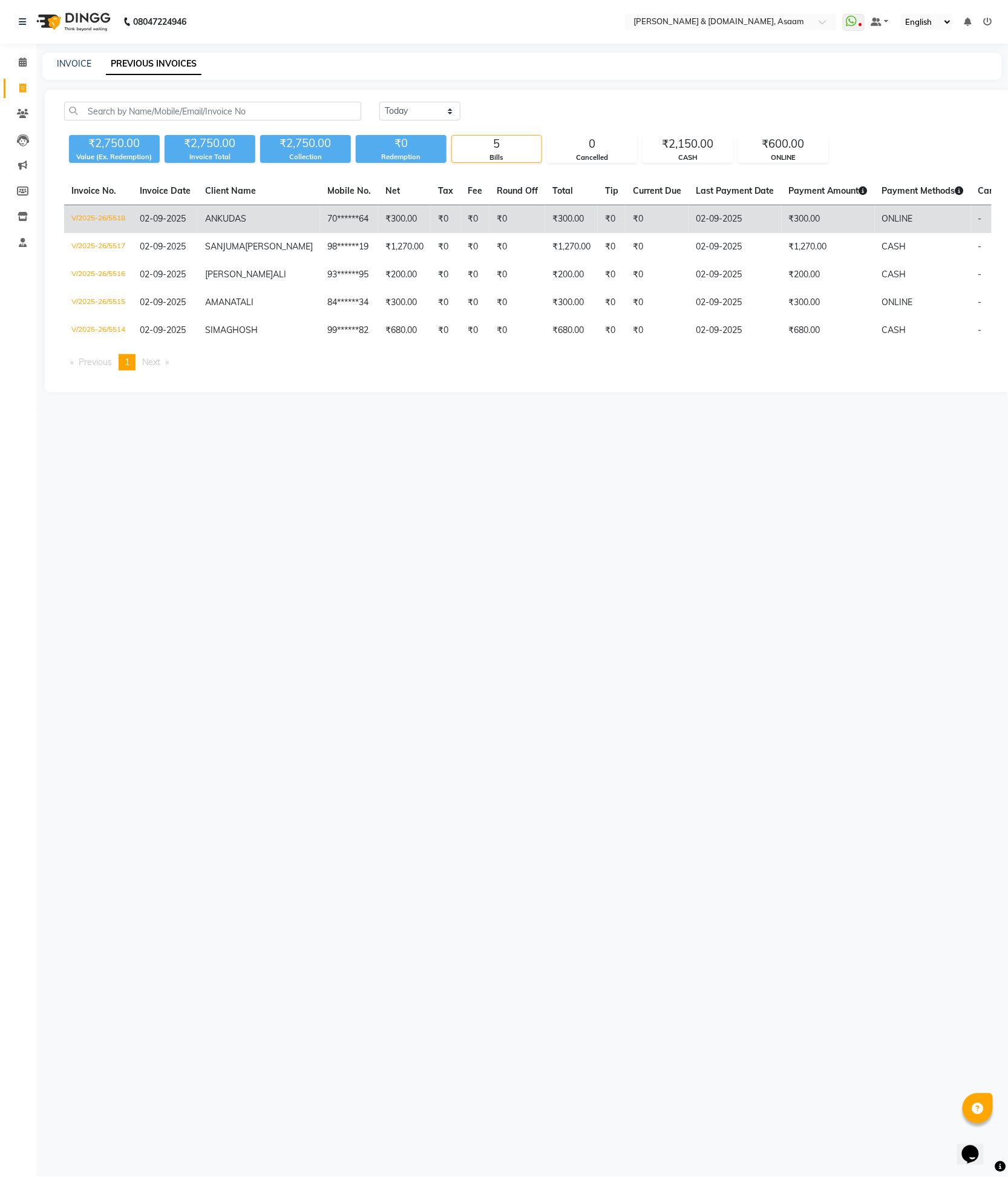
click at [489, 216] on td "₹0" at bounding box center [517, 219] width 55 height 28
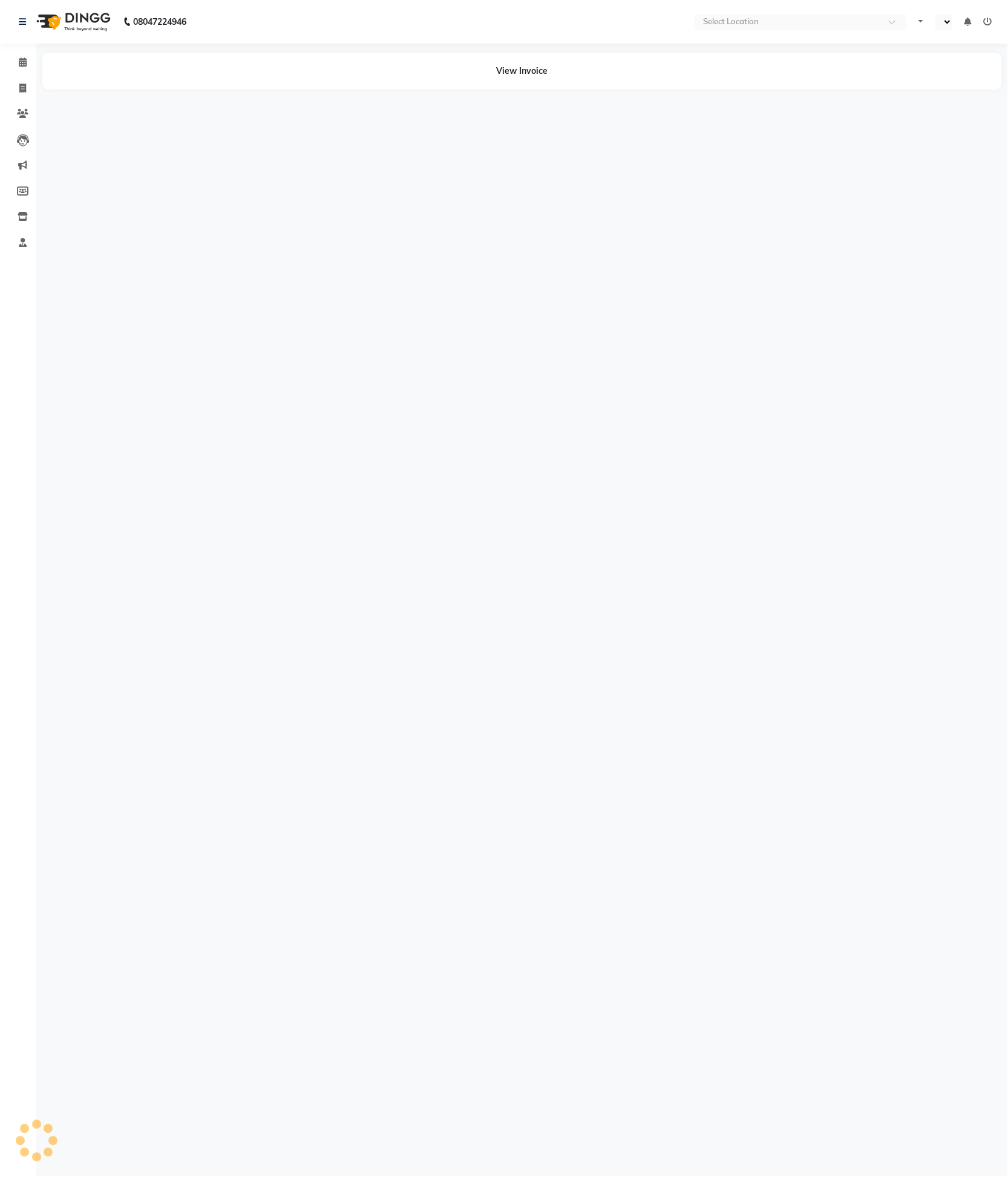
select select "en"
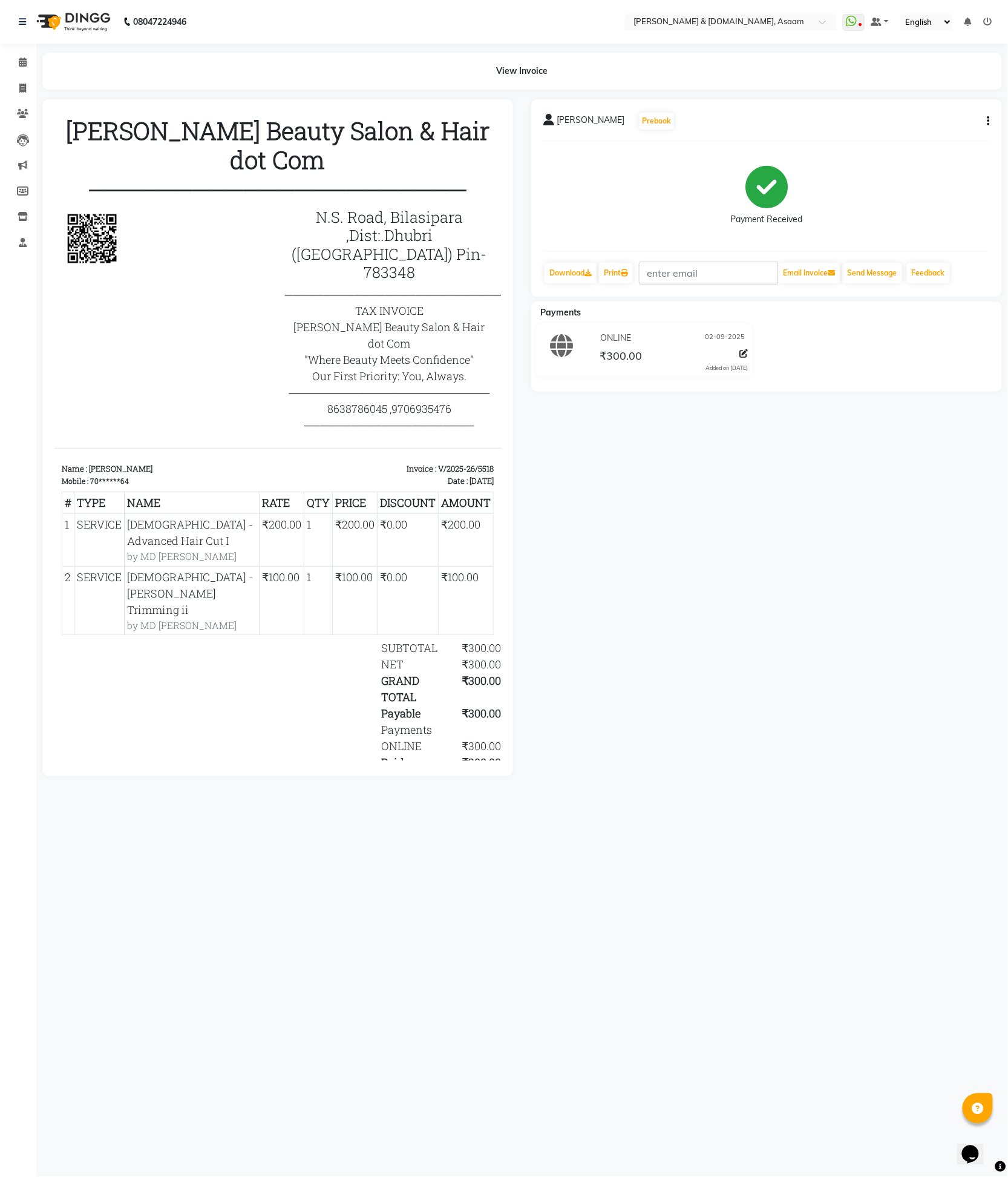
click at [104, 236] on img at bounding box center [92, 238] width 61 height 61
